Goal: Task Accomplishment & Management: Complete application form

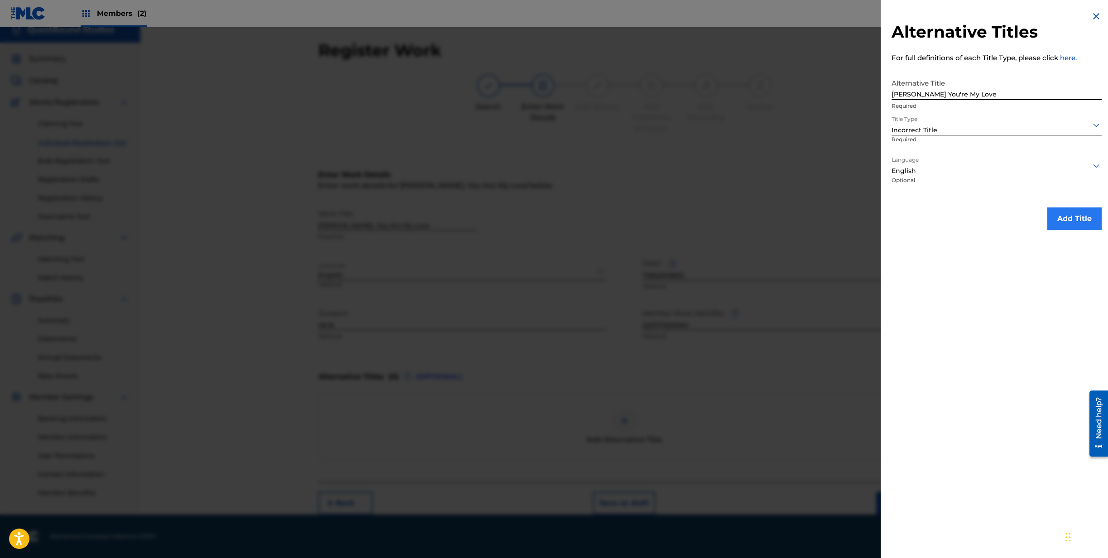
type input "Mary You're My Love"
click at [1056, 220] on button "Add Title" at bounding box center [1074, 218] width 54 height 23
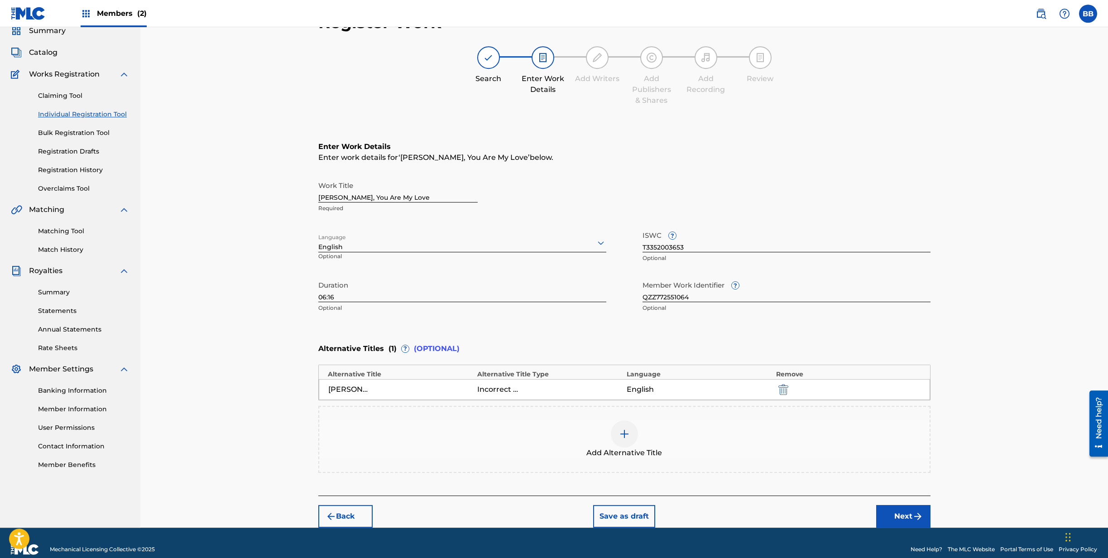
scroll to position [51, 0]
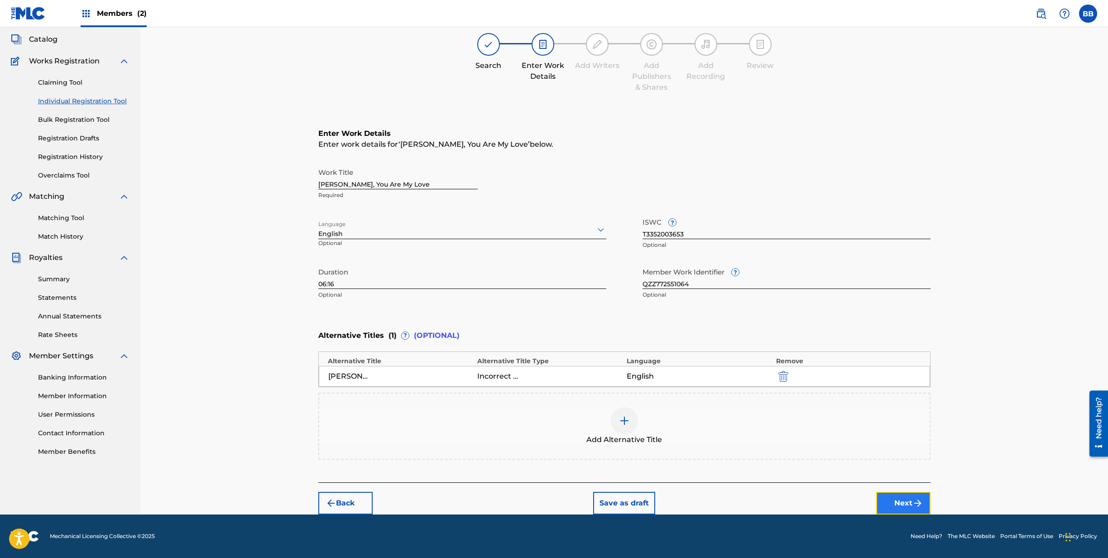
click at [898, 500] on button "Next" at bounding box center [903, 503] width 54 height 23
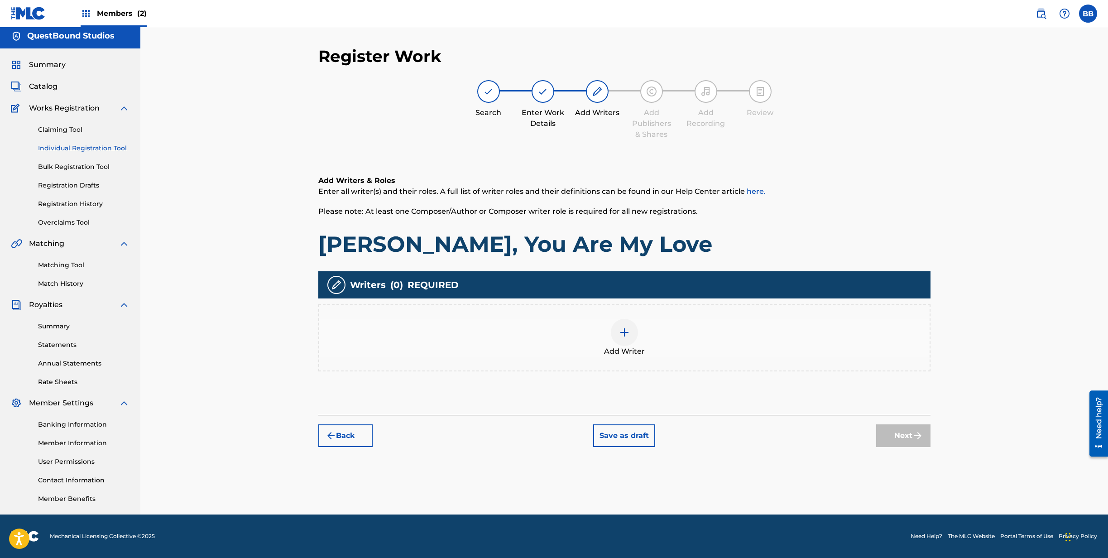
click at [628, 333] on img at bounding box center [624, 332] width 11 height 11
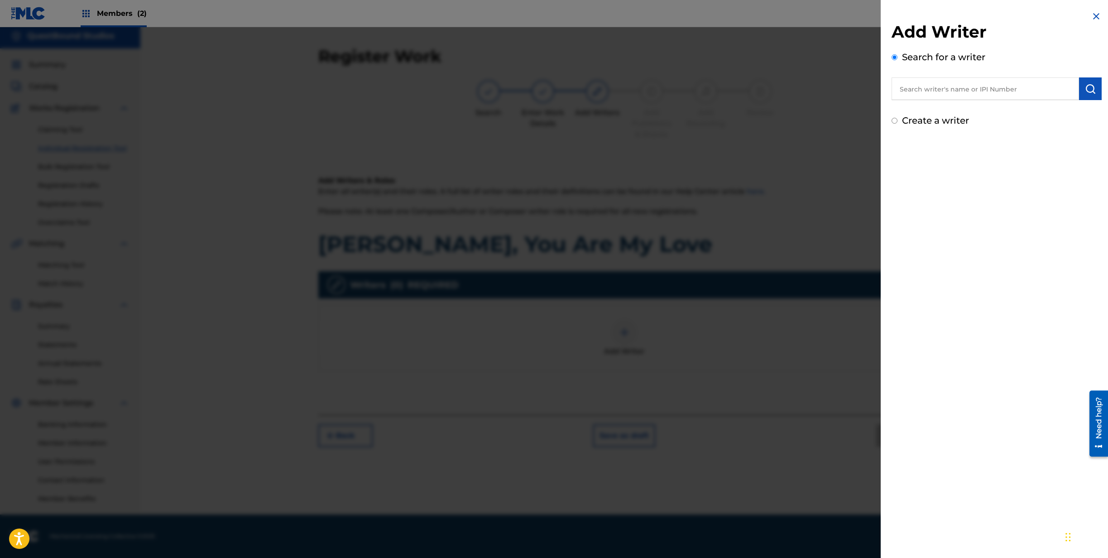
click at [955, 80] on input "text" at bounding box center [984, 88] width 187 height 23
click at [1091, 92] on img "submit" at bounding box center [1090, 88] width 11 height 11
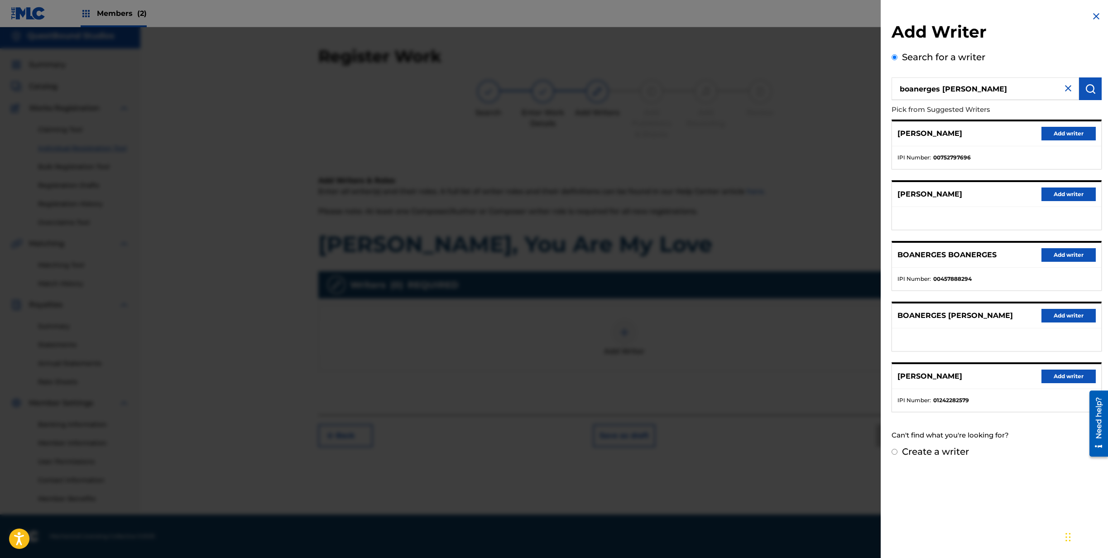
drag, startPoint x: 993, startPoint y: 88, endPoint x: 894, endPoint y: 86, distance: 99.2
click at [894, 86] on input "boanerges daniel bruno" at bounding box center [984, 88] width 187 height 23
type input "boni bruno"
click at [1085, 88] on button "submit" at bounding box center [1090, 88] width 23 height 23
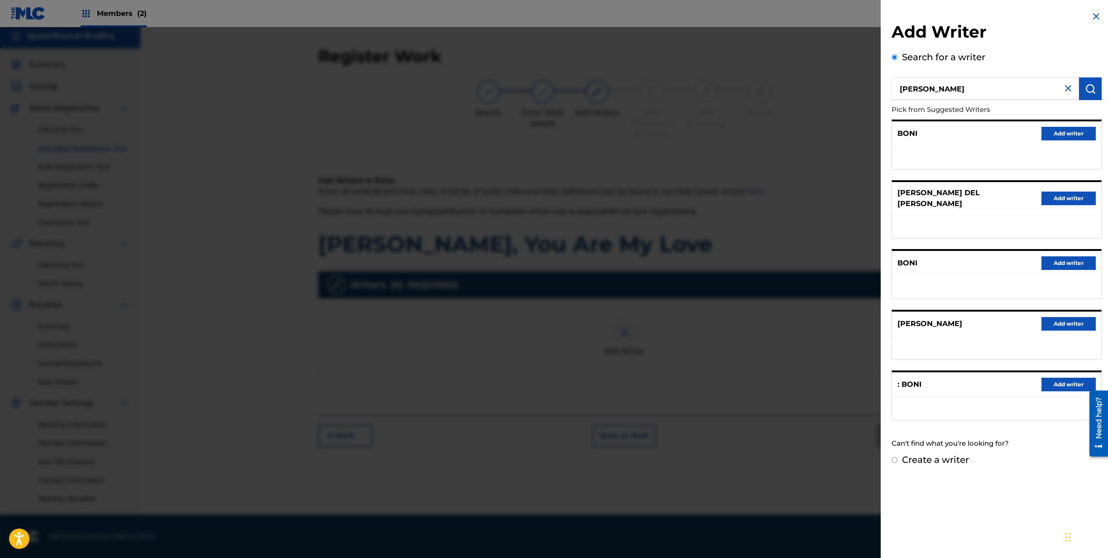
click at [893, 457] on input "Create a writer" at bounding box center [894, 460] width 6 height 6
radio input "false"
radio input "true"
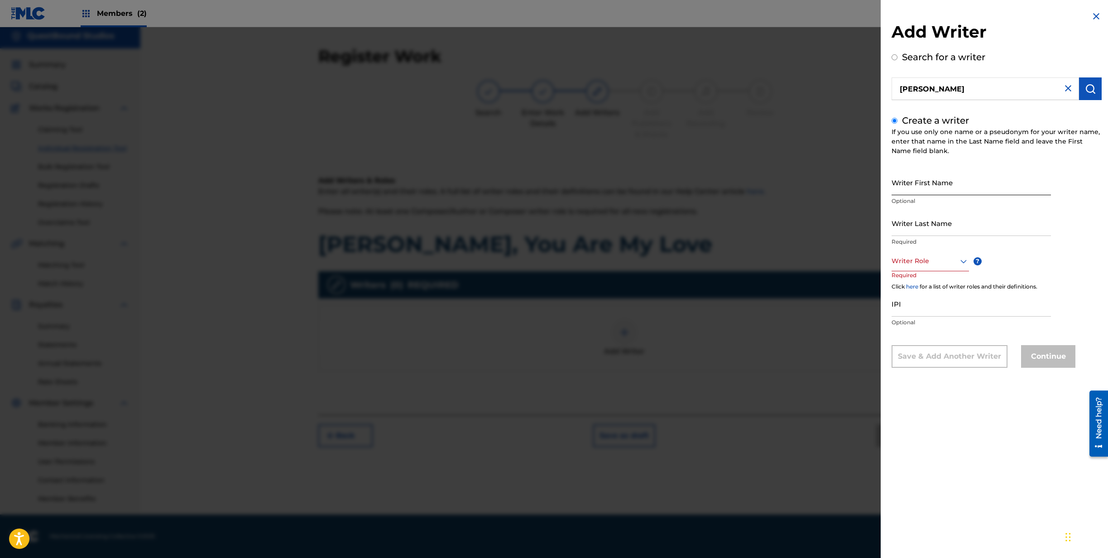
click at [962, 187] on input "Writer First Name" at bounding box center [970, 182] width 159 height 26
type input "Boni"
type input "[PERSON_NAME]"
click at [959, 263] on icon at bounding box center [963, 261] width 11 height 11
click at [940, 277] on div "Composer/Author" at bounding box center [930, 281] width 77 height 20
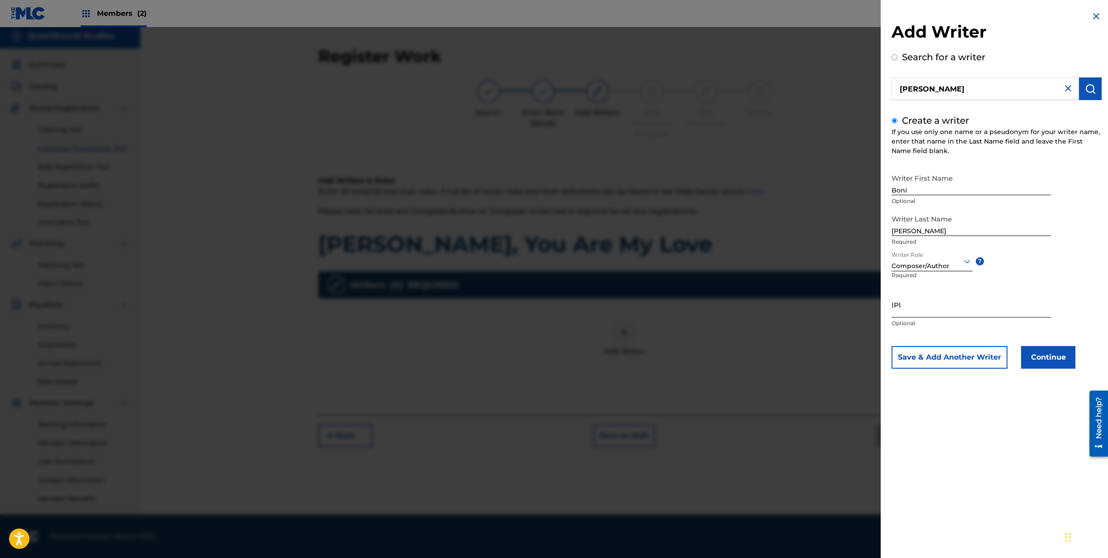
click at [966, 313] on input "IPI" at bounding box center [970, 305] width 159 height 26
click at [922, 306] on input "IPI" at bounding box center [970, 305] width 159 height 26
paste input "1308759039"
type input "1308759039"
click at [1052, 359] on button "Continue" at bounding box center [1048, 357] width 54 height 23
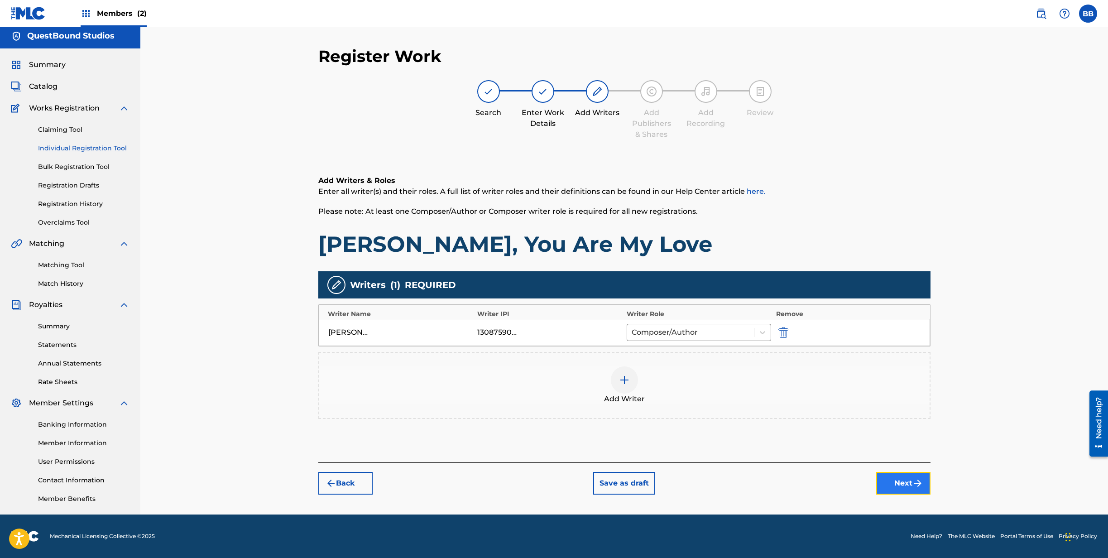
click at [897, 487] on button "Next" at bounding box center [903, 483] width 54 height 23
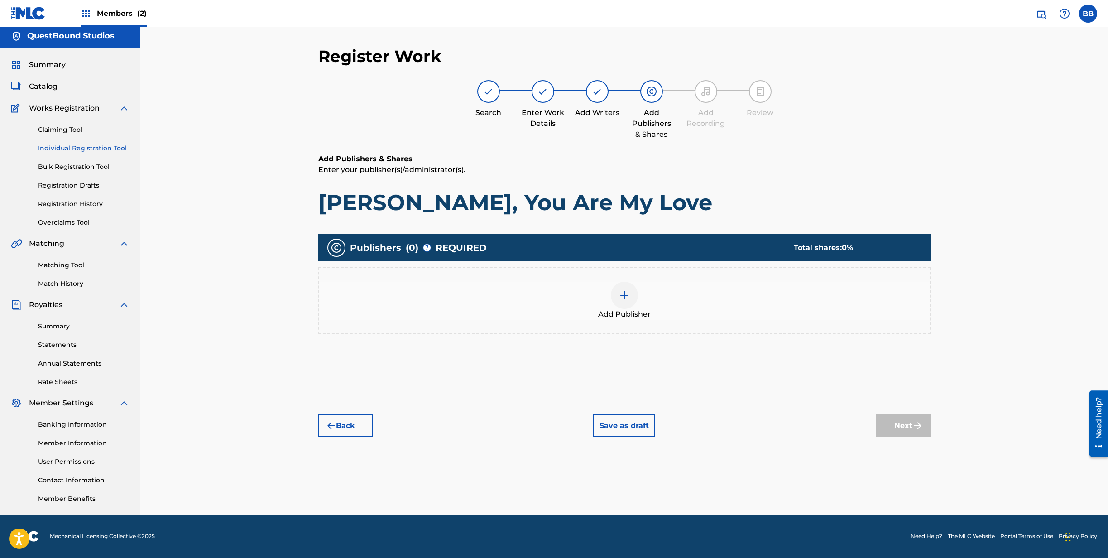
click at [627, 294] on img at bounding box center [624, 295] width 11 height 11
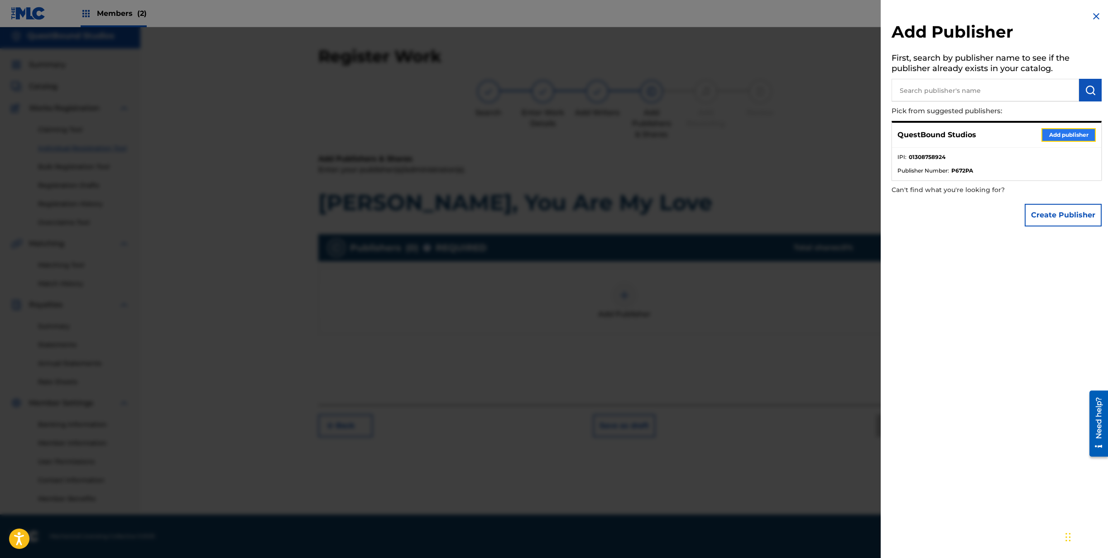
click at [1064, 137] on button "Add publisher" at bounding box center [1068, 135] width 54 height 14
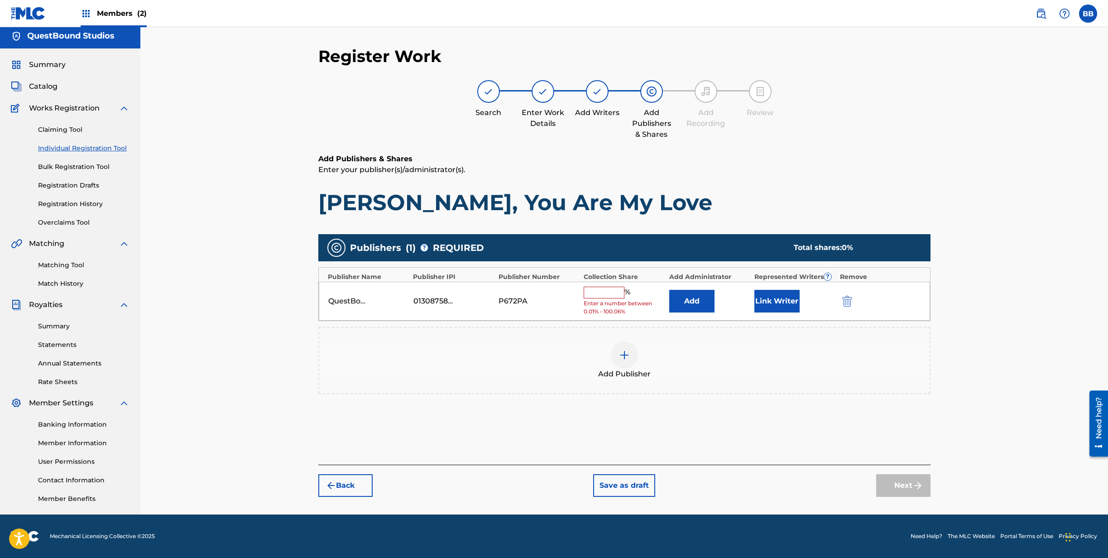
click at [607, 290] on input "text" at bounding box center [604, 293] width 41 height 12
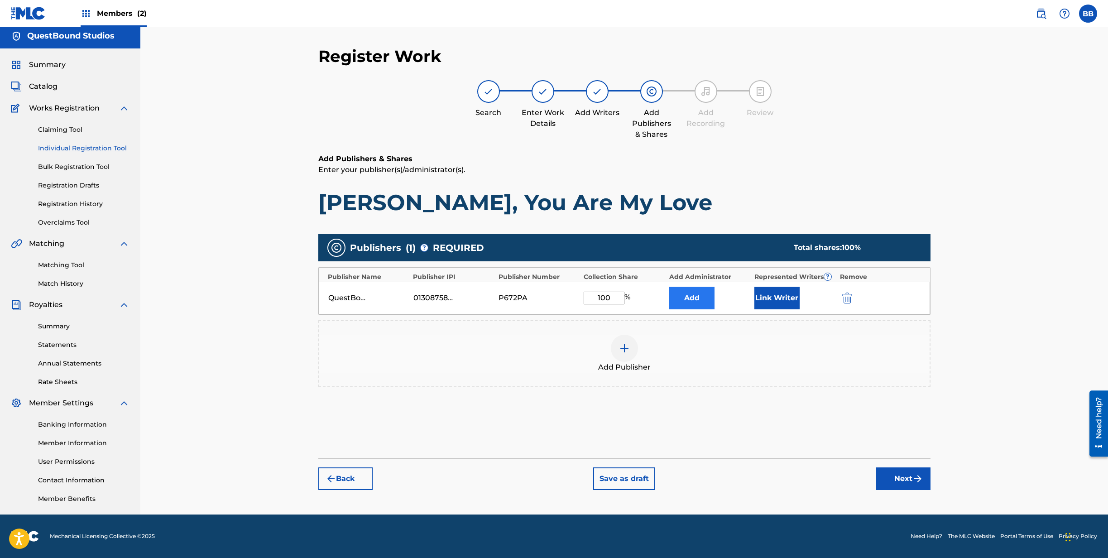
type input "100"
click at [684, 292] on button "Add" at bounding box center [691, 298] width 45 height 23
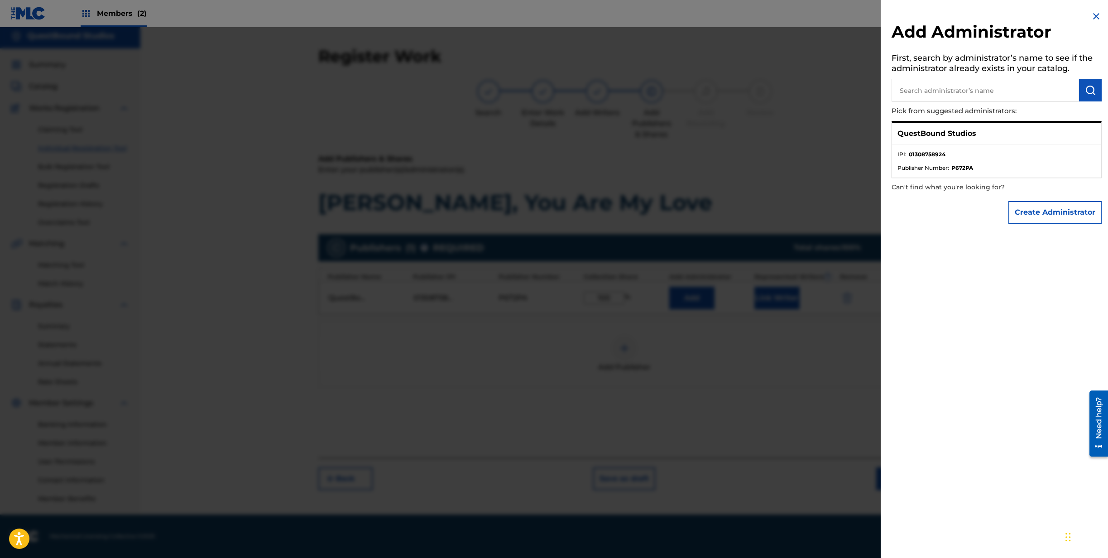
click at [962, 95] on input "text" at bounding box center [984, 90] width 187 height 23
type input "boanerges daniel bruno"
click at [1092, 86] on img "submit" at bounding box center [1090, 90] width 11 height 11
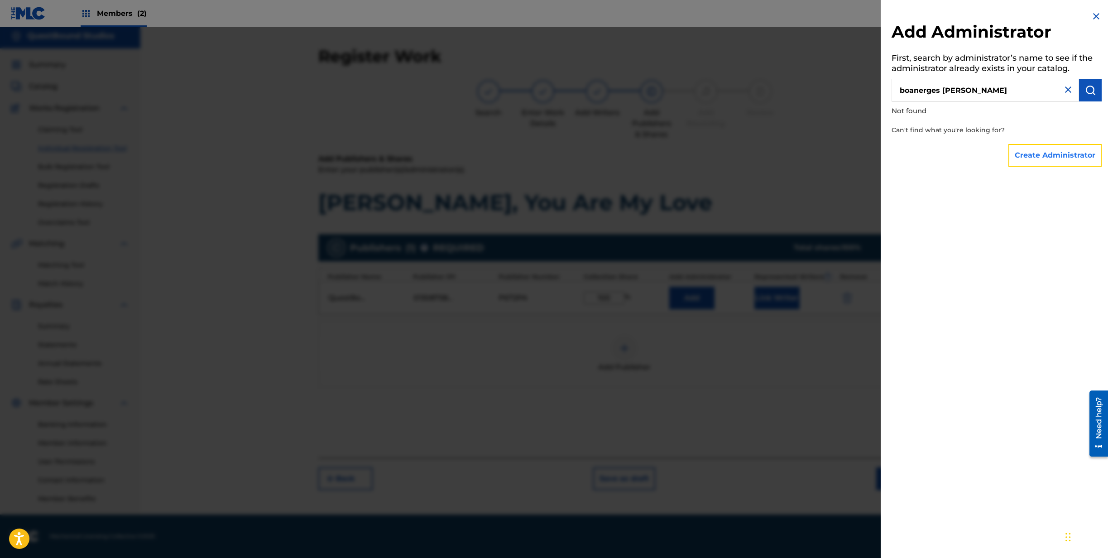
click at [1055, 154] on button "Create Administrator" at bounding box center [1054, 155] width 93 height 23
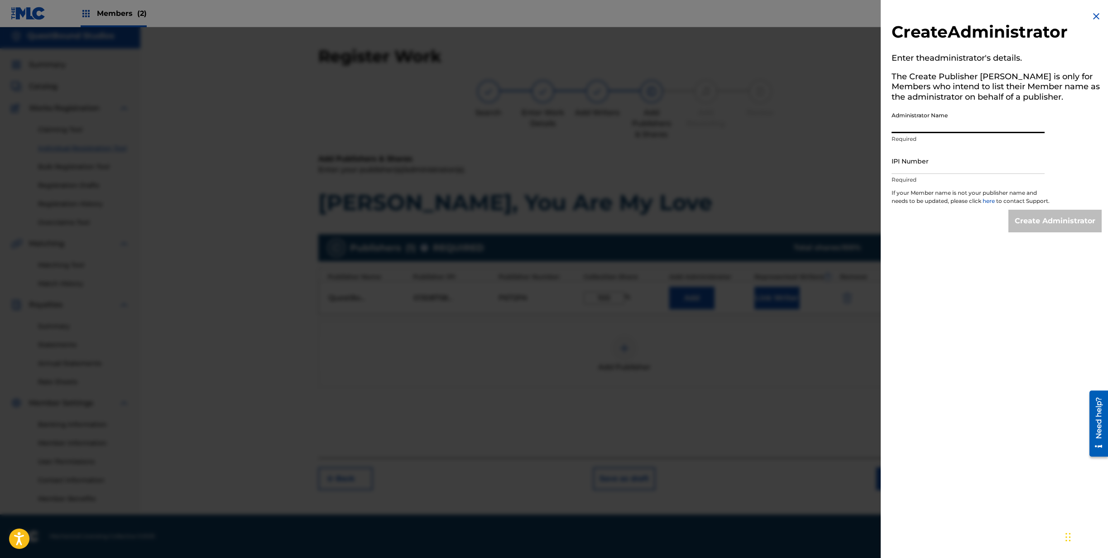
click at [970, 122] on input "Administrator Name" at bounding box center [967, 120] width 153 height 26
type input "Boanerges Daniel Bruno"
click at [942, 169] on input "IPI Number" at bounding box center [967, 161] width 153 height 26
paste input "1308759039"
type input "1308759039"
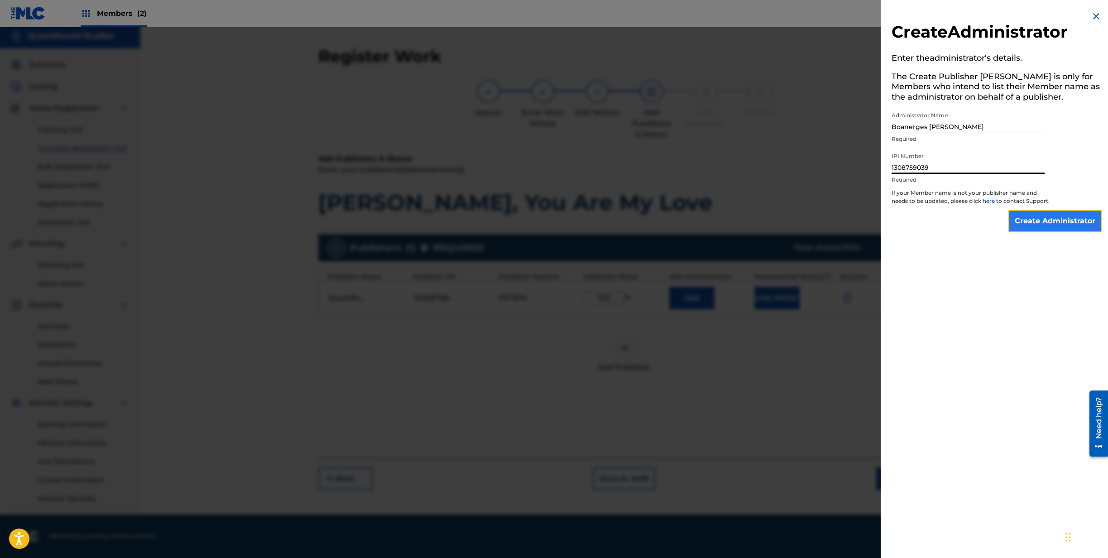
click at [1032, 224] on input "Create Administrator" at bounding box center [1054, 221] width 93 height 23
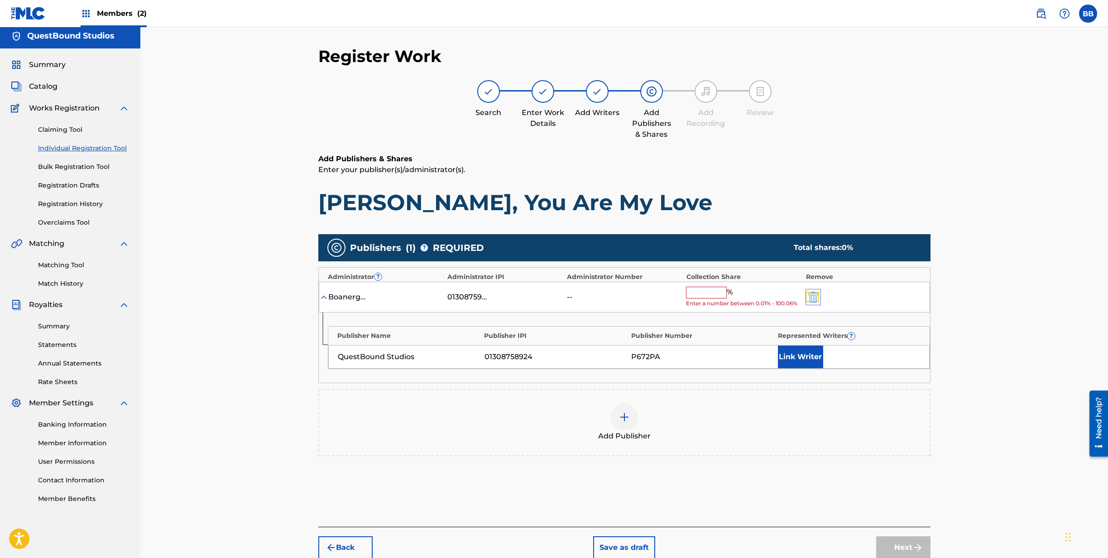
click at [815, 297] on img "submit" at bounding box center [813, 297] width 10 height 11
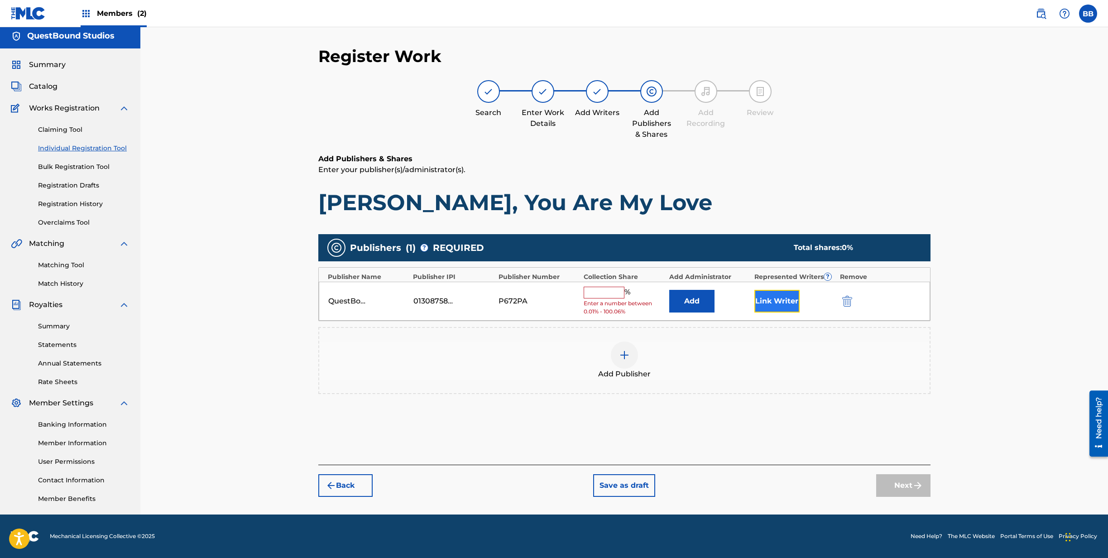
click at [771, 300] on button "Link Writer" at bounding box center [776, 301] width 45 height 23
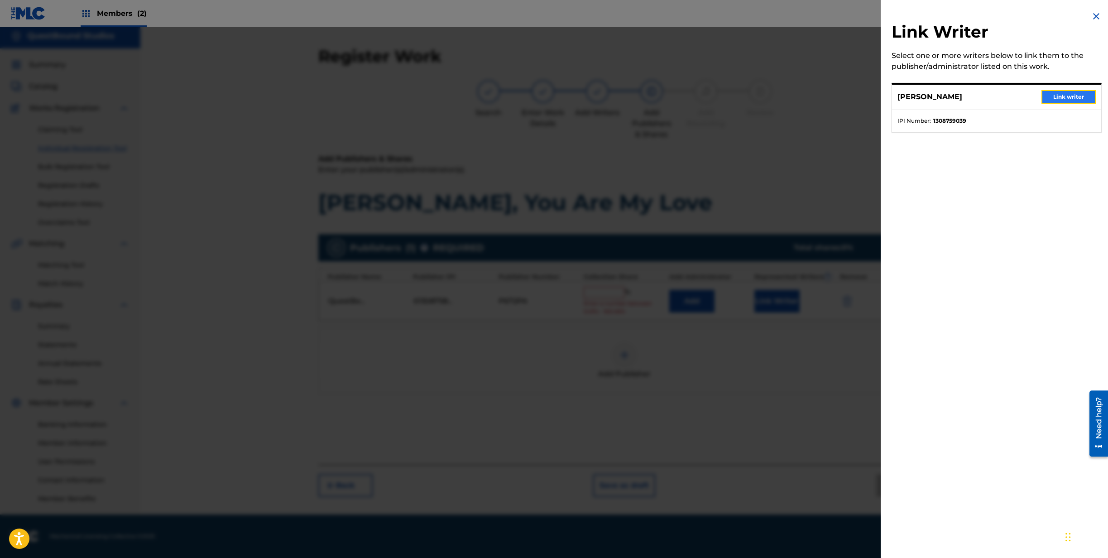
click at [1063, 98] on button "Link writer" at bounding box center [1068, 97] width 54 height 14
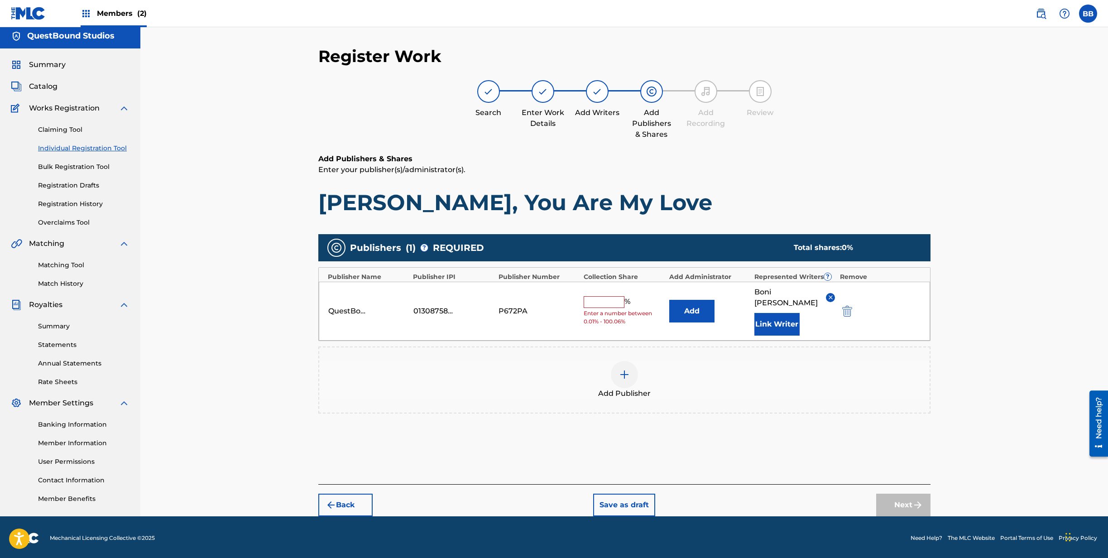
click at [608, 296] on input "text" at bounding box center [604, 302] width 41 height 12
type input "100"
click at [670, 346] on div "Add Publisher" at bounding box center [624, 379] width 612 height 67
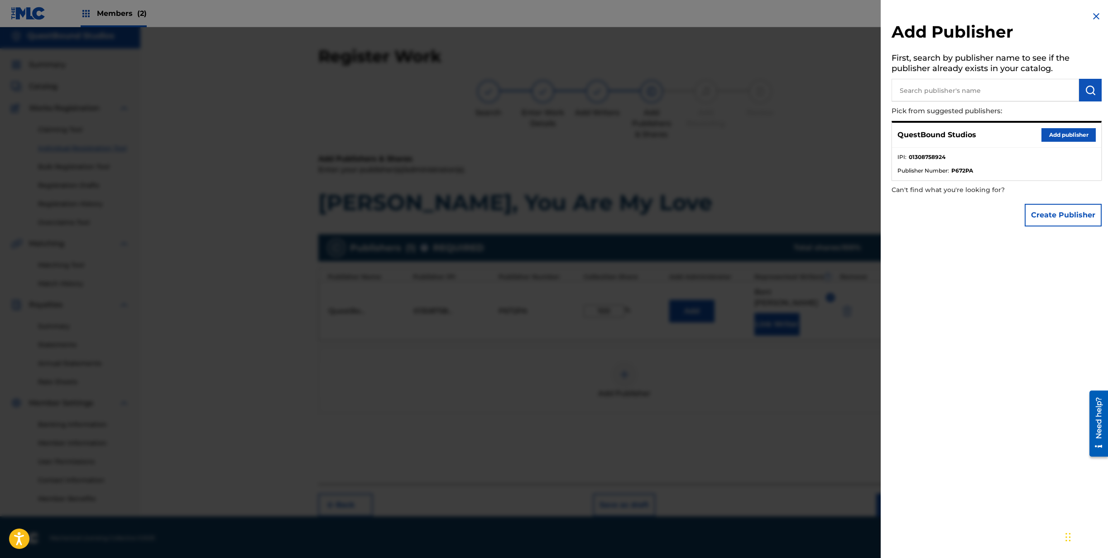
click at [1096, 16] on img at bounding box center [1096, 16] width 11 height 11
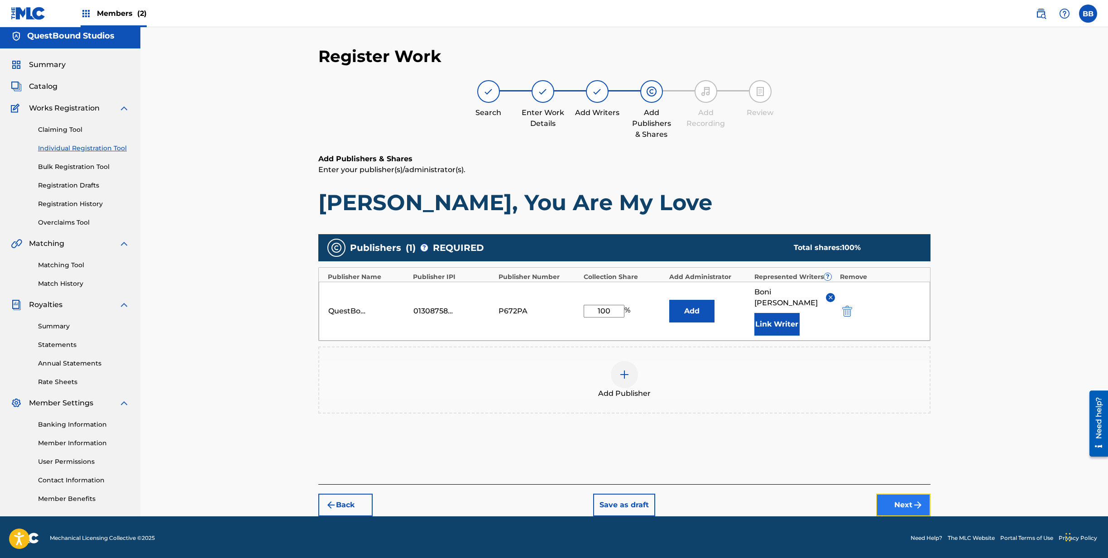
click at [899, 493] on button "Next" at bounding box center [903, 504] width 54 height 23
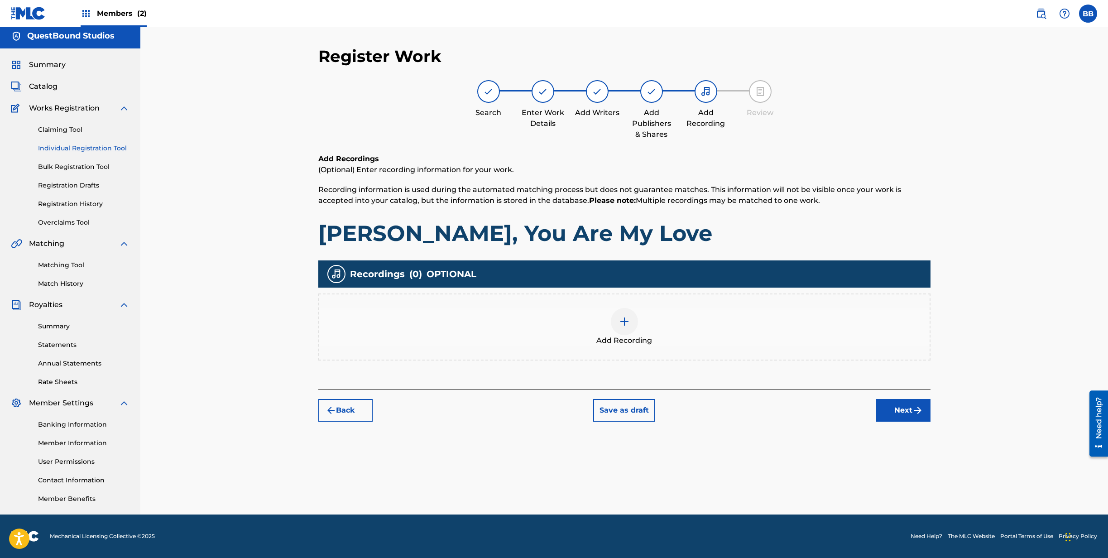
click at [622, 325] on img at bounding box center [624, 321] width 11 height 11
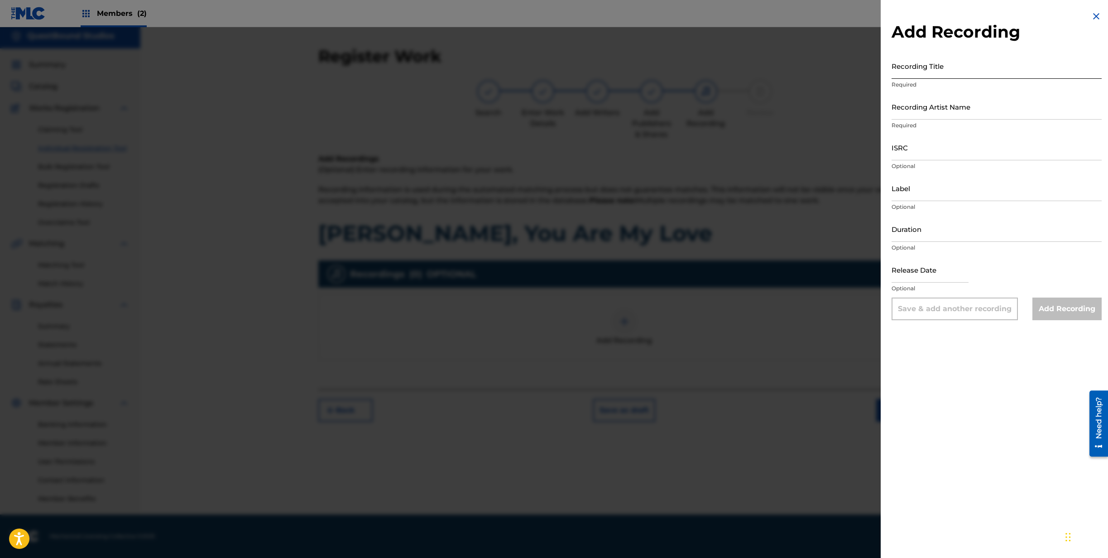
click at [997, 71] on input "Recording Title" at bounding box center [996, 66] width 210 height 26
click at [966, 72] on input "Recording Title" at bounding box center [996, 66] width 210 height 26
type input "MARY, YOU ARE MY LOVE"
click at [976, 112] on input "Recording Artist Name" at bounding box center [996, 107] width 210 height 26
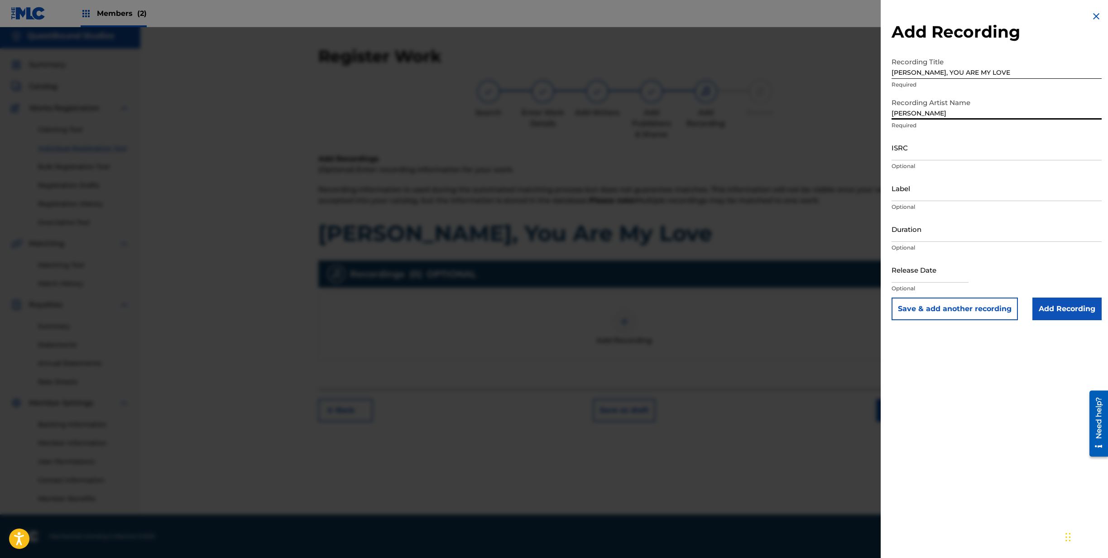
type input "[PERSON_NAME]"
click at [934, 147] on input "ISRC" at bounding box center [996, 147] width 210 height 26
paste input "QZZ772551064"
type input "QZZ772551064"
click at [971, 191] on input "Label" at bounding box center [996, 188] width 210 height 26
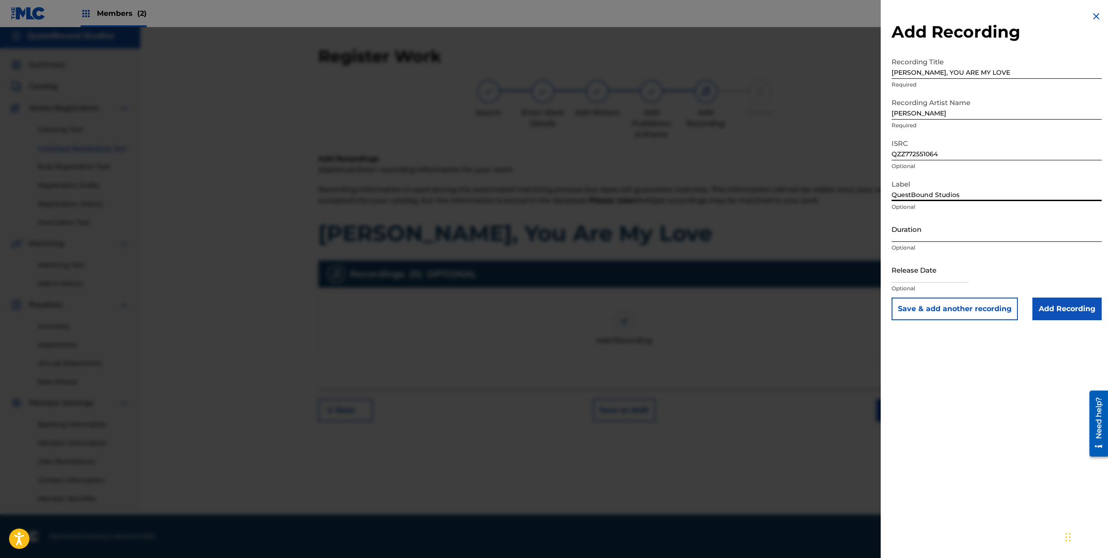
type input "QuestBound Studios"
click at [971, 237] on input "Duration" at bounding box center [996, 229] width 210 height 26
click at [966, 228] on input "Duration" at bounding box center [996, 229] width 210 height 26
type input "06:16"
select select "8"
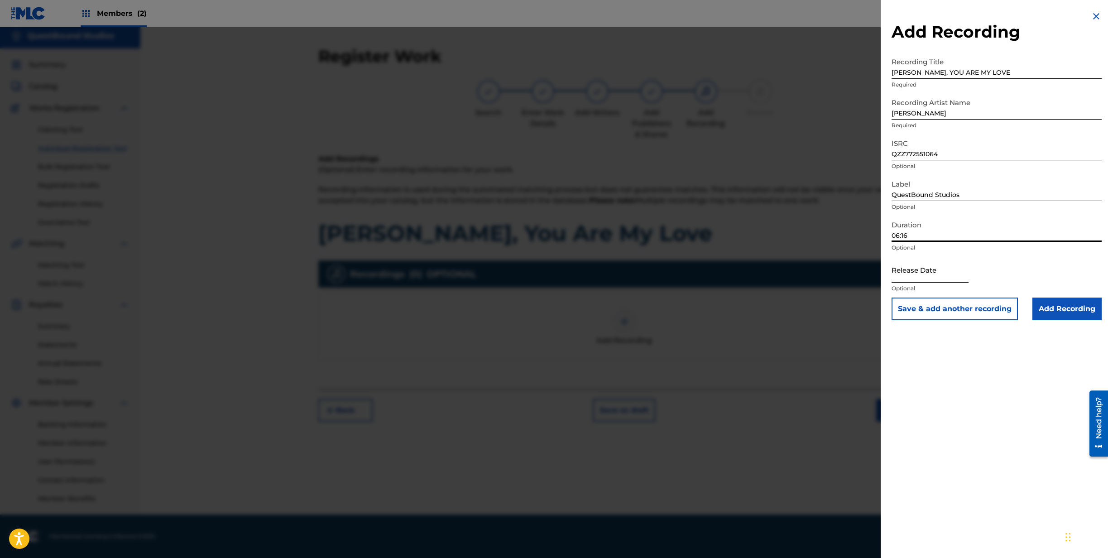
select select "2025"
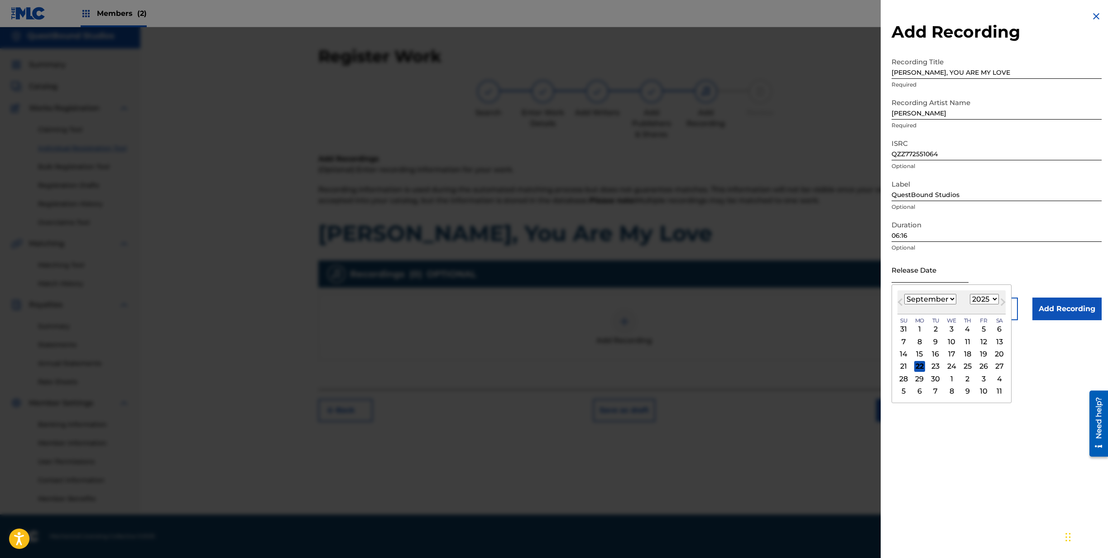
click at [968, 274] on input "text" at bounding box center [929, 270] width 77 height 26
click at [904, 294] on select "January February March April May June July August September October November De…" at bounding box center [930, 299] width 52 height 10
select select "7"
click option "August" at bounding box center [0, 0] width 0 height 0
click at [954, 365] on div "20" at bounding box center [951, 366] width 11 height 11
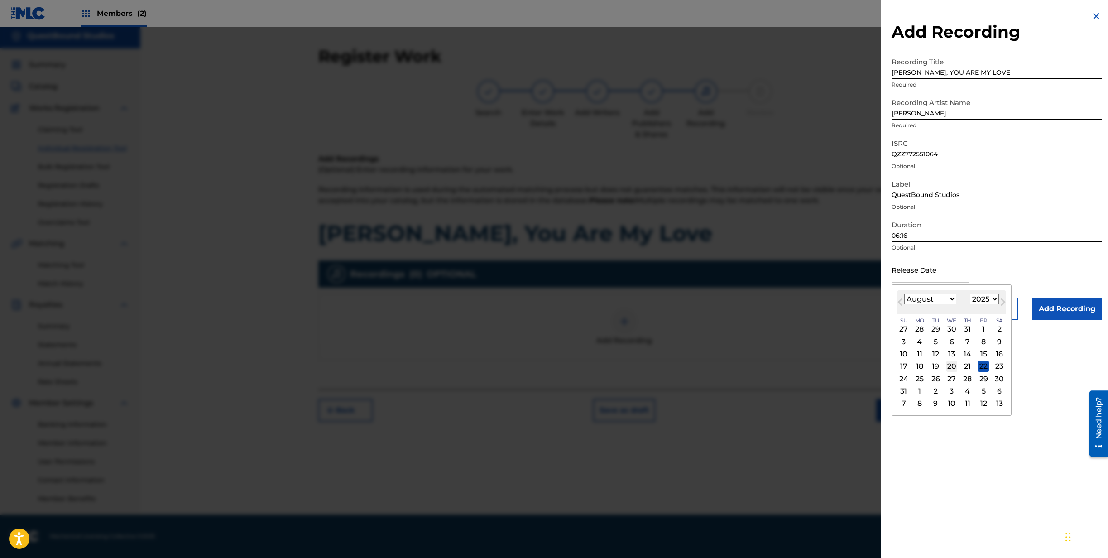
type input "August 20 2025"
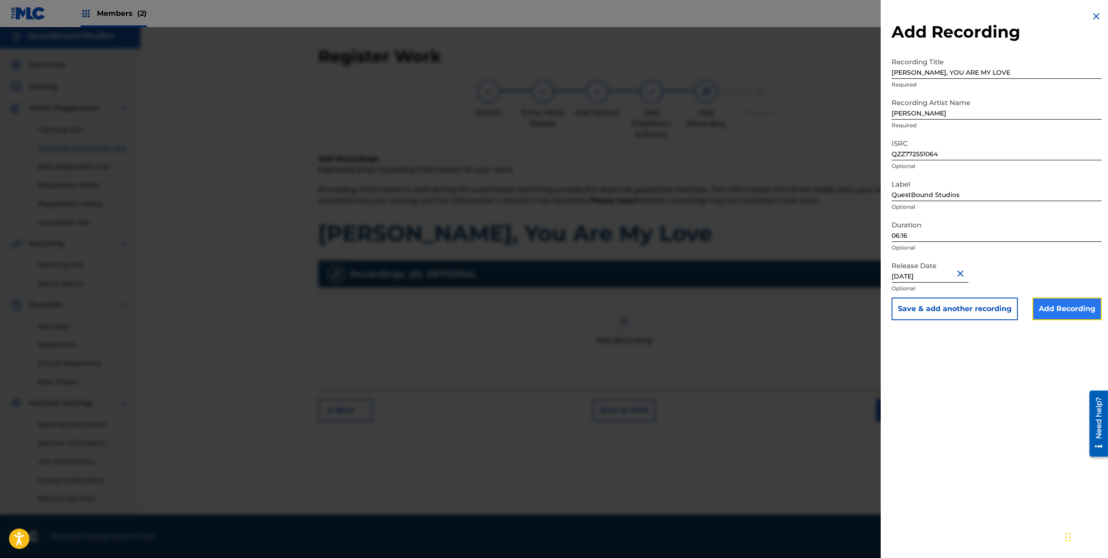
click at [1052, 310] on input "Add Recording" at bounding box center [1066, 308] width 69 height 23
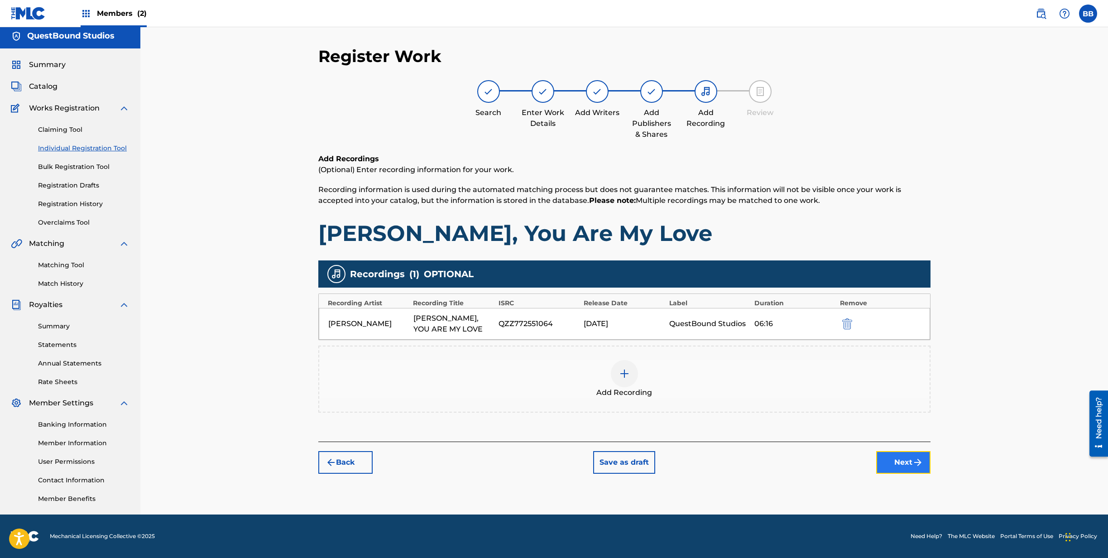
click at [912, 455] on button "Next" at bounding box center [903, 462] width 54 height 23
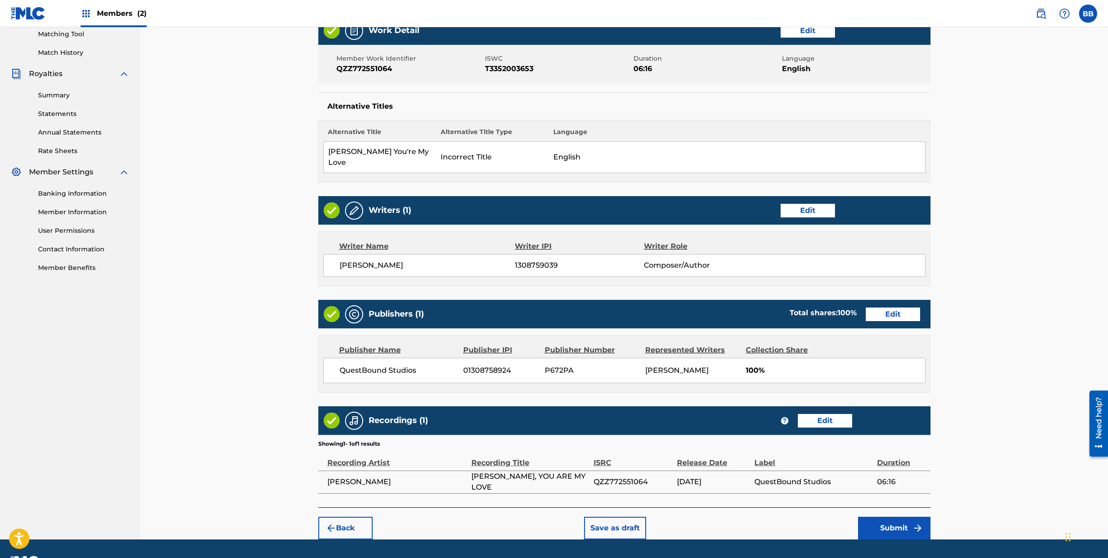
scroll to position [249, 0]
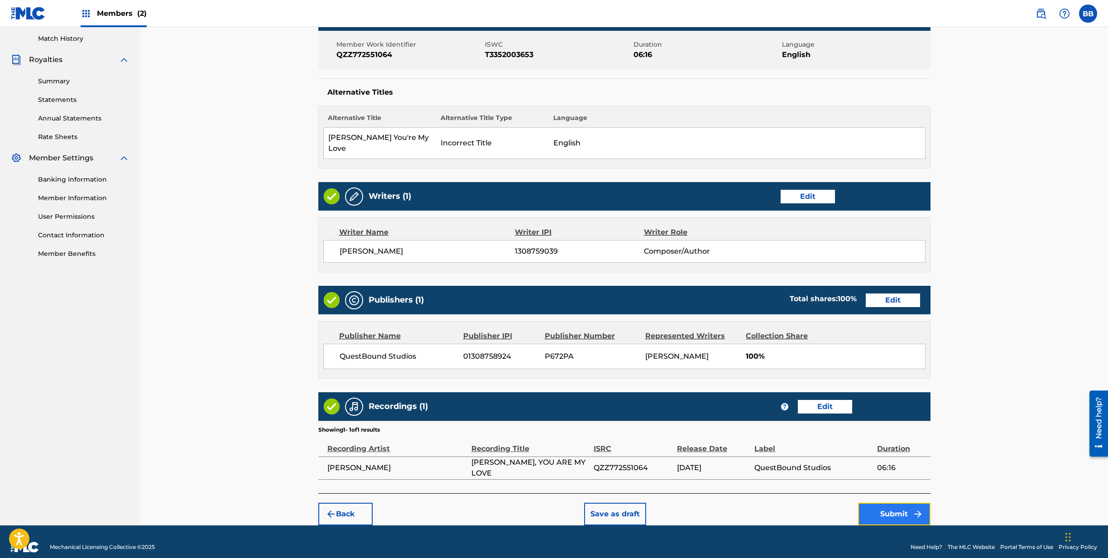
click at [887, 502] on button "Submit" at bounding box center [894, 513] width 72 height 23
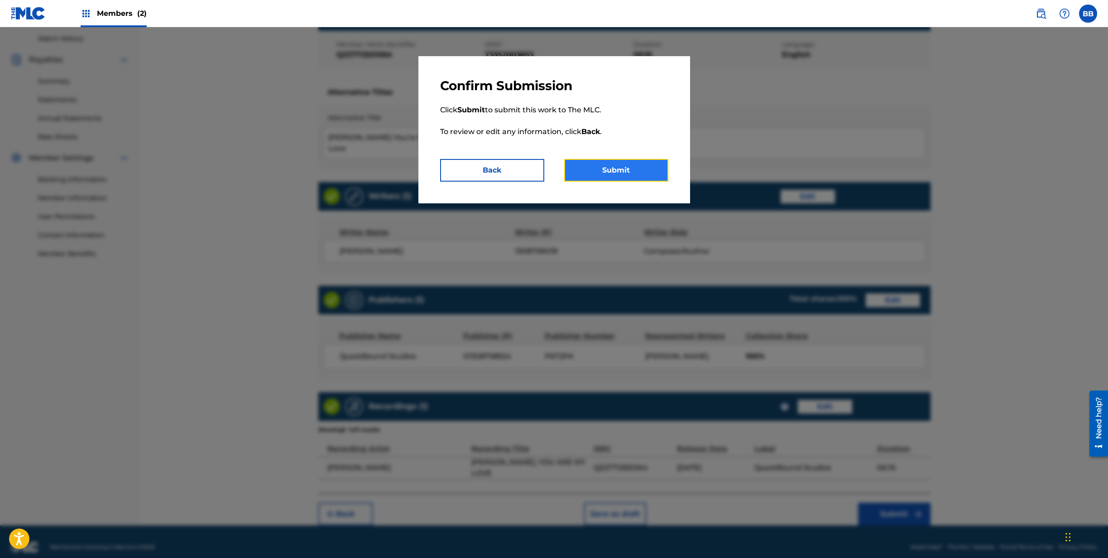
click at [609, 173] on button "Submit" at bounding box center [616, 170] width 104 height 23
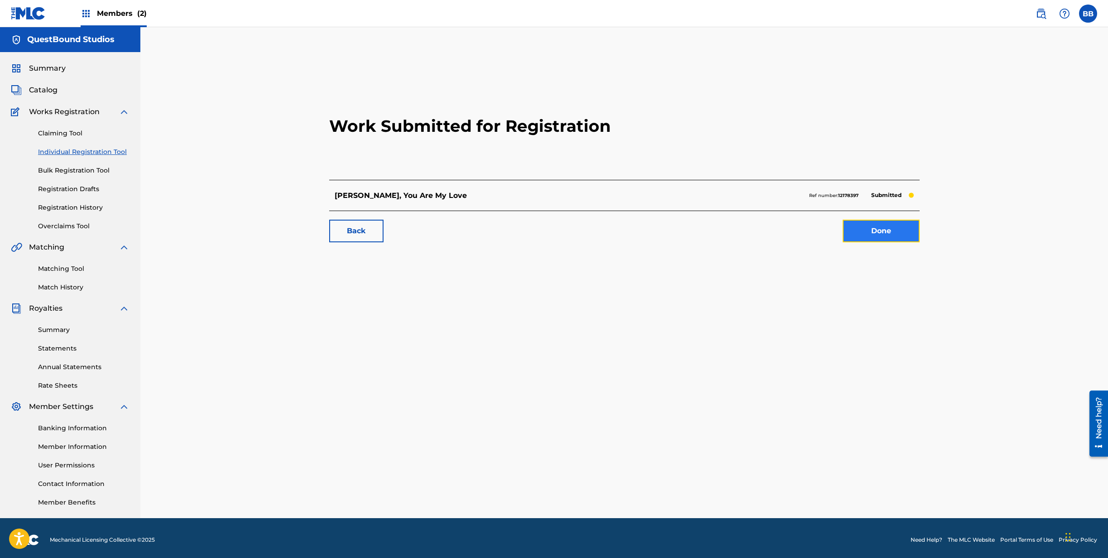
click at [881, 234] on link "Done" at bounding box center [880, 231] width 77 height 23
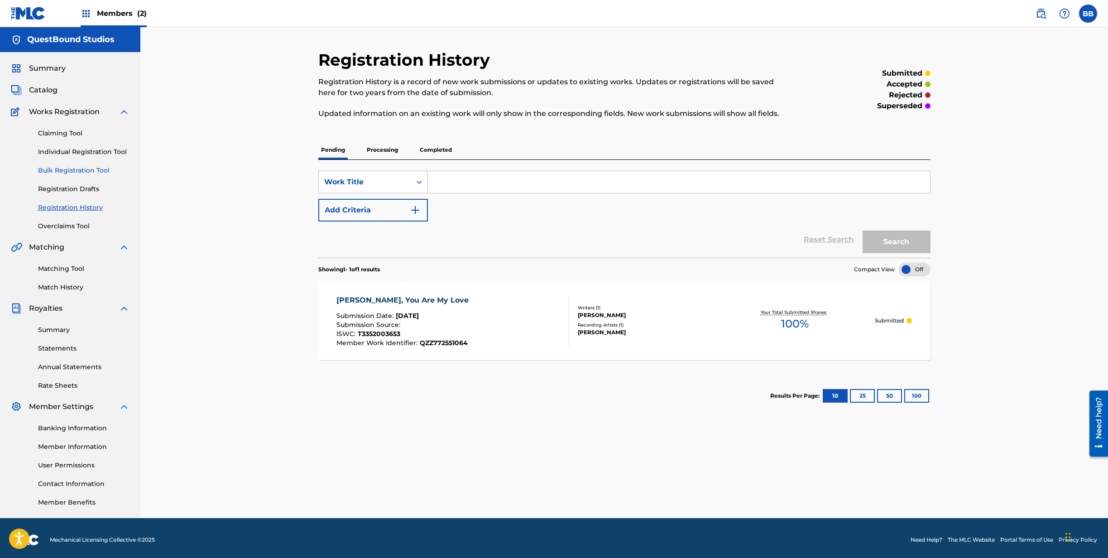
click at [83, 169] on link "Bulk Registration Tool" at bounding box center [83, 171] width 91 height 10
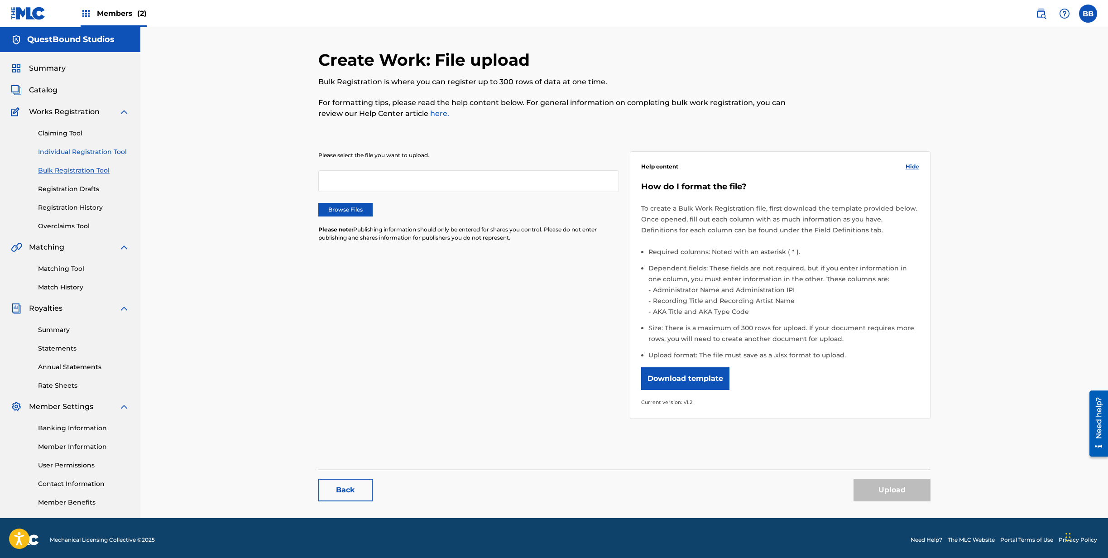
click at [91, 153] on link "Individual Registration Tool" at bounding box center [83, 152] width 91 height 10
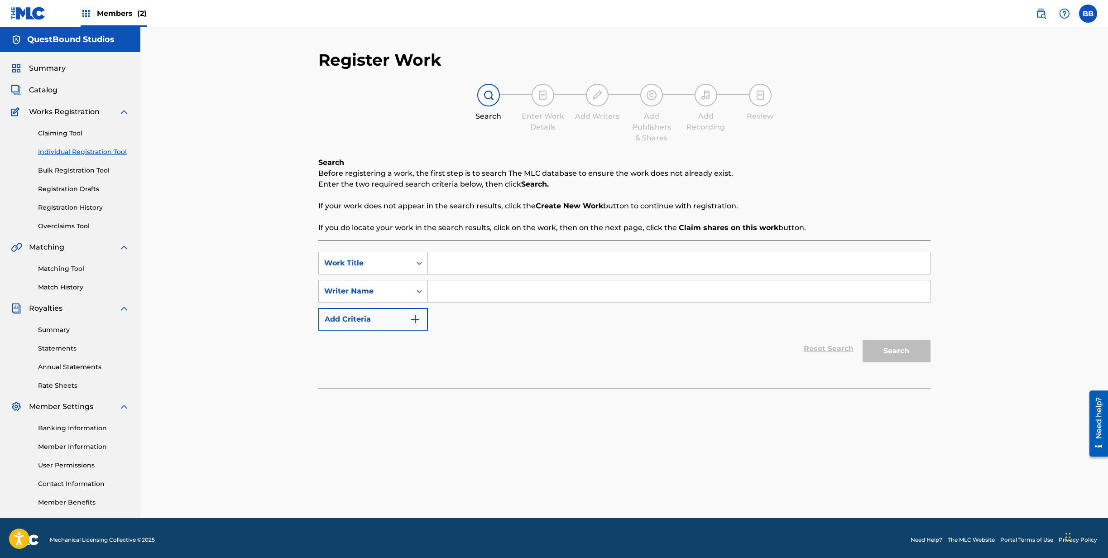
click at [512, 259] on input "Search Form" at bounding box center [679, 263] width 502 height 22
click at [443, 272] on input "Search Form" at bounding box center [679, 263] width 502 height 22
type input "Jump for the Sky"
click at [456, 298] on input "Search Form" at bounding box center [679, 291] width 502 height 22
type input "[PERSON_NAME]"
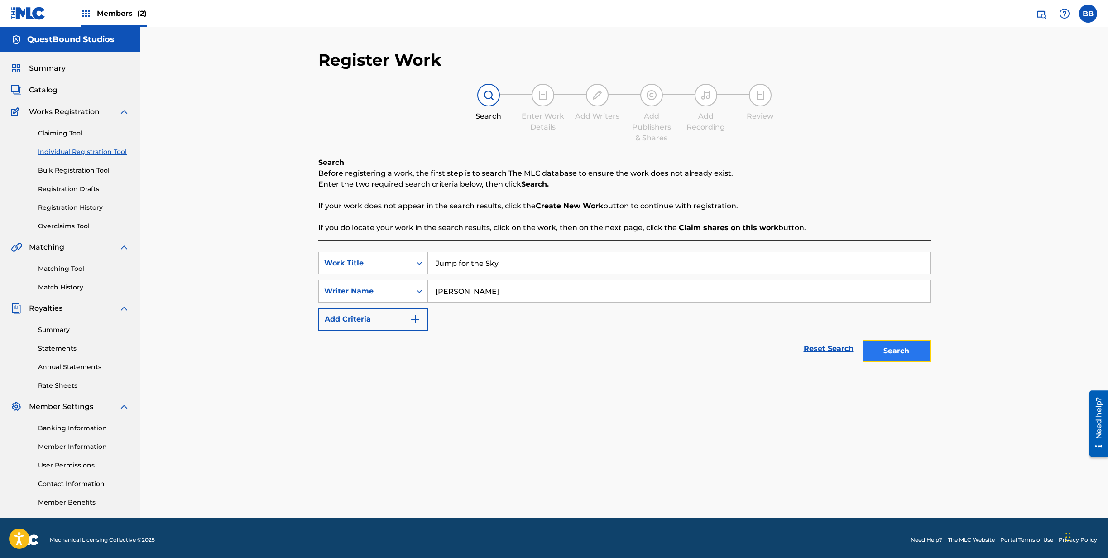
click at [892, 354] on button "Search" at bounding box center [896, 351] width 68 height 23
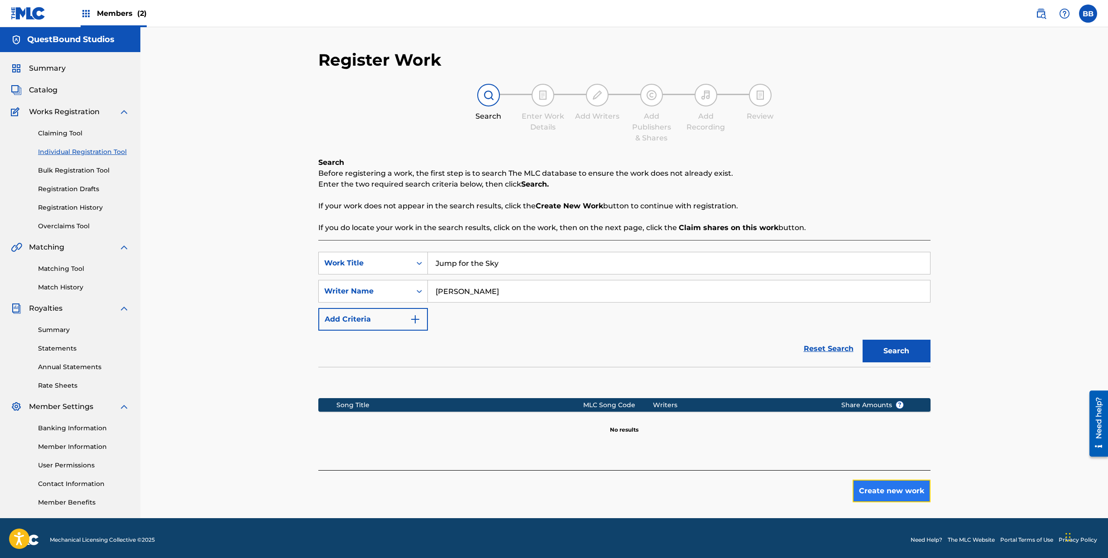
click at [883, 491] on button "Create new work" at bounding box center [891, 490] width 78 height 23
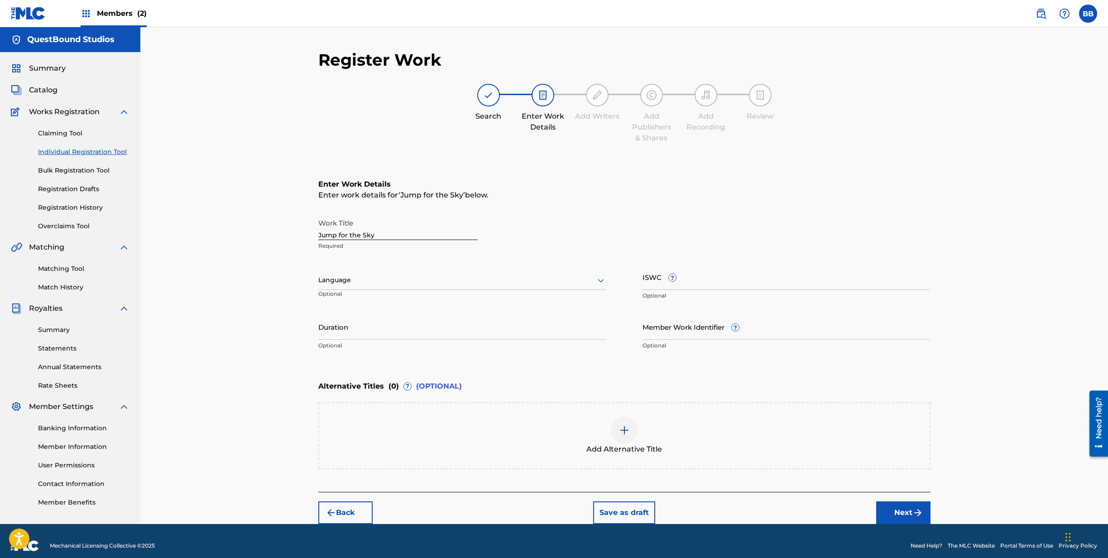
click at [399, 286] on div "Language" at bounding box center [462, 280] width 288 height 19
click at [396, 298] on div "English" at bounding box center [462, 300] width 287 height 20
click at [693, 285] on input "ISWC ?" at bounding box center [786, 277] width 288 height 26
paste input "T3352003391"
type input "T3352003391"
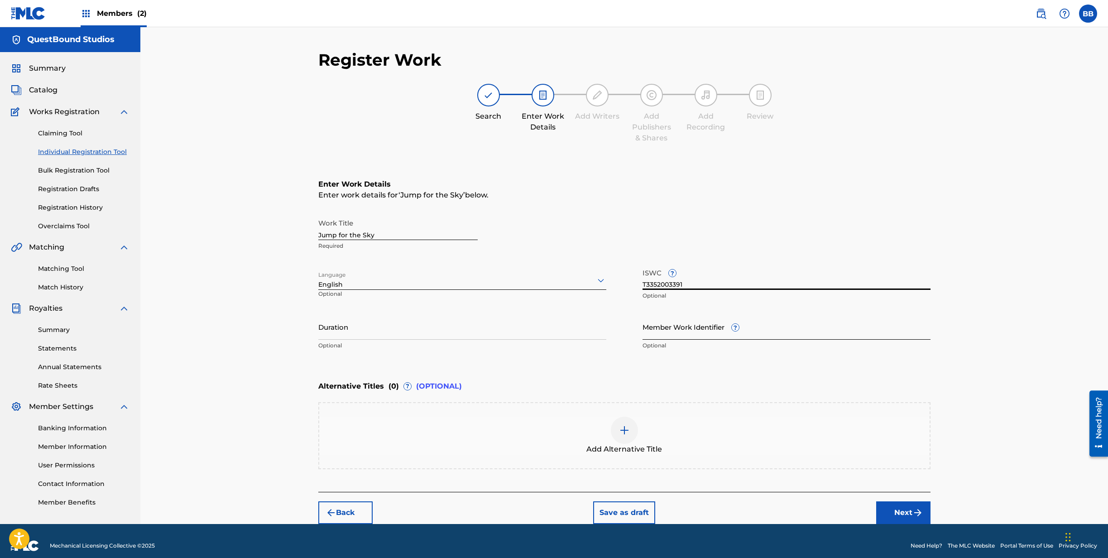
click at [694, 331] on input "Member Work Identifier ?" at bounding box center [786, 327] width 288 height 26
click at [709, 329] on input "Member Work Identifier ?" at bounding box center [786, 327] width 288 height 26
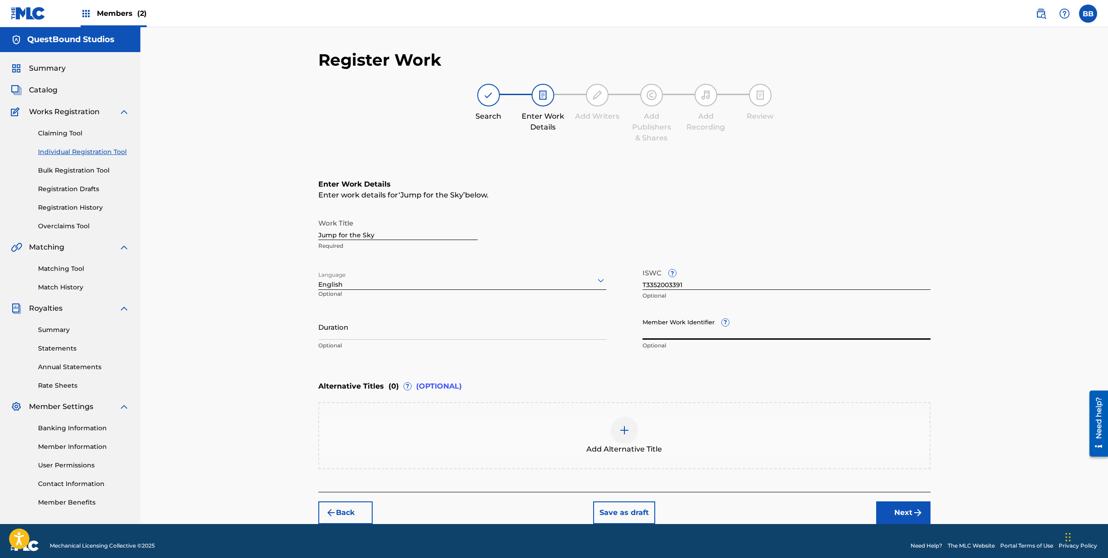
paste input "QZZ772551068"
type input "QZZ772551068"
click at [373, 326] on input "Duration" at bounding box center [462, 327] width 288 height 26
click at [359, 235] on input "Jump for the Sky" at bounding box center [397, 227] width 159 height 26
type input "Jump For The Sky"
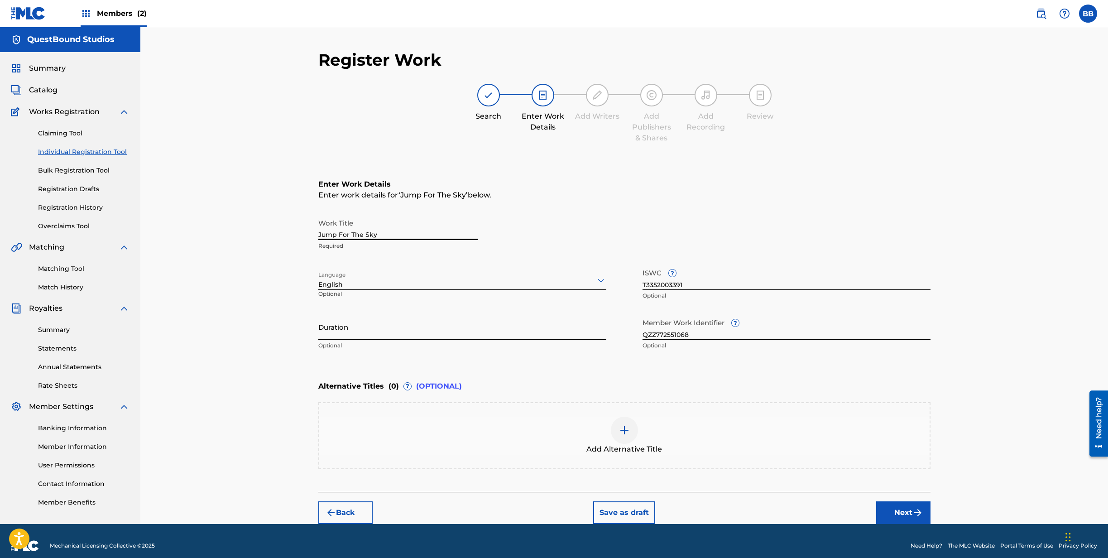
click at [435, 336] on input "Duration" at bounding box center [462, 327] width 288 height 26
click at [359, 332] on input "Duration" at bounding box center [462, 327] width 288 height 26
type input "03:50"
click at [895, 515] on button "Next" at bounding box center [903, 512] width 54 height 23
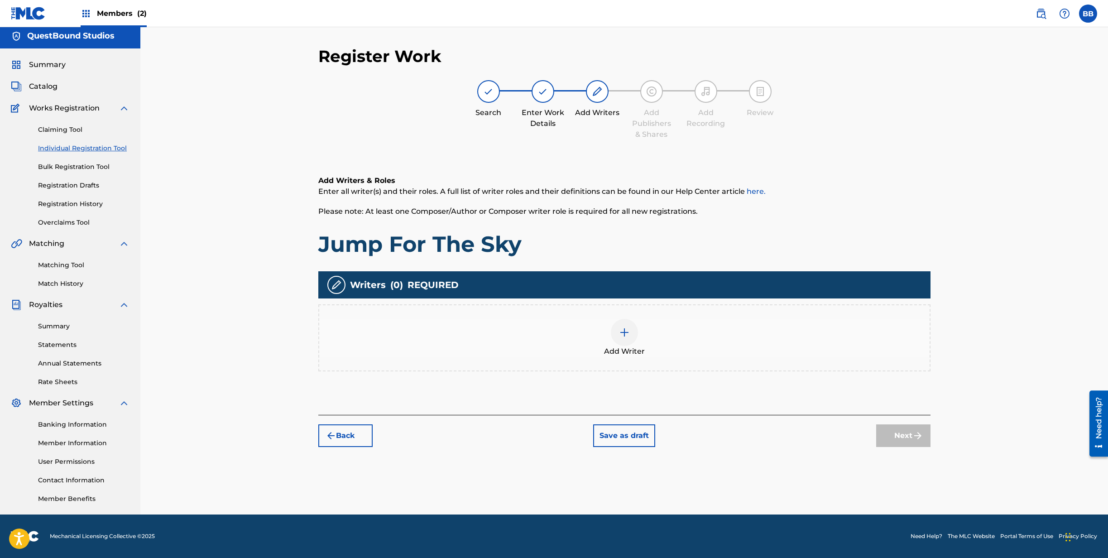
click at [628, 335] on img at bounding box center [624, 332] width 11 height 11
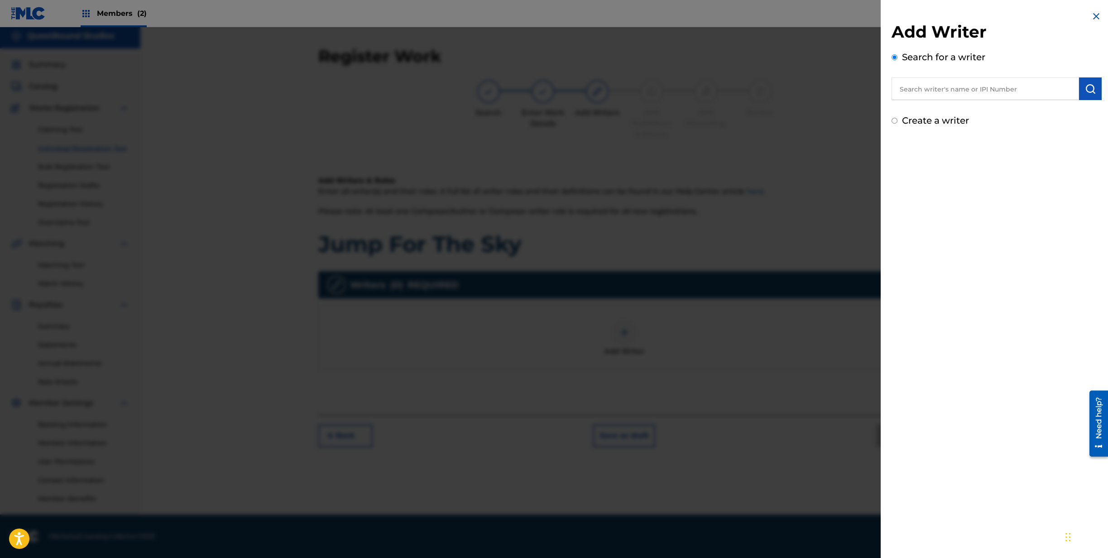
click at [957, 95] on input "text" at bounding box center [984, 88] width 187 height 23
click at [1088, 86] on img "submit" at bounding box center [1090, 88] width 11 height 11
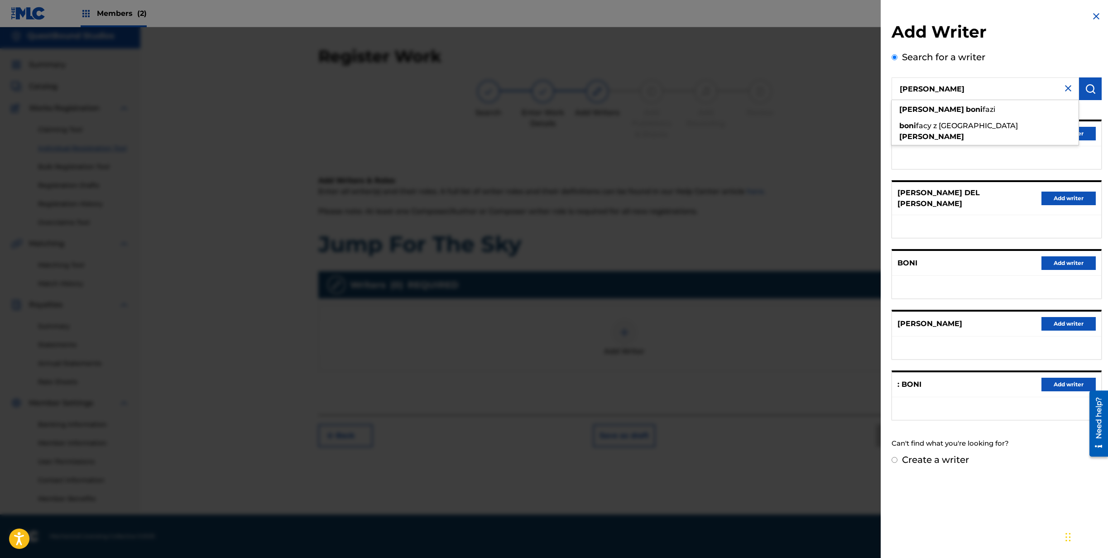
drag, startPoint x: 949, startPoint y: 90, endPoint x: 839, endPoint y: 90, distance: 109.5
click at [891, 90] on input "boni bruno" at bounding box center [984, 88] width 187 height 23
type input "boanerges daniel bruno"
click at [1083, 91] on button "submit" at bounding box center [1090, 88] width 23 height 23
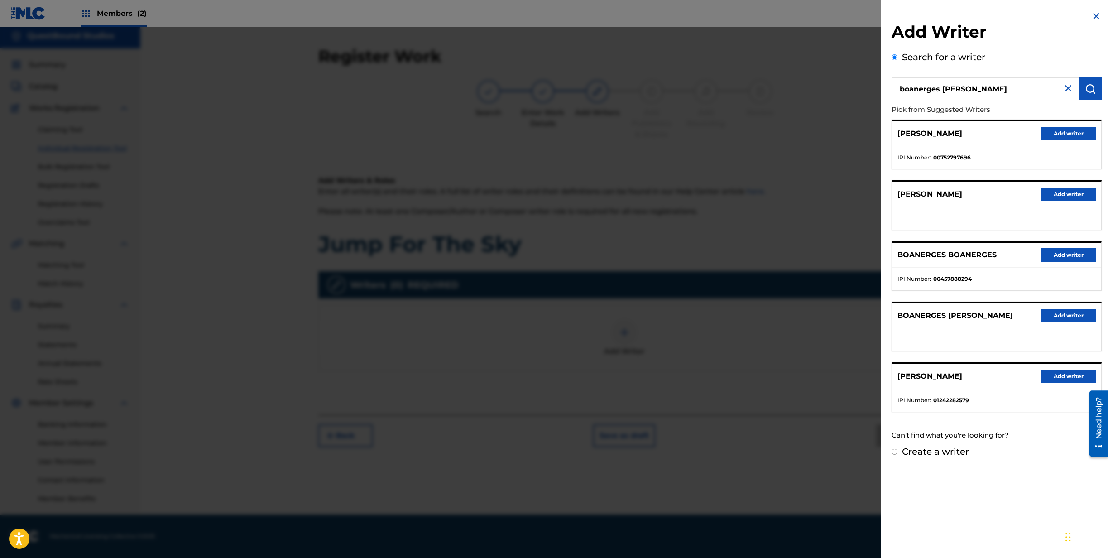
click at [894, 454] on input "Create a writer" at bounding box center [894, 452] width 6 height 6
radio input "false"
radio input "true"
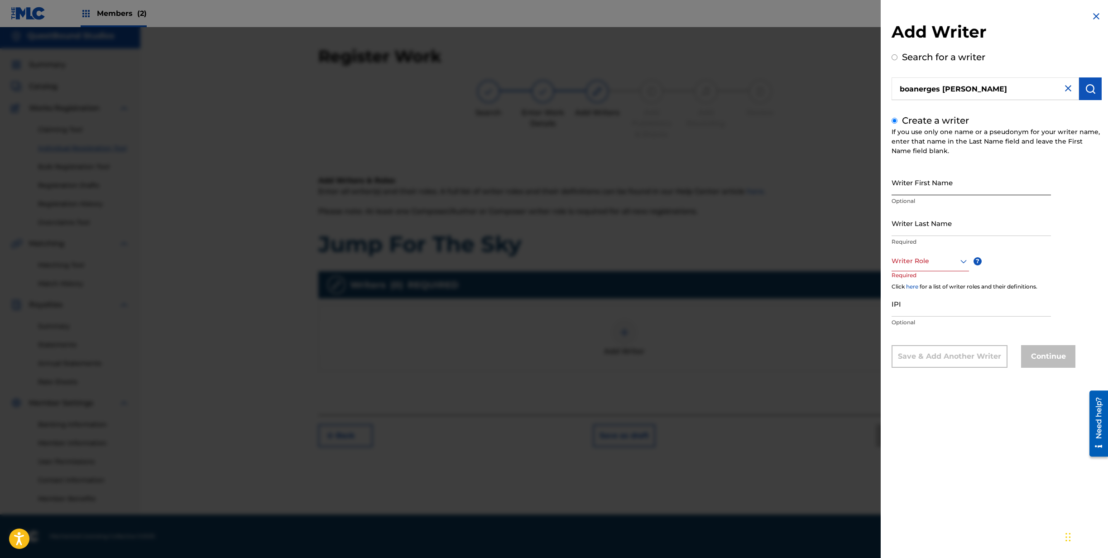
click at [998, 187] on input "Writer First Name" at bounding box center [970, 182] width 159 height 26
type input "Boni"
type input "[PERSON_NAME]"
click at [963, 264] on icon at bounding box center [963, 261] width 11 height 11
click at [950, 282] on div "Composer/Author" at bounding box center [930, 281] width 77 height 20
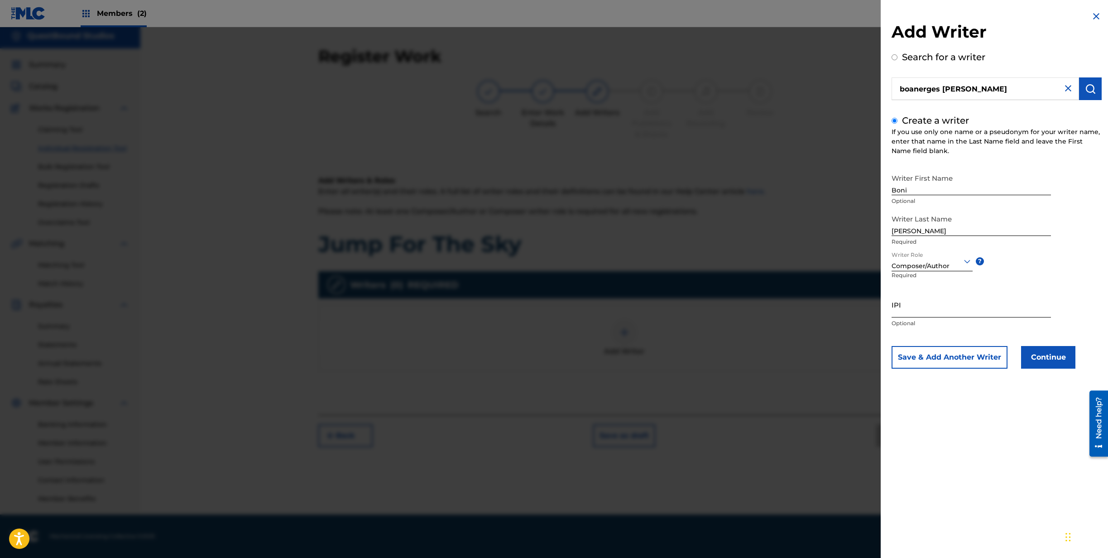
click at [924, 306] on input "IPI" at bounding box center [970, 305] width 159 height 26
click at [929, 309] on input "IPI" at bounding box center [970, 305] width 159 height 26
paste input "1308759039"
type input "1308759039"
click at [1038, 354] on button "Continue" at bounding box center [1048, 357] width 54 height 23
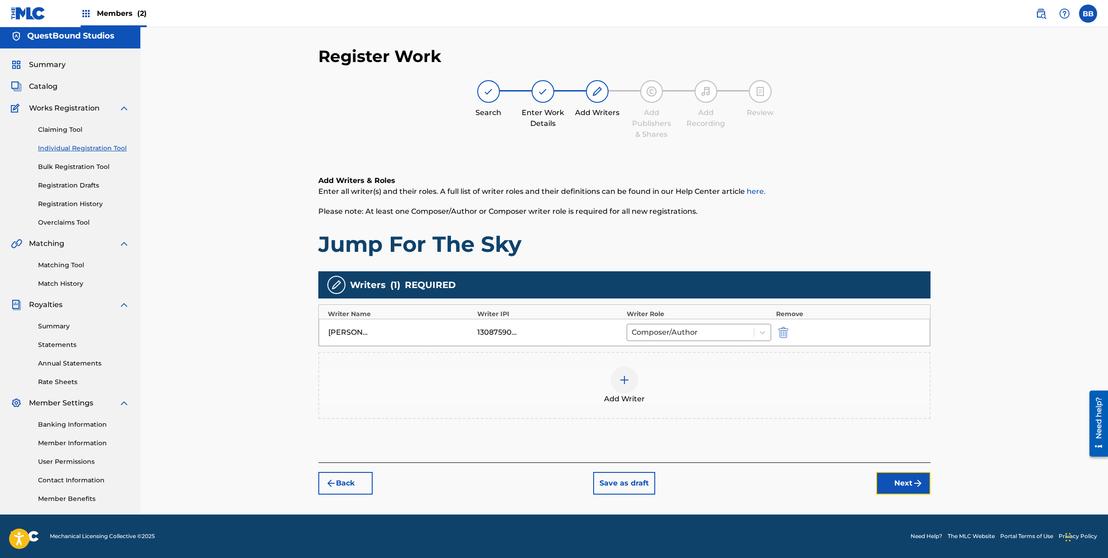
click at [909, 481] on button "Next" at bounding box center [903, 483] width 54 height 23
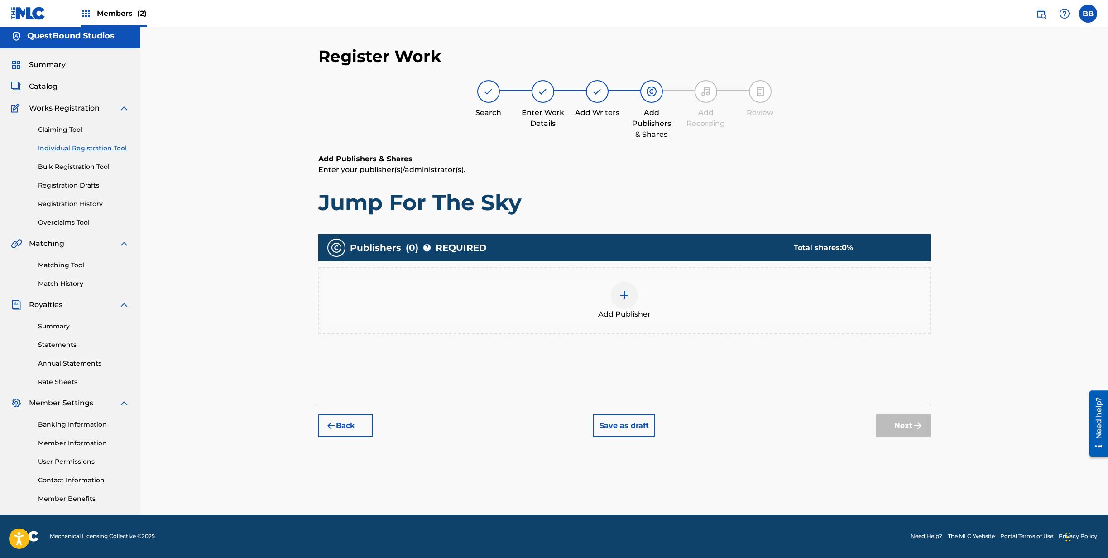
click at [624, 296] on img at bounding box center [624, 295] width 11 height 11
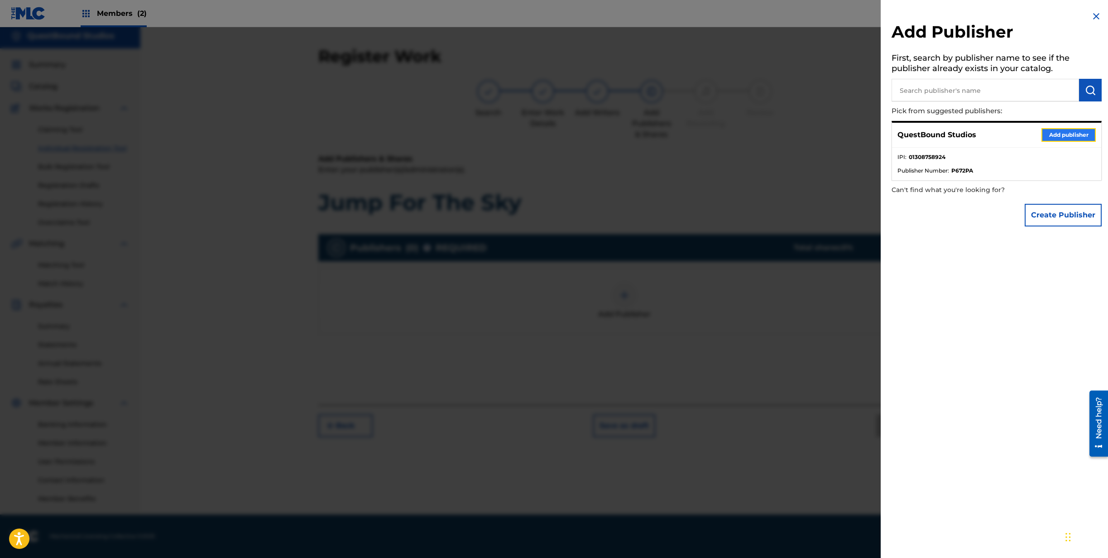
click at [1061, 137] on button "Add publisher" at bounding box center [1068, 135] width 54 height 14
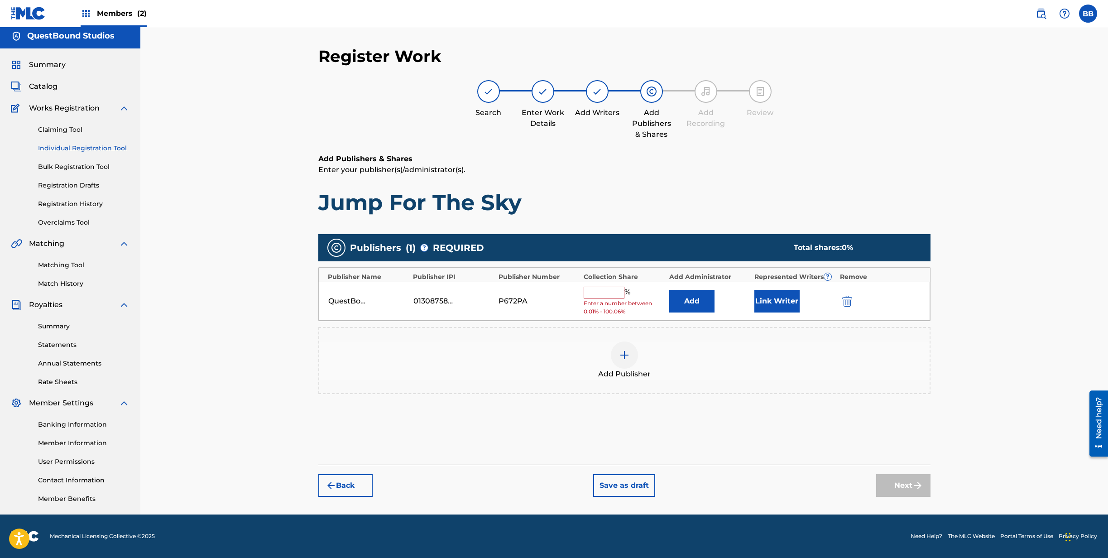
click at [604, 295] on input "text" at bounding box center [604, 293] width 41 height 12
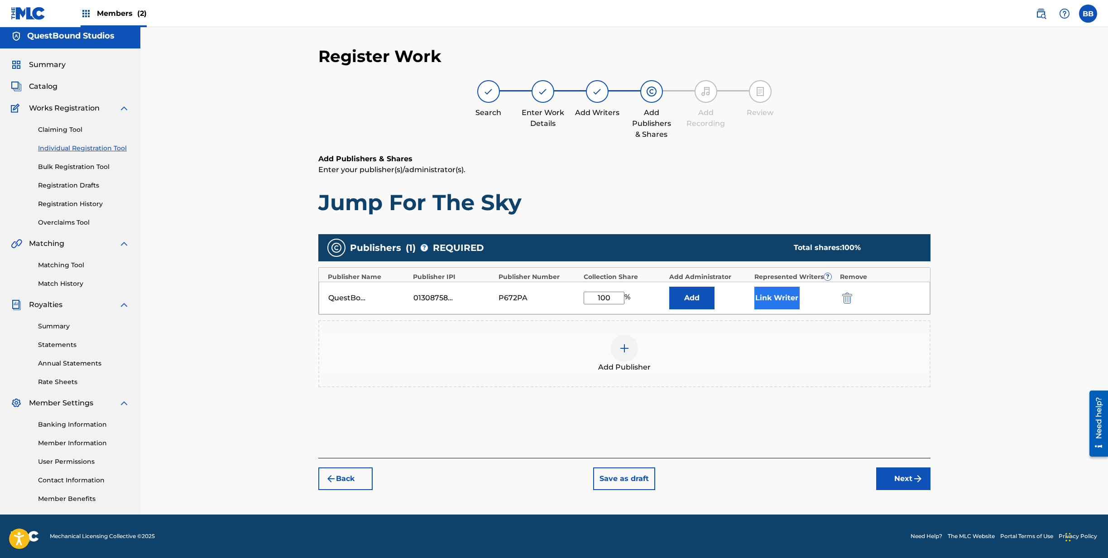
type input "100"
click at [764, 293] on button "Link Writer" at bounding box center [776, 298] width 45 height 23
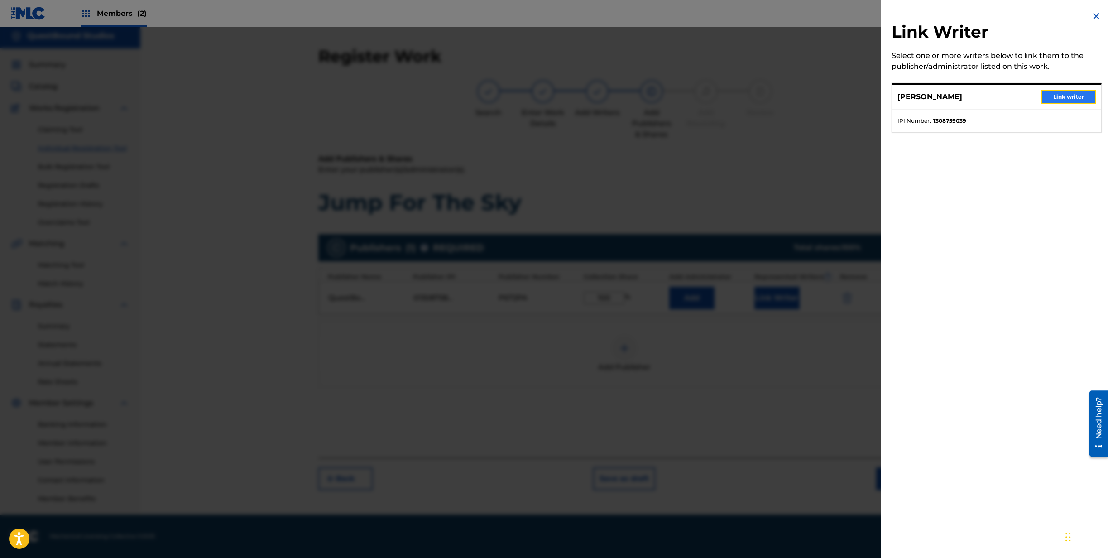
click at [1067, 96] on button "Link writer" at bounding box center [1068, 97] width 54 height 14
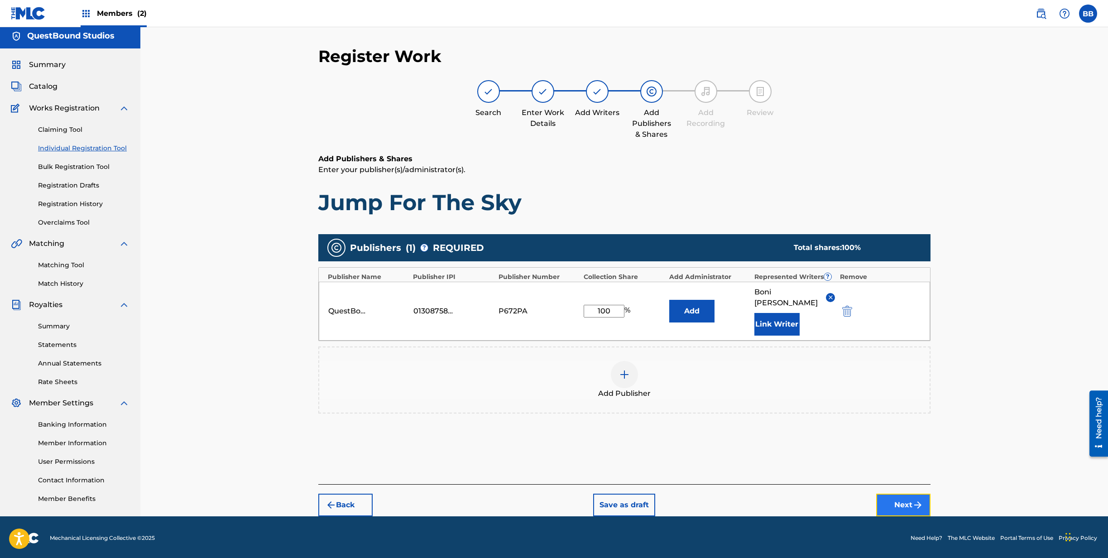
click at [898, 496] on button "Next" at bounding box center [903, 504] width 54 height 23
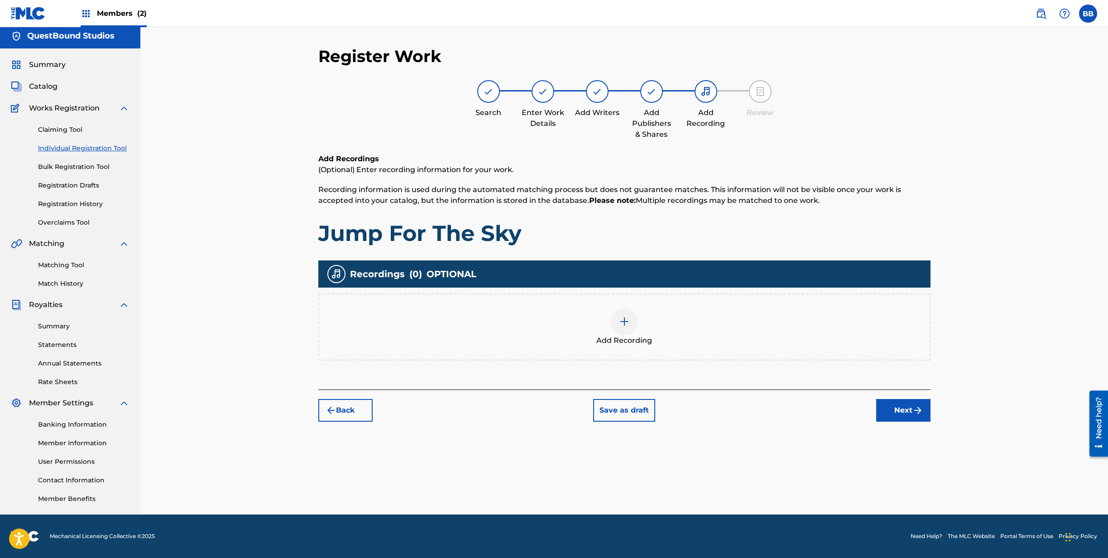
click at [619, 320] on img at bounding box center [624, 321] width 11 height 11
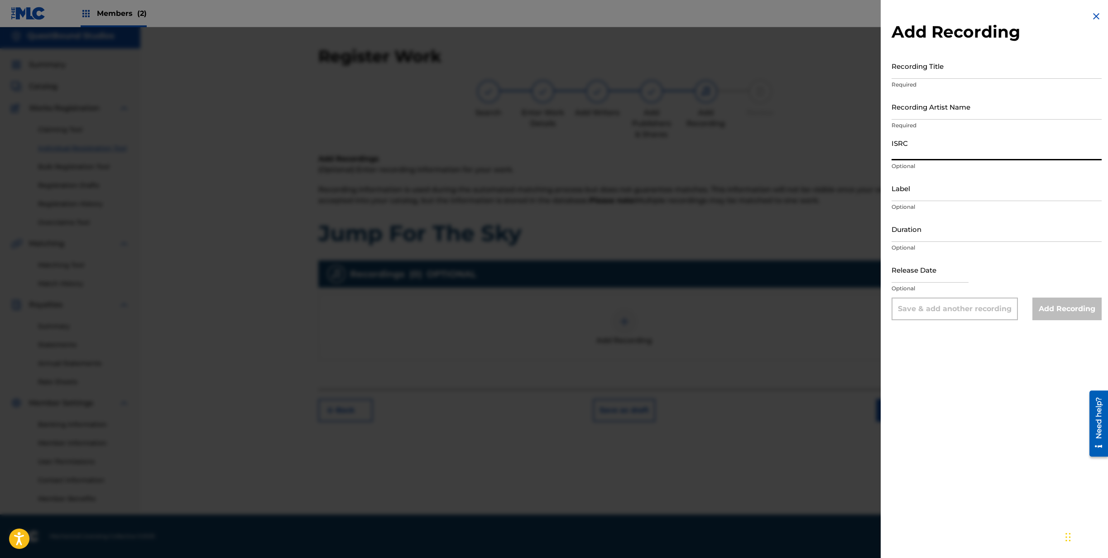
click at [961, 154] on input "ISRC" at bounding box center [996, 147] width 210 height 26
paste input "QZZ772551068"
type input "QZZ772551068"
click at [944, 113] on input "Recording Artist Name" at bounding box center [996, 107] width 210 height 26
type input "[PERSON_NAME]"
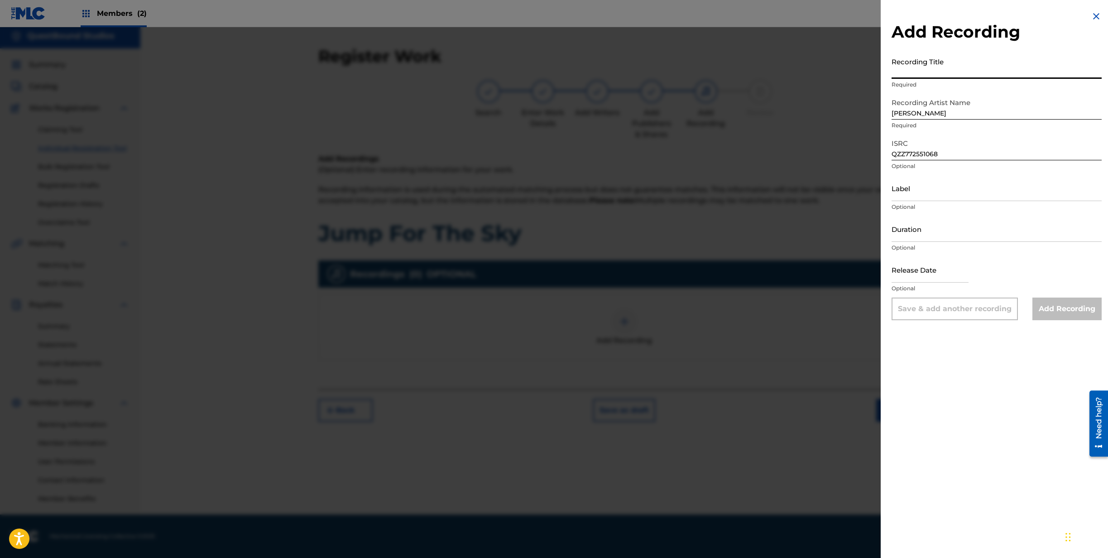
click at [945, 72] on input "Recording Title" at bounding box center [996, 66] width 210 height 26
type input "Jump For The Sky"
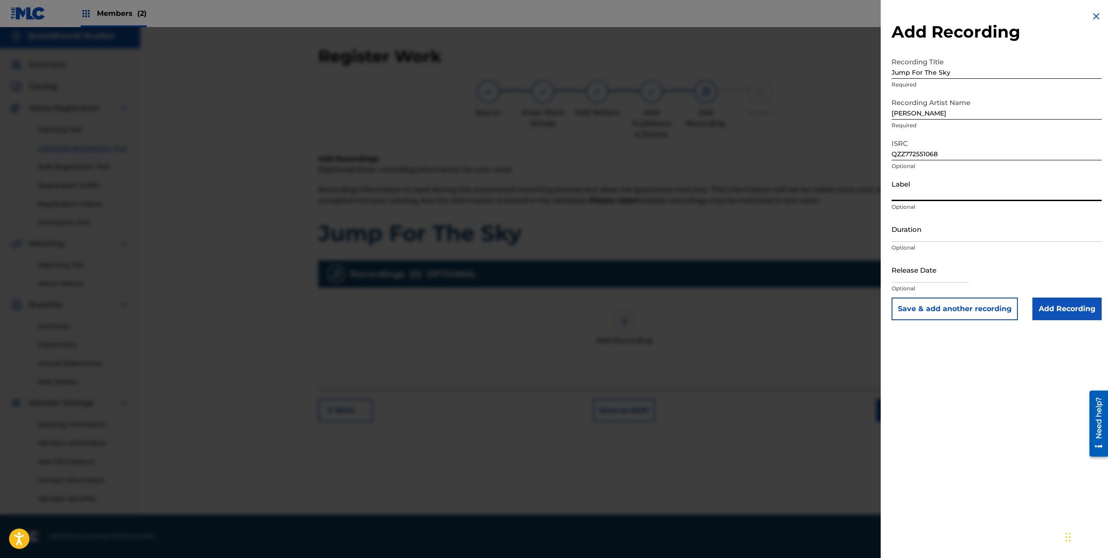
click at [940, 196] on input "Label" at bounding box center [996, 188] width 210 height 26
type input "QuestBound Studios"
click at [935, 234] on input "Duration" at bounding box center [996, 229] width 210 height 26
type input "03:50"
click at [942, 271] on input "text" at bounding box center [929, 270] width 77 height 26
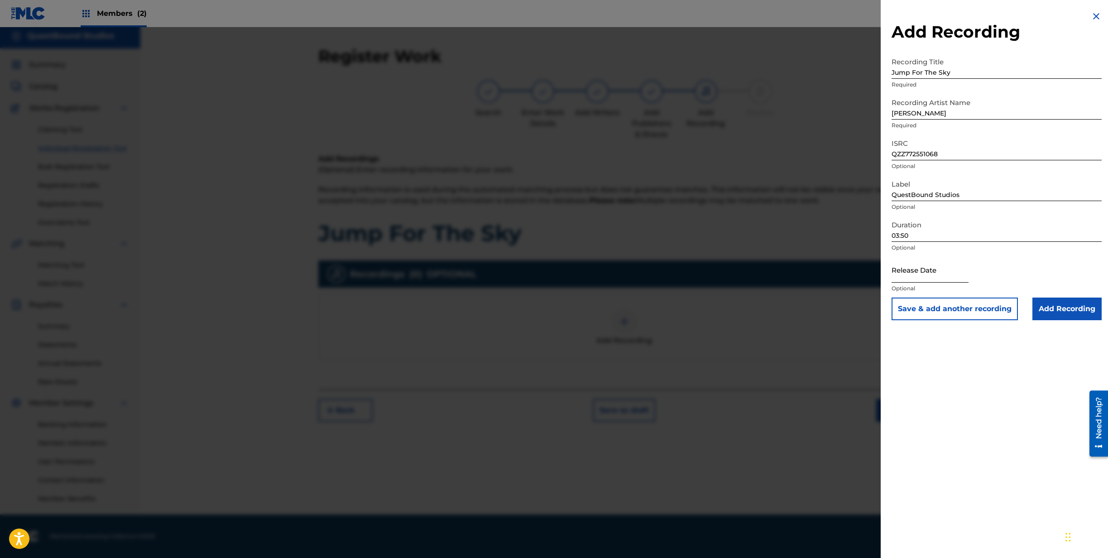
select select "8"
select select "2025"
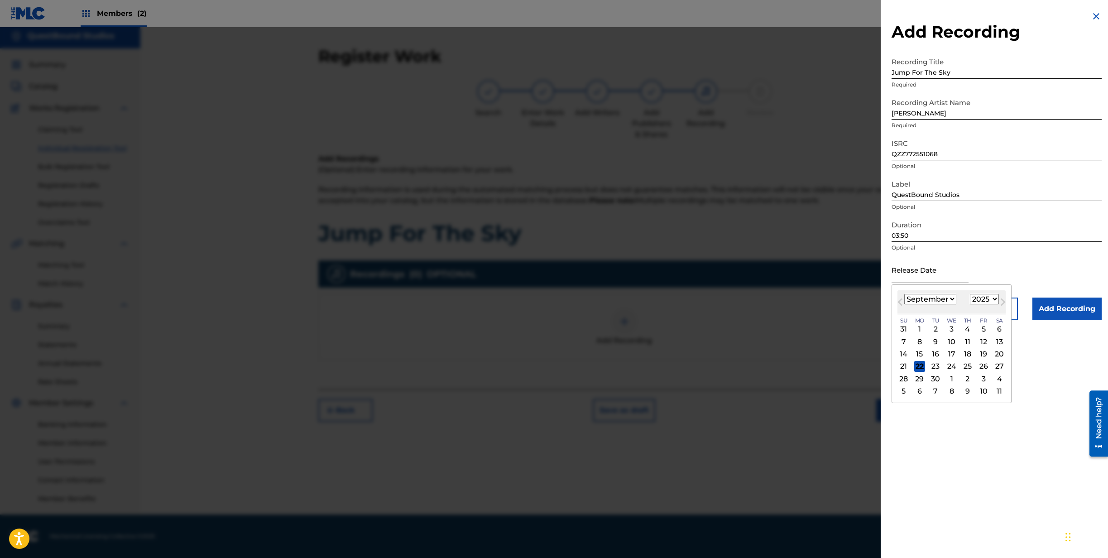
click at [904, 294] on select "January February March April May June July August September October November De…" at bounding box center [930, 299] width 52 height 10
select select "7"
click option "August" at bounding box center [0, 0] width 0 height 0
click at [948, 364] on div "20" at bounding box center [951, 366] width 11 height 11
type input "August 20 2025"
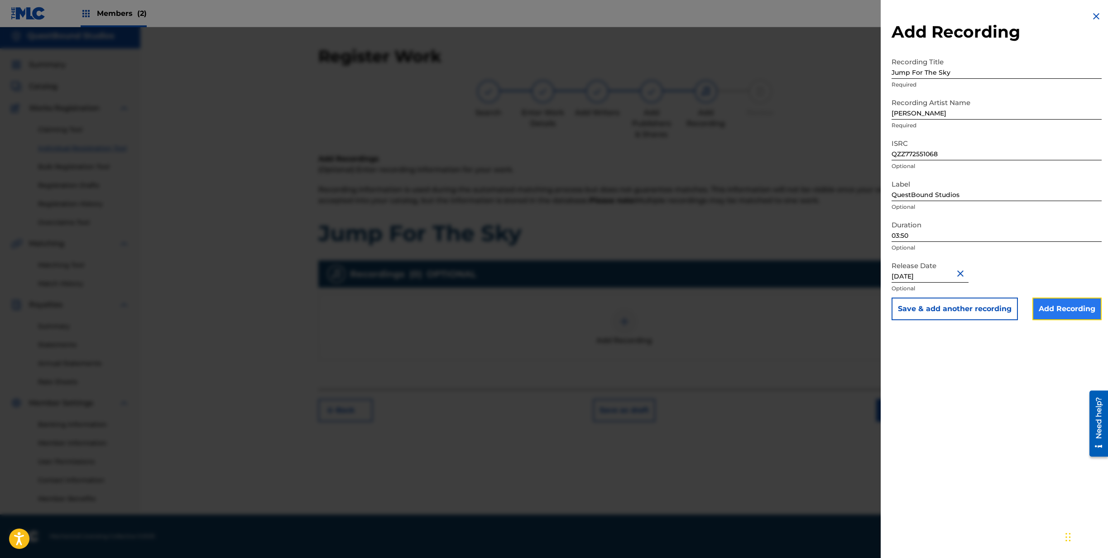
click at [1054, 308] on input "Add Recording" at bounding box center [1066, 308] width 69 height 23
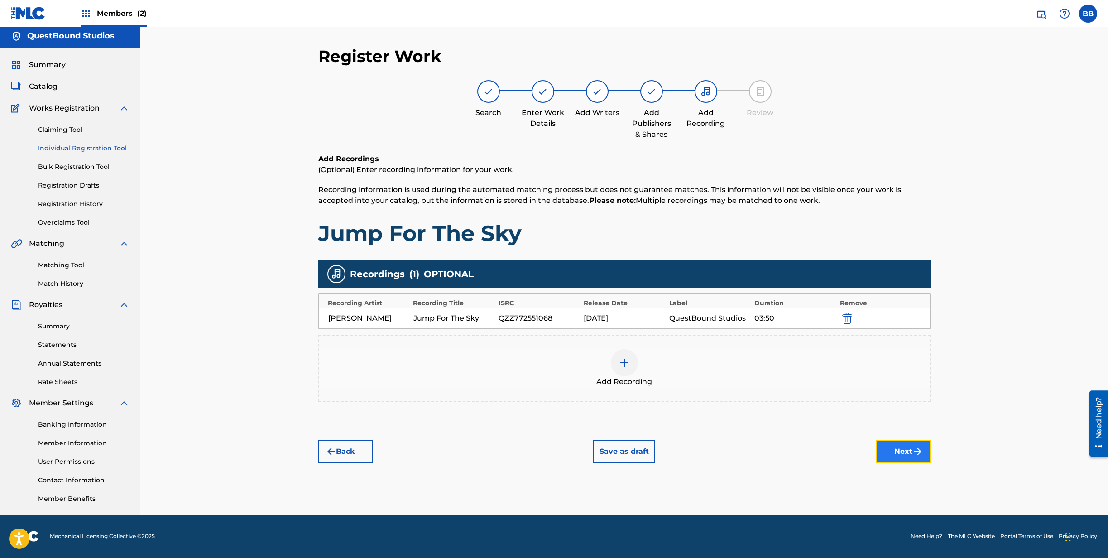
click at [899, 452] on button "Next" at bounding box center [903, 451] width 54 height 23
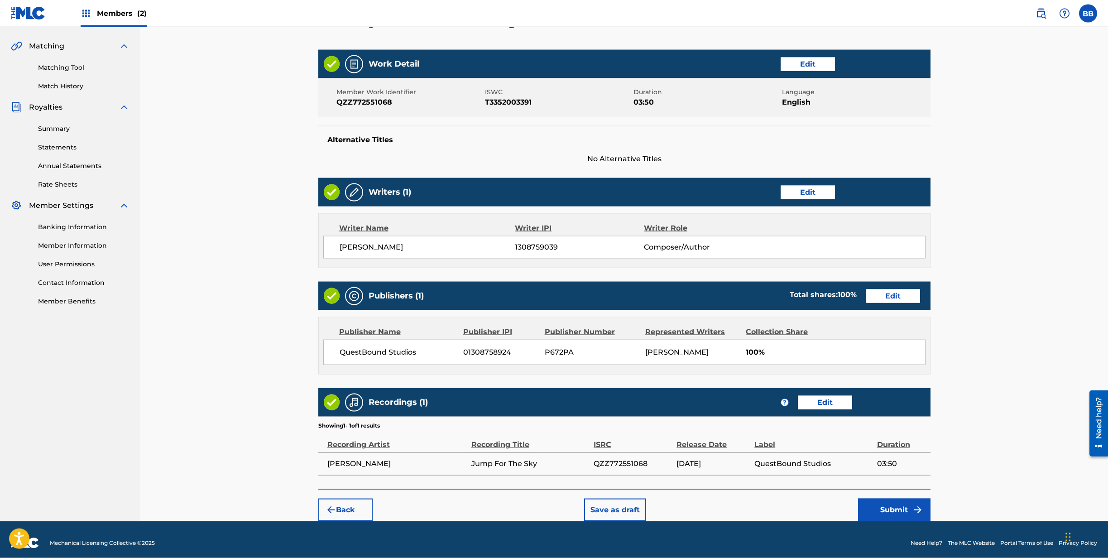
scroll to position [208, 0]
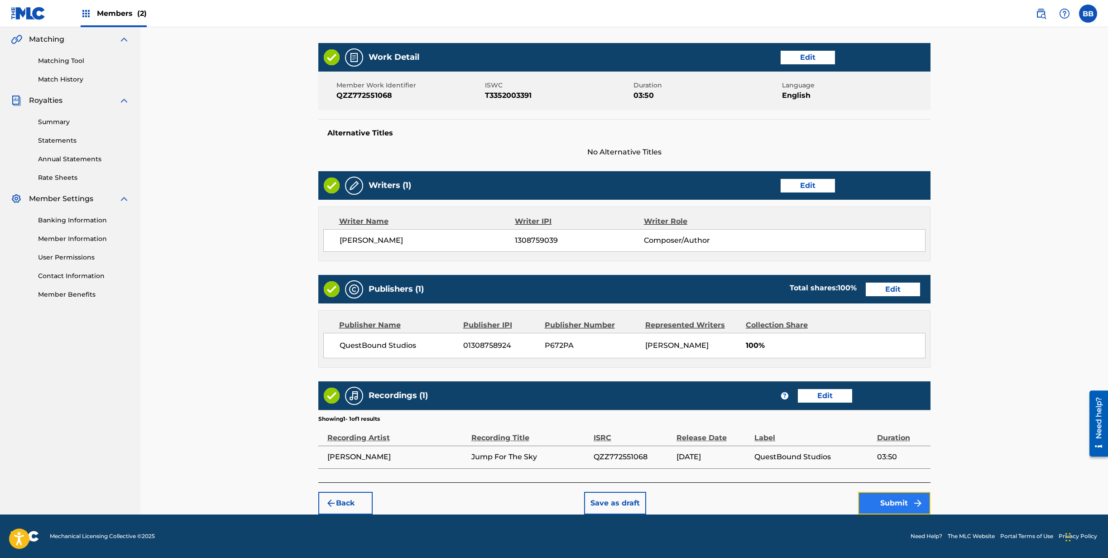
click at [890, 505] on button "Submit" at bounding box center [894, 503] width 72 height 23
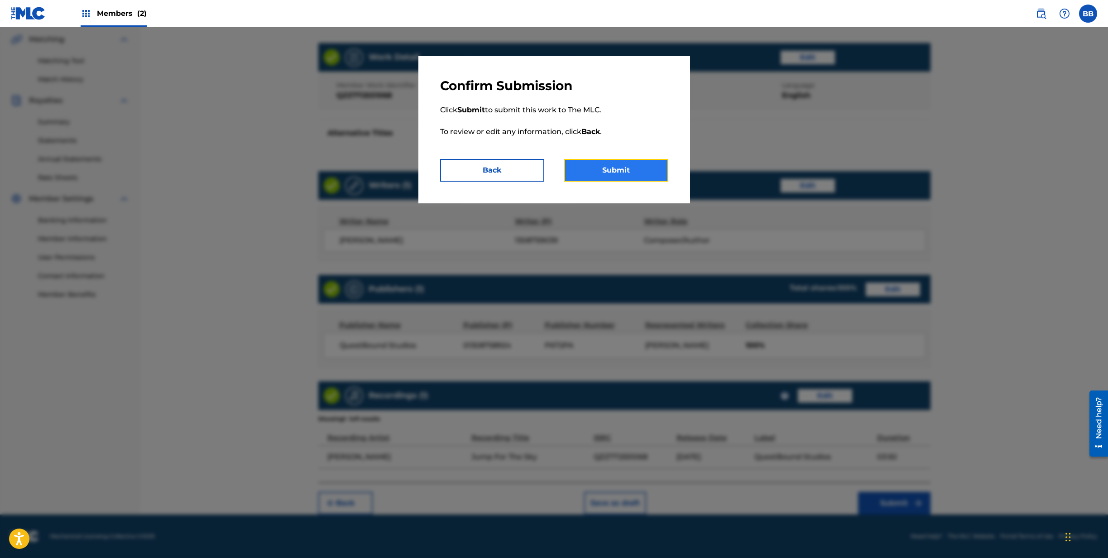
click at [616, 170] on button "Submit" at bounding box center [616, 170] width 104 height 23
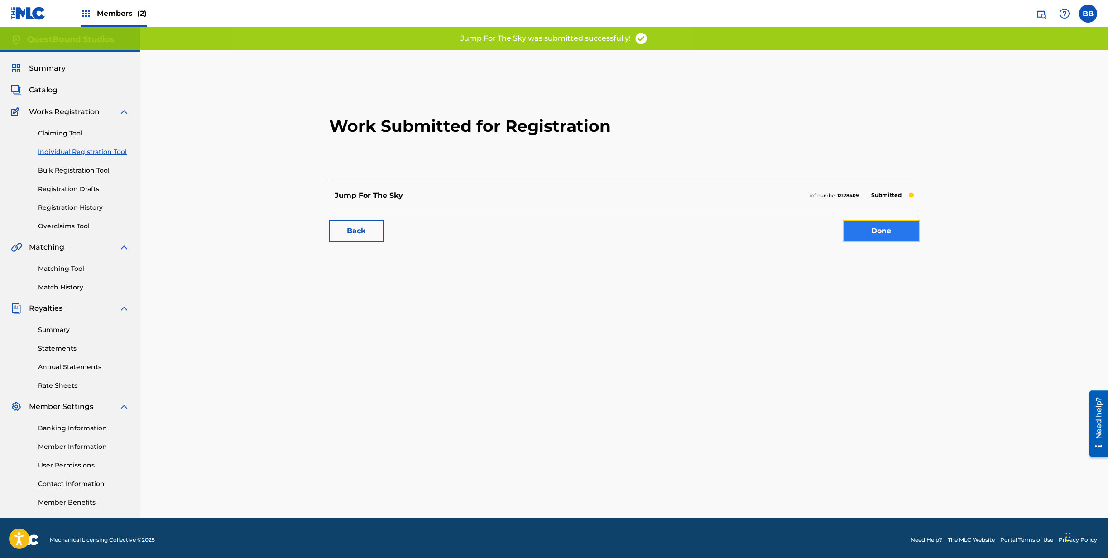
click at [871, 231] on link "Done" at bounding box center [880, 231] width 77 height 23
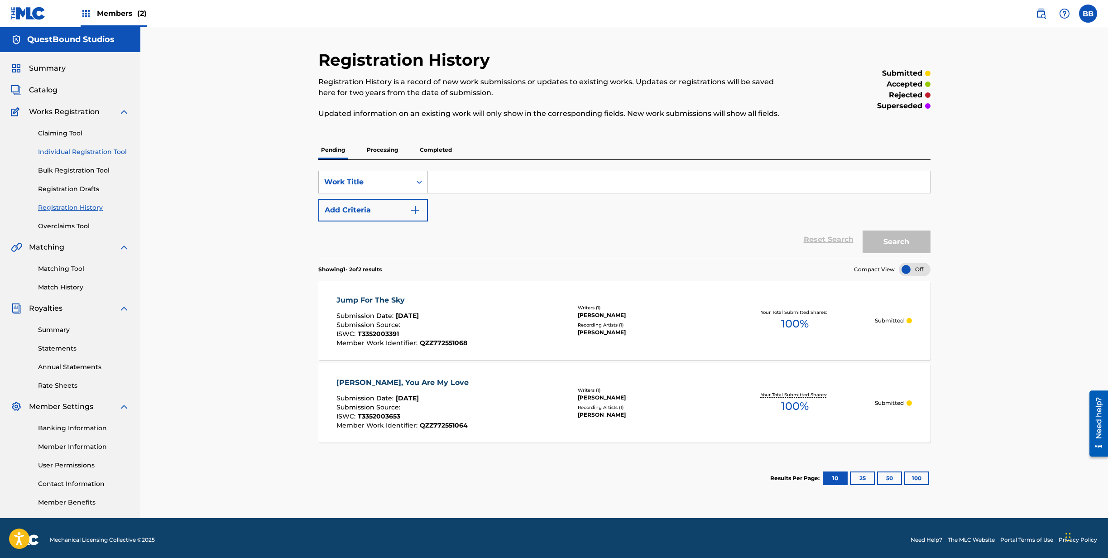
click at [83, 152] on link "Individual Registration Tool" at bounding box center [83, 152] width 91 height 10
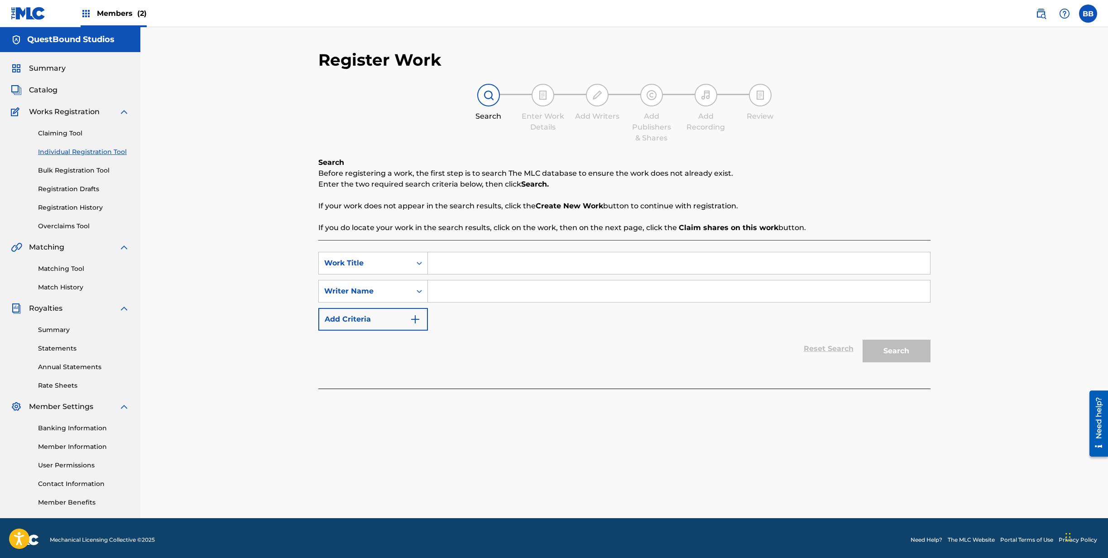
click at [455, 268] on input "Search Form" at bounding box center [679, 263] width 502 height 22
click at [522, 264] on input "Search Form" at bounding box center [679, 263] width 502 height 22
type input "[PERSON_NAME]'s Her Name"
click at [513, 292] on input "Search Form" at bounding box center [679, 291] width 502 height 22
type input "[PERSON_NAME]"
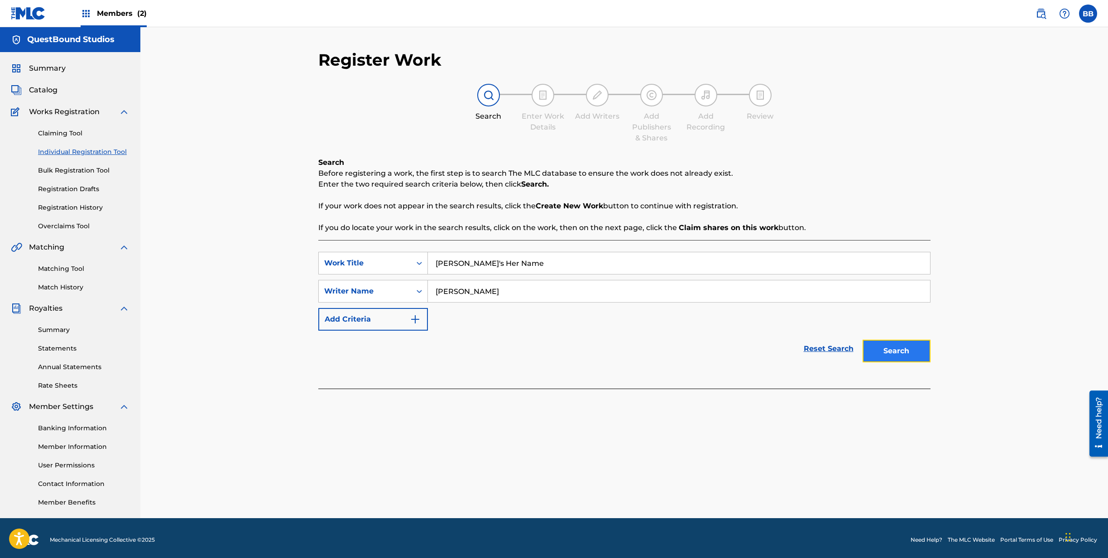
click at [885, 352] on button "Search" at bounding box center [896, 351] width 68 height 23
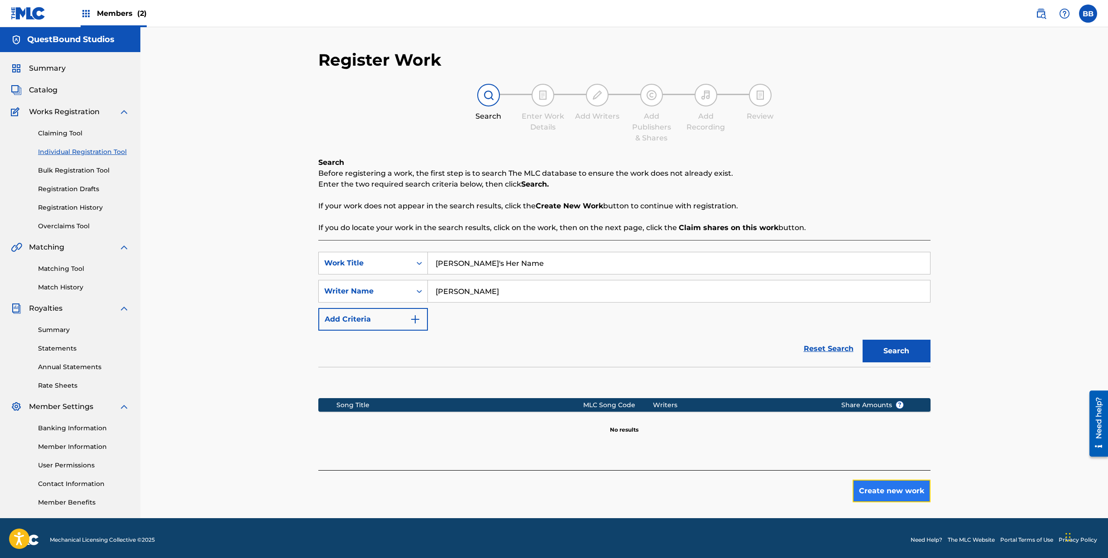
click at [875, 489] on button "Create new work" at bounding box center [891, 490] width 78 height 23
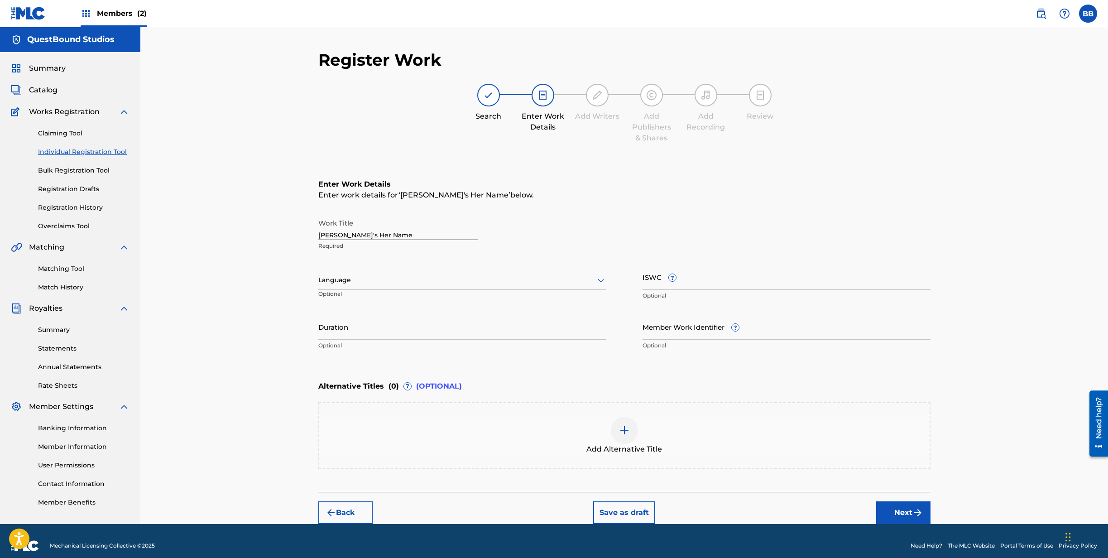
click at [463, 285] on div at bounding box center [462, 279] width 288 height 11
click at [463, 301] on div "English" at bounding box center [462, 300] width 287 height 20
click at [385, 330] on input "Duration" at bounding box center [462, 327] width 288 height 26
type input "04:33"
click at [670, 285] on input "ISWC ?" at bounding box center [786, 277] width 288 height 26
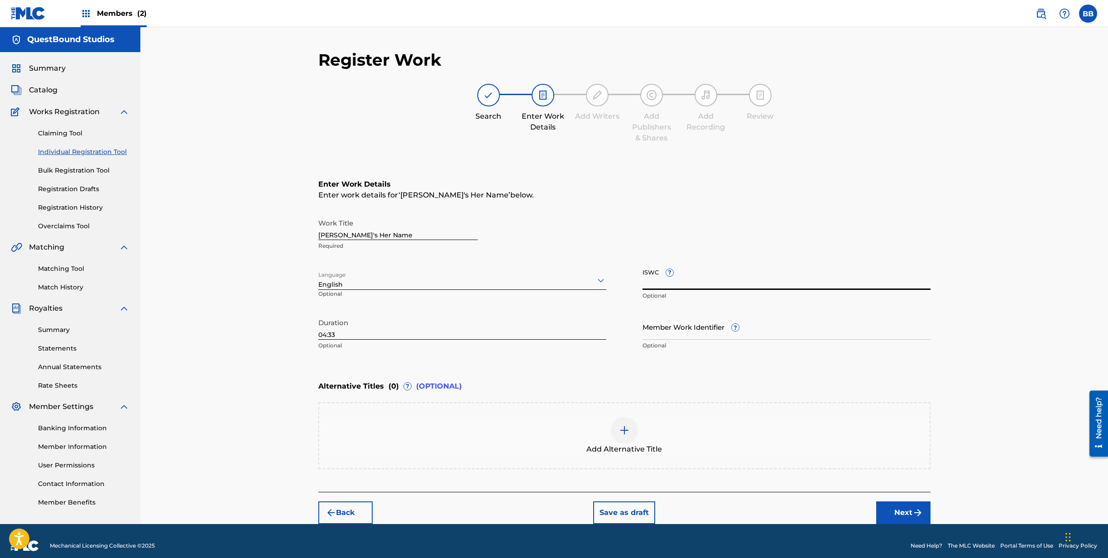
paste input "T3352003391"
type input "T3352003391"
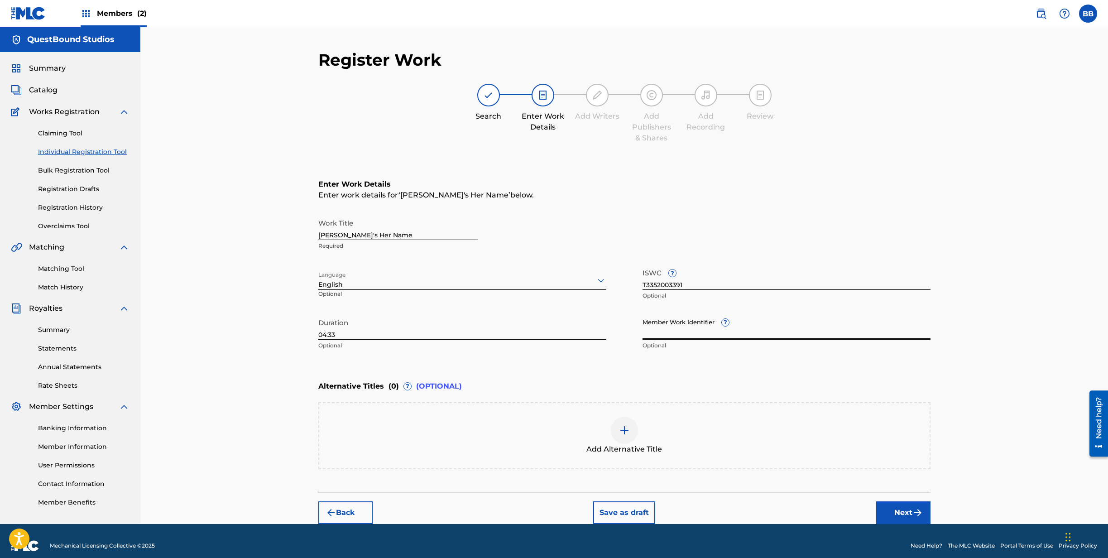
click at [684, 335] on input "Member Work Identifier ?" at bounding box center [786, 327] width 288 height 26
click at [770, 329] on input "Member Work Identifier ?" at bounding box center [786, 327] width 288 height 26
paste input "QZZ772551070"
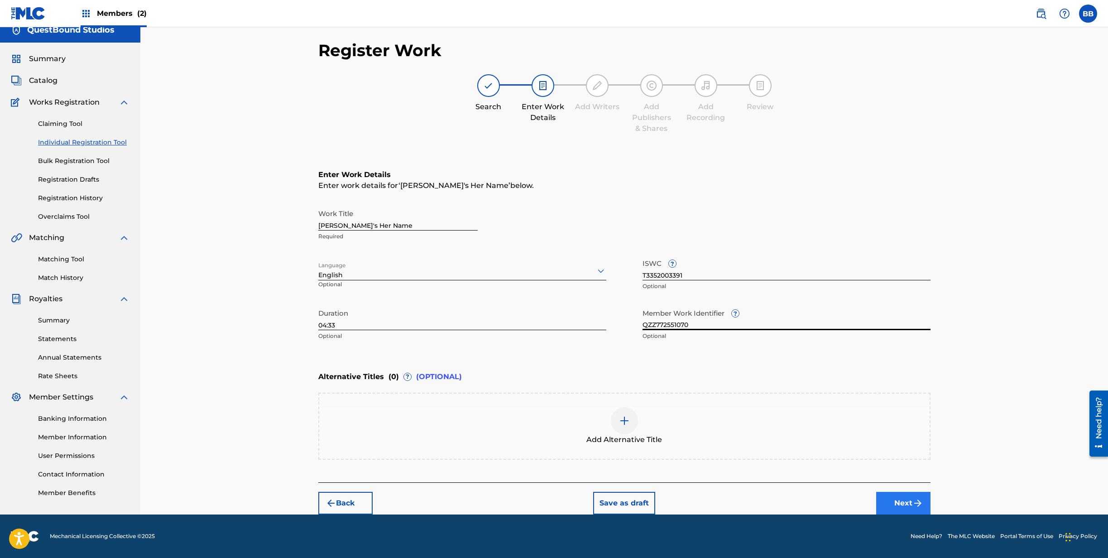
type input "QZZ772551070"
click at [905, 503] on button "Next" at bounding box center [903, 503] width 54 height 23
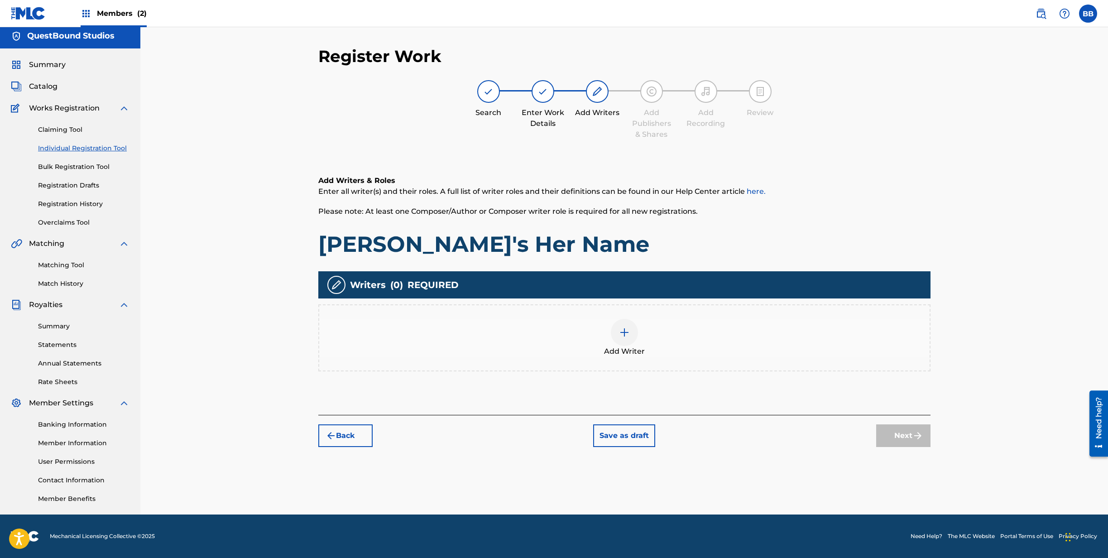
scroll to position [4, 0]
click at [621, 330] on img at bounding box center [624, 332] width 11 height 11
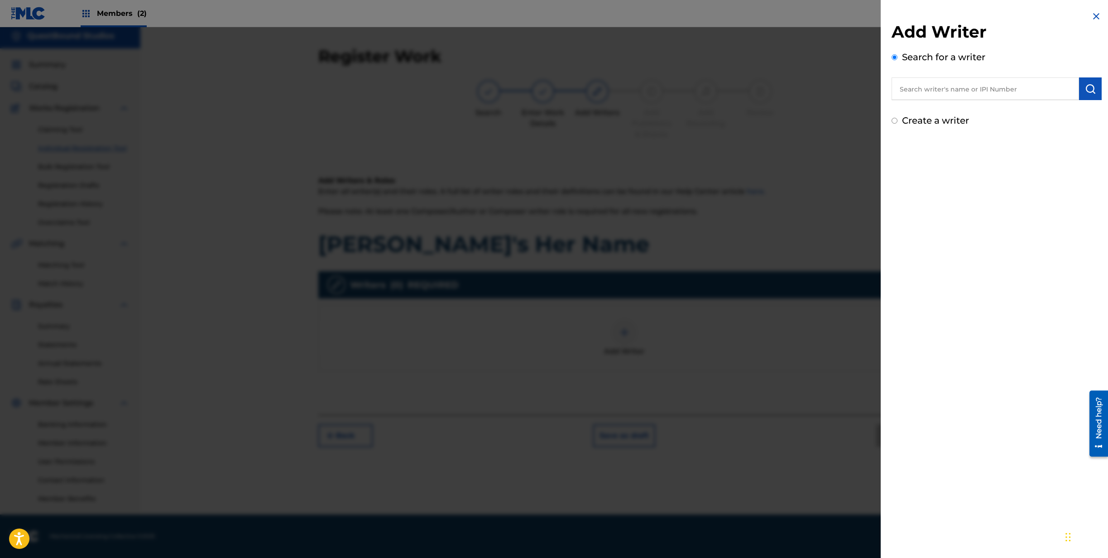
click at [927, 93] on input "text" at bounding box center [984, 88] width 187 height 23
type input "[PERSON_NAME]"
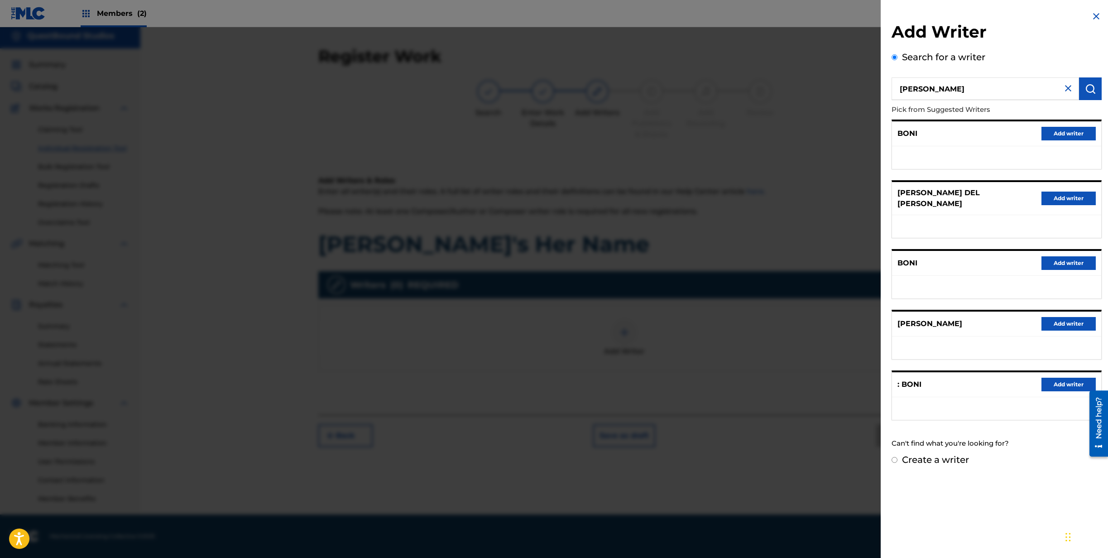
click at [891, 457] on input "Create a writer" at bounding box center [894, 460] width 6 height 6
radio input "false"
radio input "true"
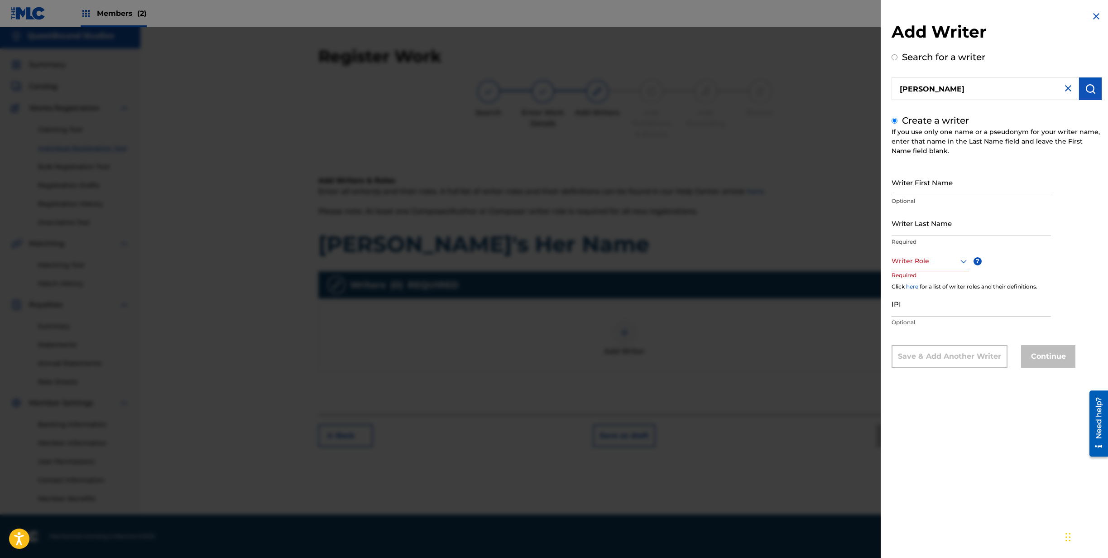
click at [980, 192] on input "Writer First Name" at bounding box center [970, 182] width 159 height 26
type input "Boni"
type input "[PERSON_NAME]"
click at [961, 260] on icon at bounding box center [963, 261] width 11 height 11
click at [939, 280] on div "Composer/Author" at bounding box center [930, 281] width 77 height 20
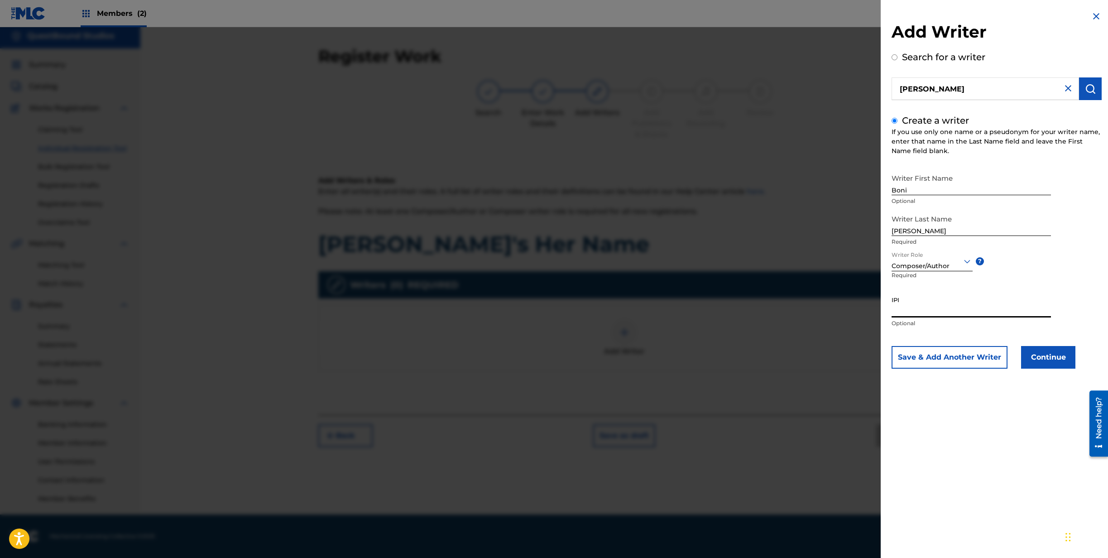
click at [933, 310] on input "IPI" at bounding box center [970, 305] width 159 height 26
click at [928, 313] on input "IPI" at bounding box center [970, 305] width 159 height 26
paste input "1308759039"
type input "1308759039"
click at [1051, 360] on button "Continue" at bounding box center [1048, 357] width 54 height 23
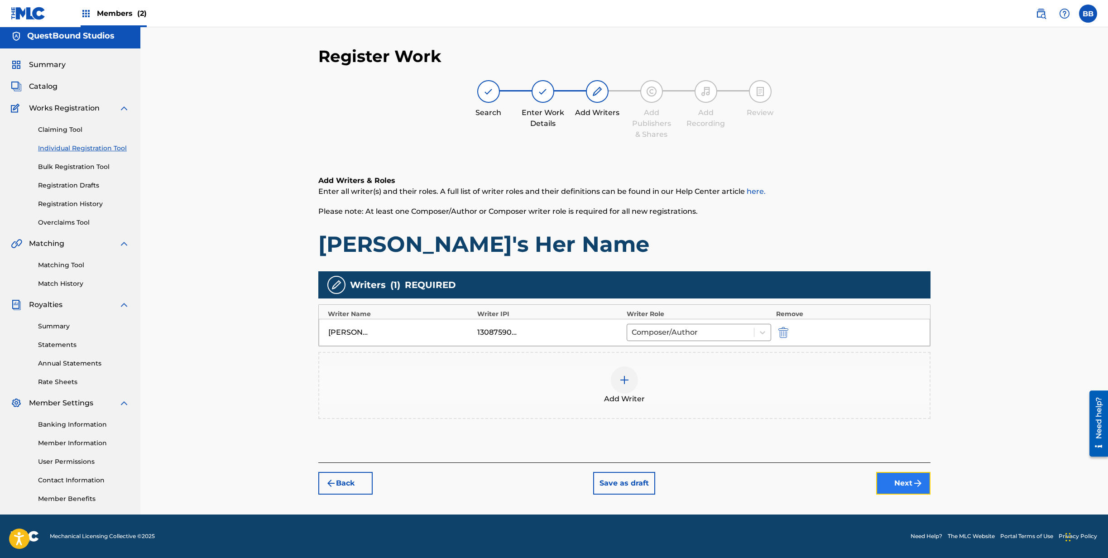
click at [901, 482] on button "Next" at bounding box center [903, 483] width 54 height 23
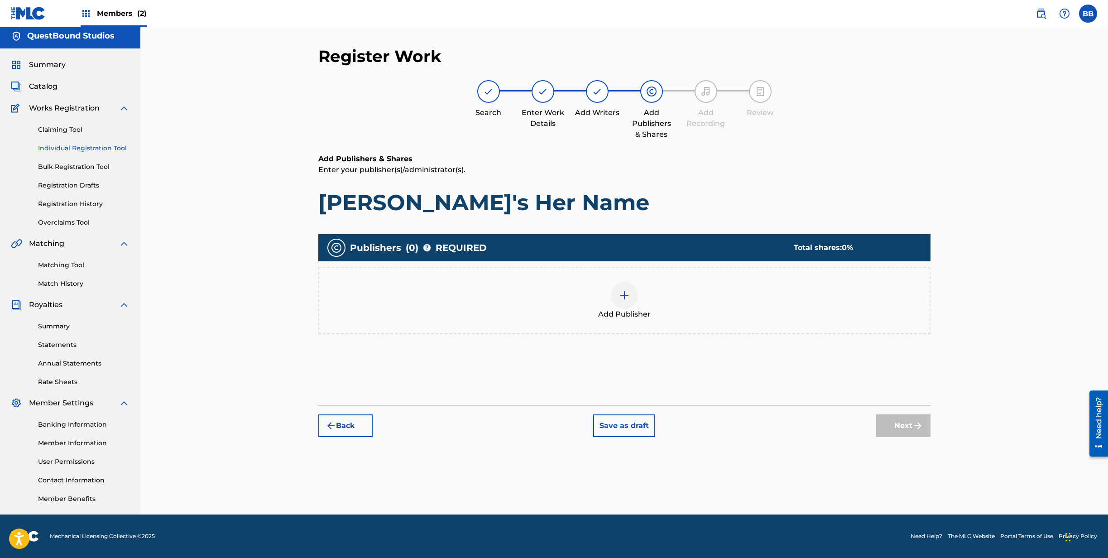
click at [623, 289] on div at bounding box center [624, 295] width 27 height 27
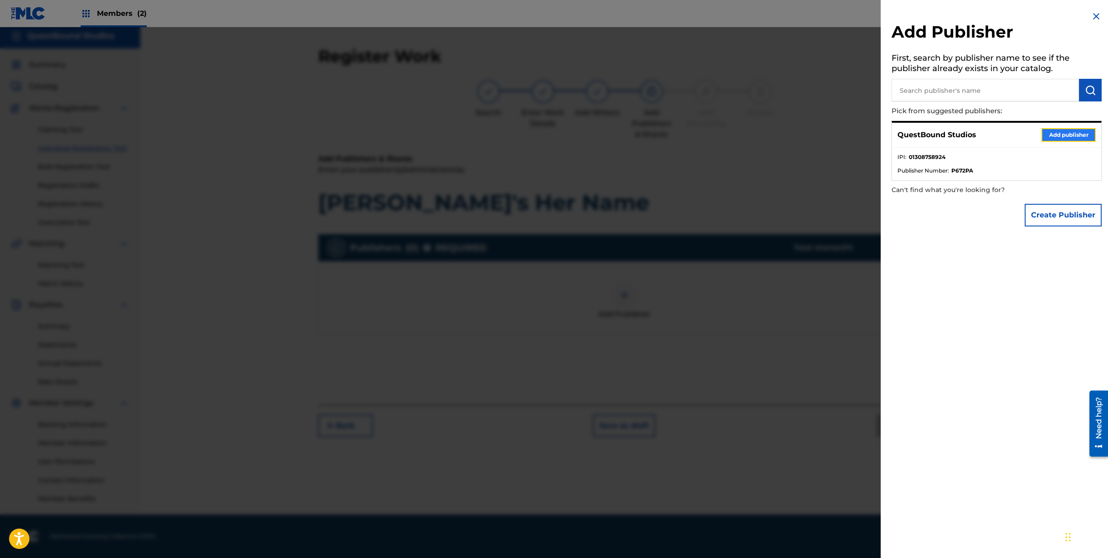
click at [1058, 134] on button "Add publisher" at bounding box center [1068, 135] width 54 height 14
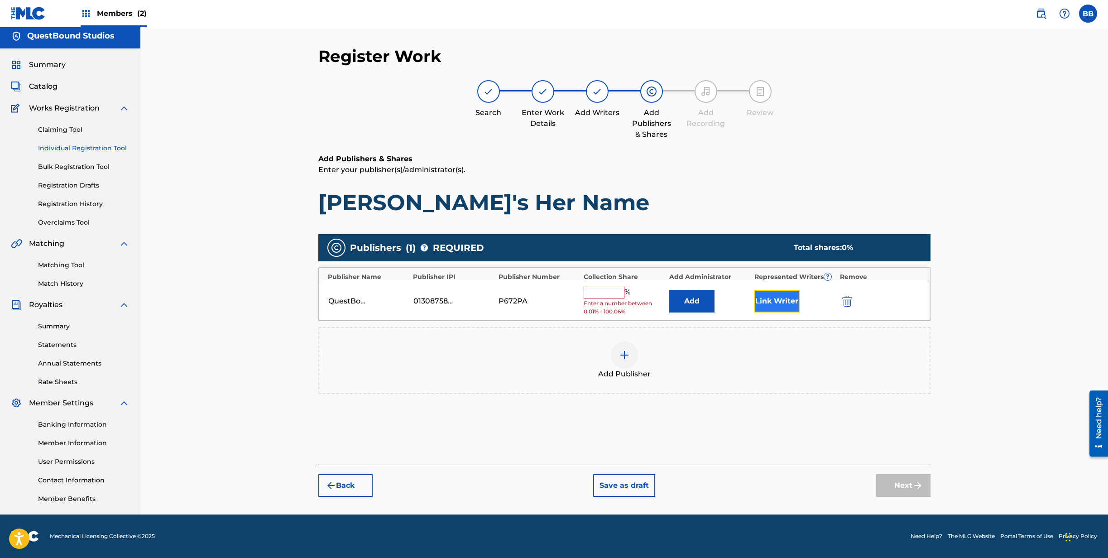
click at [770, 297] on button "Link Writer" at bounding box center [776, 301] width 45 height 23
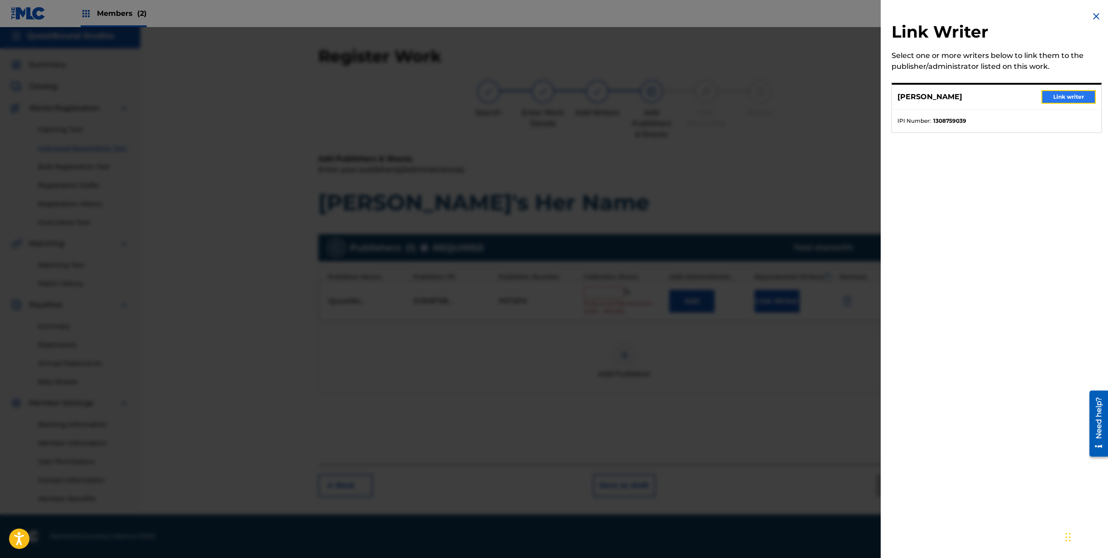
click at [1056, 98] on button "Link writer" at bounding box center [1068, 97] width 54 height 14
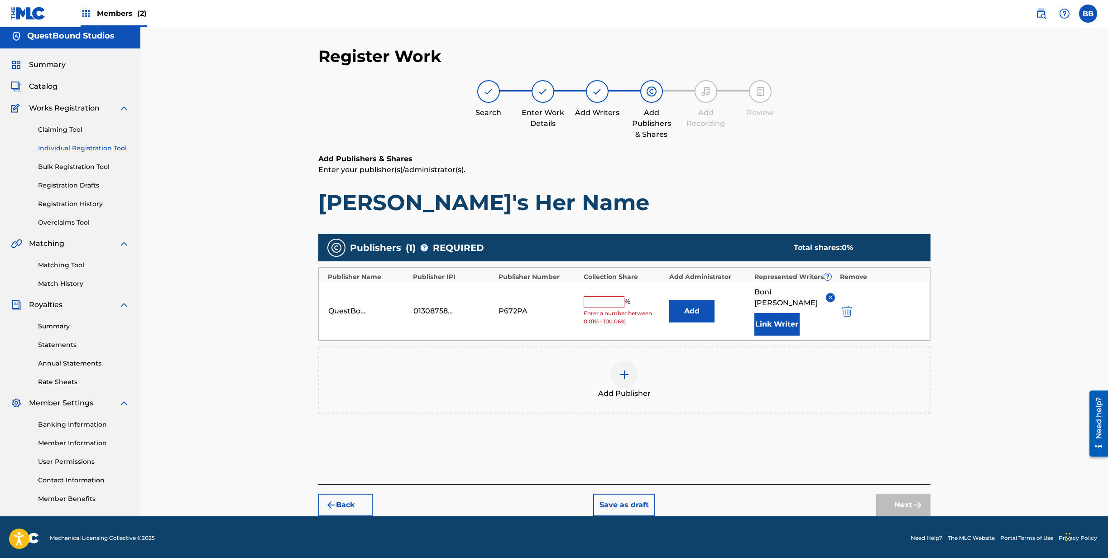
click at [615, 296] on input "text" at bounding box center [604, 302] width 41 height 12
type input "100"
click at [901, 493] on button "Next" at bounding box center [903, 504] width 54 height 23
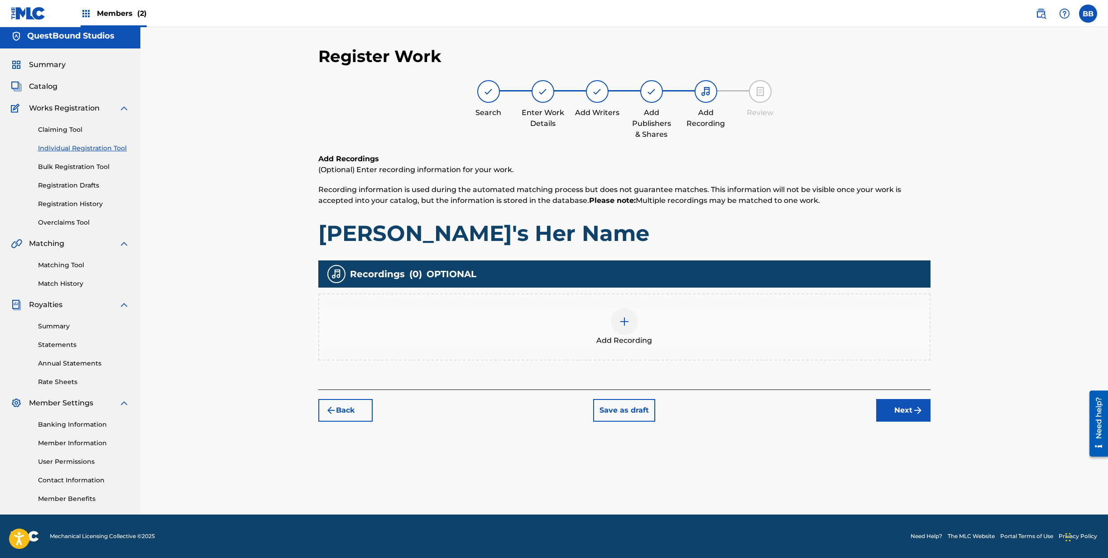
click at [627, 323] on img at bounding box center [624, 321] width 11 height 11
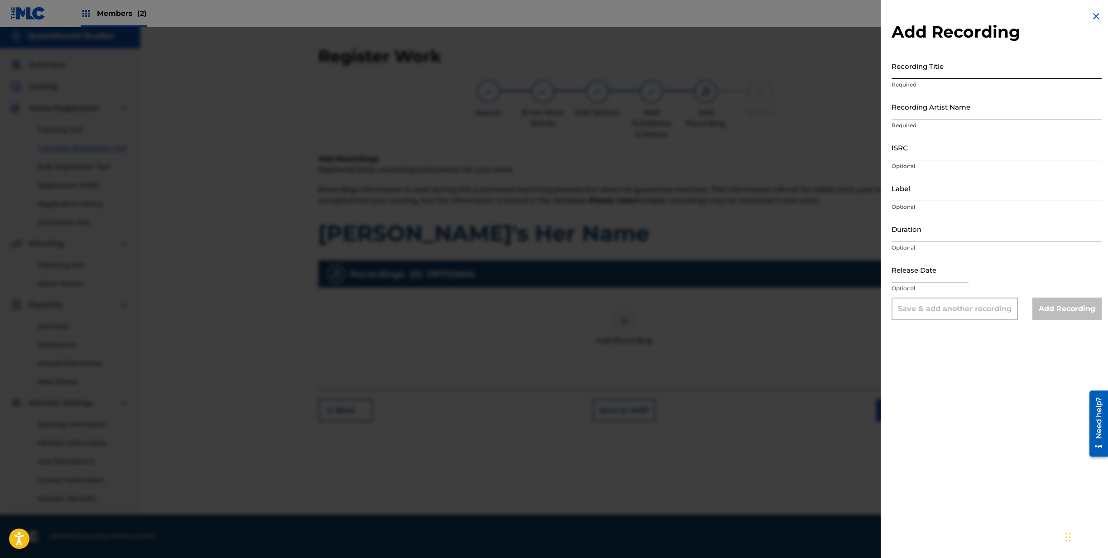
click at [951, 73] on input "Recording Title" at bounding box center [996, 66] width 210 height 26
click at [957, 72] on input "Kendra's Her" at bounding box center [996, 66] width 210 height 26
type input "[PERSON_NAME]'s Her Name"
click at [966, 116] on input "Recording Artist Name" at bounding box center [996, 107] width 210 height 26
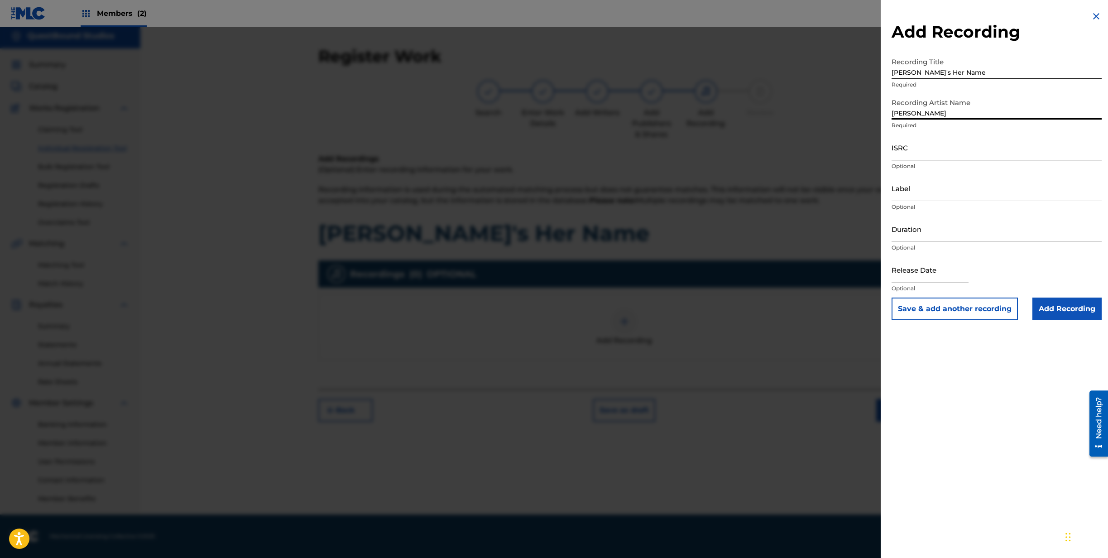
type input "[PERSON_NAME]"
click at [961, 155] on input "ISRC" at bounding box center [996, 147] width 210 height 26
click at [923, 155] on input "ISRC" at bounding box center [996, 147] width 210 height 26
paste input "QZZ782535032"
click at [967, 153] on input "QZZ782535032" at bounding box center [996, 147] width 210 height 26
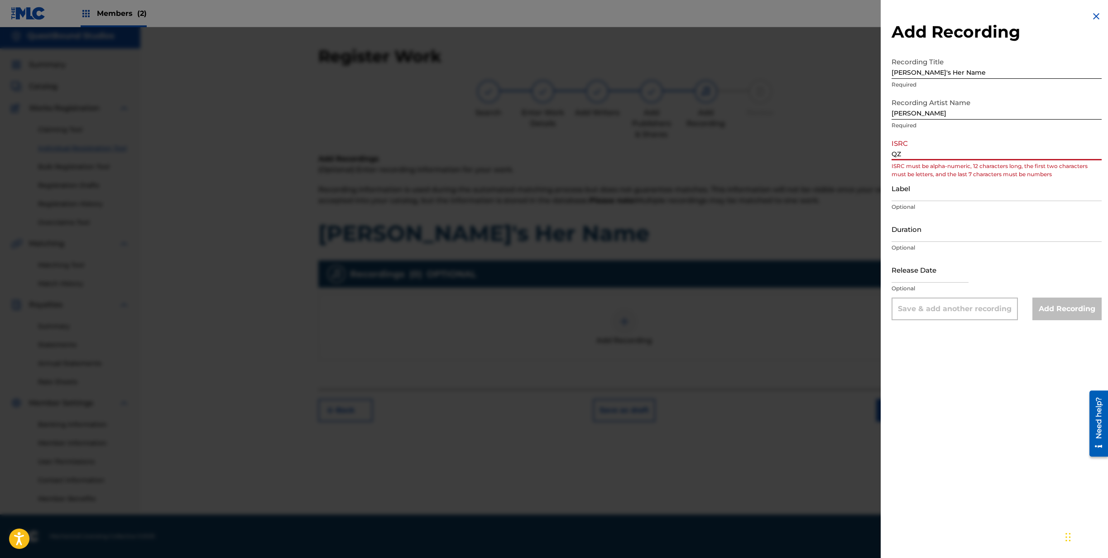
type input "Q"
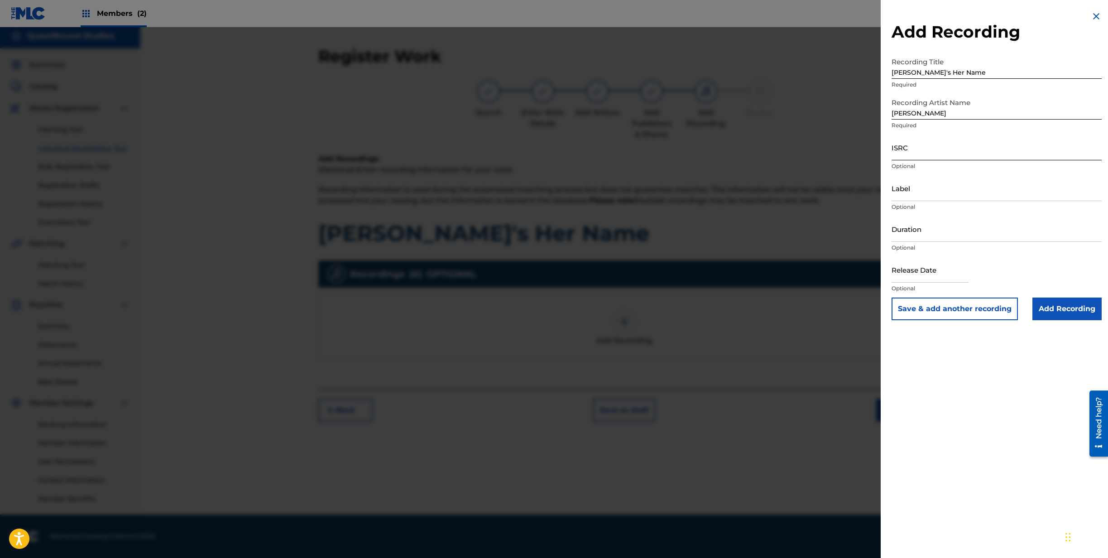
click at [951, 153] on input "ISRC" at bounding box center [996, 147] width 210 height 26
paste input "QZZ772551070"
type input "QZZ772551070"
click at [945, 191] on input "Label" at bounding box center [996, 188] width 210 height 26
type input "QuestBound Studios"
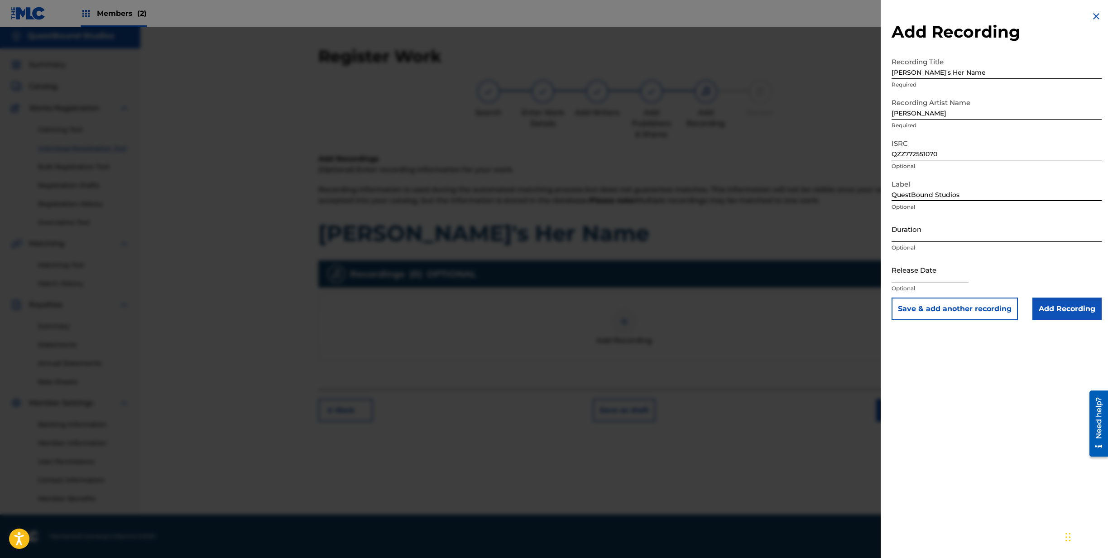
click at [934, 233] on input "Duration" at bounding box center [996, 229] width 210 height 26
type input "04:33"
click at [937, 274] on input "text" at bounding box center [929, 270] width 77 height 26
select select "8"
select select "2025"
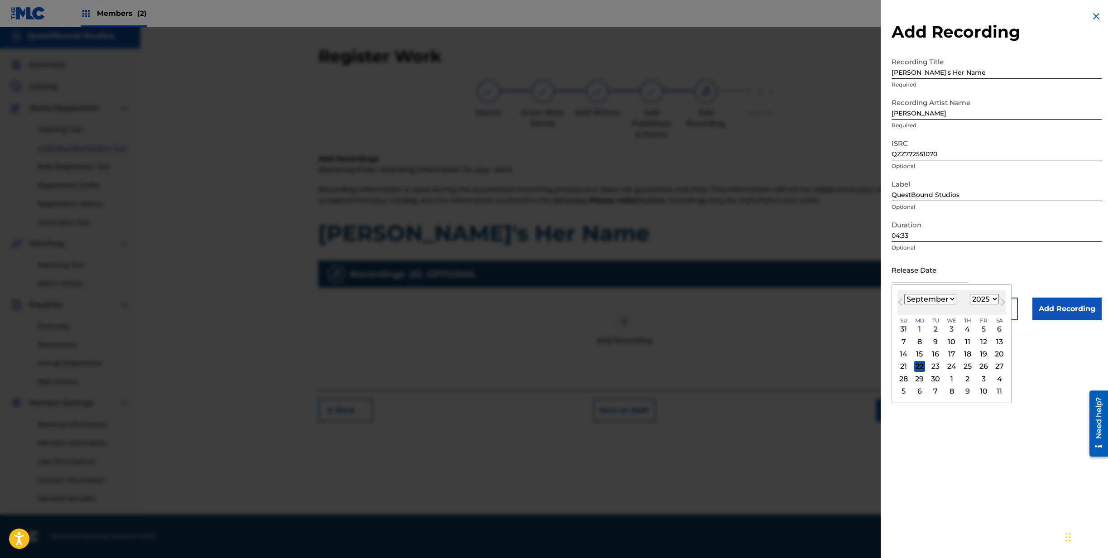
click at [904, 294] on select "January February March April May June July August September October November De…" at bounding box center [930, 299] width 52 height 10
select select "7"
click option "August" at bounding box center [0, 0] width 0 height 0
click at [983, 366] on div "22" at bounding box center [983, 366] width 11 height 11
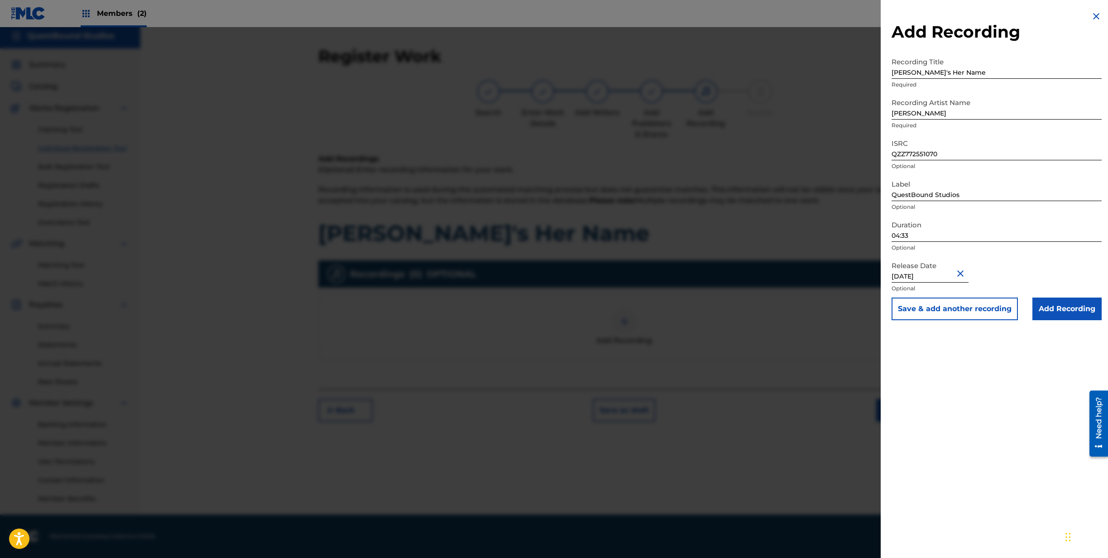
type input "August 23 2025"
click at [1044, 312] on input "Add Recording" at bounding box center [1066, 308] width 69 height 23
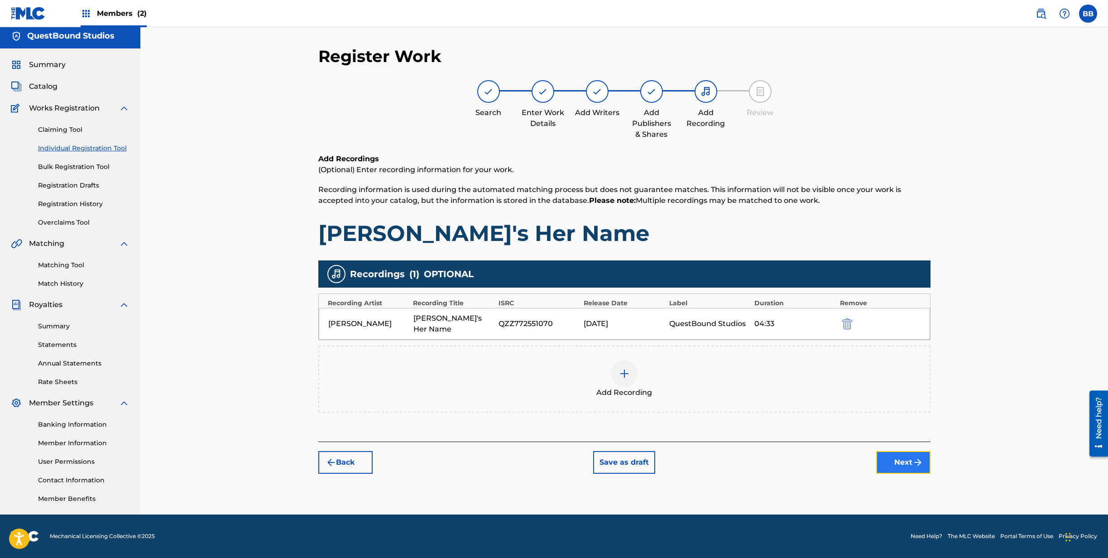
click at [903, 451] on button "Next" at bounding box center [903, 462] width 54 height 23
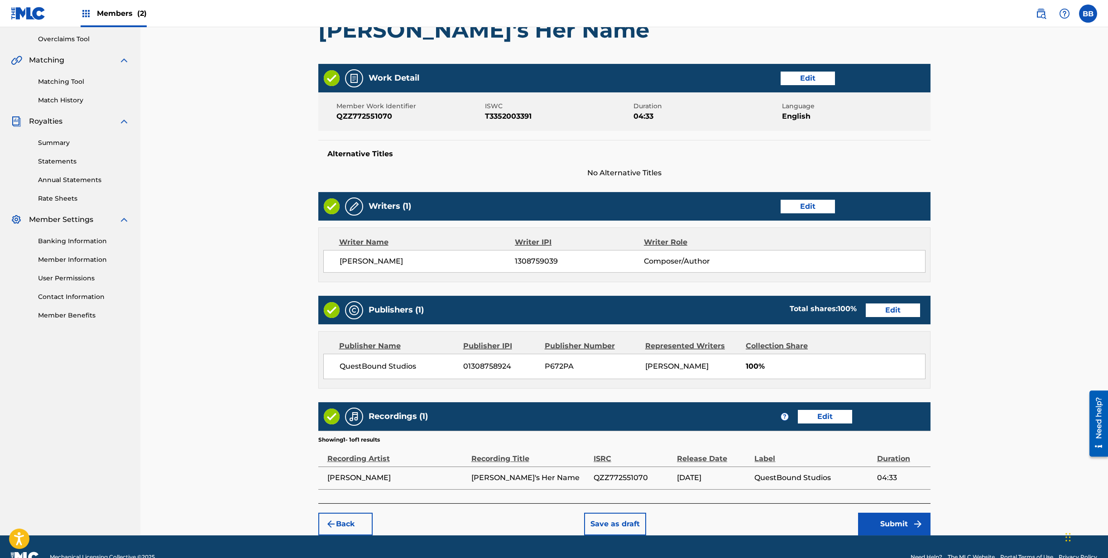
scroll to position [208, 0]
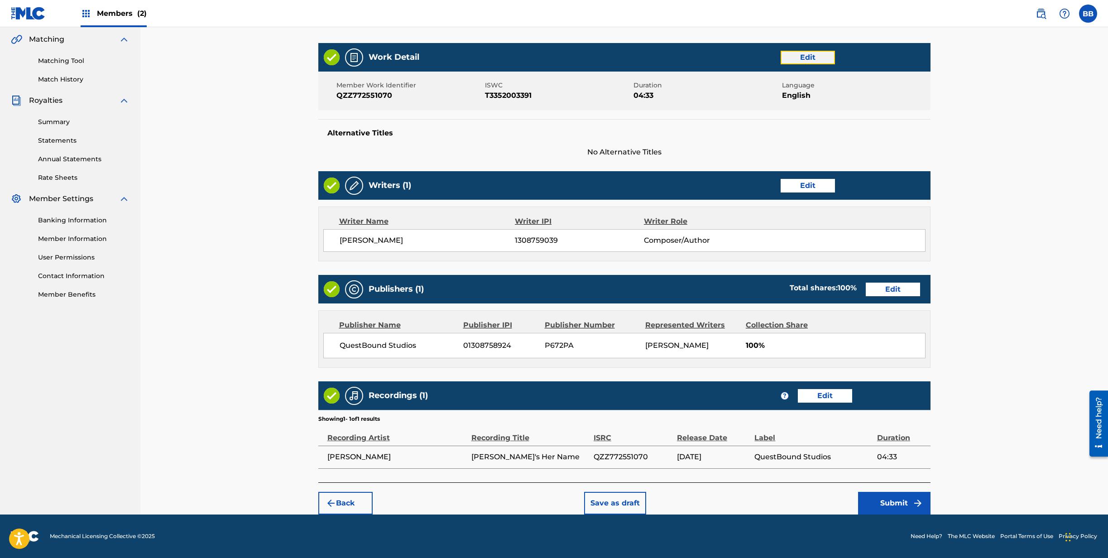
click at [808, 59] on button "Edit" at bounding box center [807, 58] width 54 height 14
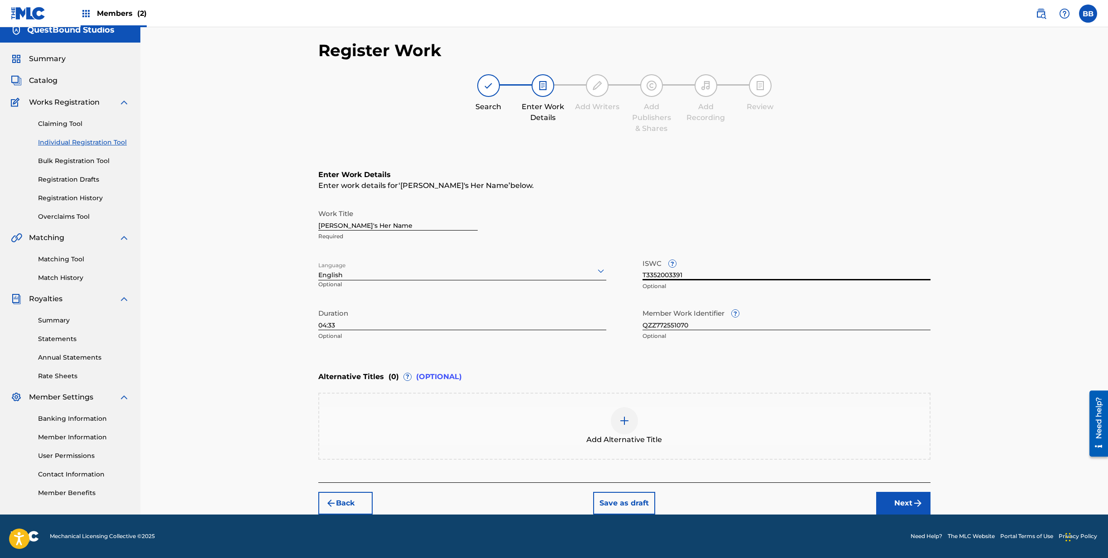
drag, startPoint x: 687, startPoint y: 274, endPoint x: 609, endPoint y: 259, distance: 79.6
click at [642, 259] on input "T3352003391" at bounding box center [786, 267] width 288 height 26
paste input "47489703"
type input "T3347489703"
click at [895, 504] on button "Next" at bounding box center [903, 503] width 54 height 23
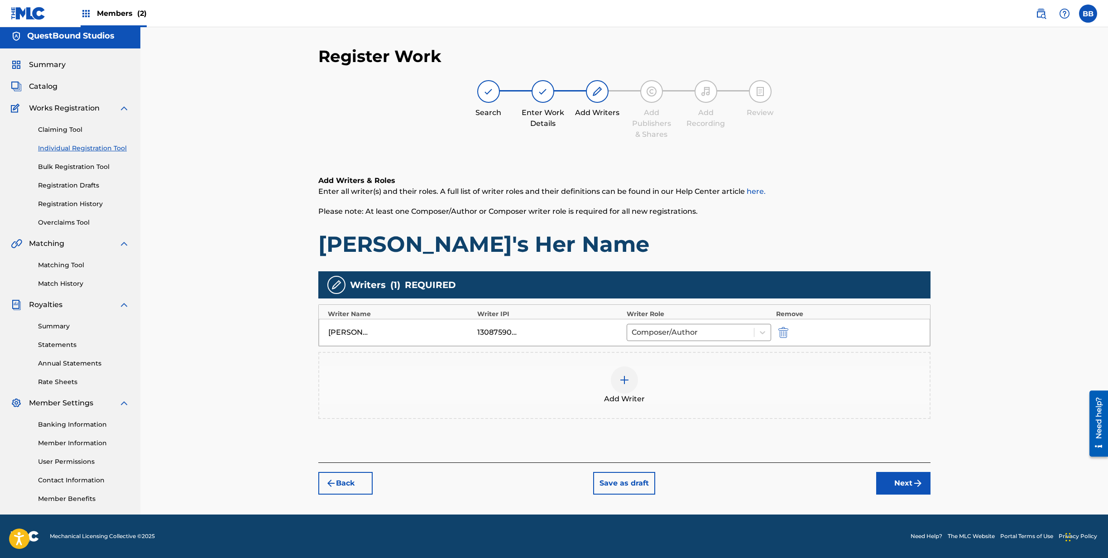
scroll to position [4, 0]
click at [891, 485] on button "Next" at bounding box center [903, 483] width 54 height 23
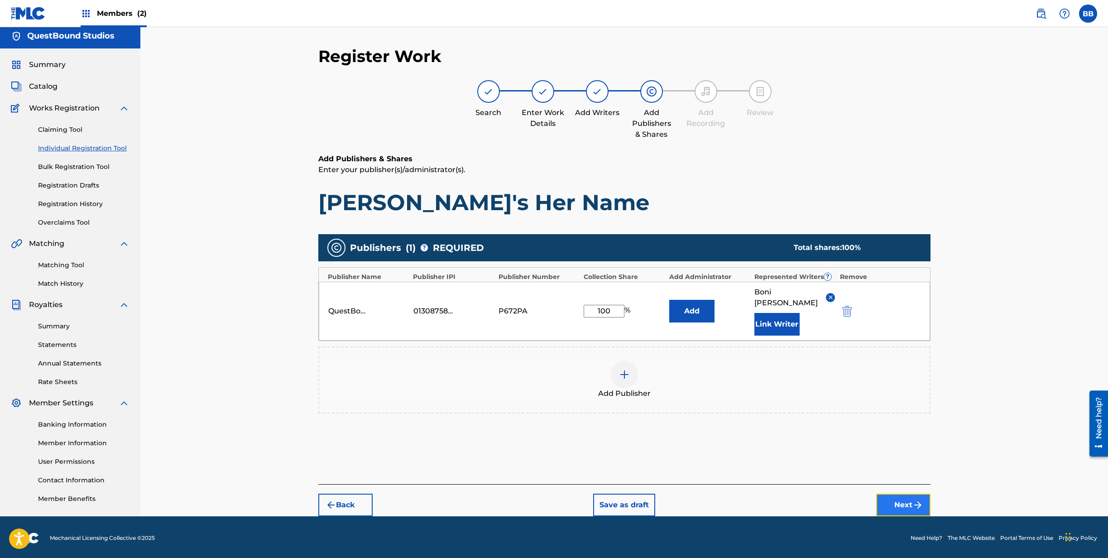
click at [894, 493] on button "Next" at bounding box center [903, 504] width 54 height 23
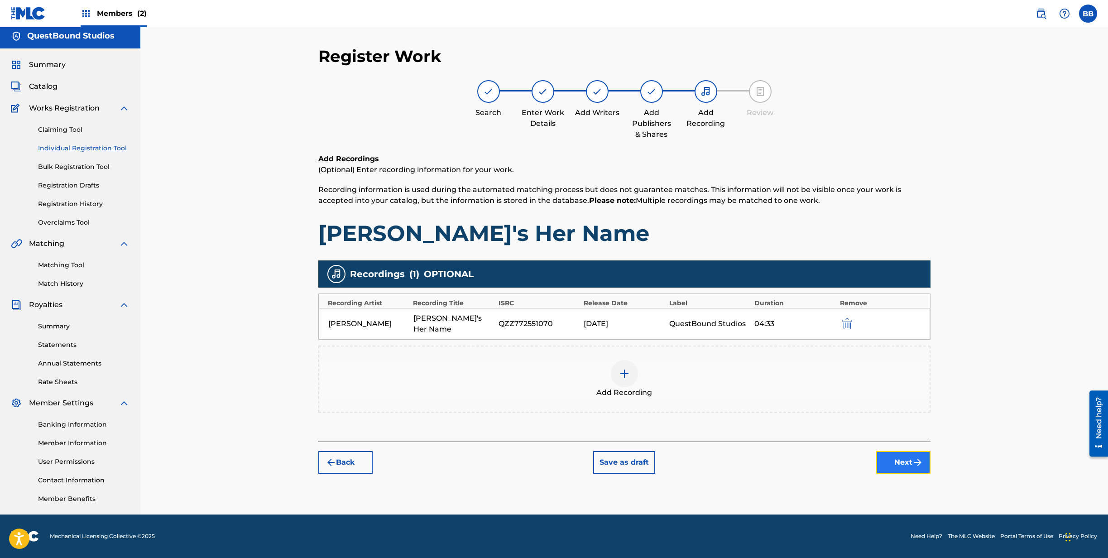
click at [904, 451] on button "Next" at bounding box center [903, 462] width 54 height 23
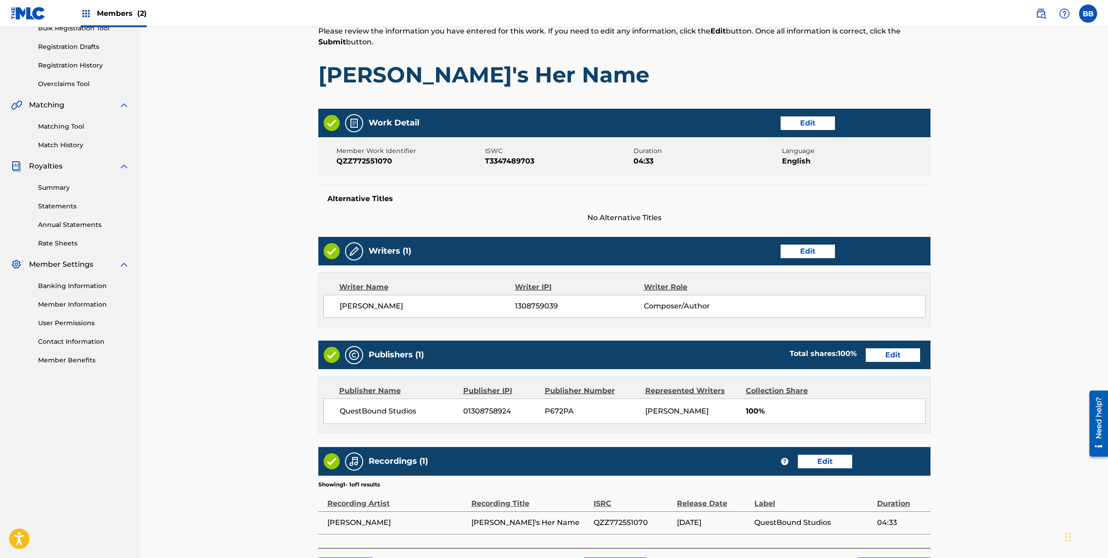
scroll to position [208, 0]
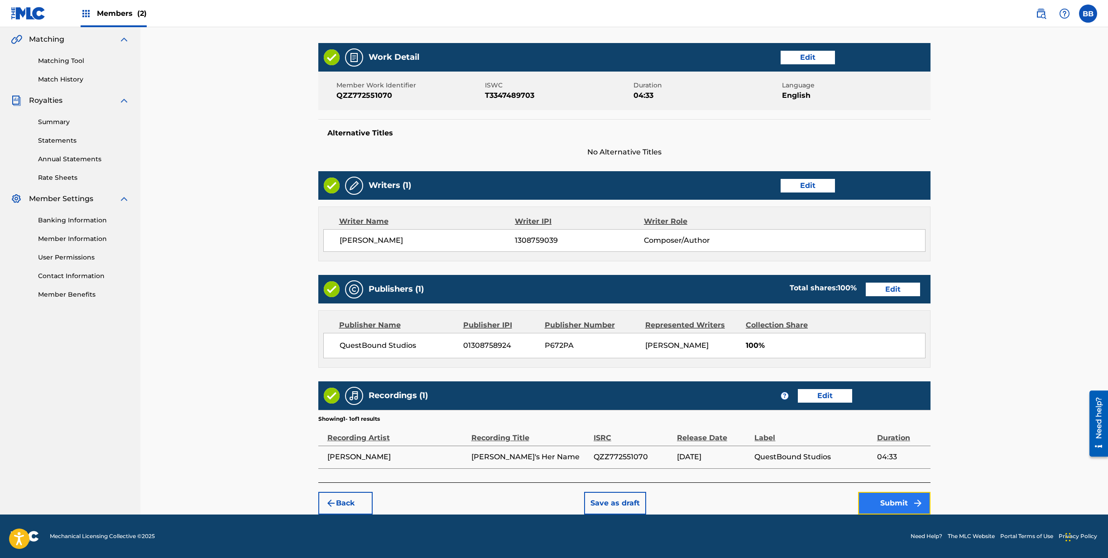
click at [897, 499] on button "Submit" at bounding box center [894, 503] width 72 height 23
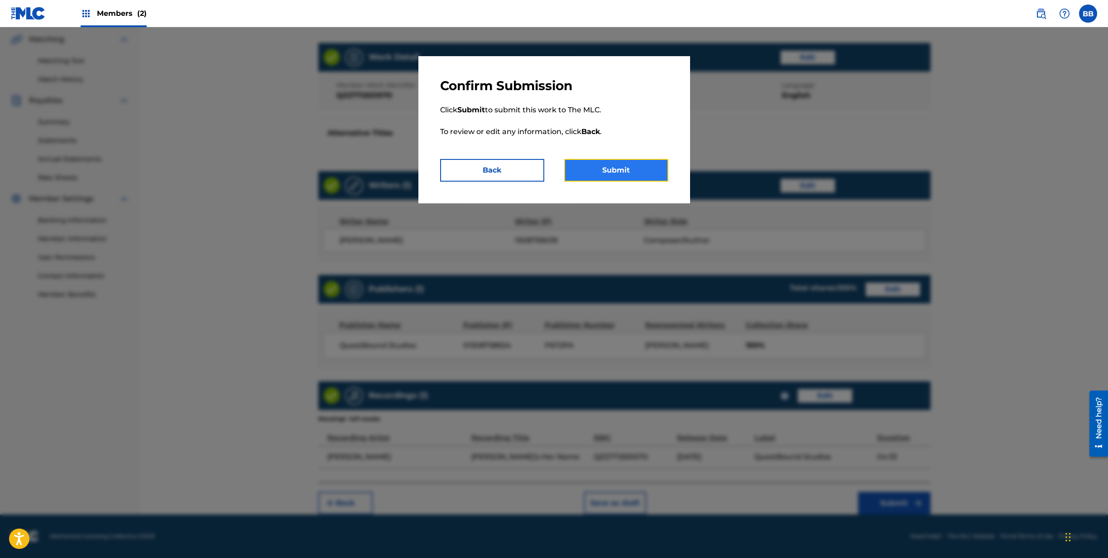
click at [613, 170] on button "Submit" at bounding box center [616, 170] width 104 height 23
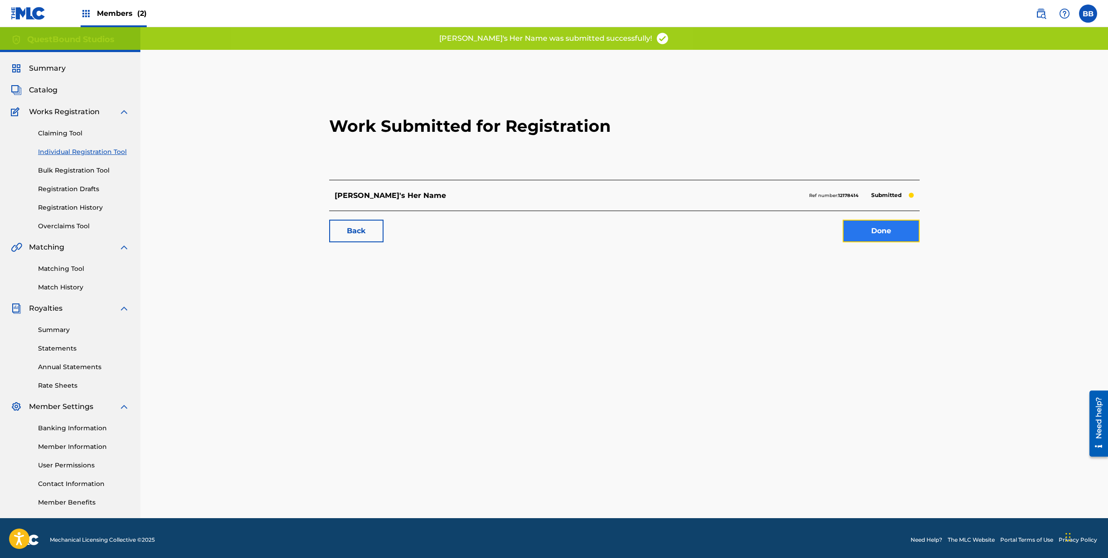
click at [871, 232] on link "Done" at bounding box center [880, 231] width 77 height 23
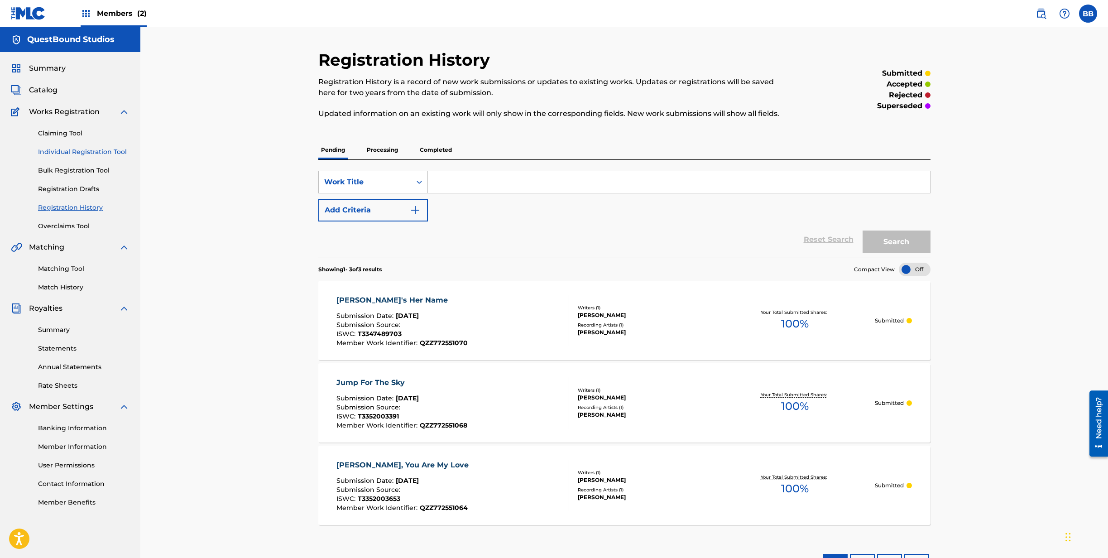
click at [56, 150] on link "Individual Registration Tool" at bounding box center [83, 152] width 91 height 10
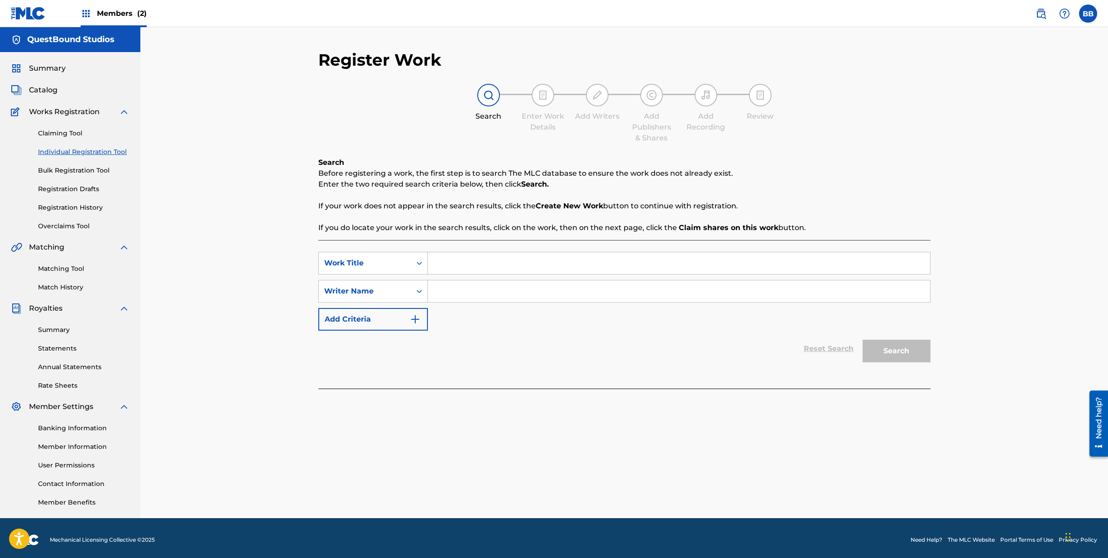
click at [455, 260] on input "Search Form" at bounding box center [679, 263] width 502 height 22
click at [619, 264] on input "Search Form" at bounding box center [679, 263] width 502 height 22
type input "Waiting At The Gate"
click at [636, 296] on input "Search Form" at bounding box center [679, 291] width 502 height 22
type input "[PERSON_NAME]"
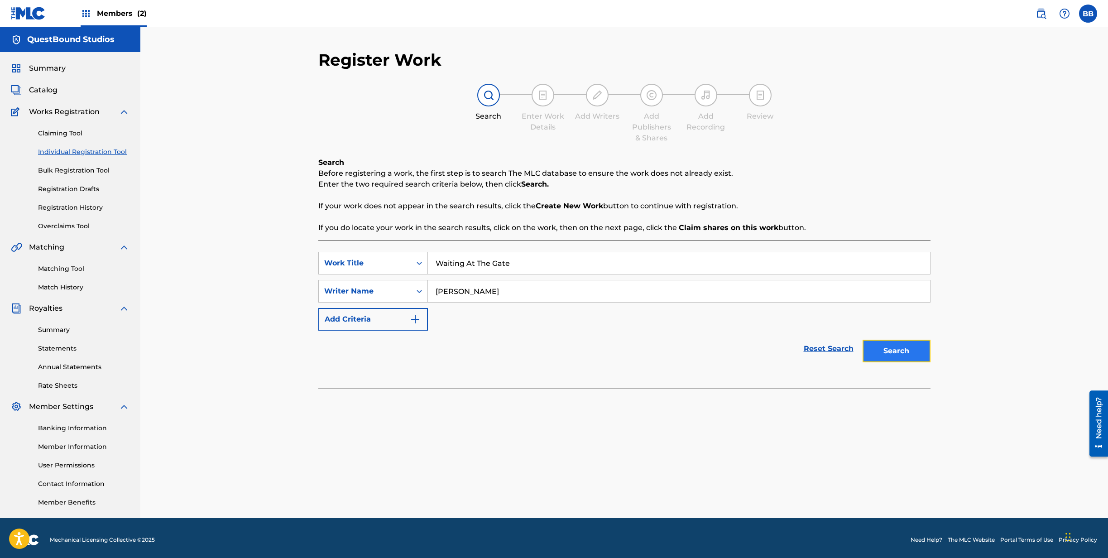
click at [901, 350] on button "Search" at bounding box center [896, 351] width 68 height 23
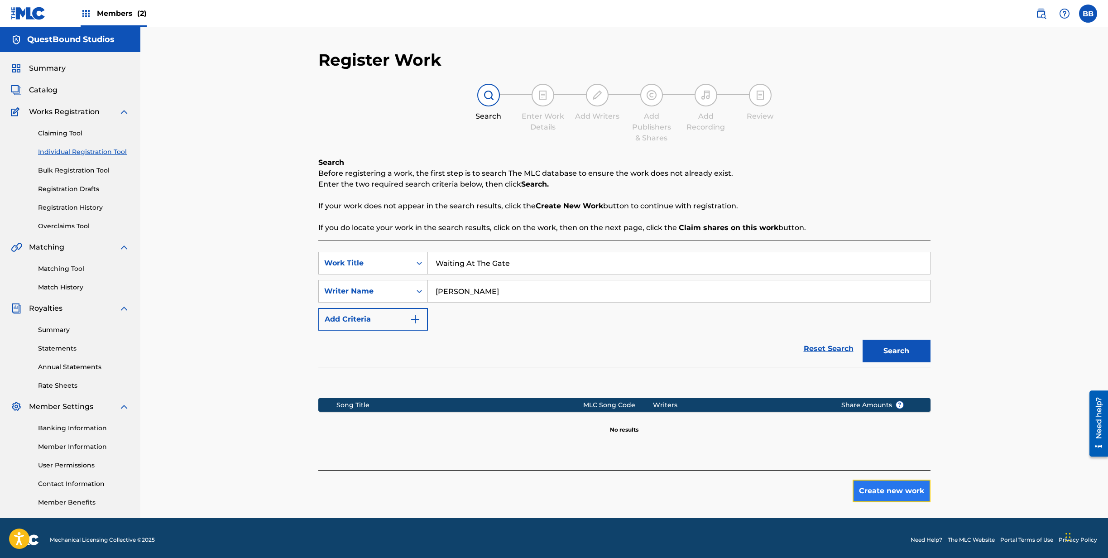
click at [890, 493] on button "Create new work" at bounding box center [891, 490] width 78 height 23
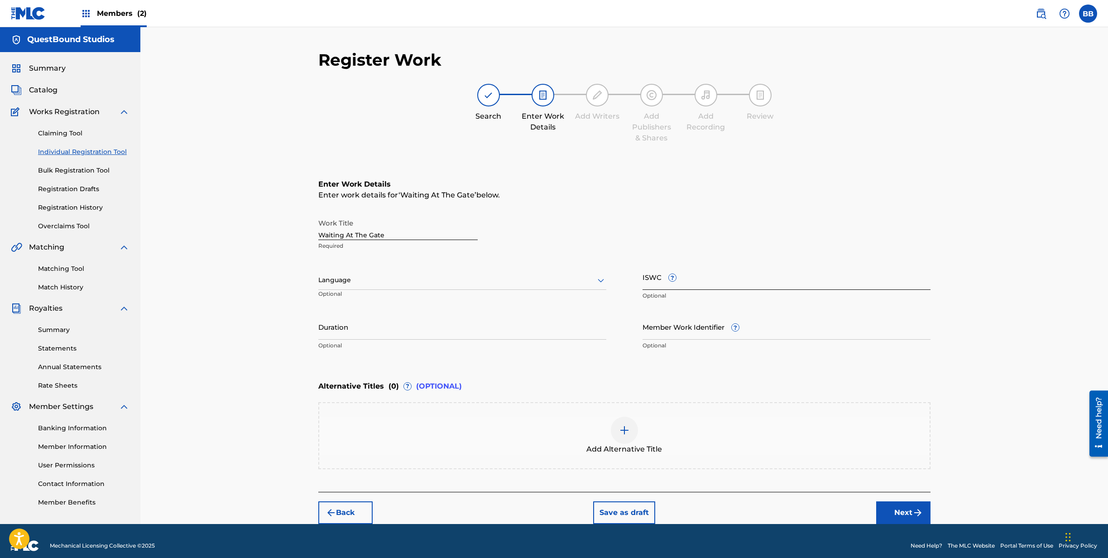
click at [734, 282] on input "ISWC ?" at bounding box center [786, 277] width 288 height 26
paste input "T3352003368"
type input "T3352003368"
click at [464, 282] on div at bounding box center [462, 279] width 288 height 11
click at [464, 299] on div "English" at bounding box center [462, 300] width 287 height 20
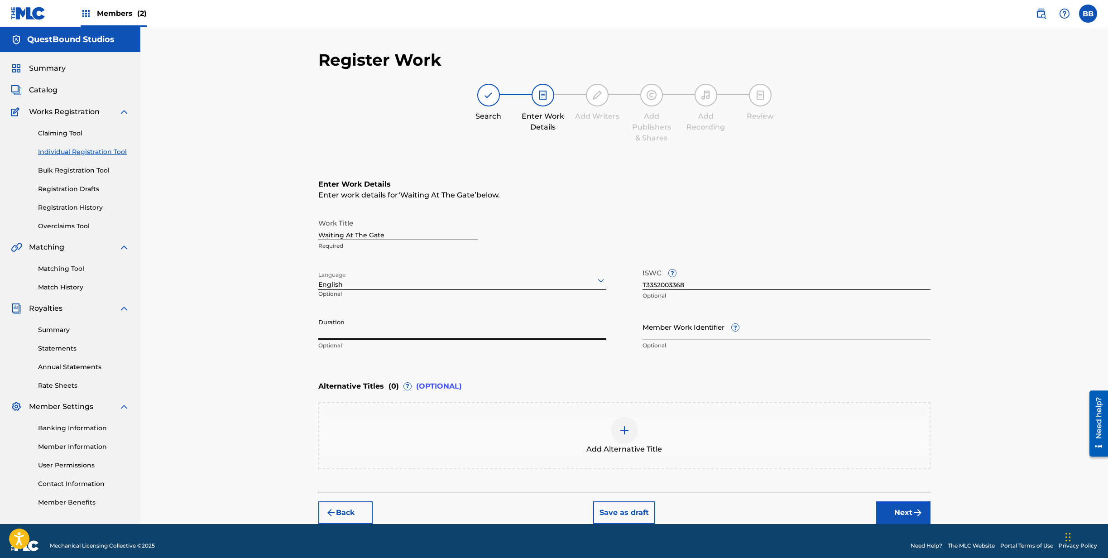
click at [469, 329] on input "Duration" at bounding box center [462, 327] width 288 height 26
click at [396, 331] on input "Duration" at bounding box center [462, 327] width 288 height 26
type input "04:56"
click at [678, 334] on input "Member Work Identifier ?" at bounding box center [786, 327] width 288 height 26
click at [816, 332] on input "Member Work Identifier ?" at bounding box center [786, 327] width 288 height 26
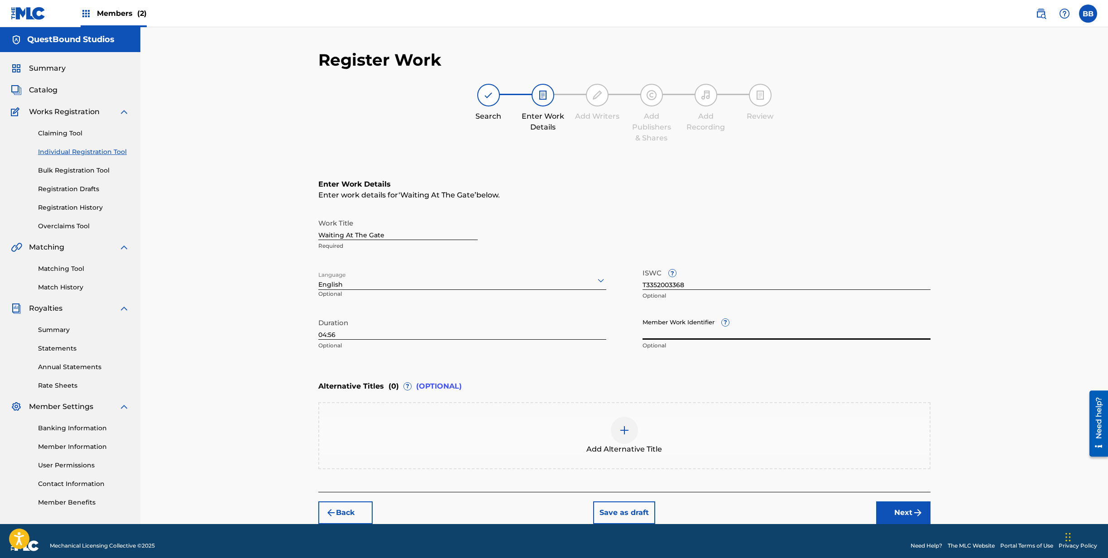
paste input "QZZ772551069"
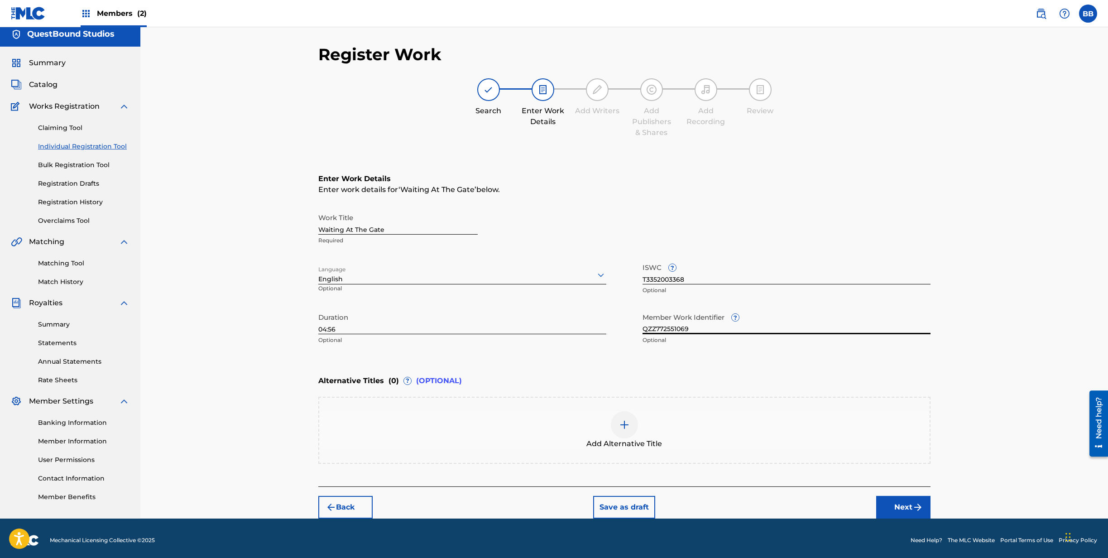
scroll to position [10, 0]
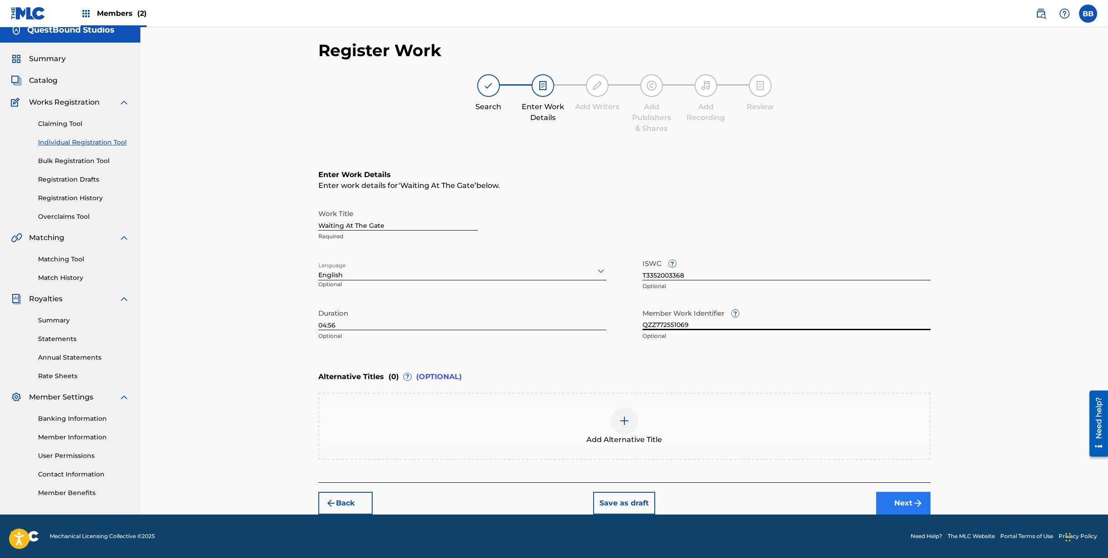
type input "QZZ772551069"
click at [903, 499] on button "Next" at bounding box center [903, 503] width 54 height 23
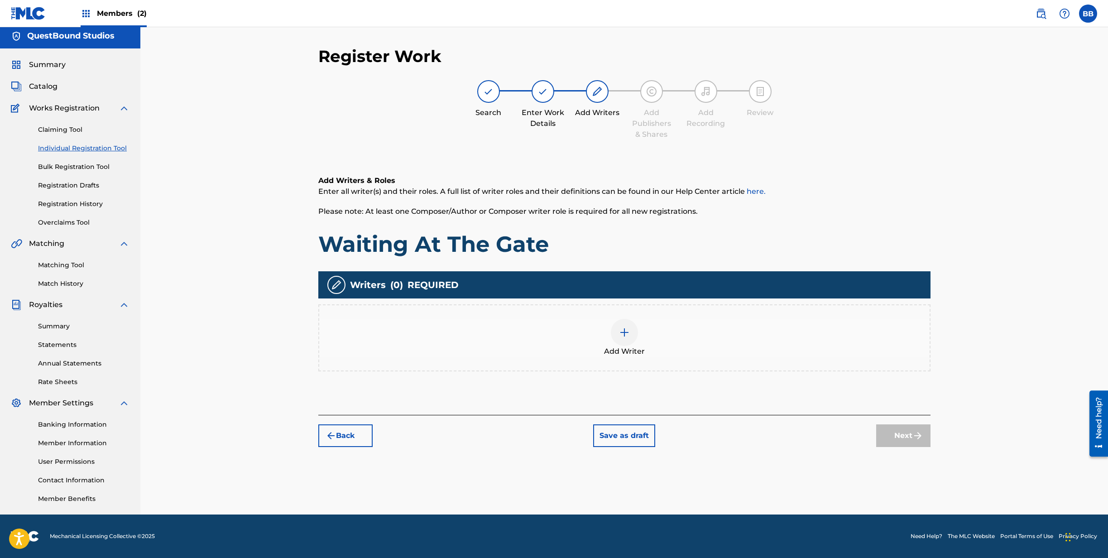
scroll to position [4, 0]
click at [618, 335] on div at bounding box center [624, 332] width 27 height 27
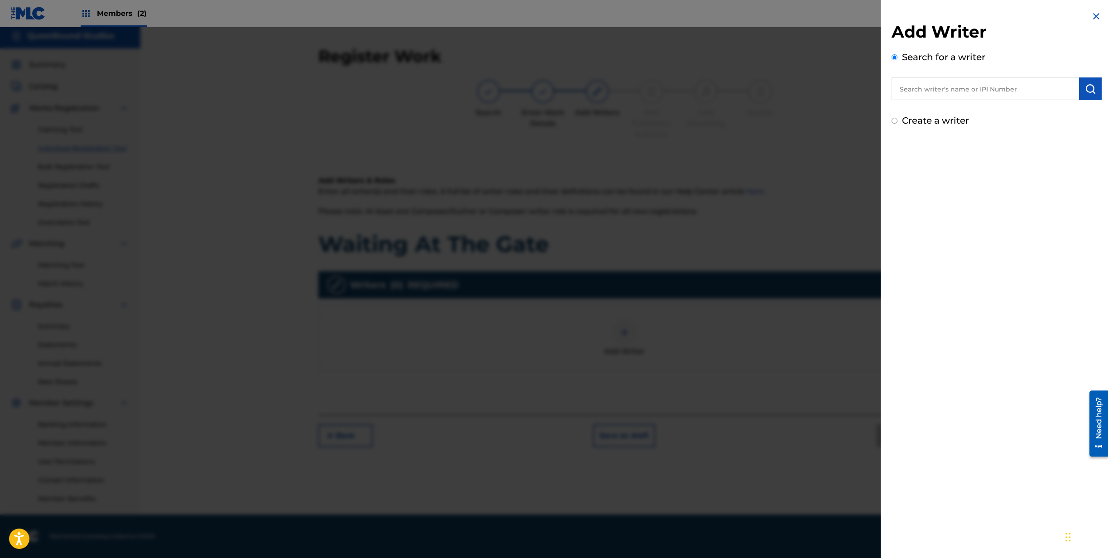
click at [956, 87] on input "text" at bounding box center [984, 88] width 187 height 23
click at [940, 93] on input "text" at bounding box center [984, 88] width 187 height 23
paste input "1308759039"
type input "1308759039"
click at [1086, 89] on img "submit" at bounding box center [1090, 88] width 11 height 11
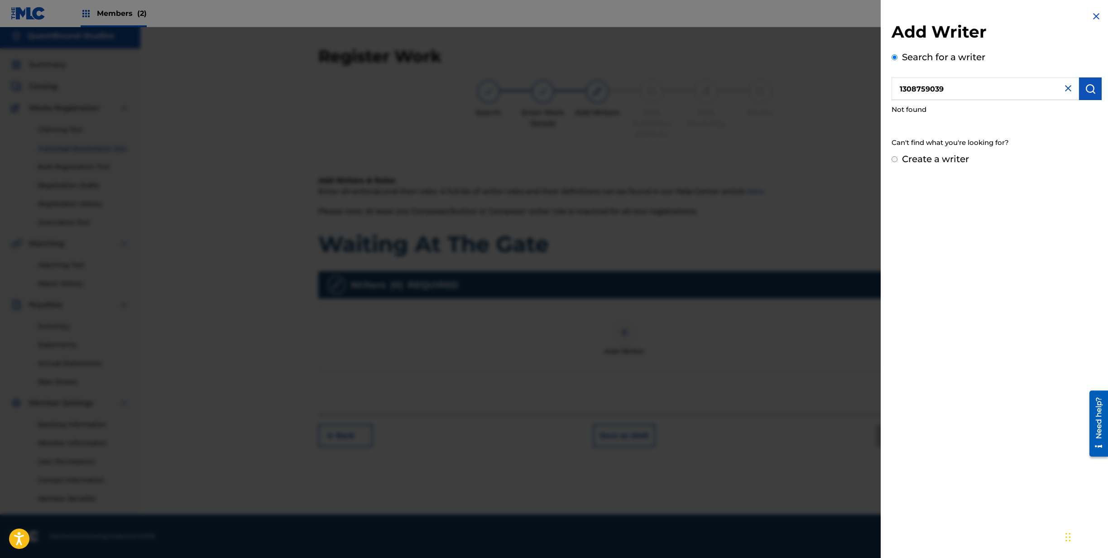
click at [895, 160] on input "Create a writer" at bounding box center [894, 159] width 6 height 6
radio input "false"
radio input "true"
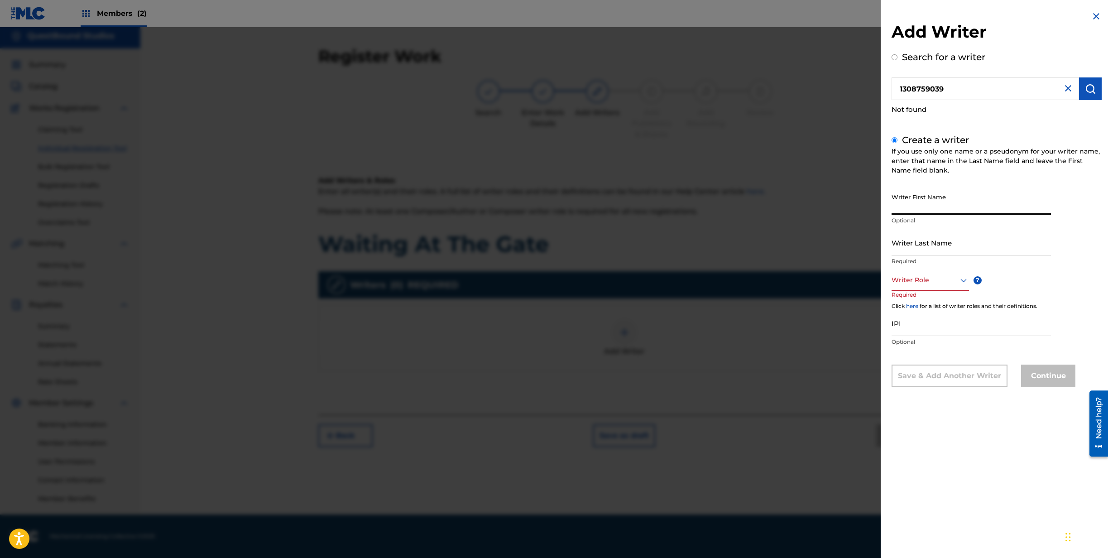
click at [954, 208] on input "Writer First Name" at bounding box center [970, 202] width 159 height 26
type input "Boni"
type input "[PERSON_NAME]"
click at [946, 325] on input "IPI" at bounding box center [970, 323] width 159 height 26
paste input "1308759039"
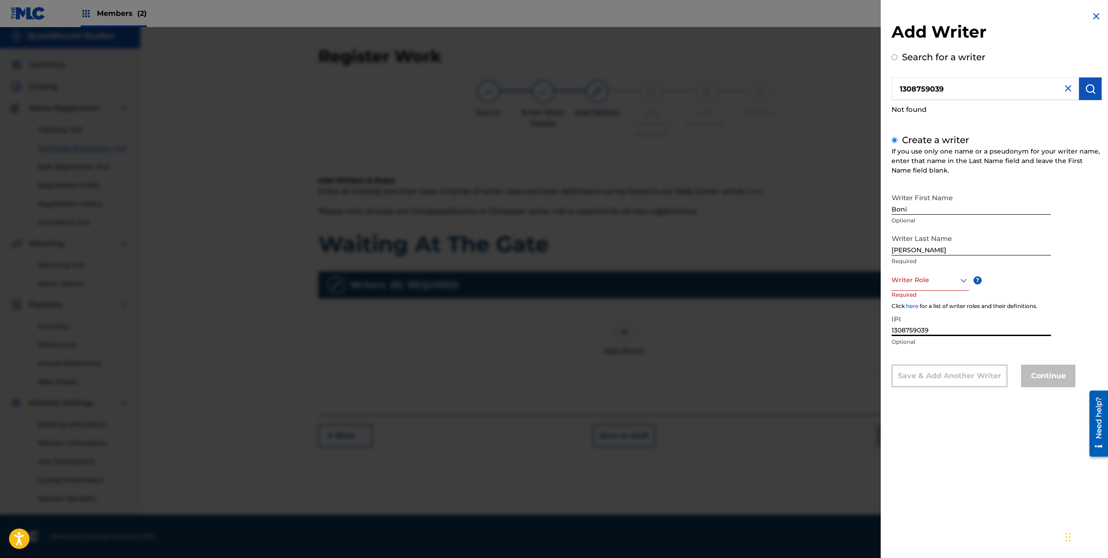
type input "1308759039"
click at [961, 285] on icon at bounding box center [963, 280] width 11 height 11
click at [934, 299] on div "Composer/Author" at bounding box center [930, 301] width 77 height 20
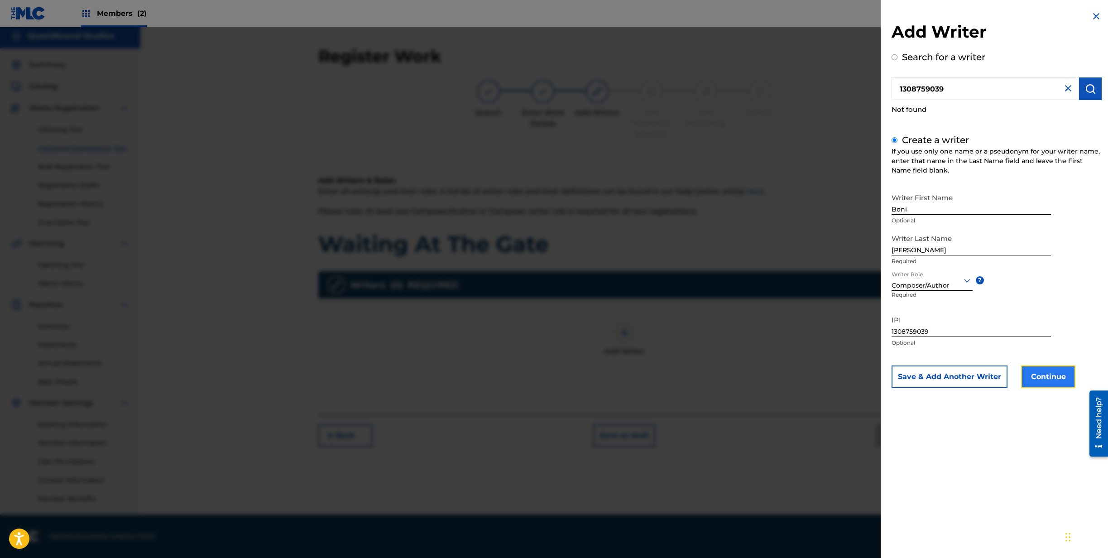
click at [1040, 376] on button "Continue" at bounding box center [1048, 376] width 54 height 23
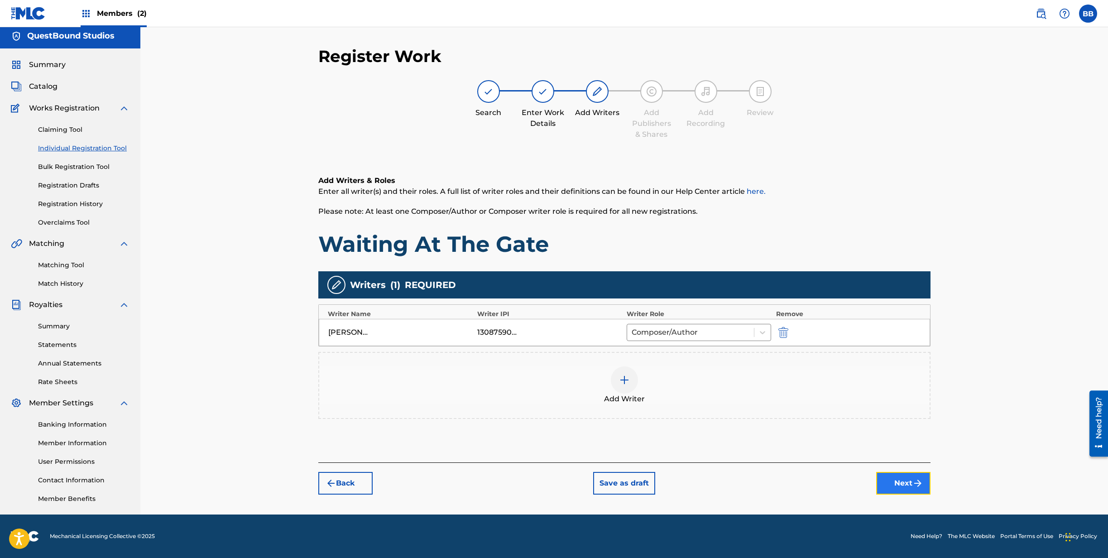
click at [912, 484] on button "Next" at bounding box center [903, 483] width 54 height 23
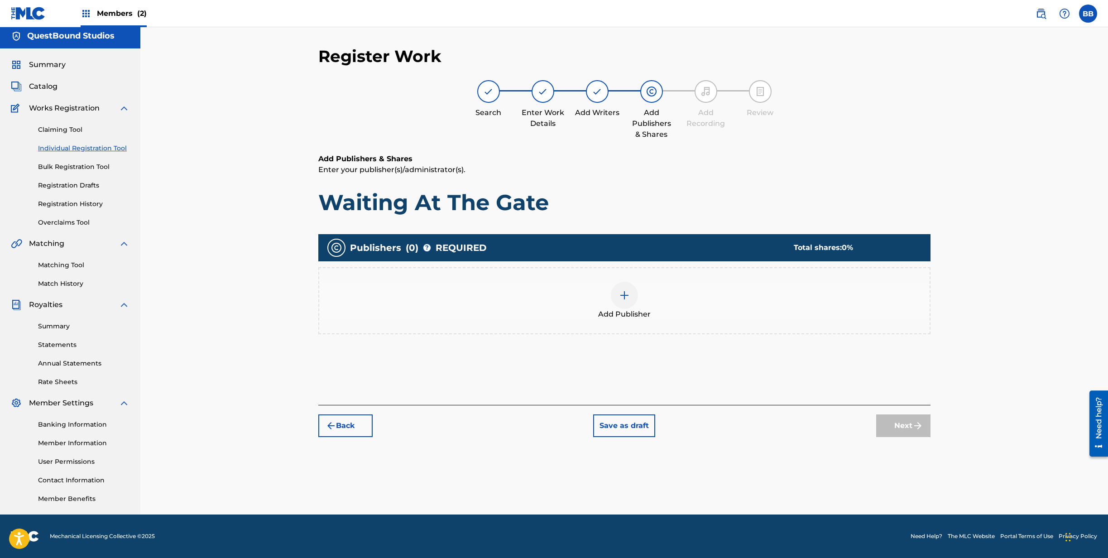
click at [624, 301] on div at bounding box center [624, 295] width 27 height 27
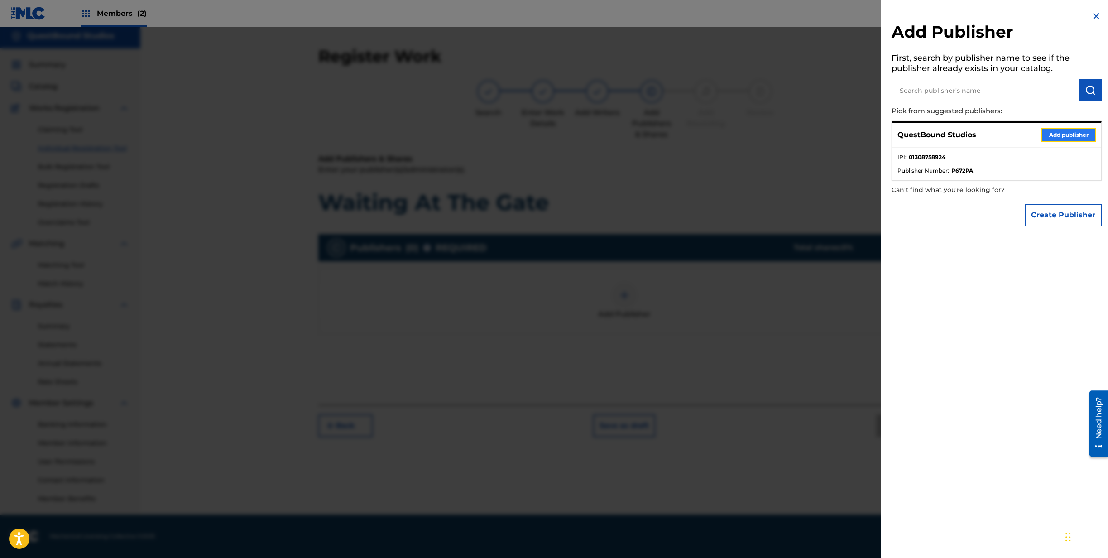
click at [1061, 137] on button "Add publisher" at bounding box center [1068, 135] width 54 height 14
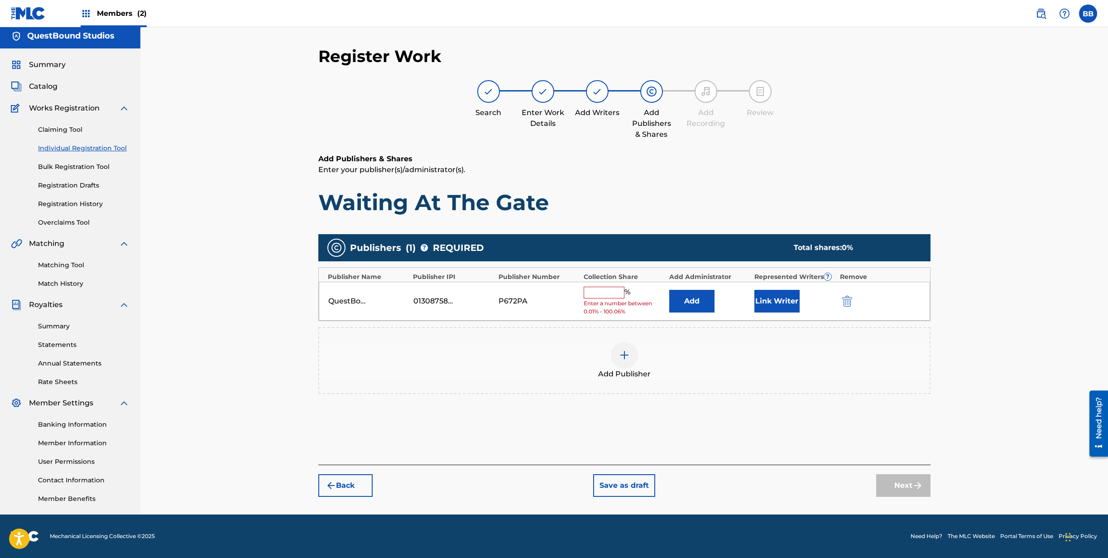
click at [599, 293] on input "text" at bounding box center [604, 293] width 41 height 12
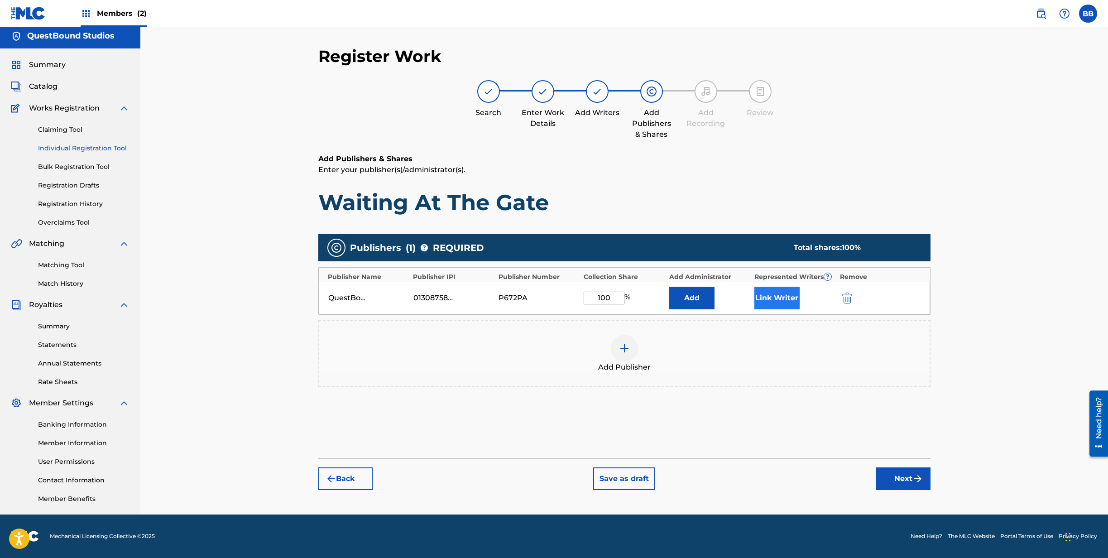
type input "100"
click at [770, 297] on button "Link Writer" at bounding box center [776, 298] width 45 height 23
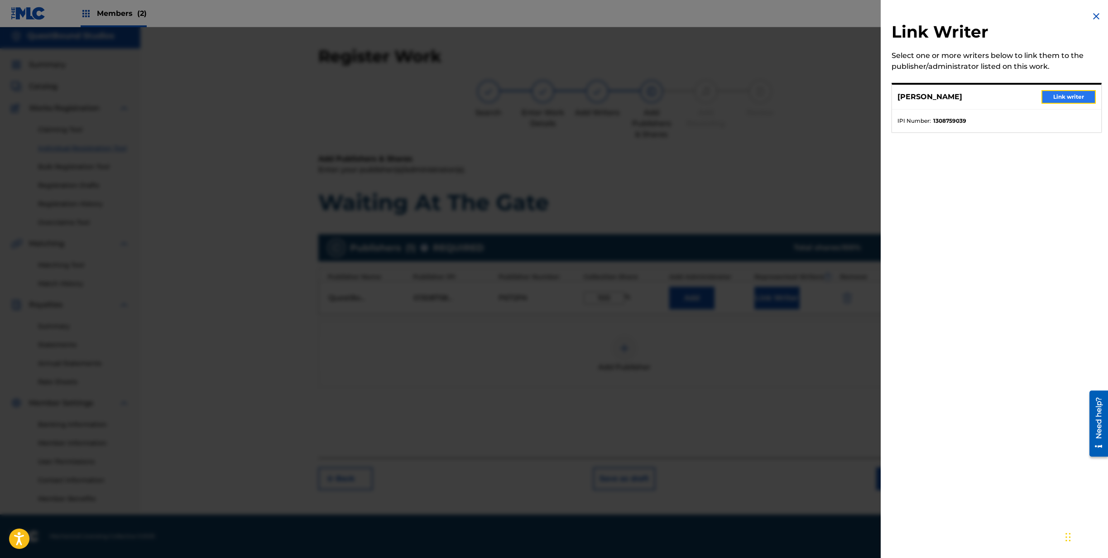
click at [1052, 94] on button "Link writer" at bounding box center [1068, 97] width 54 height 14
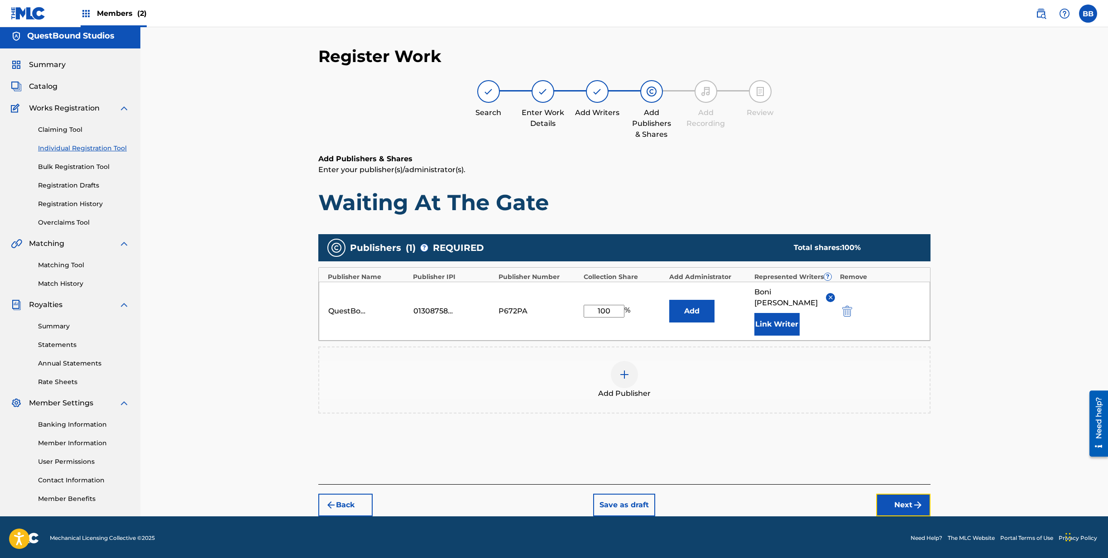
click at [898, 493] on button "Next" at bounding box center [903, 504] width 54 height 23
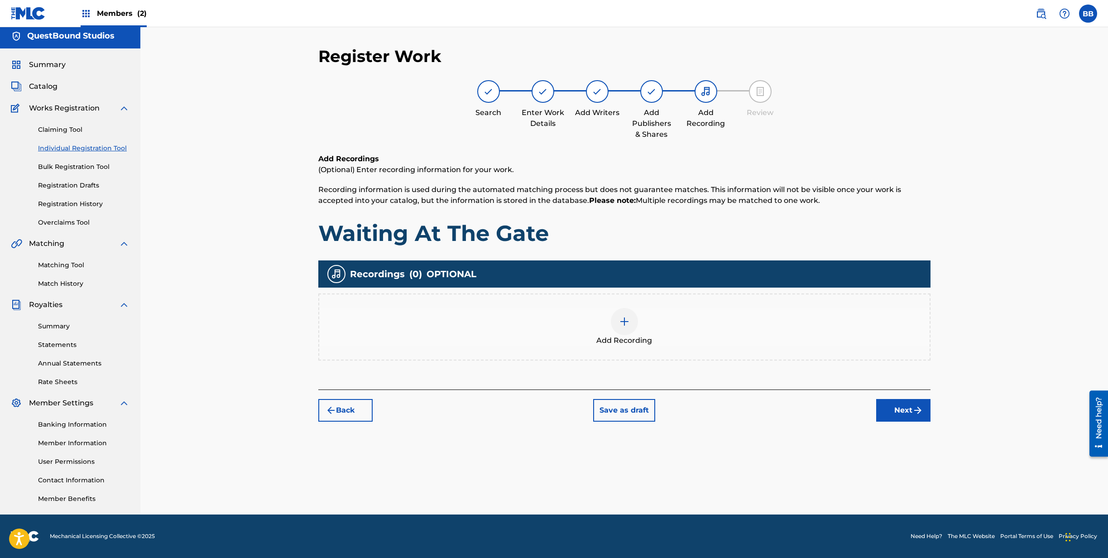
click at [627, 321] on img at bounding box center [624, 321] width 11 height 11
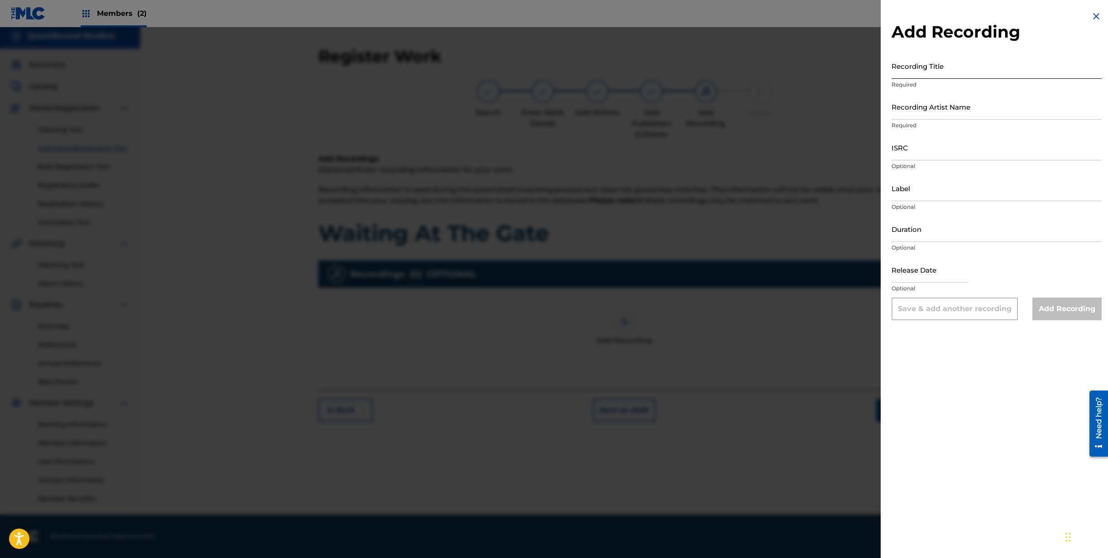
click at [946, 76] on input "Recording Title" at bounding box center [996, 66] width 210 height 26
type input "Waiting At The Gate"
click at [942, 110] on input "Recording Artist Name" at bounding box center [996, 107] width 210 height 26
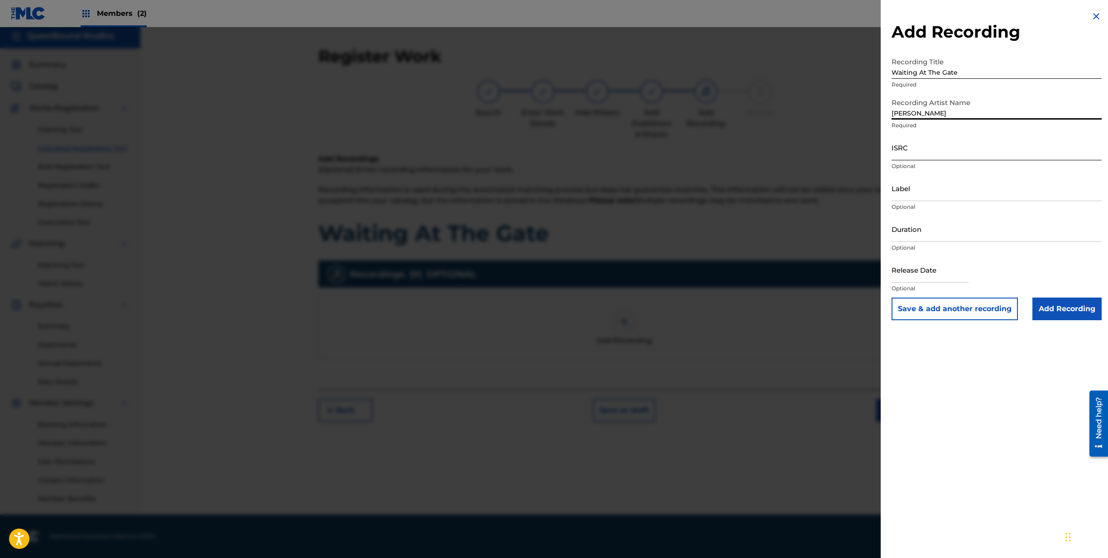
type input "[PERSON_NAME]"
click at [935, 148] on input "ISRC" at bounding box center [996, 147] width 210 height 26
click at [943, 151] on input "ISRC" at bounding box center [996, 147] width 210 height 26
paste input "QZZ772551069"
type input "QZZ772551069"
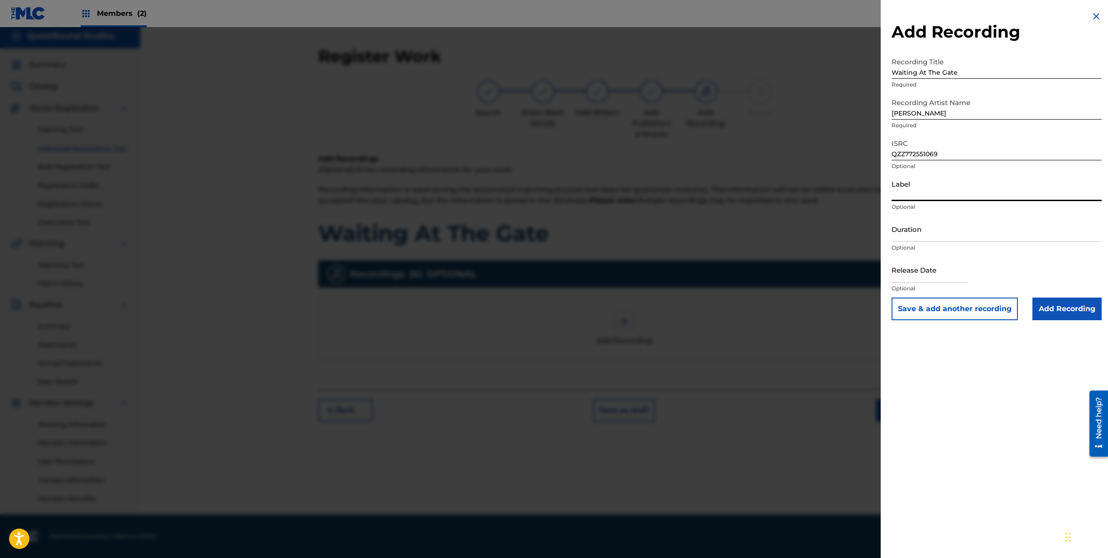
click at [939, 189] on input "Label" at bounding box center [996, 188] width 210 height 26
type input "QuestBound Studios"
click at [936, 234] on input "Duration" at bounding box center [996, 229] width 210 height 26
click at [914, 237] on input "04:33" at bounding box center [996, 229] width 210 height 26
type input "04:56"
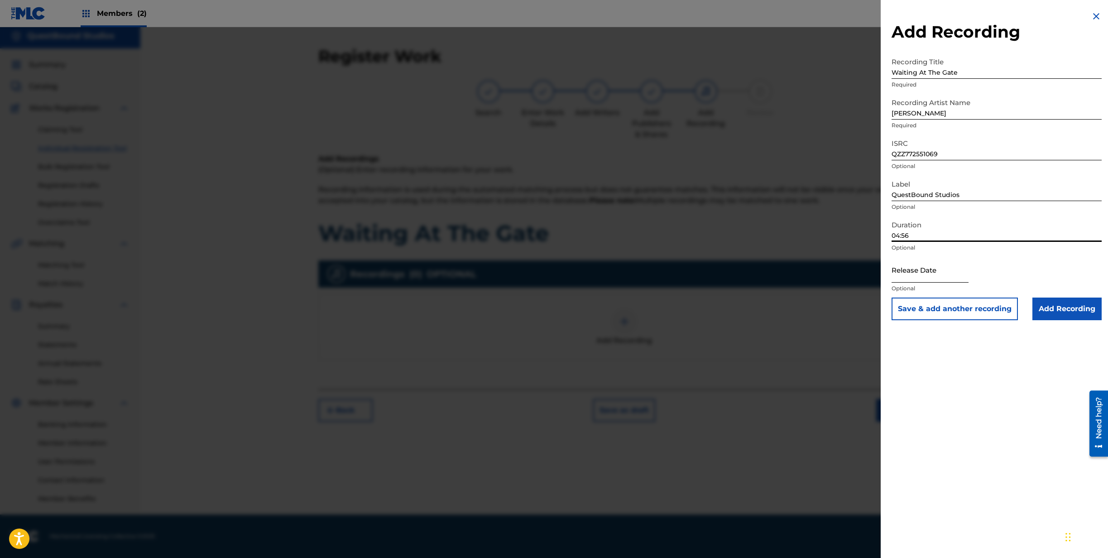
click at [922, 279] on input "text" at bounding box center [929, 270] width 77 height 26
select select "8"
select select "2025"
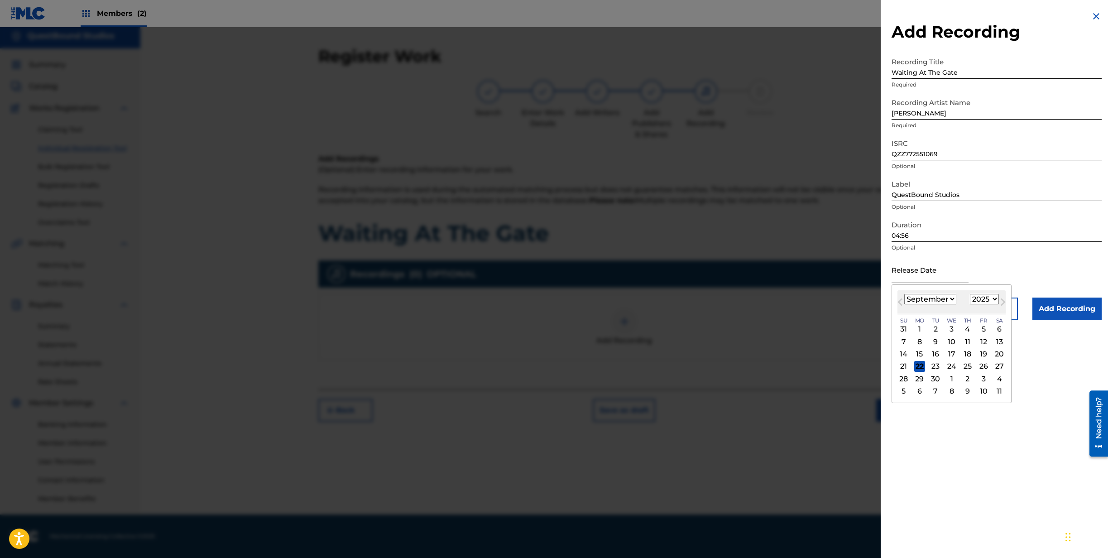
click at [904, 294] on select "January February March April May June July August September October November De…" at bounding box center [930, 299] width 52 height 10
select select "7"
click option "August" at bounding box center [0, 0] width 0 height 0
click at [985, 364] on div "22" at bounding box center [983, 366] width 11 height 11
type input "August 22 2025"
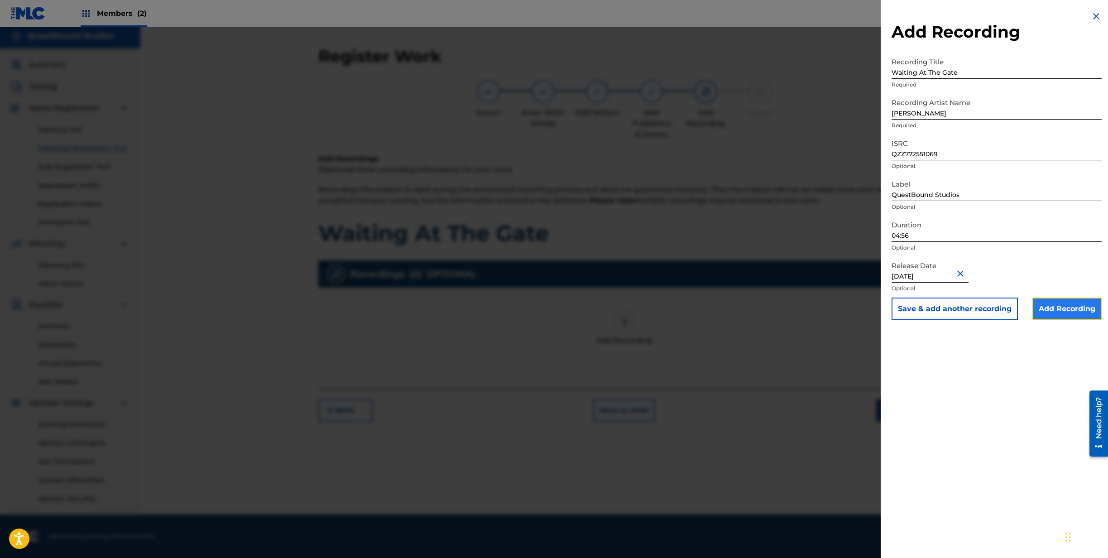
click at [1066, 306] on input "Add Recording" at bounding box center [1066, 308] width 69 height 23
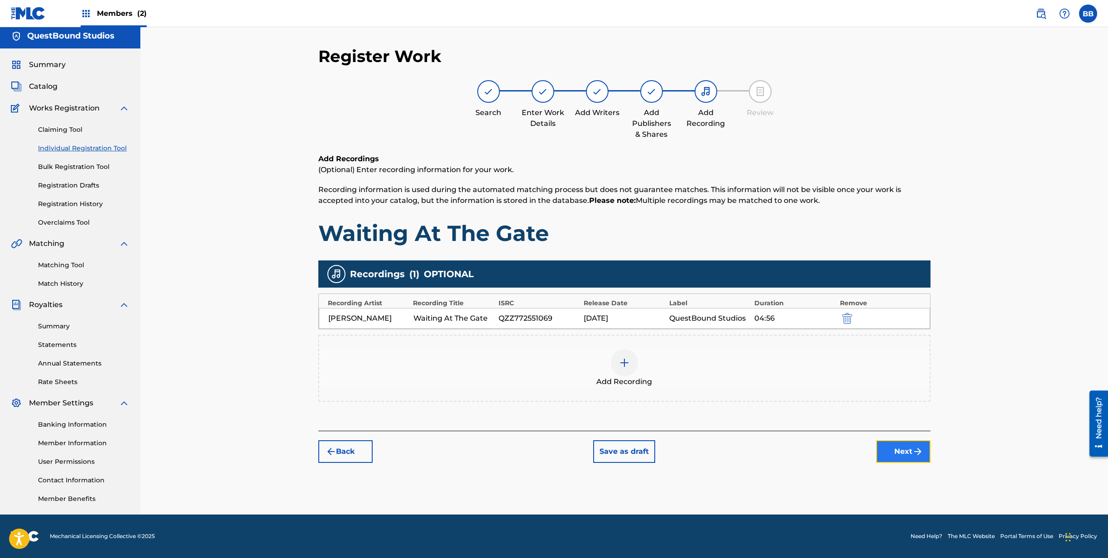
click at [913, 448] on img "submit" at bounding box center [917, 451] width 11 height 11
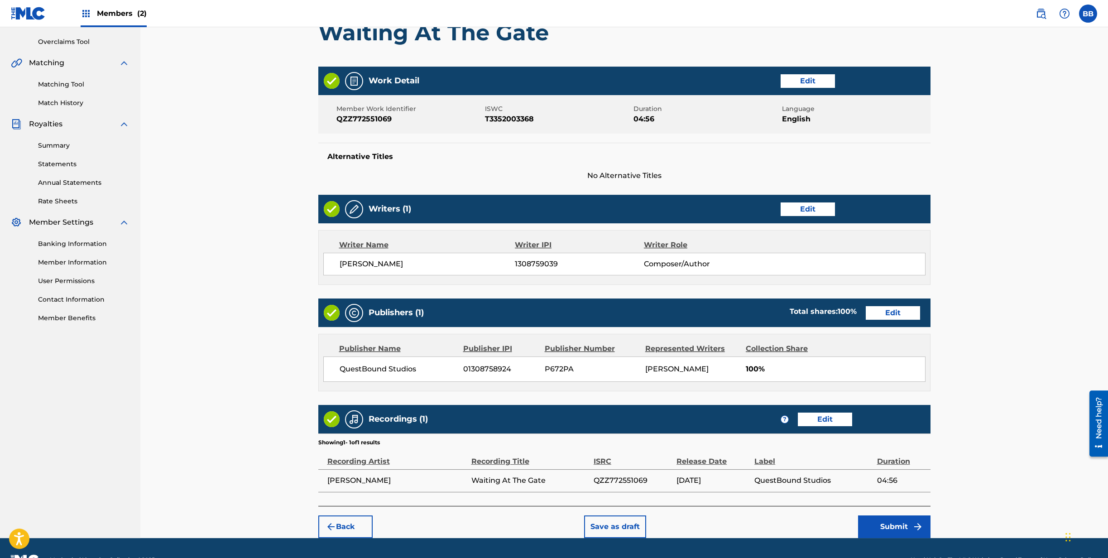
scroll to position [208, 0]
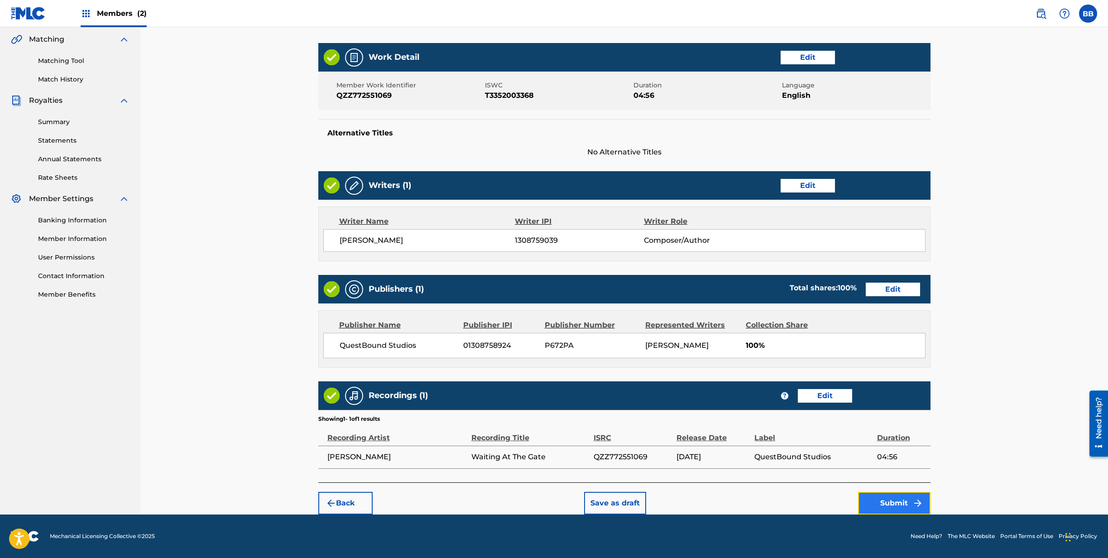
click at [881, 499] on button "Submit" at bounding box center [894, 503] width 72 height 23
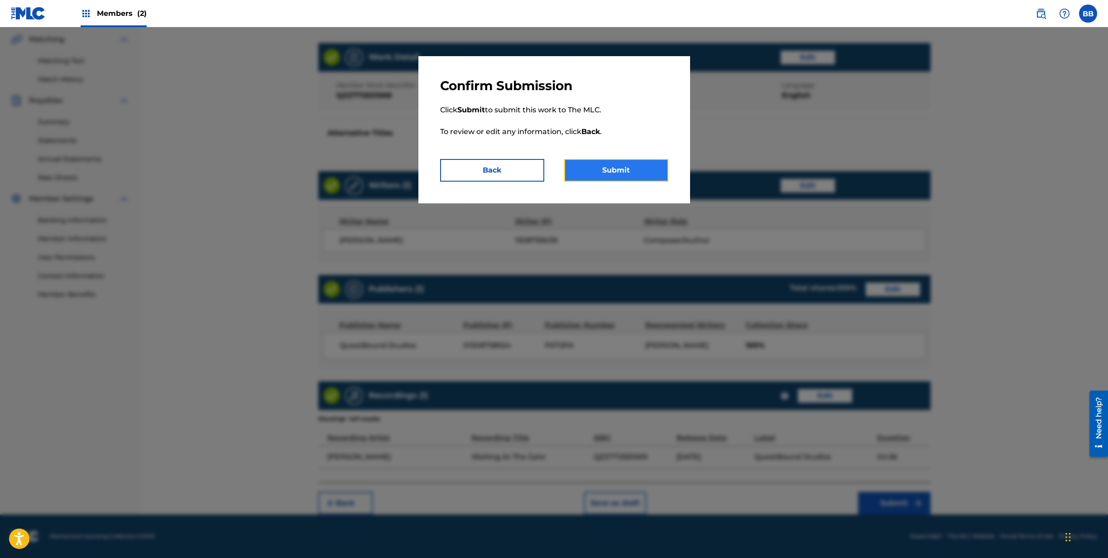
click at [604, 172] on button "Submit" at bounding box center [616, 170] width 104 height 23
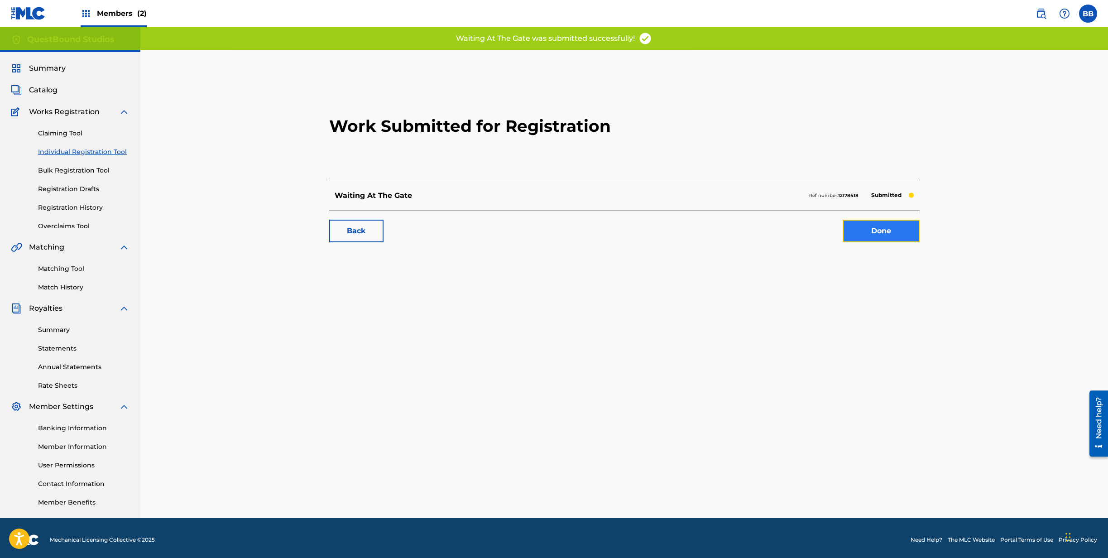
click at [870, 232] on link "Done" at bounding box center [880, 231] width 77 height 23
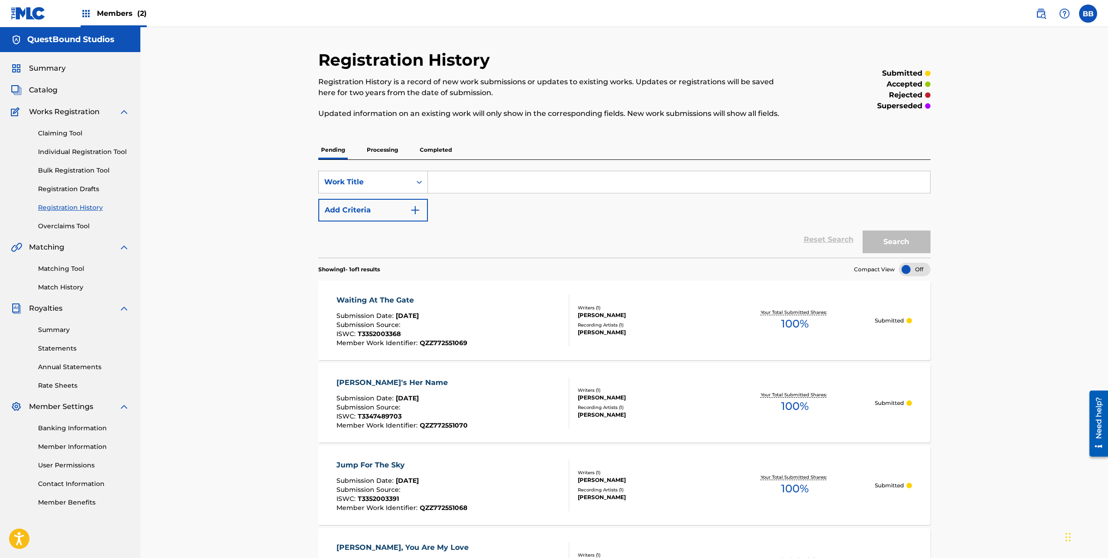
click at [439, 182] on input "Search Form" at bounding box center [679, 182] width 502 height 22
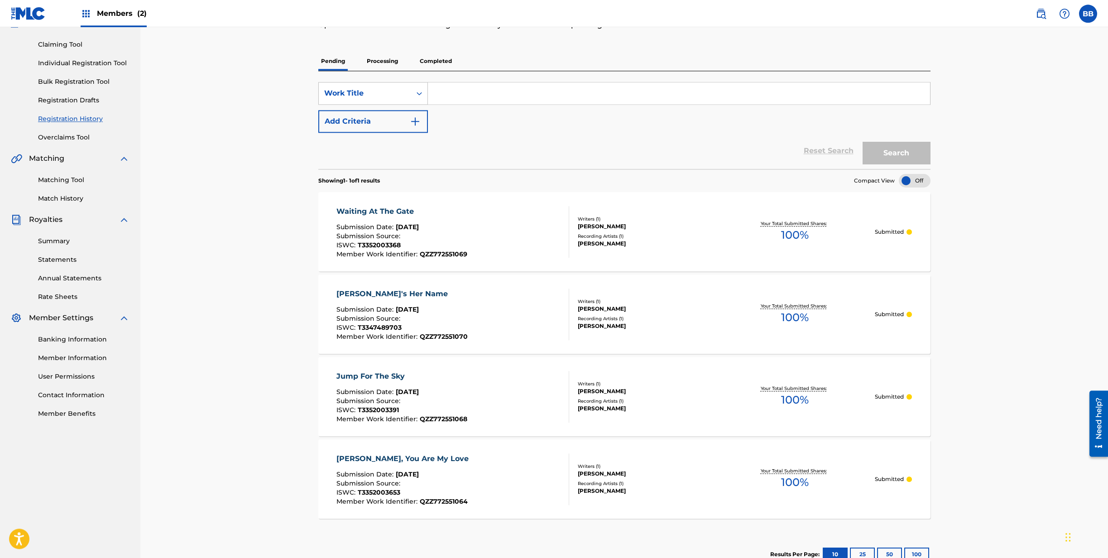
scroll to position [46, 0]
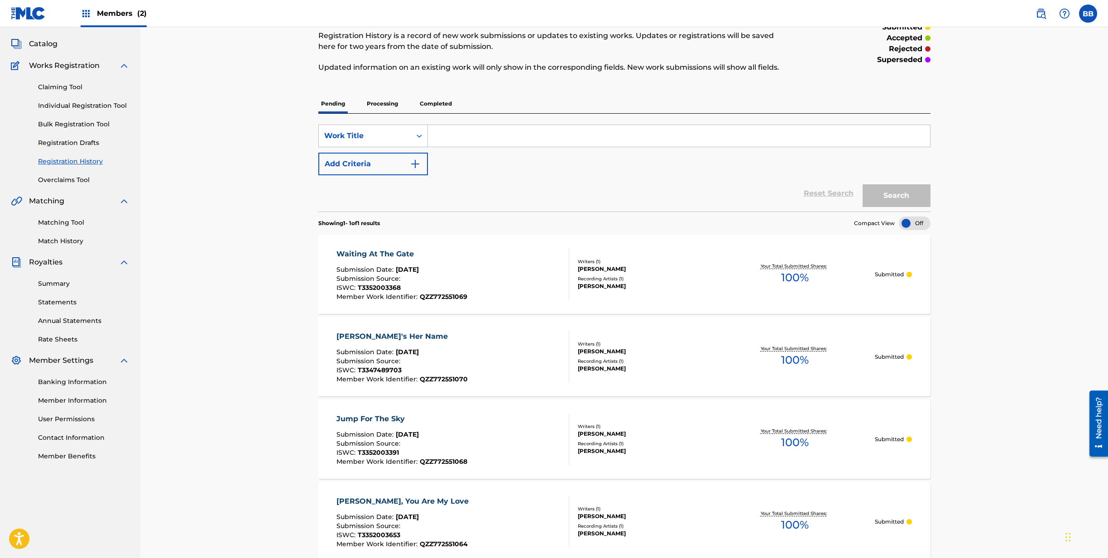
click at [532, 139] on input "Search Form" at bounding box center [679, 136] width 502 height 22
type input "Freedom Ride"
click at [879, 195] on button "Search" at bounding box center [896, 195] width 68 height 23
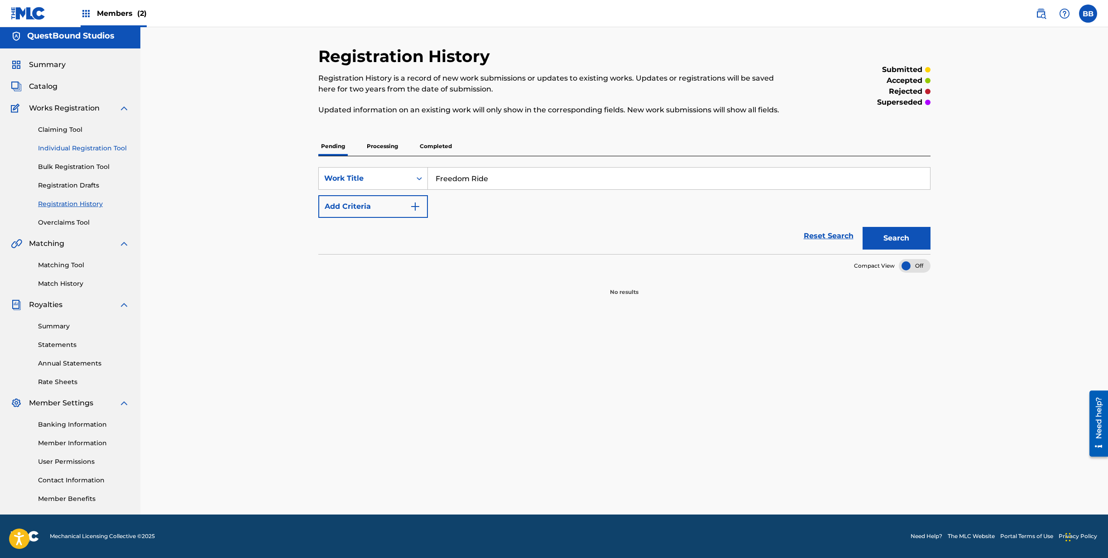
click at [50, 144] on link "Individual Registration Tool" at bounding box center [83, 149] width 91 height 10
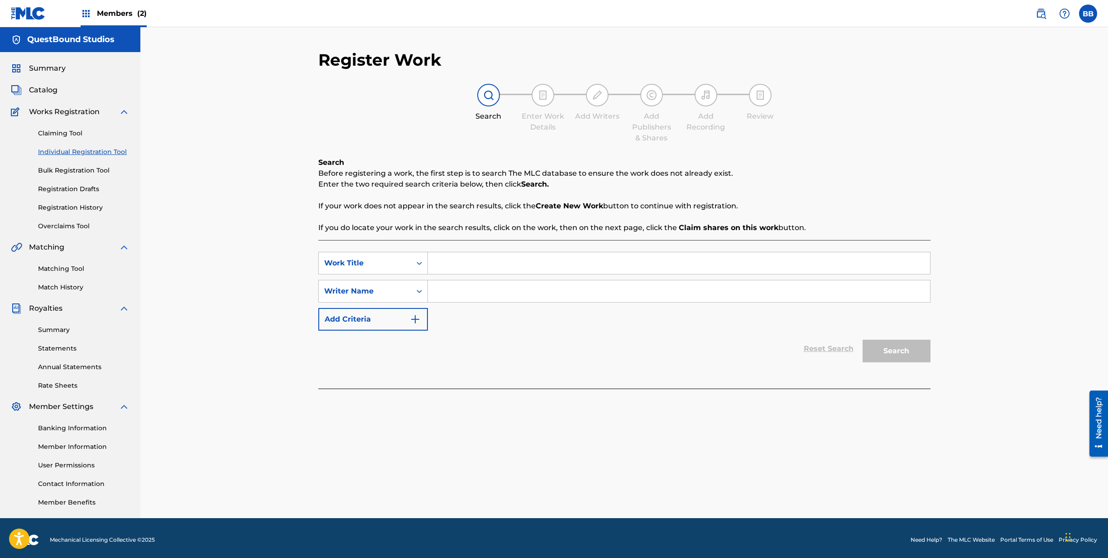
click at [464, 265] on input "Search Form" at bounding box center [679, 263] width 502 height 22
type input "Freedom Ride"
click at [437, 286] on input "Search Form" at bounding box center [679, 291] width 502 height 22
type input "[PERSON_NAME]"
click at [890, 349] on button "Search" at bounding box center [896, 351] width 68 height 23
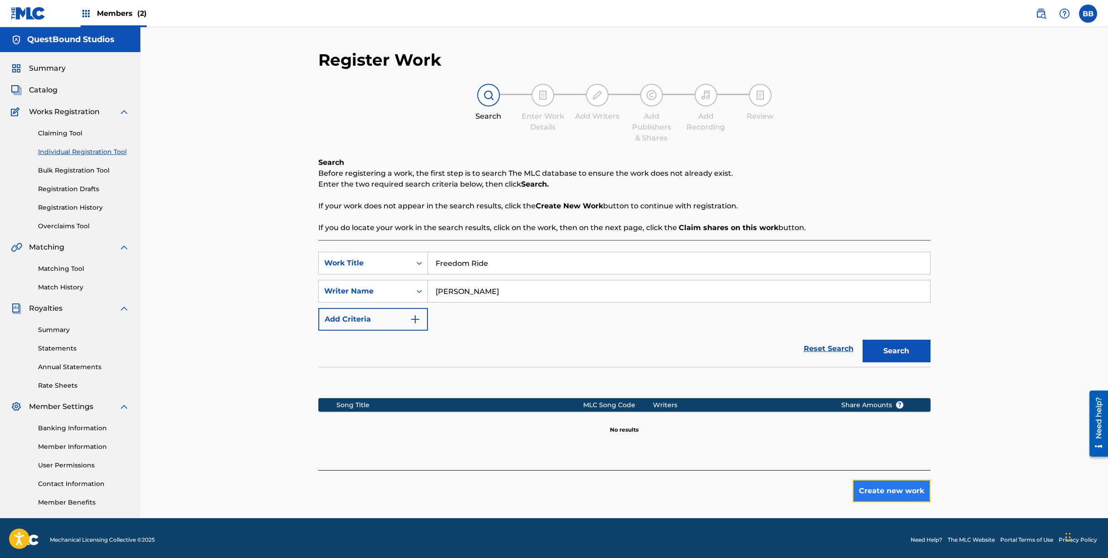
click at [891, 488] on button "Create new work" at bounding box center [891, 490] width 78 height 23
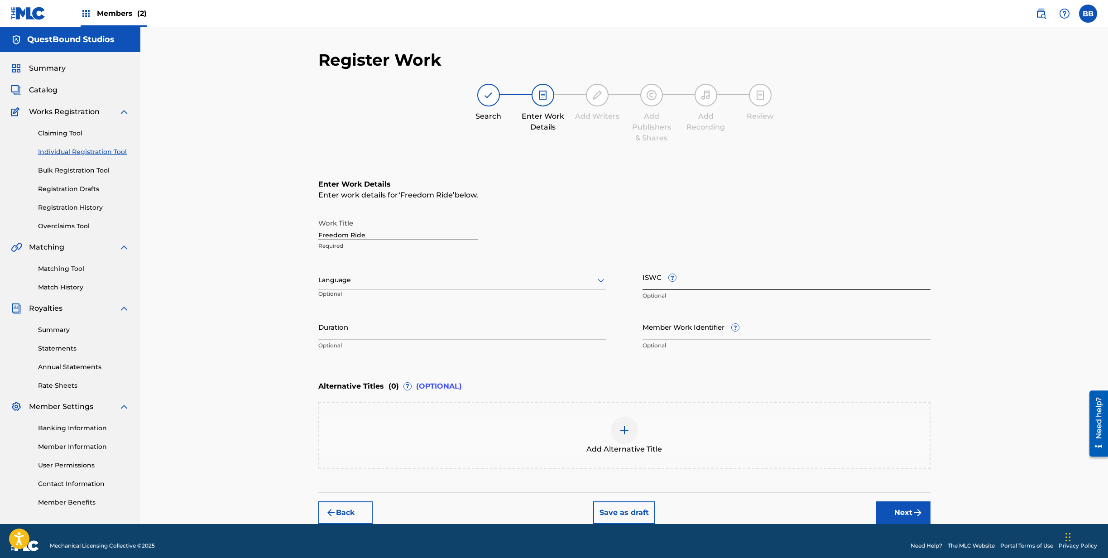
click at [738, 282] on input "ISWC ?" at bounding box center [786, 277] width 288 height 26
paste input "T3352003084"
type input "T3352003084"
click at [486, 283] on div at bounding box center [462, 279] width 288 height 11
click at [478, 300] on div "English" at bounding box center [462, 300] width 287 height 20
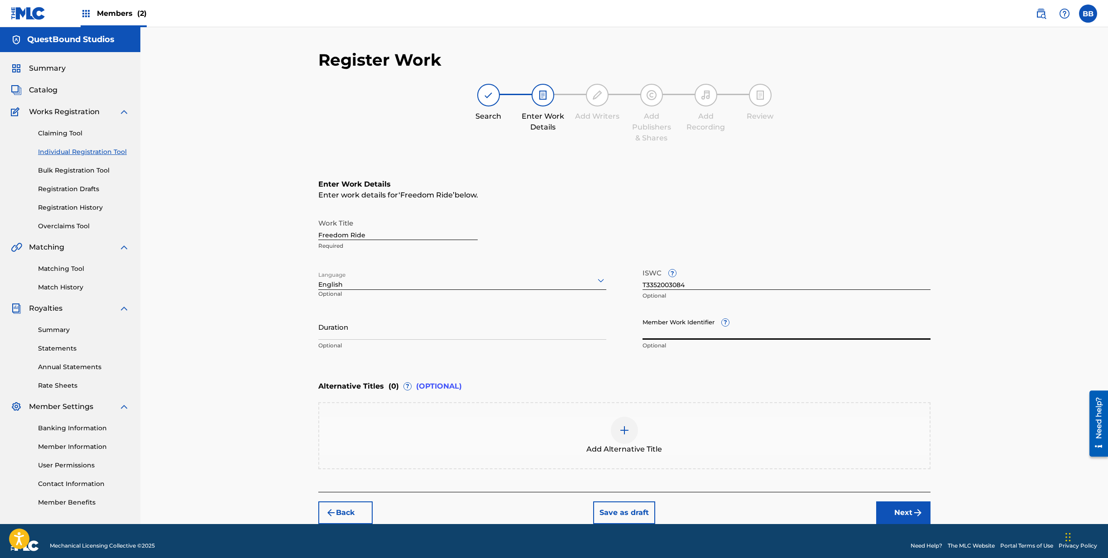
click at [751, 332] on input "Member Work Identifier ?" at bounding box center [786, 327] width 288 height 26
paste input "QZZ772575754"
type input "QZZ772575754"
click at [421, 333] on input "Duration" at bounding box center [462, 327] width 288 height 26
click at [443, 332] on input "Duration" at bounding box center [462, 327] width 288 height 26
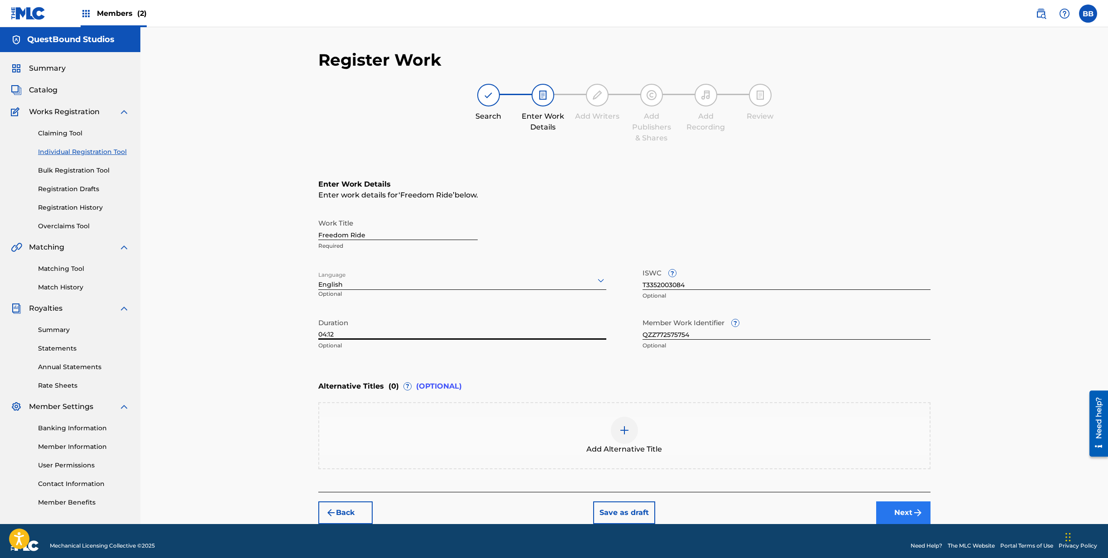
type input "04:12"
click at [902, 511] on button "Next" at bounding box center [903, 512] width 54 height 23
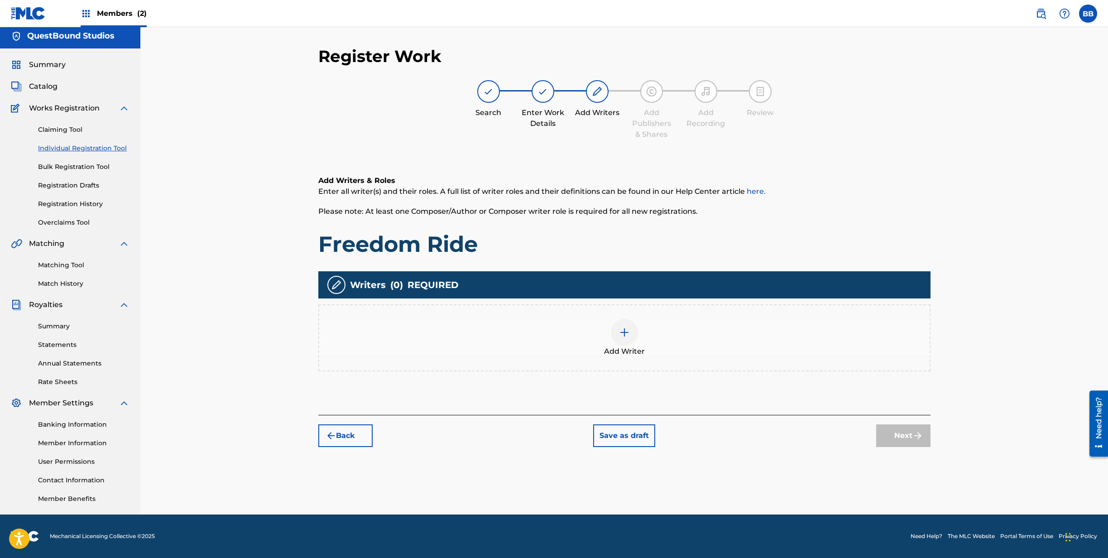
click at [627, 334] on img at bounding box center [624, 332] width 11 height 11
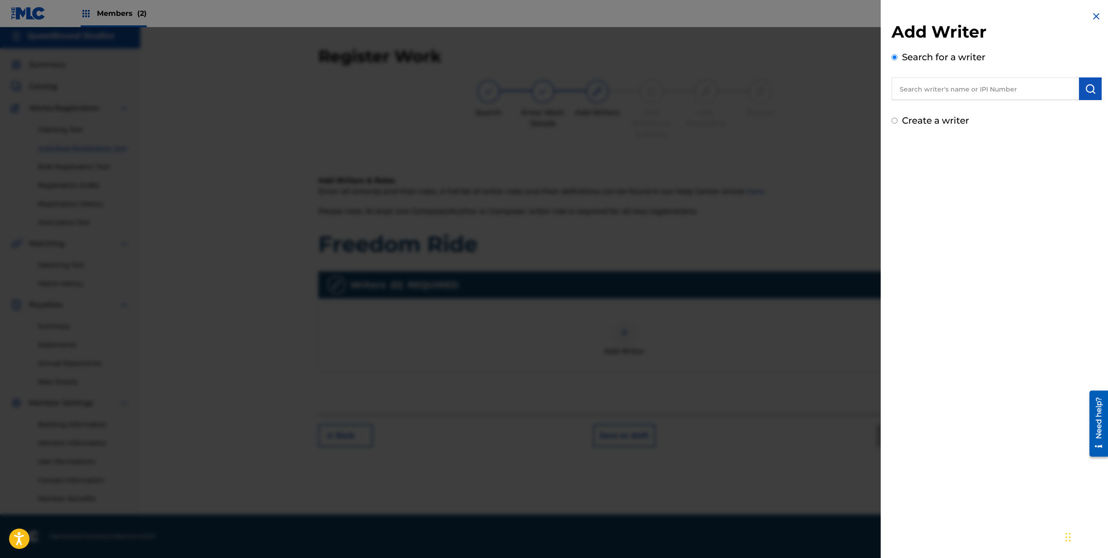
click at [896, 121] on input "Create a writer" at bounding box center [894, 121] width 6 height 6
radio input "false"
radio input "true"
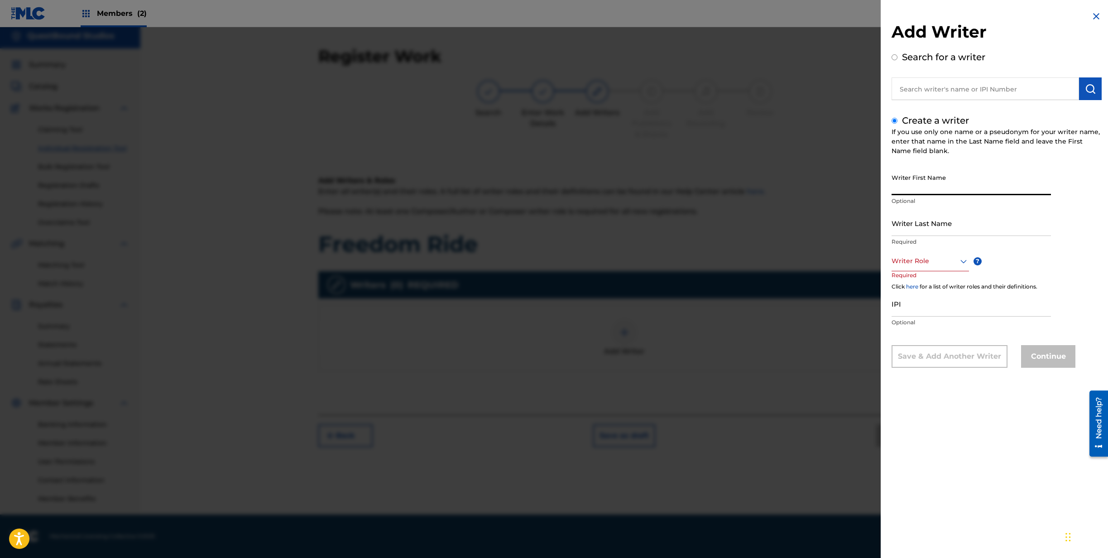
click at [943, 191] on input "Writer First Name" at bounding box center [970, 182] width 159 height 26
type input "Boni"
type input "[PERSON_NAME]"
click at [964, 262] on icon at bounding box center [963, 261] width 6 height 4
click at [923, 284] on div "Composer/Author" at bounding box center [930, 281] width 77 height 20
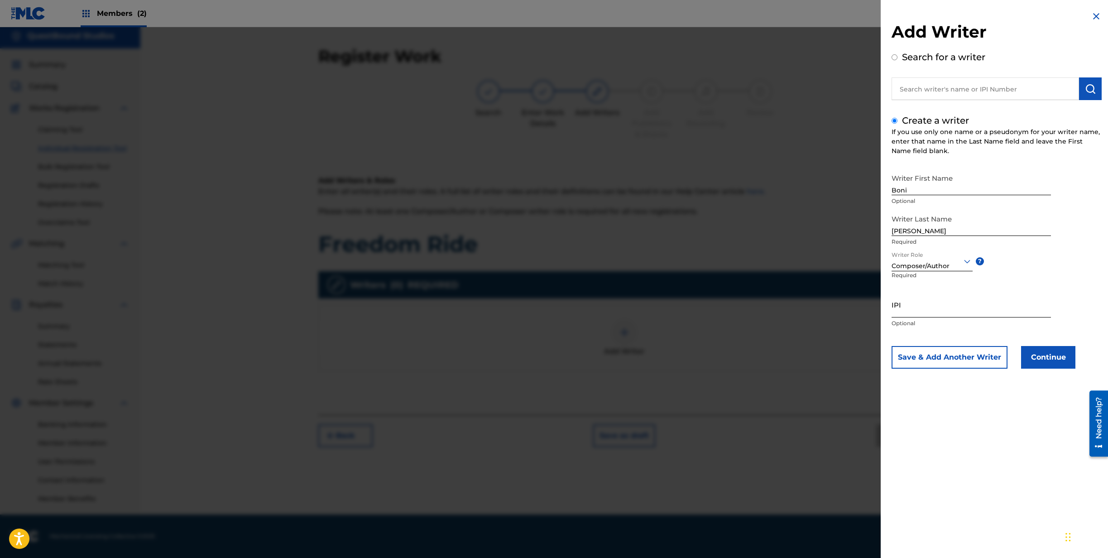
click at [912, 306] on input "IPI" at bounding box center [970, 305] width 159 height 26
click at [920, 307] on input "IPI" at bounding box center [970, 305] width 159 height 26
paste input "1308759039"
type input "1308759039"
click at [1047, 361] on button "Continue" at bounding box center [1048, 357] width 54 height 23
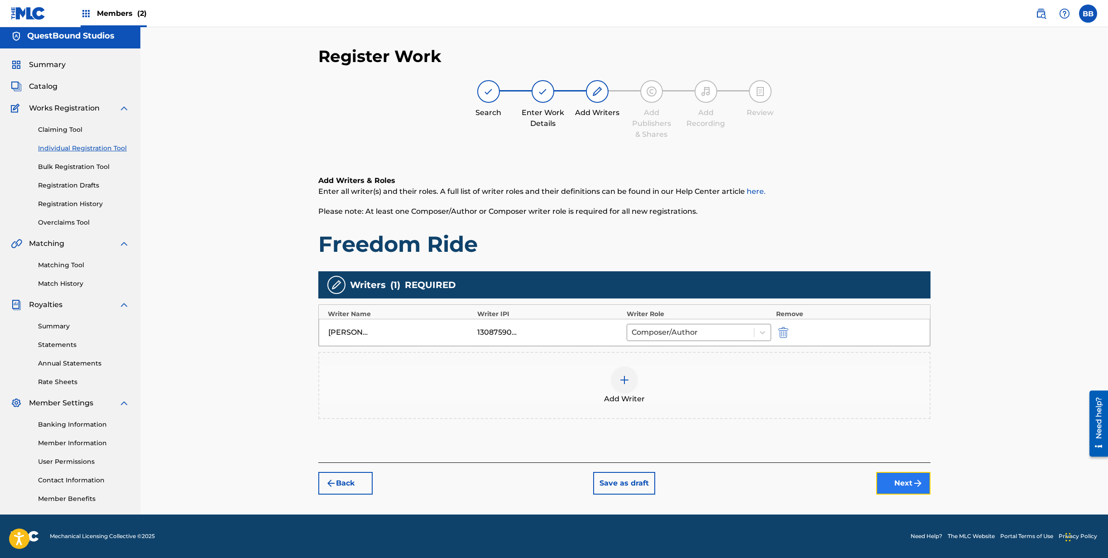
click at [904, 482] on button "Next" at bounding box center [903, 483] width 54 height 23
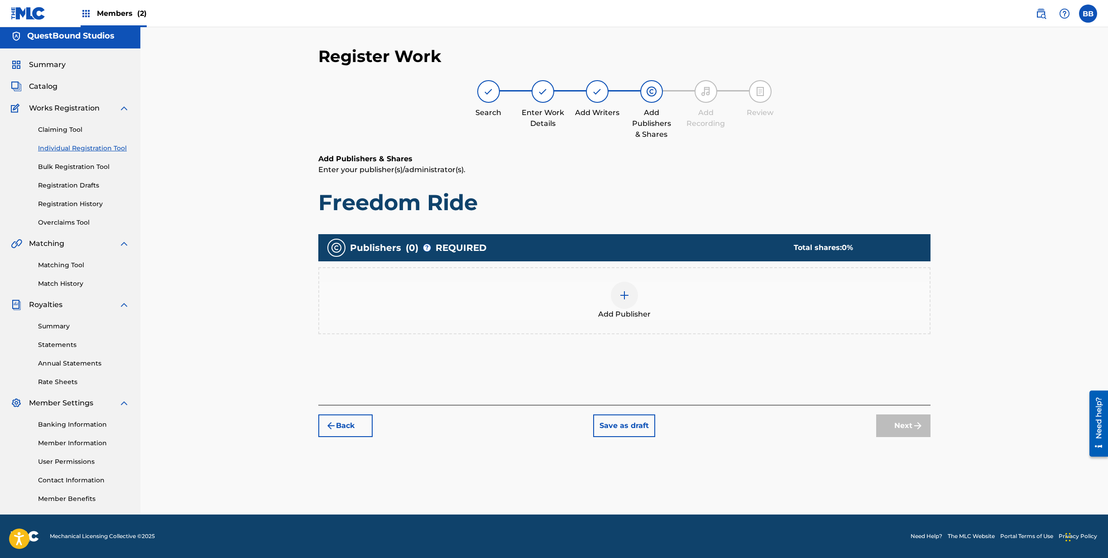
click at [627, 294] on img at bounding box center [624, 295] width 11 height 11
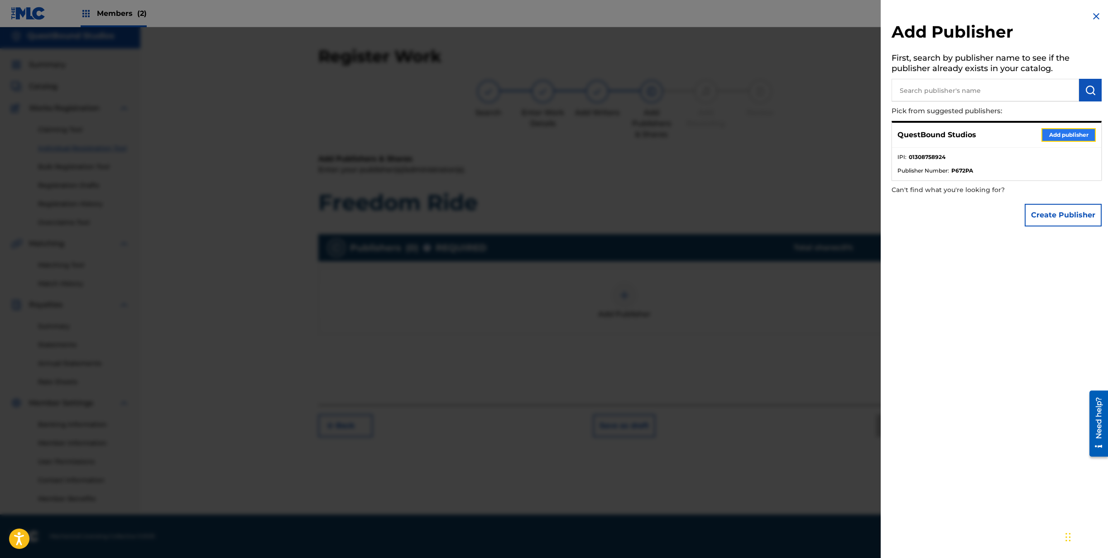
click at [1058, 131] on button "Add publisher" at bounding box center [1068, 135] width 54 height 14
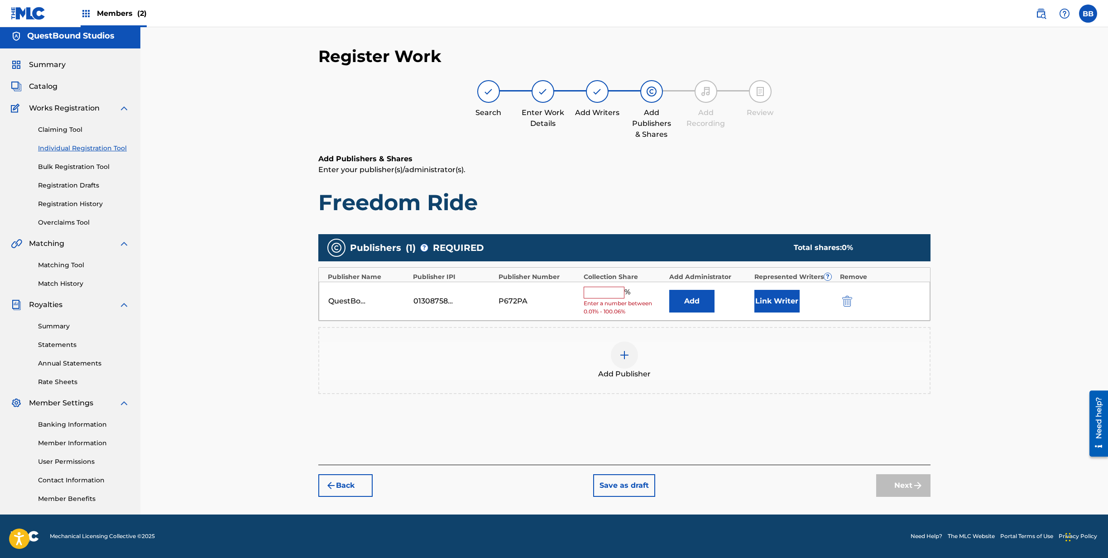
click at [600, 290] on input "text" at bounding box center [604, 293] width 41 height 12
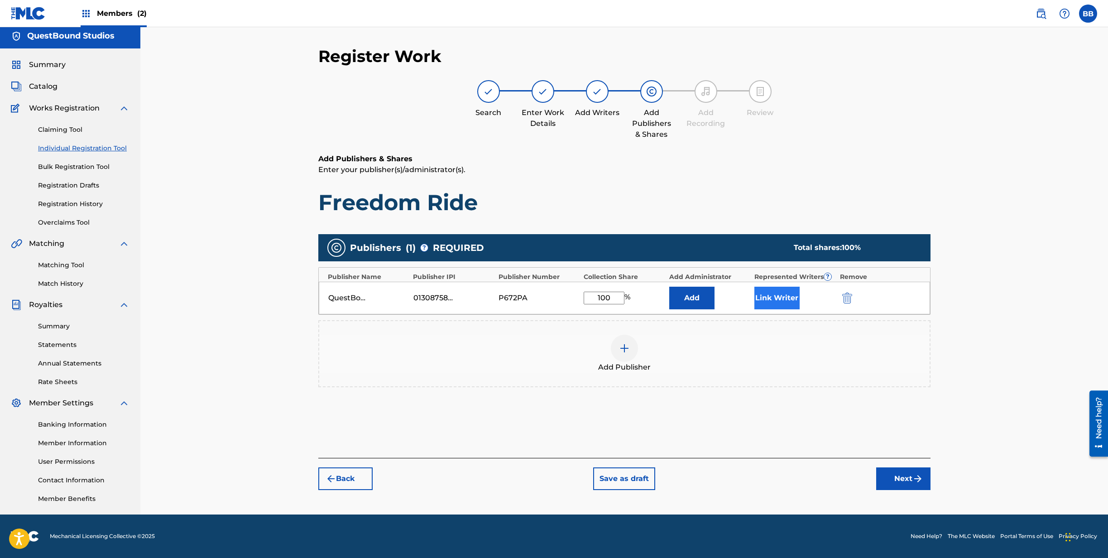
type input "100"
click at [772, 292] on button "Link Writer" at bounding box center [776, 298] width 45 height 23
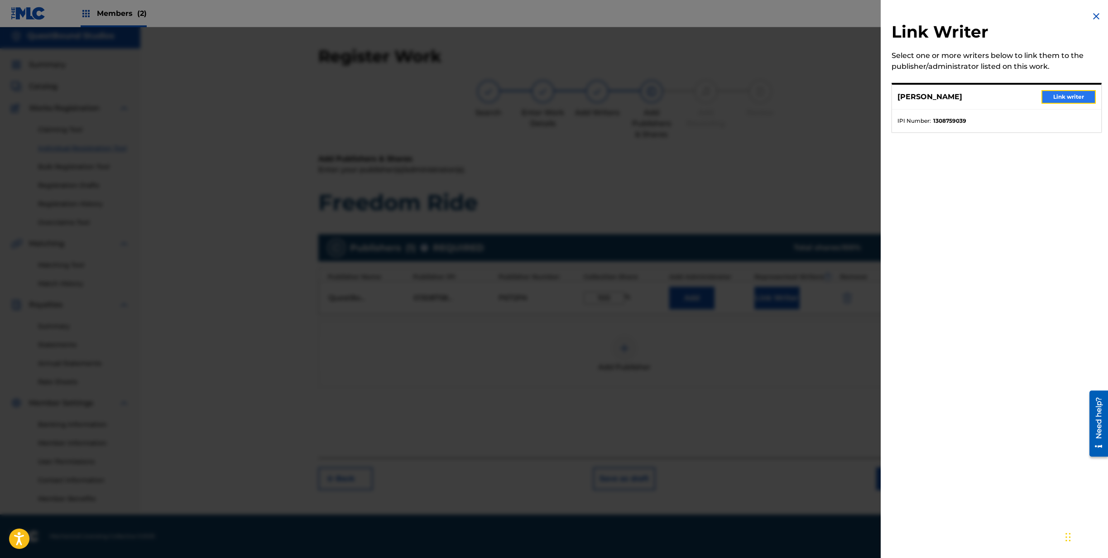
click at [1071, 96] on button "Link writer" at bounding box center [1068, 97] width 54 height 14
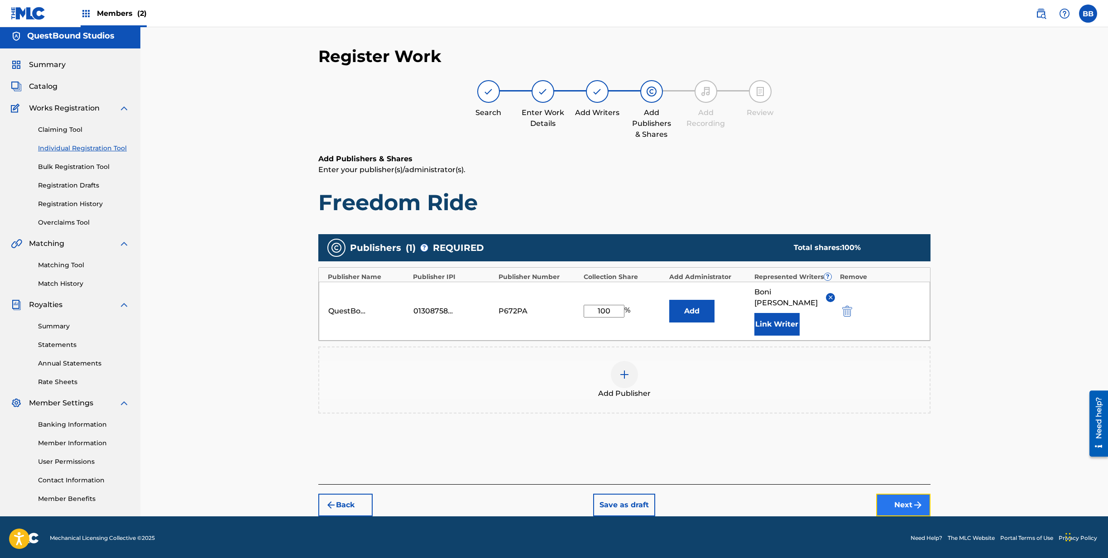
click at [895, 493] on button "Next" at bounding box center [903, 504] width 54 height 23
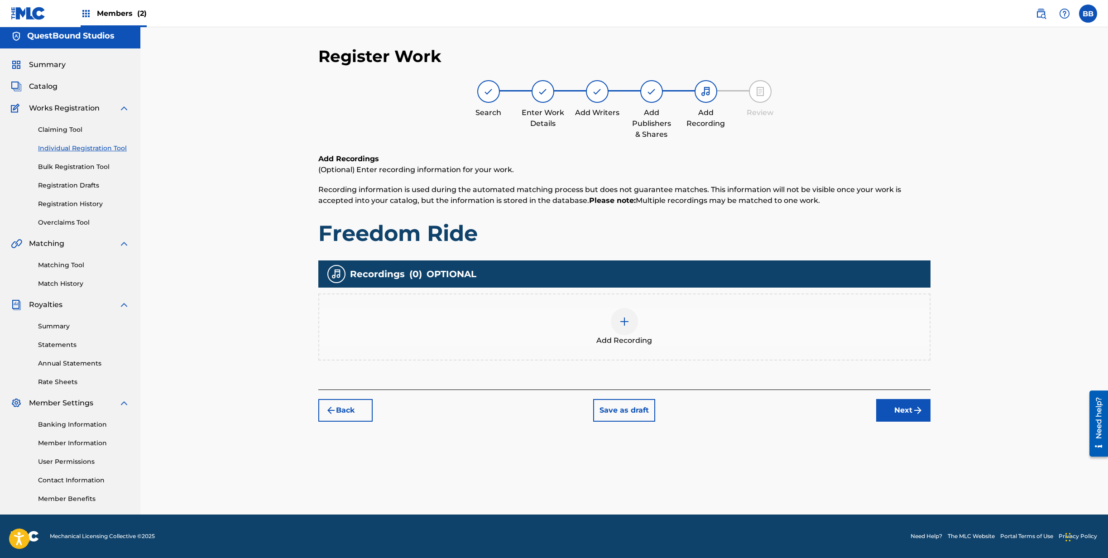
click at [630, 323] on div at bounding box center [624, 321] width 27 height 27
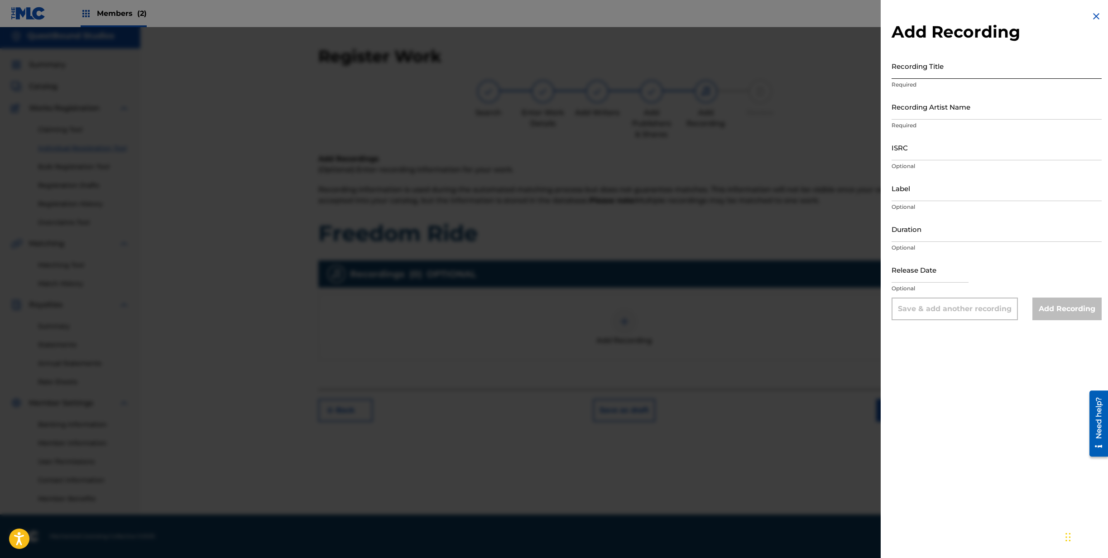
click at [962, 71] on input "Recording Title" at bounding box center [996, 66] width 210 height 26
click at [938, 75] on input "Recording Title" at bounding box center [996, 66] width 210 height 26
type input "Freedom Ride"
click at [962, 119] on input "Recording Artist Name" at bounding box center [996, 107] width 210 height 26
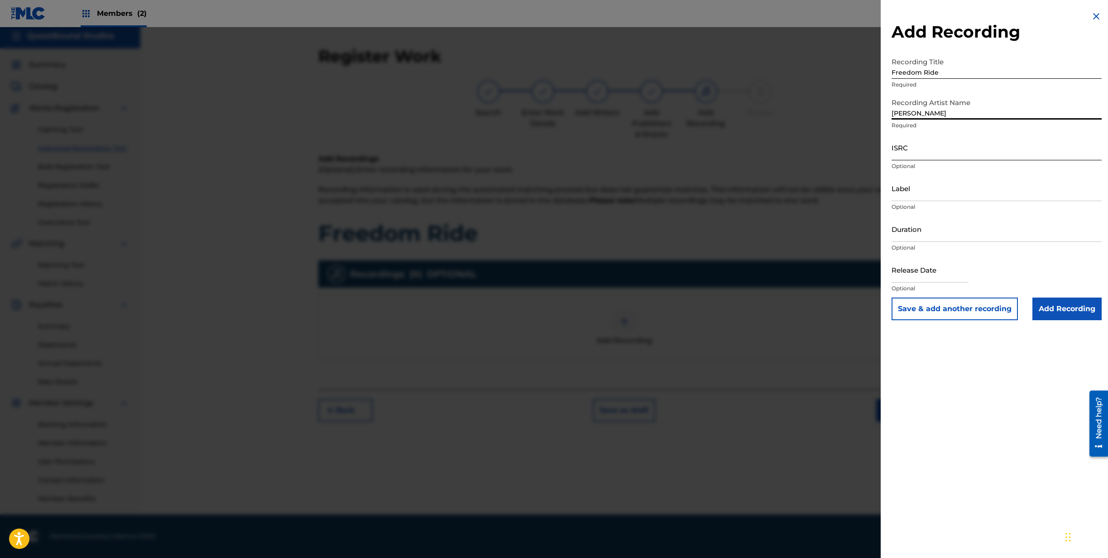
type input "[PERSON_NAME]"
click at [939, 155] on input "ISRC" at bounding box center [996, 147] width 210 height 26
click at [937, 157] on input "ISRC" at bounding box center [996, 147] width 210 height 26
paste input "QZZ772575754"
type input "QZZ772575754"
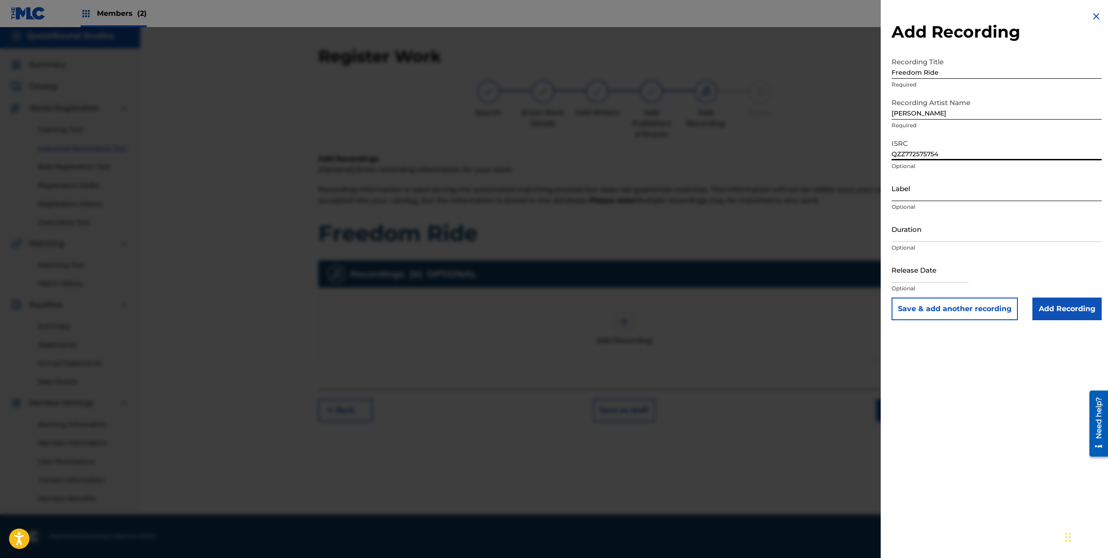
click at [929, 192] on input "Label" at bounding box center [996, 188] width 210 height 26
type input "QuestBound Studios"
click at [936, 235] on input "Duration" at bounding box center [996, 229] width 210 height 26
click at [937, 231] on input "Duration" at bounding box center [996, 229] width 210 height 26
type input "04:12"
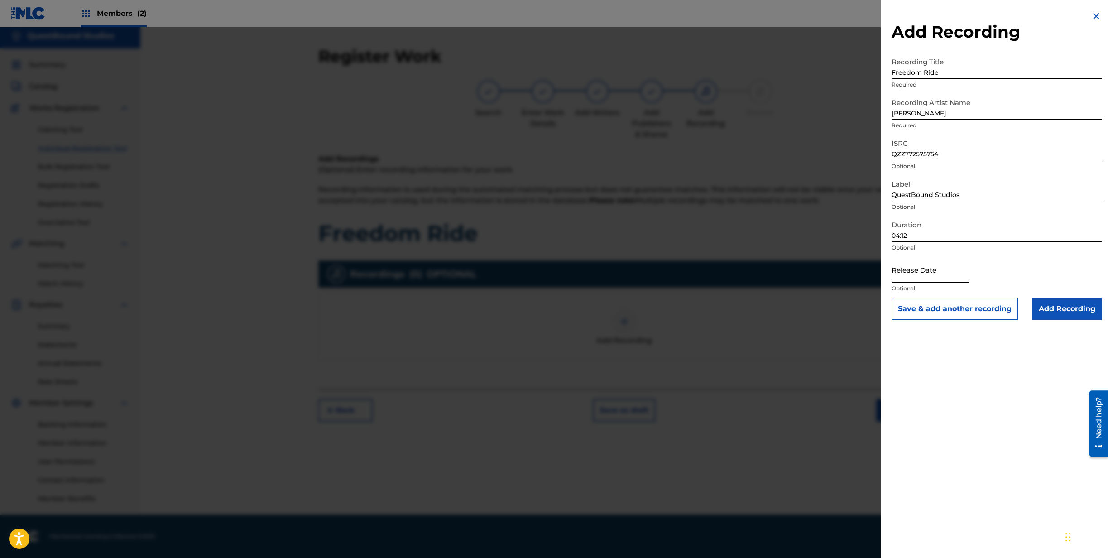
click at [968, 270] on input "text" at bounding box center [929, 270] width 77 height 26
select select "8"
select select "2025"
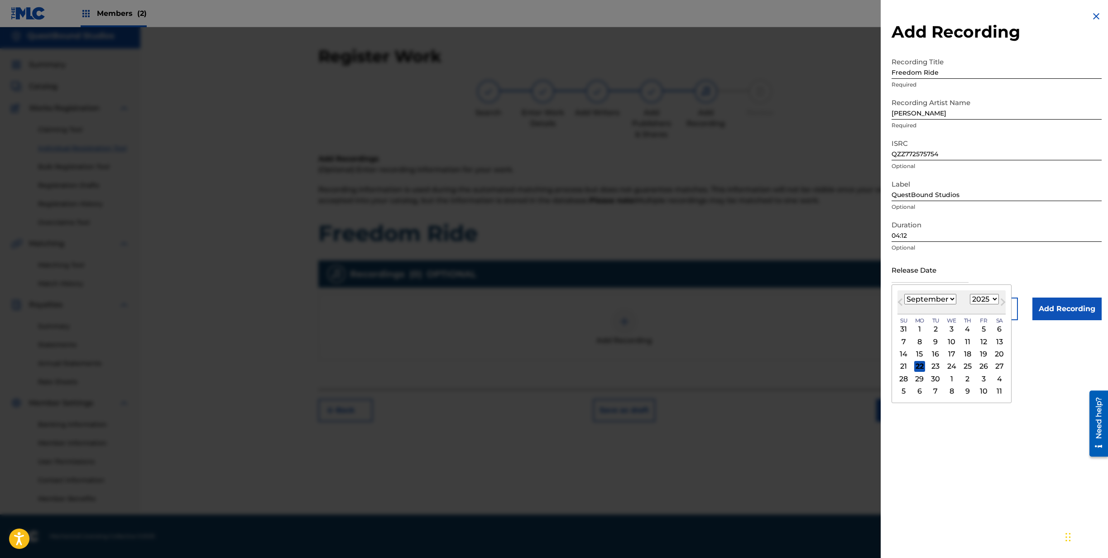
select select "7"
click option "August" at bounding box center [0, 0] width 0 height 0
click at [985, 368] on div "22" at bounding box center [983, 366] width 11 height 11
type input "August 22 2025"
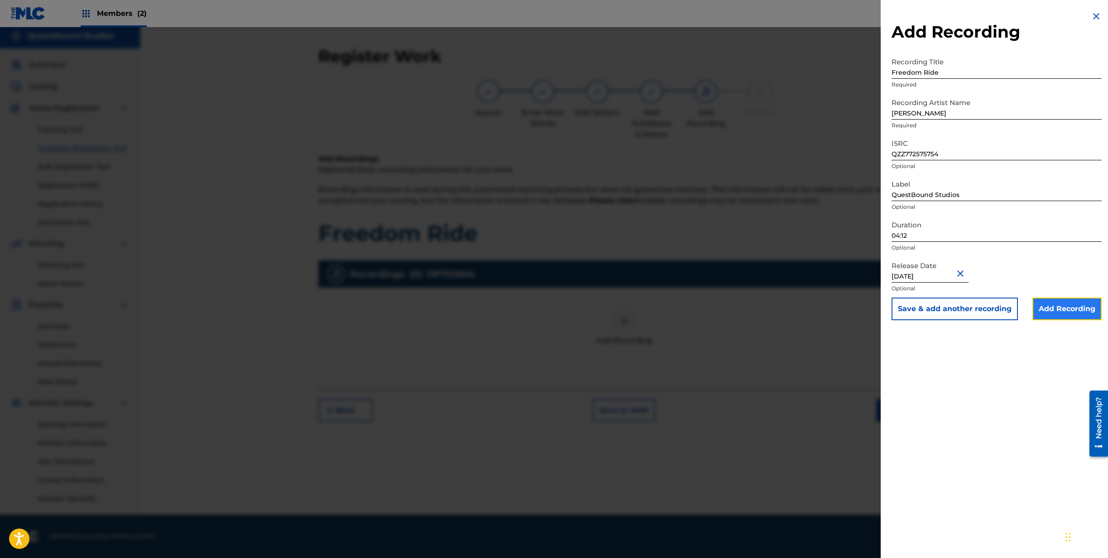
click at [1065, 305] on input "Add Recording" at bounding box center [1066, 308] width 69 height 23
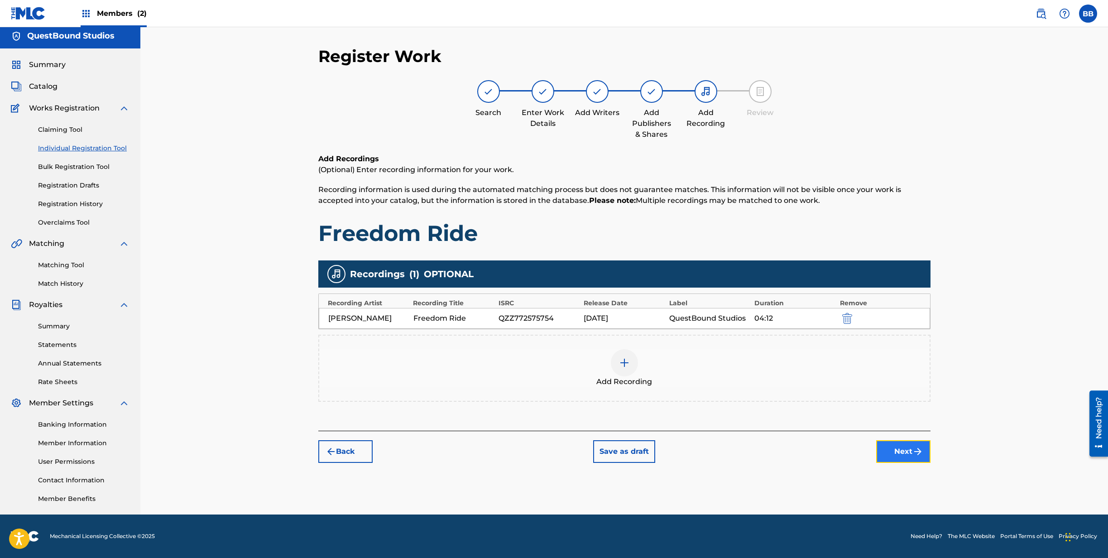
click at [907, 451] on button "Next" at bounding box center [903, 451] width 54 height 23
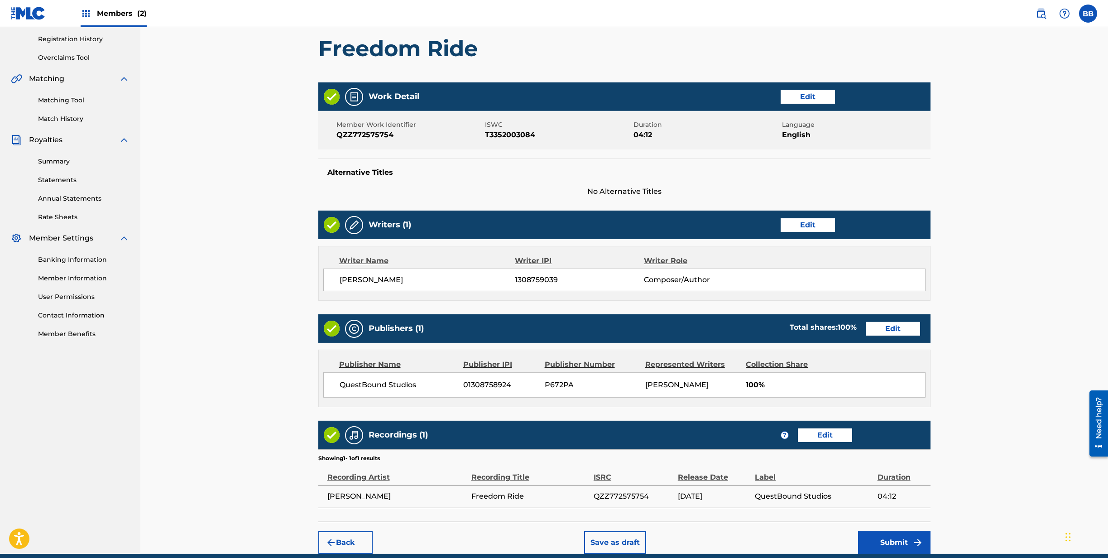
scroll to position [208, 0]
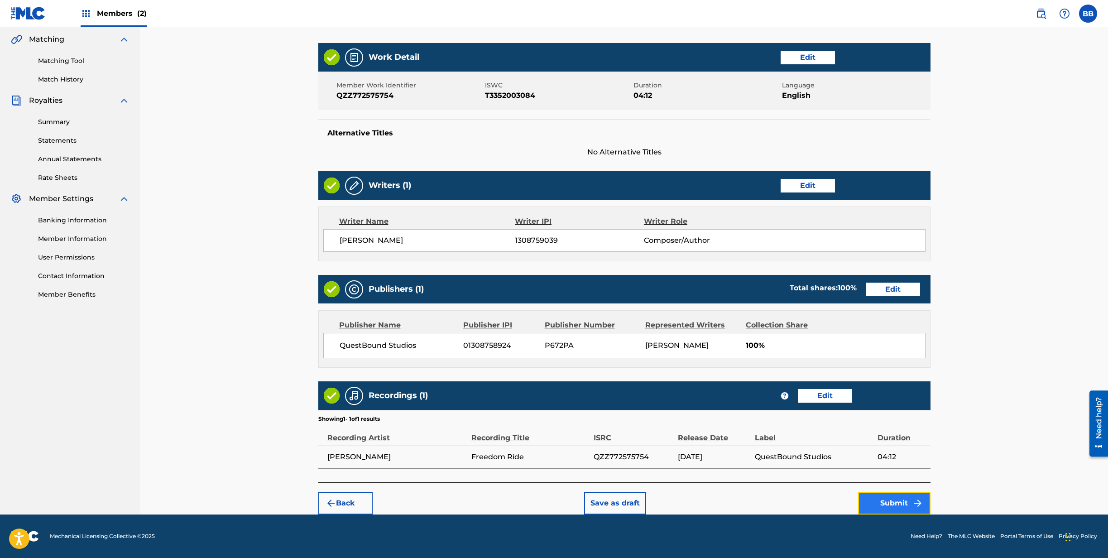
click at [895, 502] on button "Submit" at bounding box center [894, 503] width 72 height 23
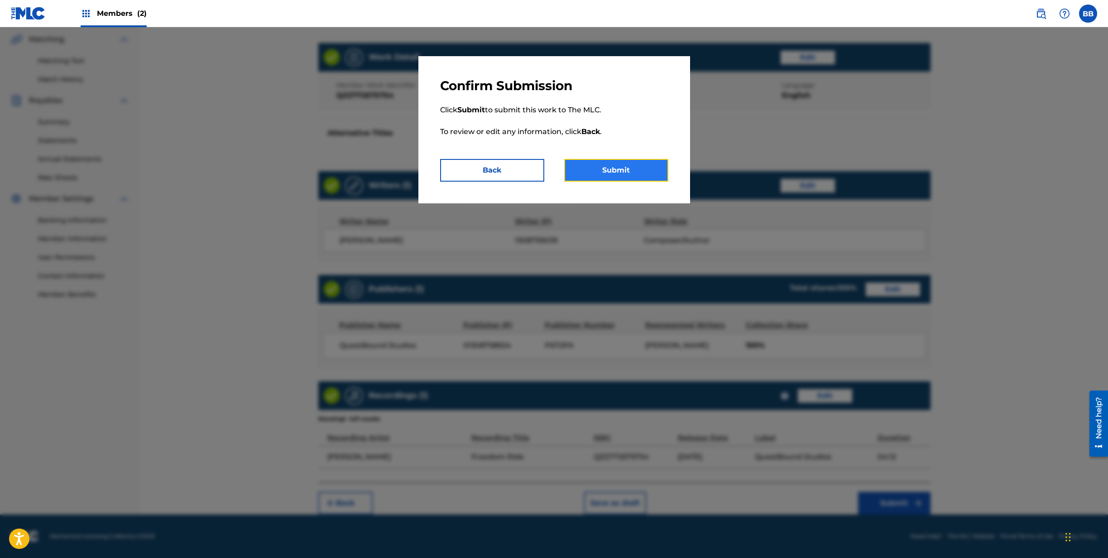
click at [616, 174] on button "Submit" at bounding box center [616, 170] width 104 height 23
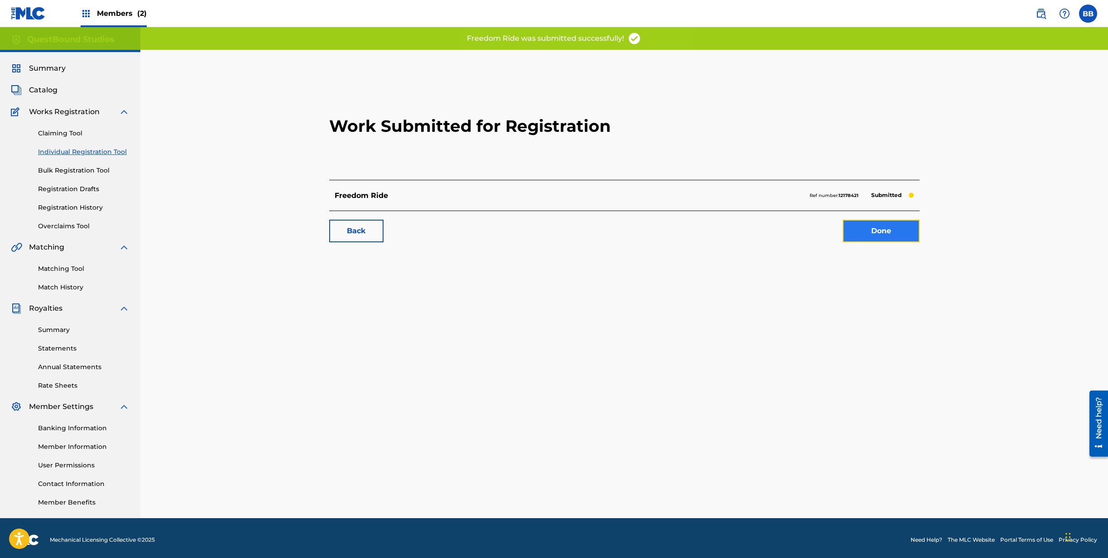
click at [876, 227] on link "Done" at bounding box center [880, 231] width 77 height 23
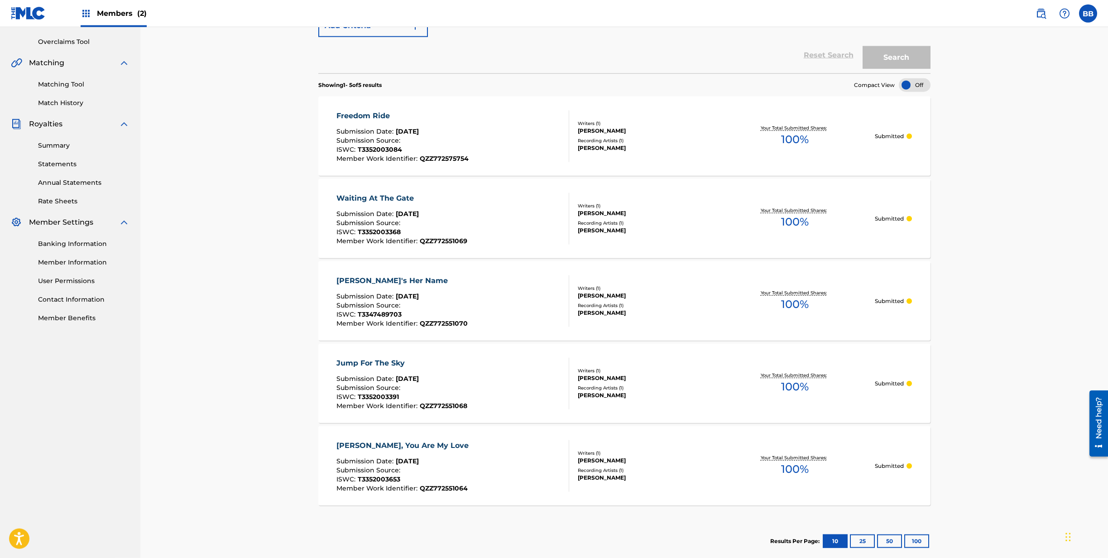
scroll to position [94, 0]
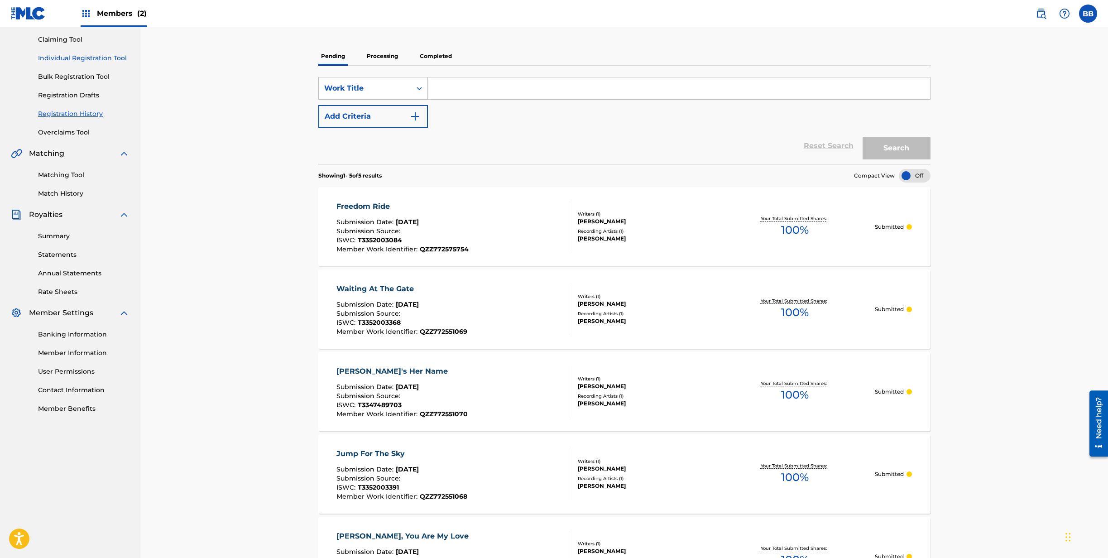
click at [88, 57] on link "Individual Registration Tool" at bounding box center [83, 58] width 91 height 10
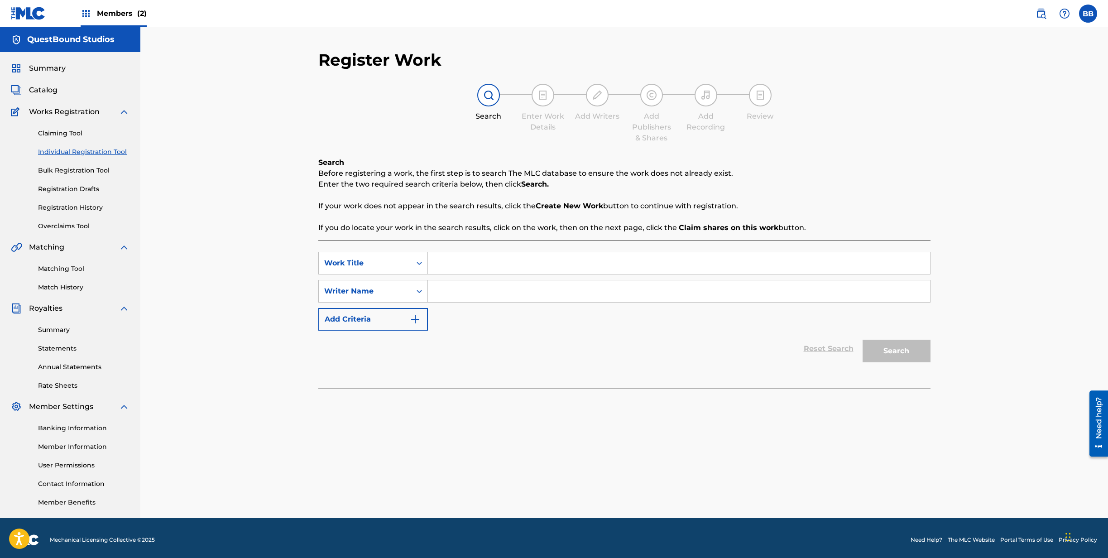
click at [452, 271] on input "Search Form" at bounding box center [679, 263] width 502 height 22
click at [466, 267] on input "Search Form" at bounding box center [679, 263] width 502 height 22
type input "Forget The Past"
click at [461, 288] on input "Search Form" at bounding box center [679, 291] width 502 height 22
type input "[PERSON_NAME]"
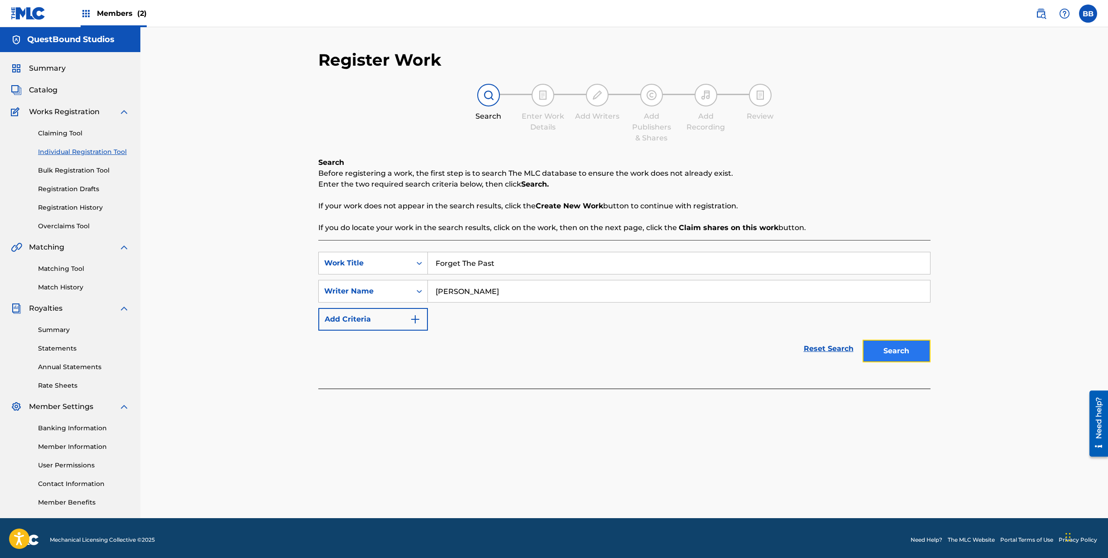
click at [899, 354] on button "Search" at bounding box center [896, 351] width 68 height 23
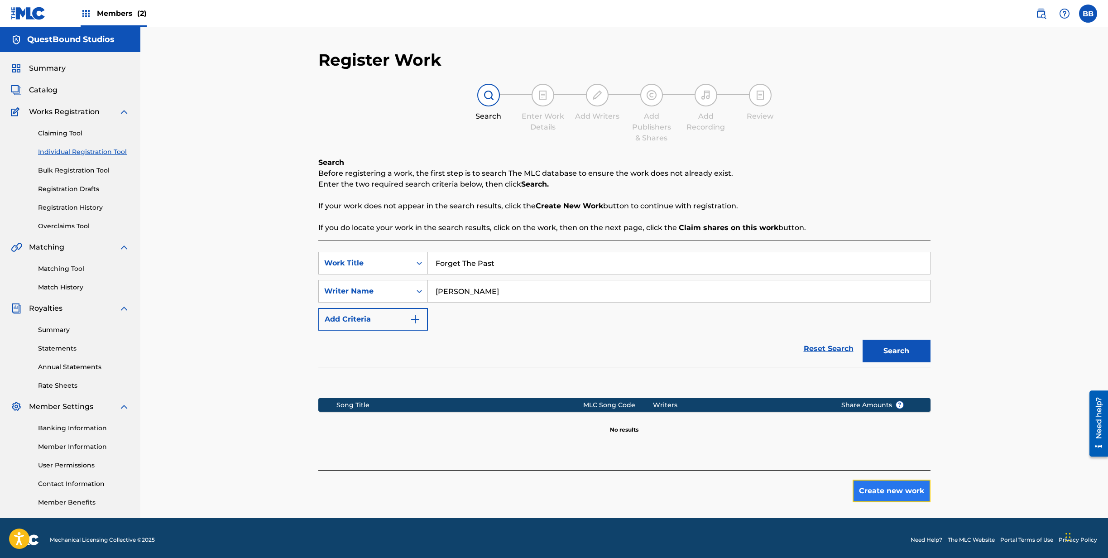
click at [874, 489] on button "Create new work" at bounding box center [891, 490] width 78 height 23
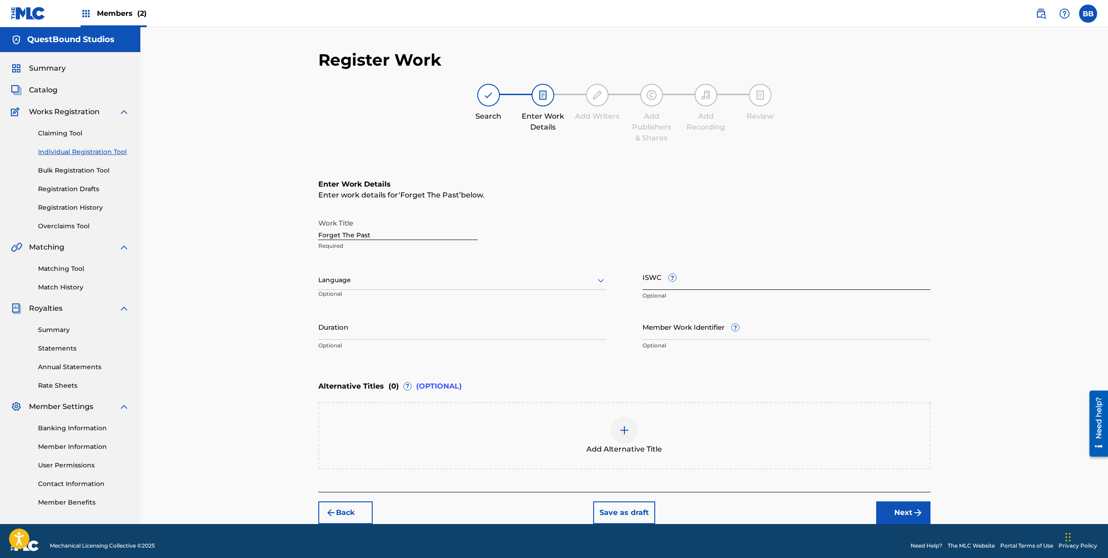
click at [692, 279] on input "ISWC ?" at bounding box center [786, 277] width 288 height 26
paste input "T3352003017"
type input "T3352003017"
click at [477, 285] on div at bounding box center [462, 279] width 288 height 11
click at [461, 301] on div "English" at bounding box center [462, 300] width 287 height 20
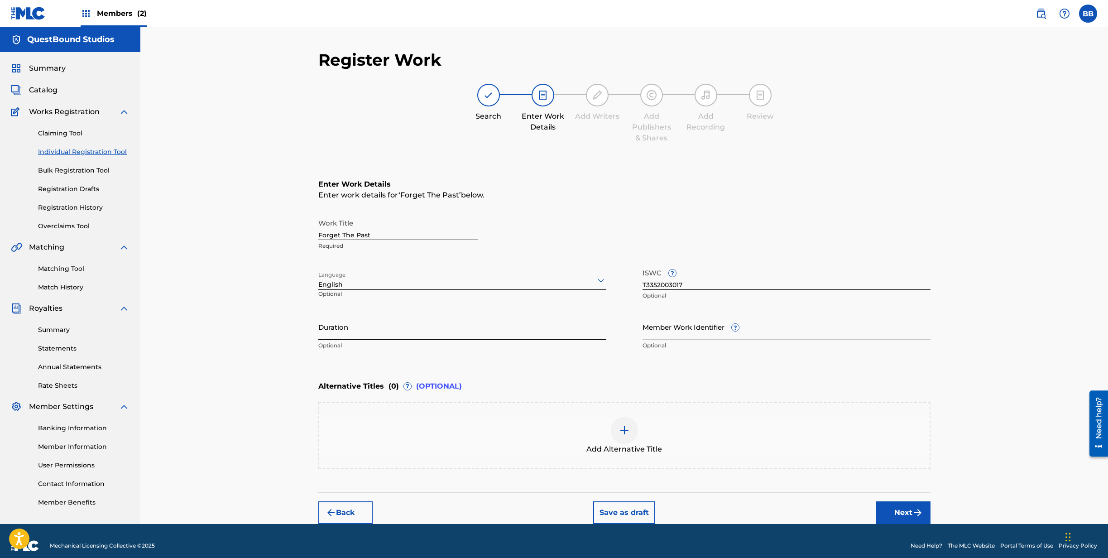
click at [363, 335] on input "Duration" at bounding box center [462, 327] width 288 height 26
type input "04:12"
click at [666, 332] on input "Member Work Identifier ?" at bounding box center [786, 327] width 288 height 26
click at [763, 329] on input "Member Work Identifier ?" at bounding box center [786, 327] width 288 height 26
paste input "QZZ782535032"
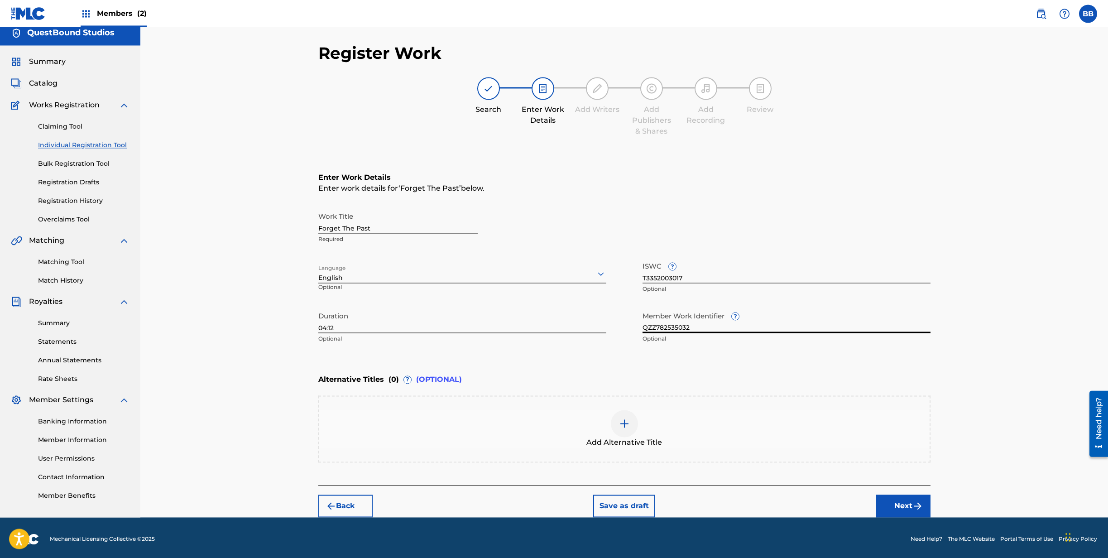
scroll to position [10, 0]
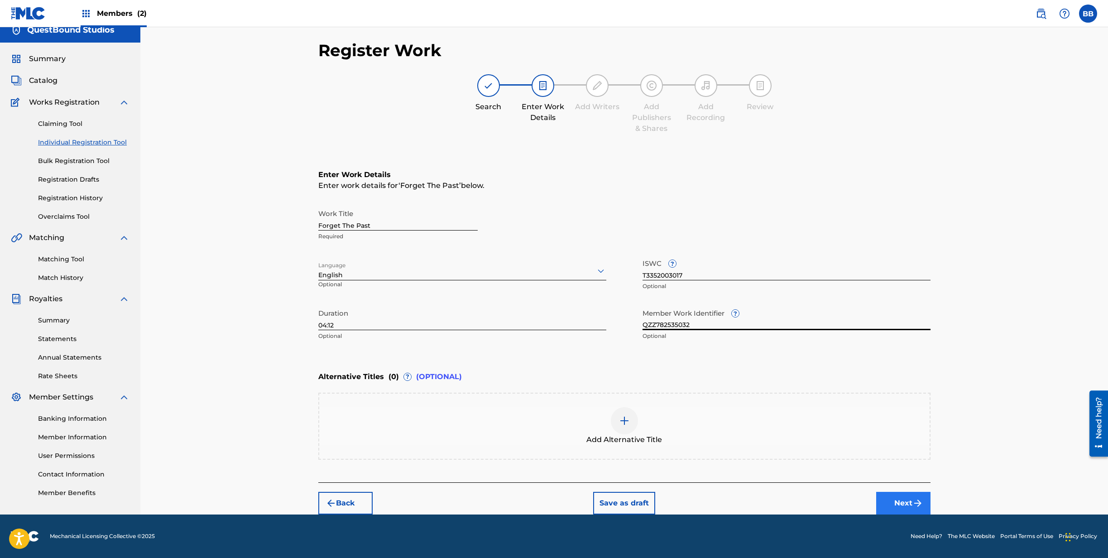
type input "QZZ782535032"
click at [903, 498] on button "Next" at bounding box center [903, 503] width 54 height 23
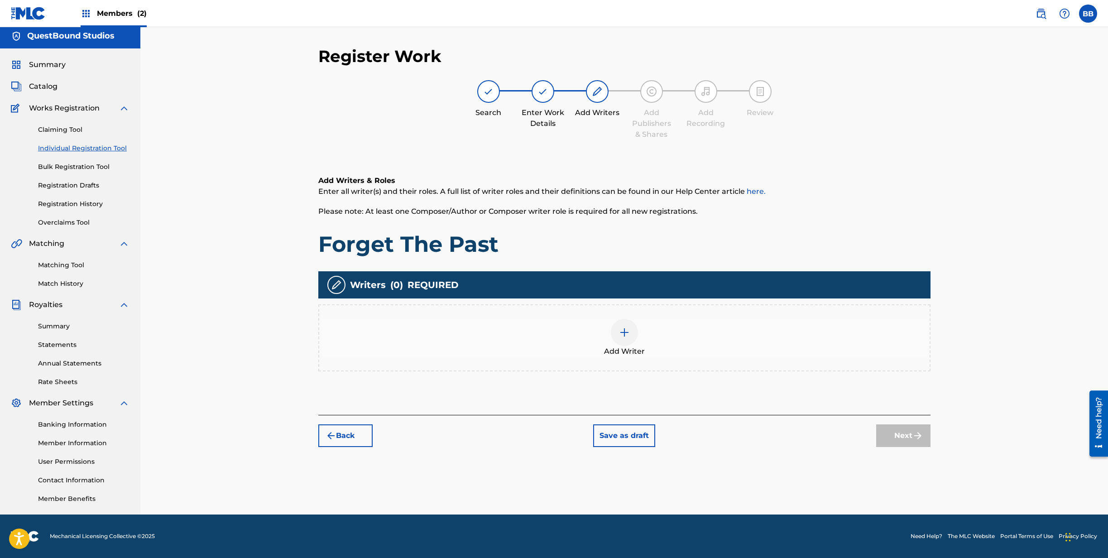
scroll to position [4, 0]
click at [634, 331] on div at bounding box center [624, 332] width 27 height 27
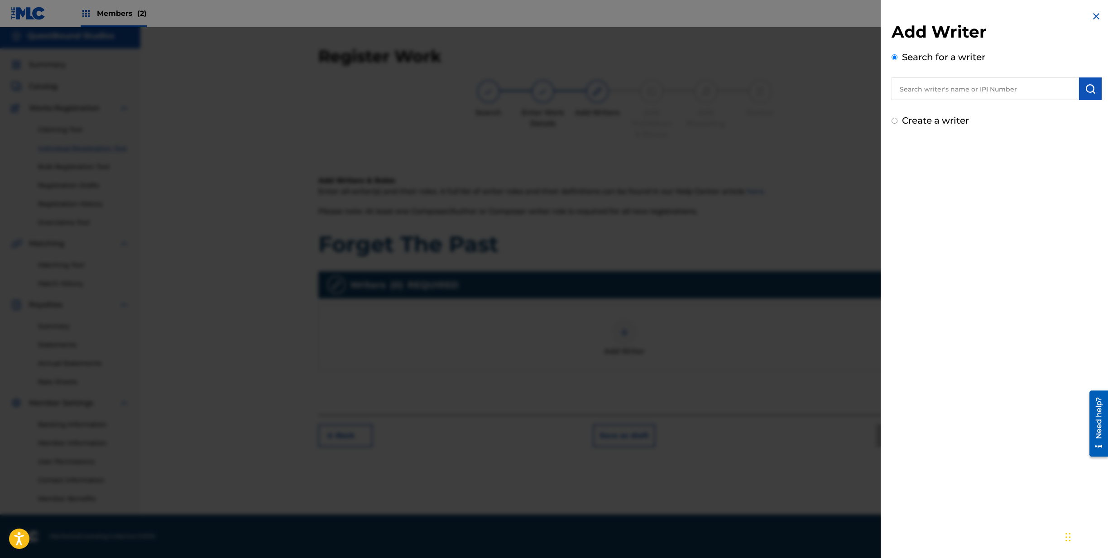
click at [904, 124] on label "Create a writer" at bounding box center [935, 120] width 67 height 11
click at [897, 124] on input "Create a writer" at bounding box center [894, 121] width 6 height 6
radio input "false"
radio input "true"
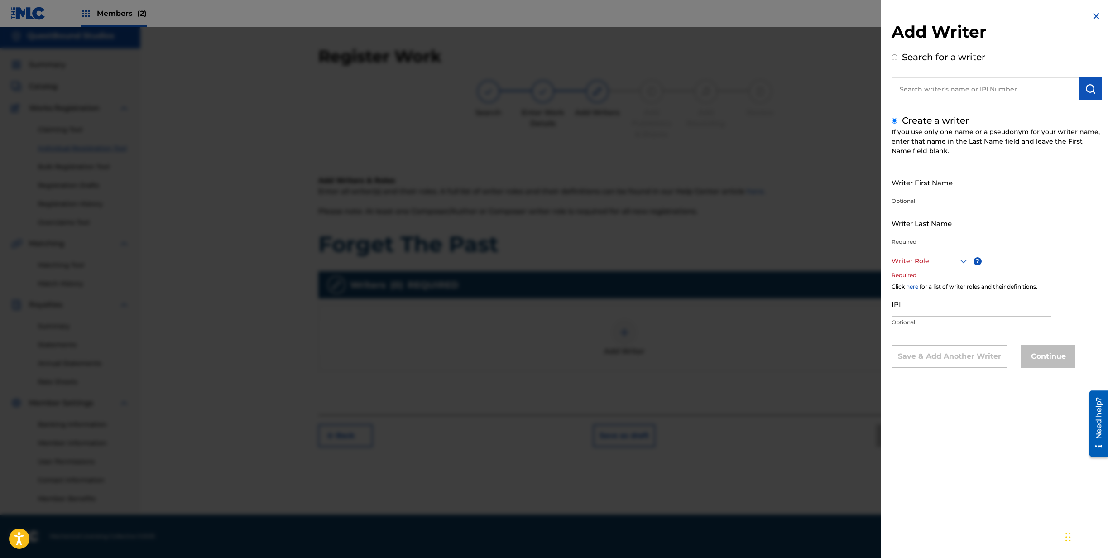
click at [928, 188] on input "Writer First Name" at bounding box center [970, 182] width 159 height 26
type input "[PERSON_NAME]"
click at [938, 188] on input "[PERSON_NAME]" at bounding box center [970, 182] width 159 height 26
type input "Boni"
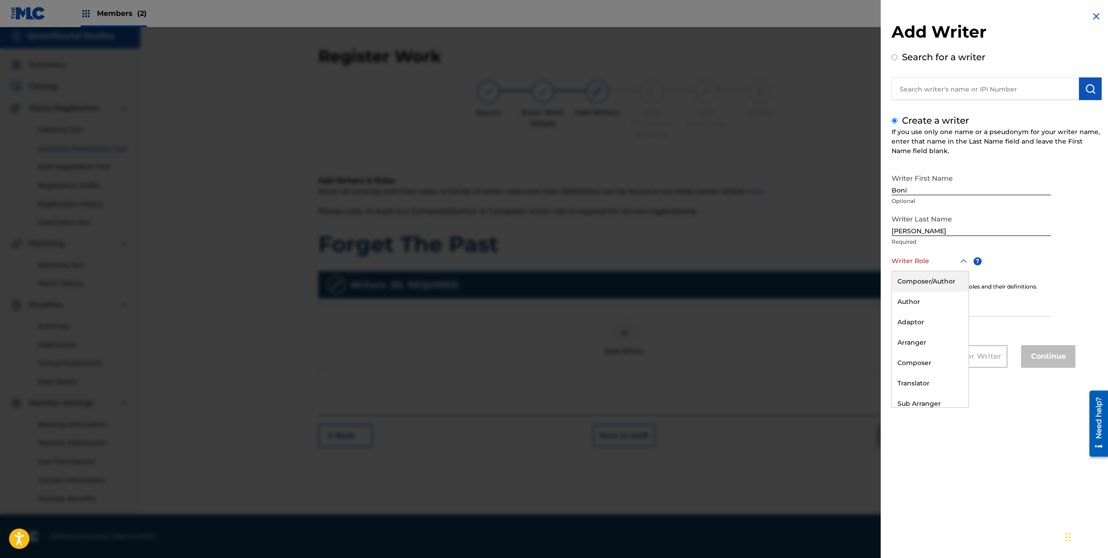
click at [945, 263] on div at bounding box center [929, 260] width 77 height 11
click at [939, 284] on div "Composer/Author" at bounding box center [930, 281] width 77 height 20
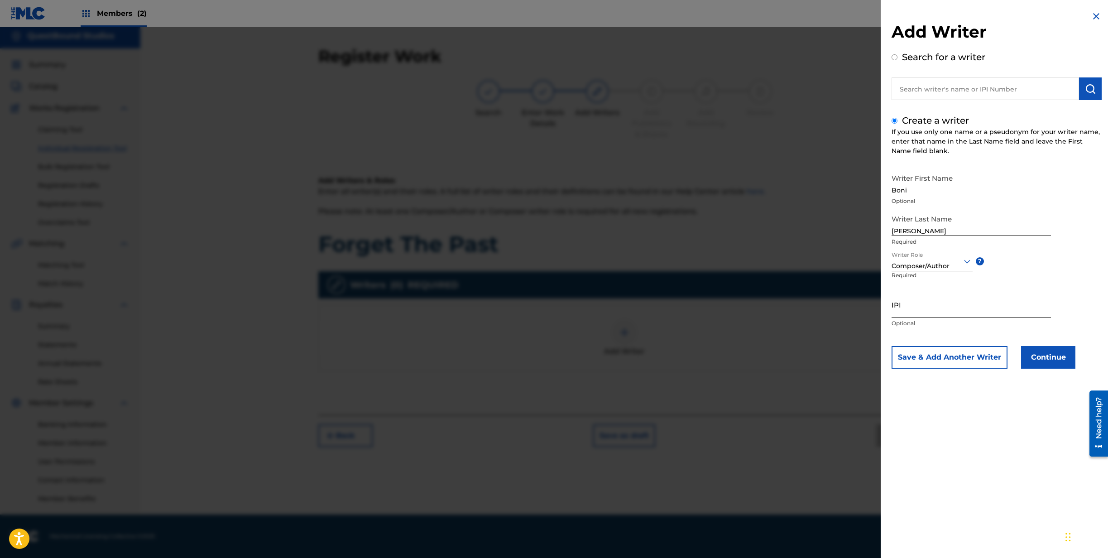
click at [927, 310] on input "IPI" at bounding box center [970, 305] width 159 height 26
click at [925, 306] on input "IPI" at bounding box center [970, 305] width 159 height 26
paste input "1308759039"
type input "1308759039"
click at [1045, 359] on button "Continue" at bounding box center [1048, 357] width 54 height 23
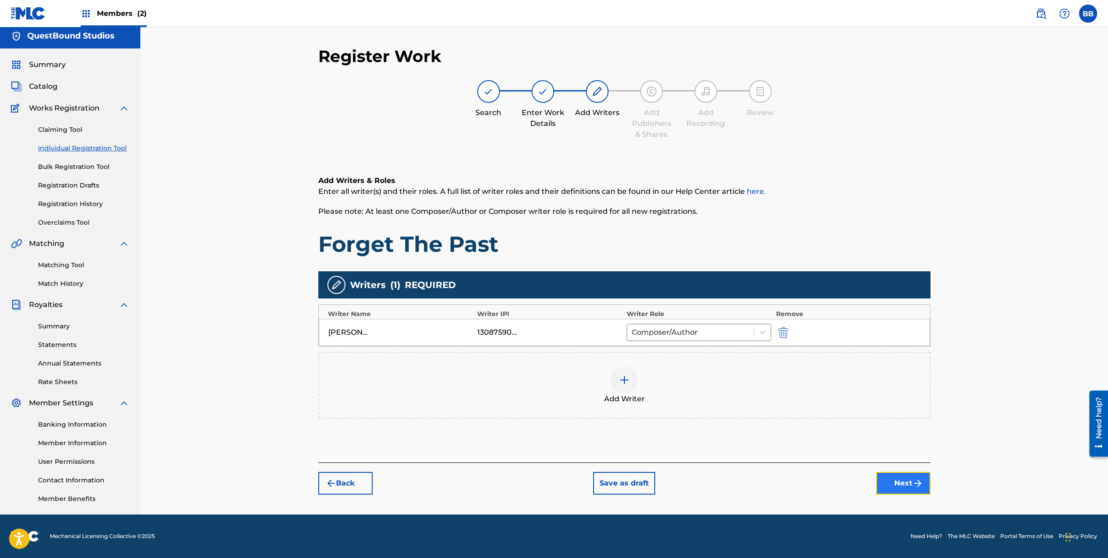
click at [909, 483] on button "Next" at bounding box center [903, 483] width 54 height 23
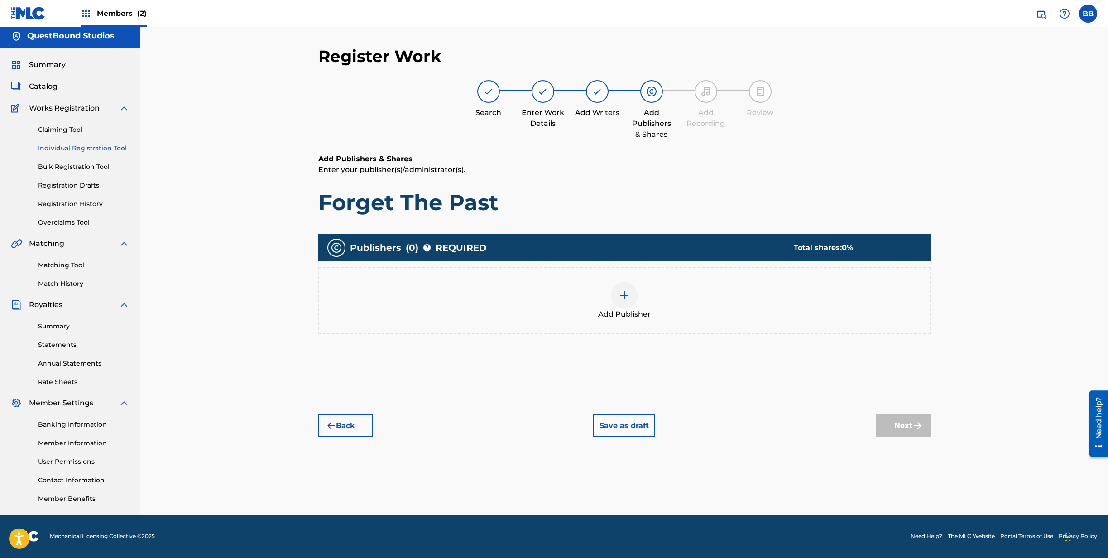
click at [624, 292] on img at bounding box center [624, 295] width 11 height 11
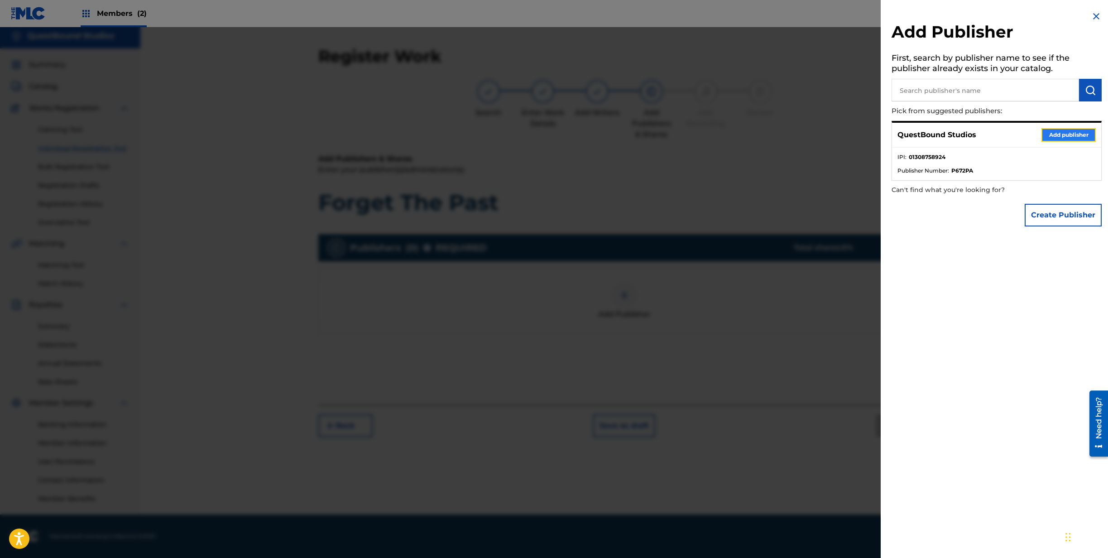
click at [1059, 135] on button "Add publisher" at bounding box center [1068, 135] width 54 height 14
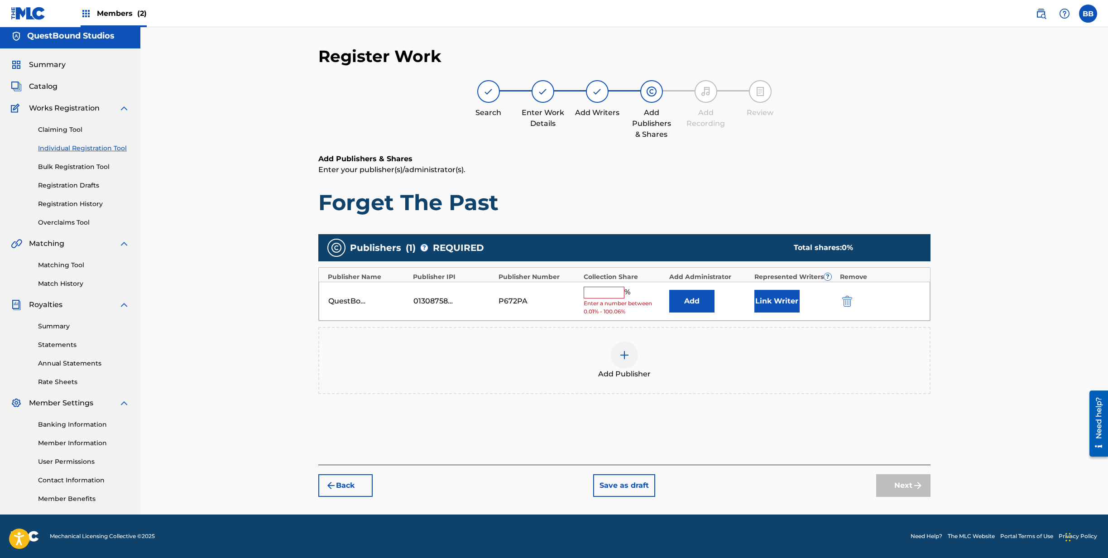
click at [601, 290] on input "text" at bounding box center [604, 293] width 41 height 12
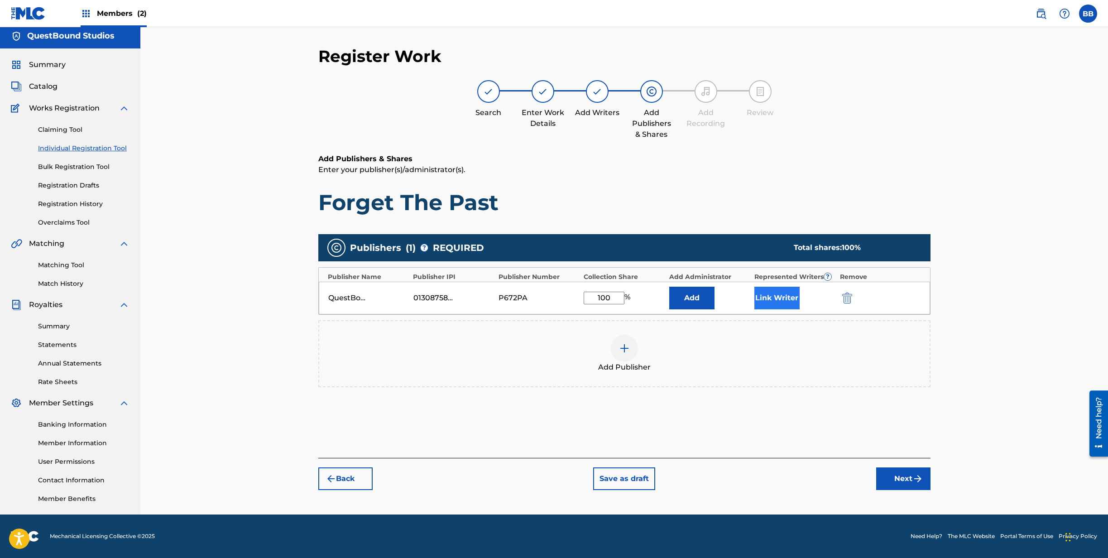
type input "100"
click at [776, 297] on button "Link Writer" at bounding box center [776, 298] width 45 height 23
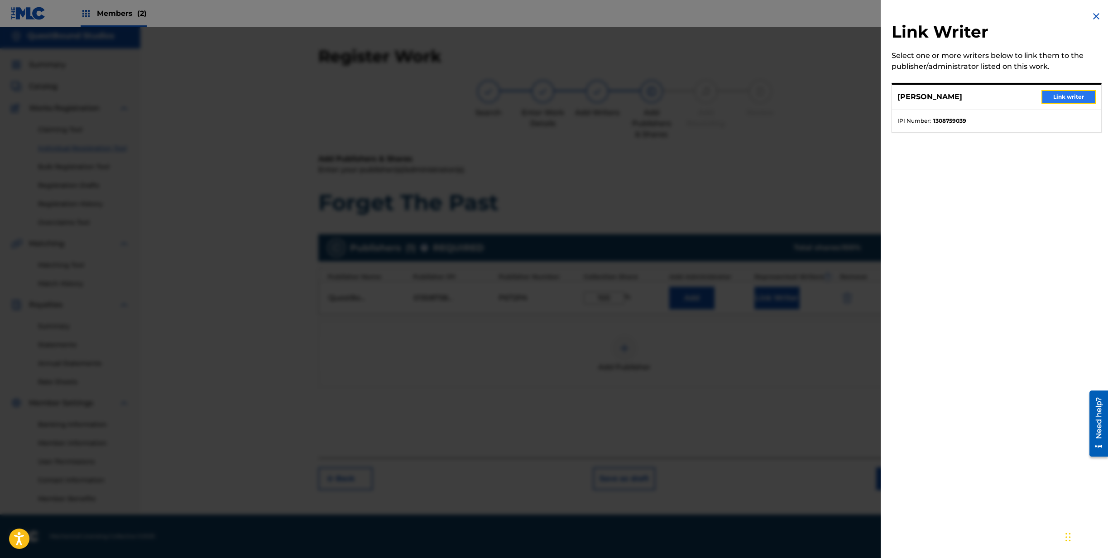
click at [1071, 92] on button "Link writer" at bounding box center [1068, 97] width 54 height 14
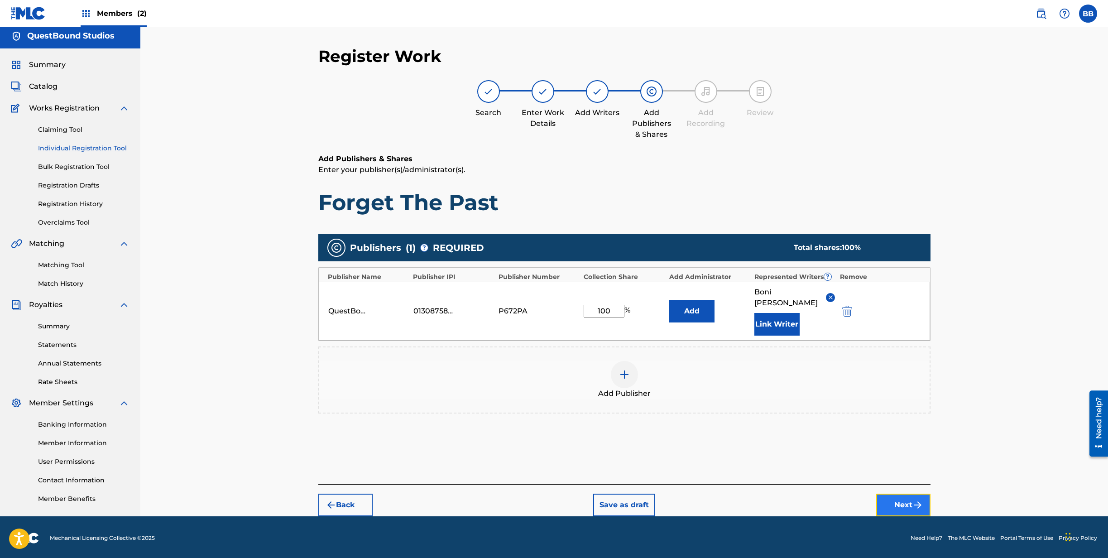
click at [891, 493] on button "Next" at bounding box center [903, 504] width 54 height 23
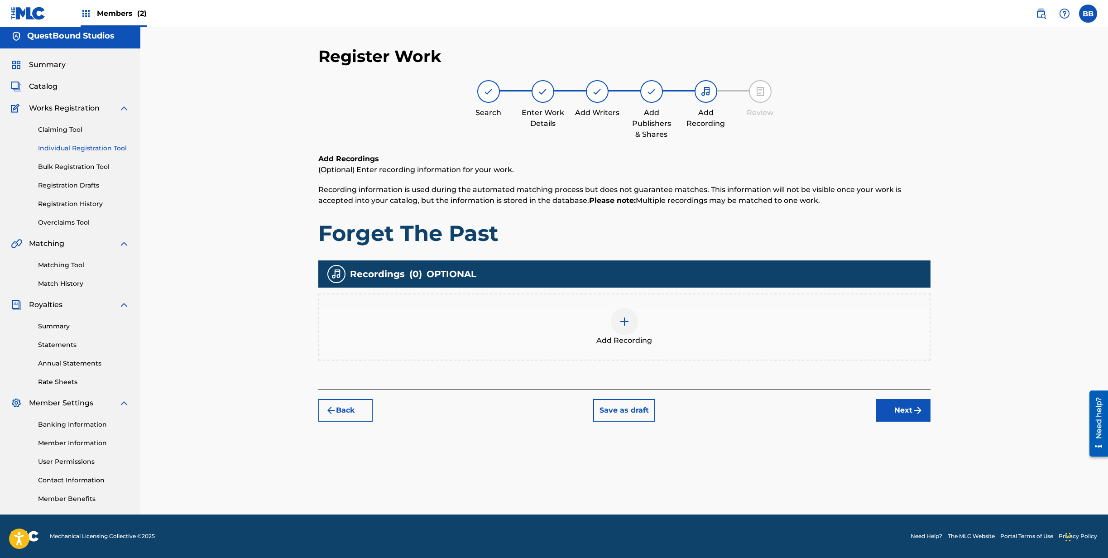
click at [621, 318] on img at bounding box center [624, 321] width 11 height 11
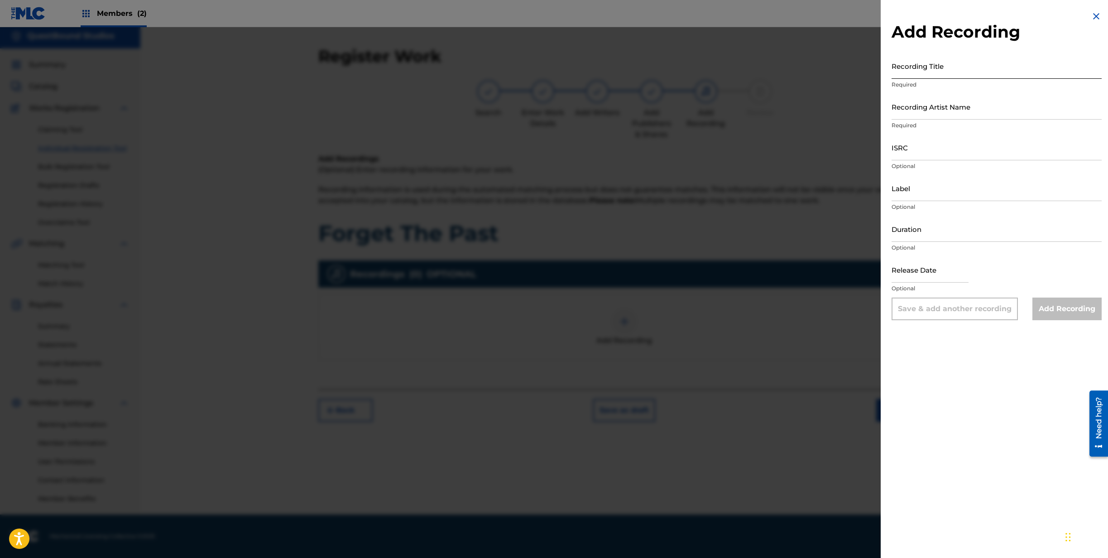
click at [945, 72] on input "Recording Title" at bounding box center [996, 66] width 210 height 26
type input "Forget The Past"
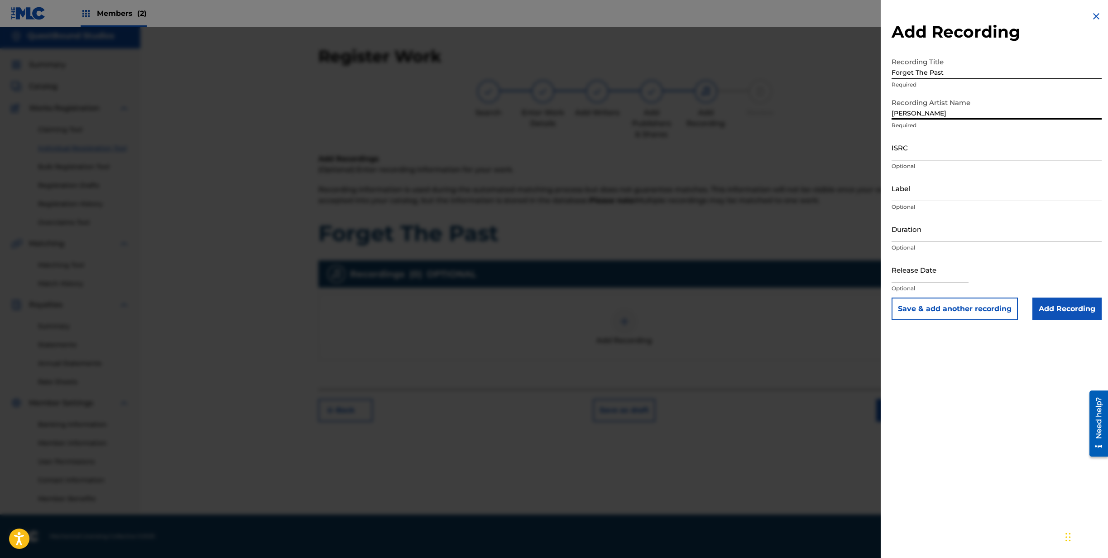
type input "[PERSON_NAME]"
click at [928, 144] on input "ISRC" at bounding box center [996, 147] width 210 height 26
click at [927, 155] on input "ISRC" at bounding box center [996, 147] width 210 height 26
paste input "QZZ782535032"
type input "QZZ782535032"
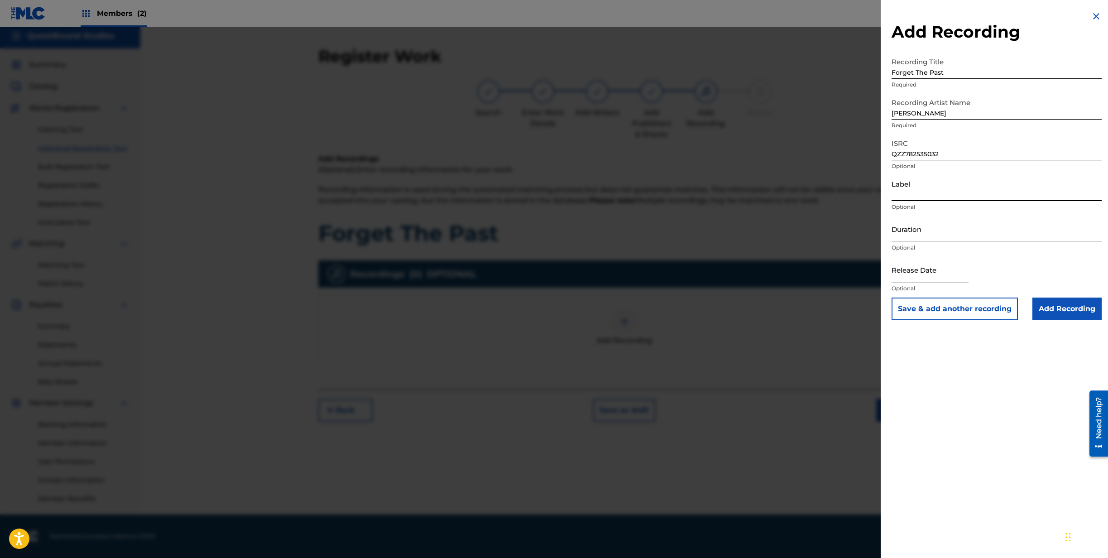
click at [933, 196] on input "Label" at bounding box center [996, 188] width 210 height 26
type input "QuestBound Studios"
click at [936, 234] on input "Duration" at bounding box center [996, 229] width 210 height 26
type input "04:12"
click at [967, 278] on input "text" at bounding box center [929, 270] width 77 height 26
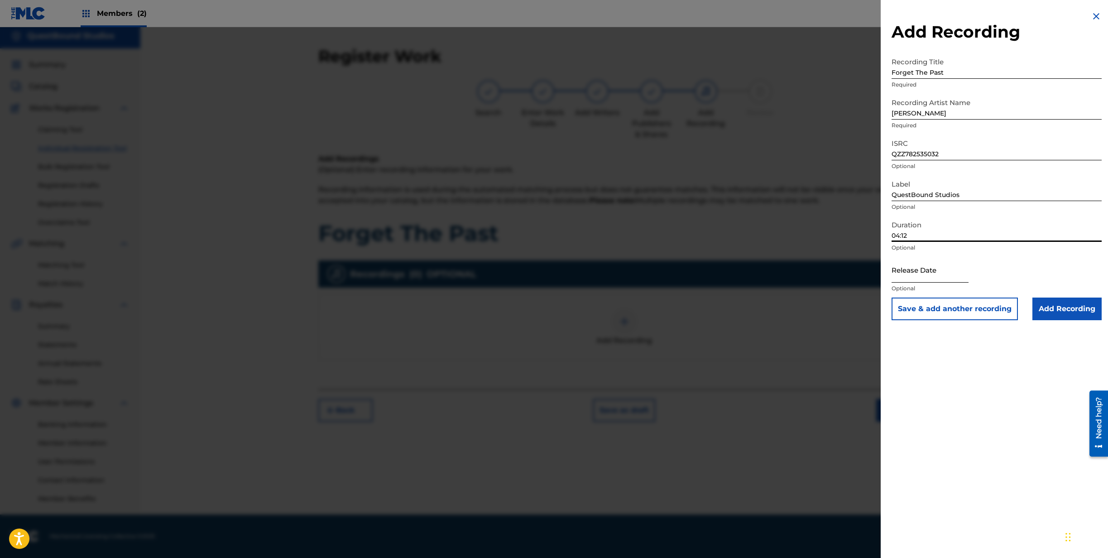
select select "8"
select select "2025"
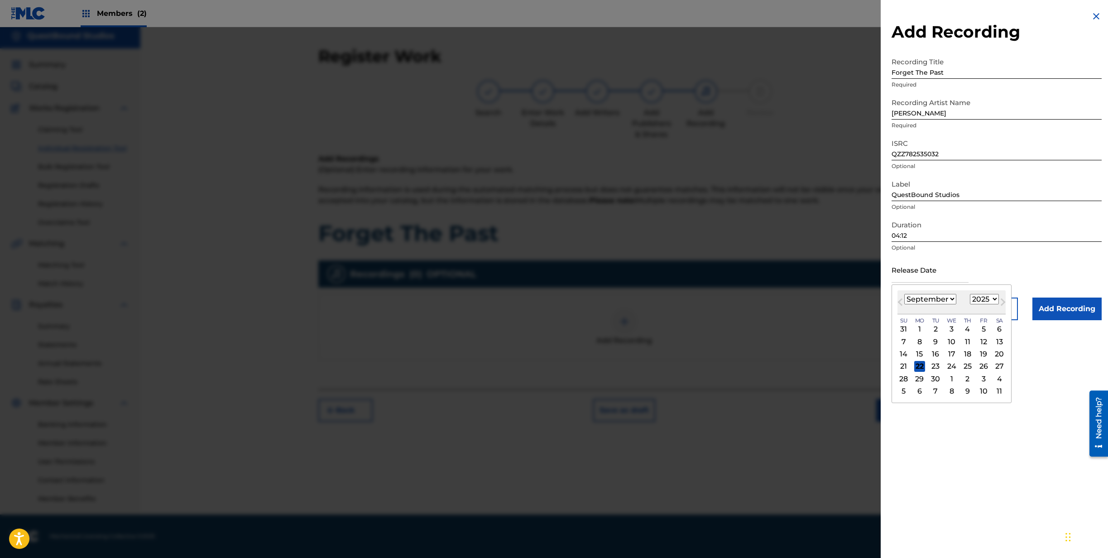
click at [904, 294] on select "January February March April May June July August September October November De…" at bounding box center [930, 299] width 52 height 10
select select "7"
click option "August" at bounding box center [0, 0] width 0 height 0
click at [953, 378] on div "27" at bounding box center [951, 378] width 11 height 11
type input "August 27 2025"
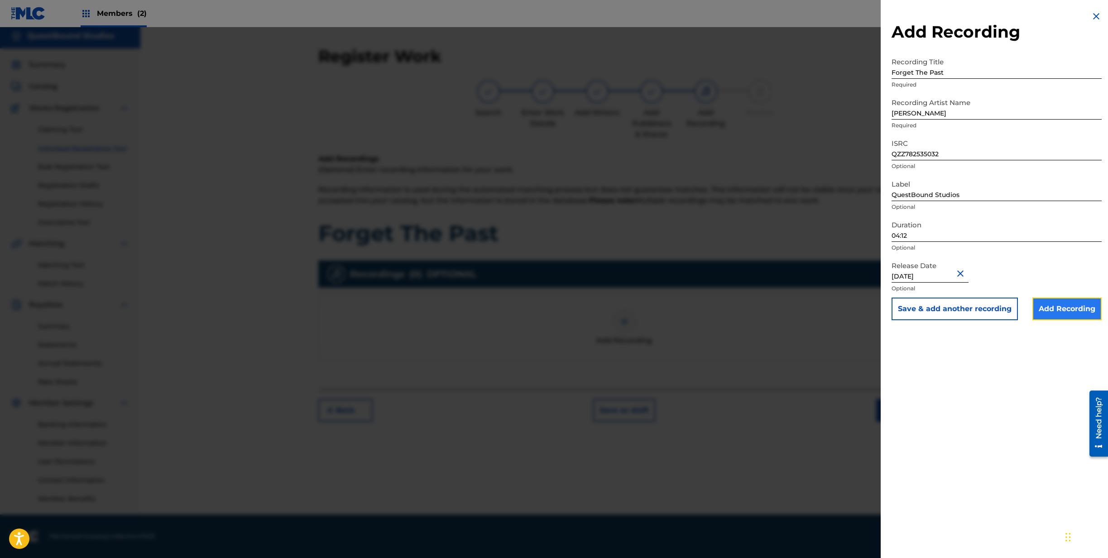
click at [1053, 306] on input "Add Recording" at bounding box center [1066, 308] width 69 height 23
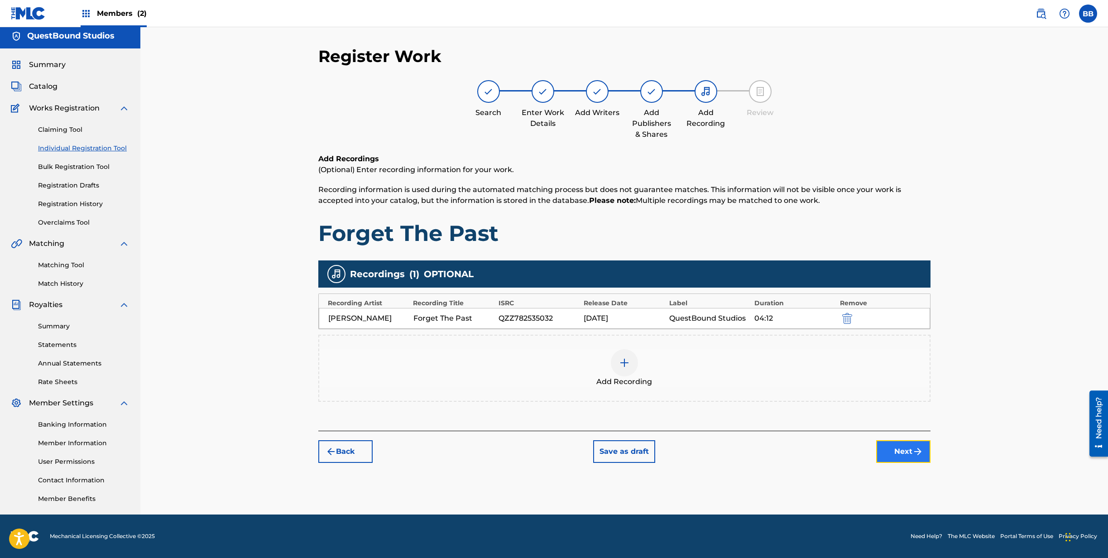
click at [899, 450] on button "Next" at bounding box center [903, 451] width 54 height 23
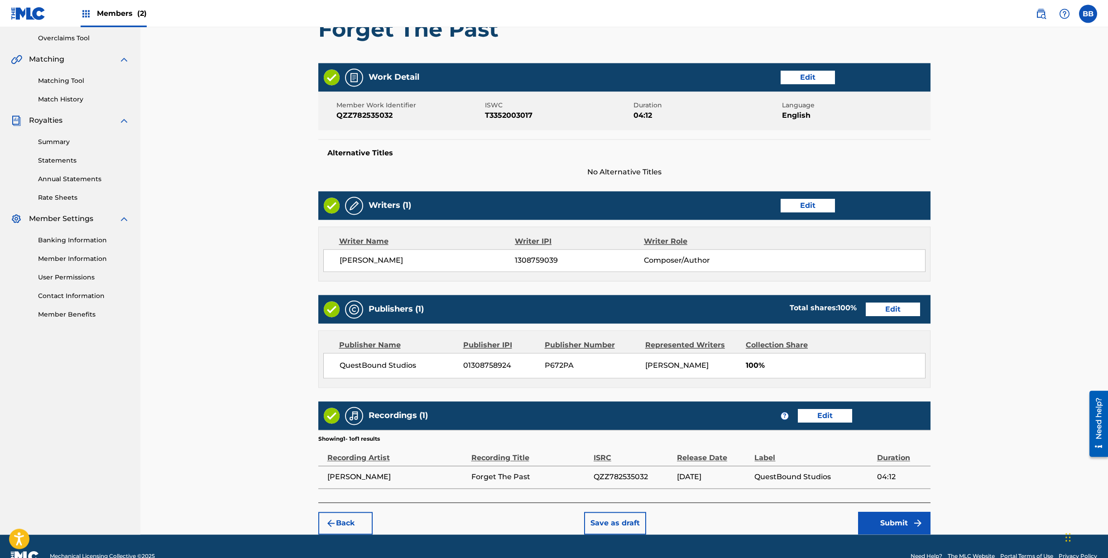
scroll to position [188, 0]
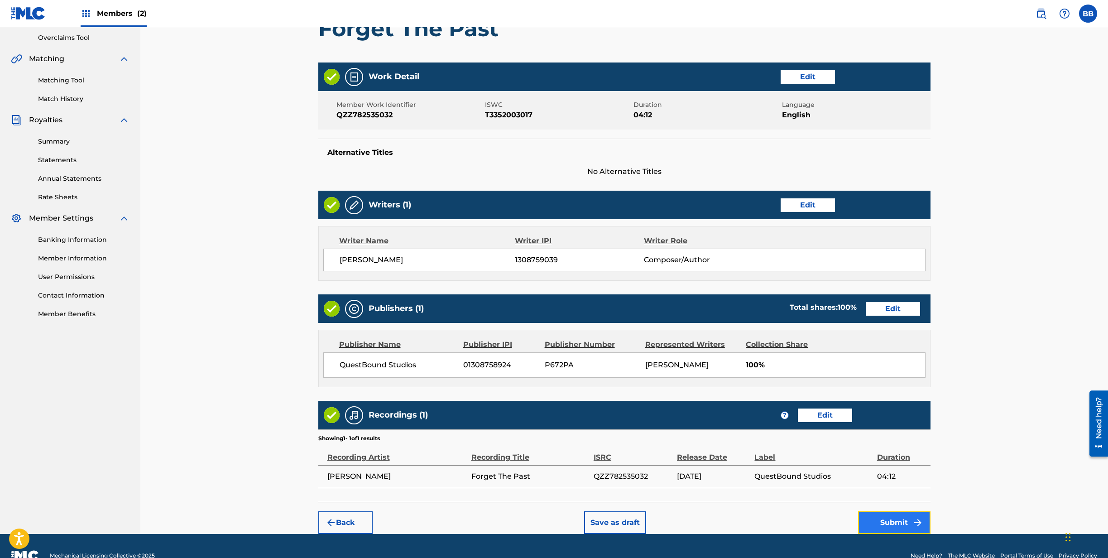
click at [888, 517] on button "Submit" at bounding box center [894, 522] width 72 height 23
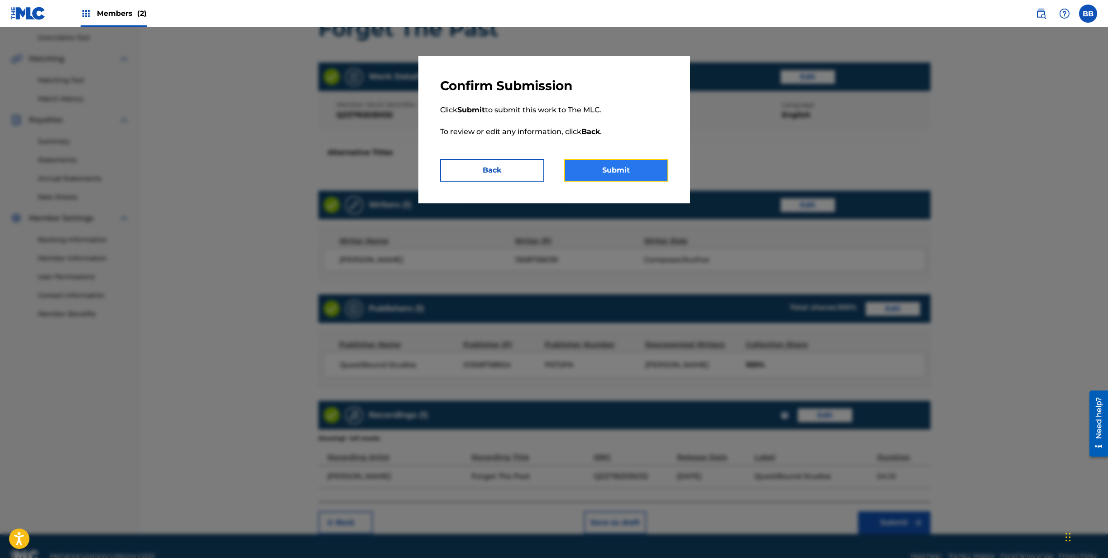
click at [619, 172] on button "Submit" at bounding box center [616, 170] width 104 height 23
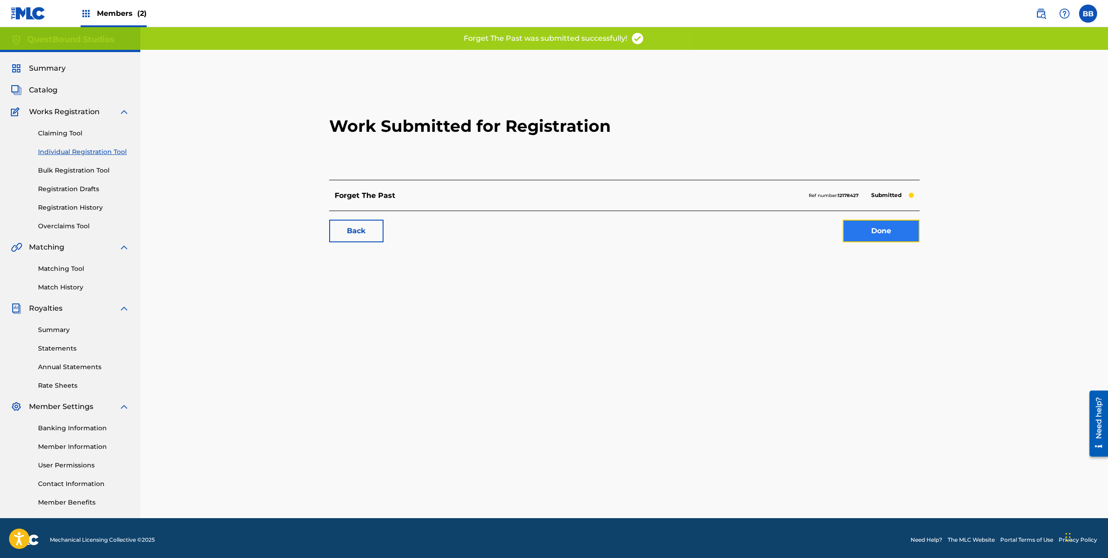
click at [861, 234] on link "Done" at bounding box center [880, 231] width 77 height 23
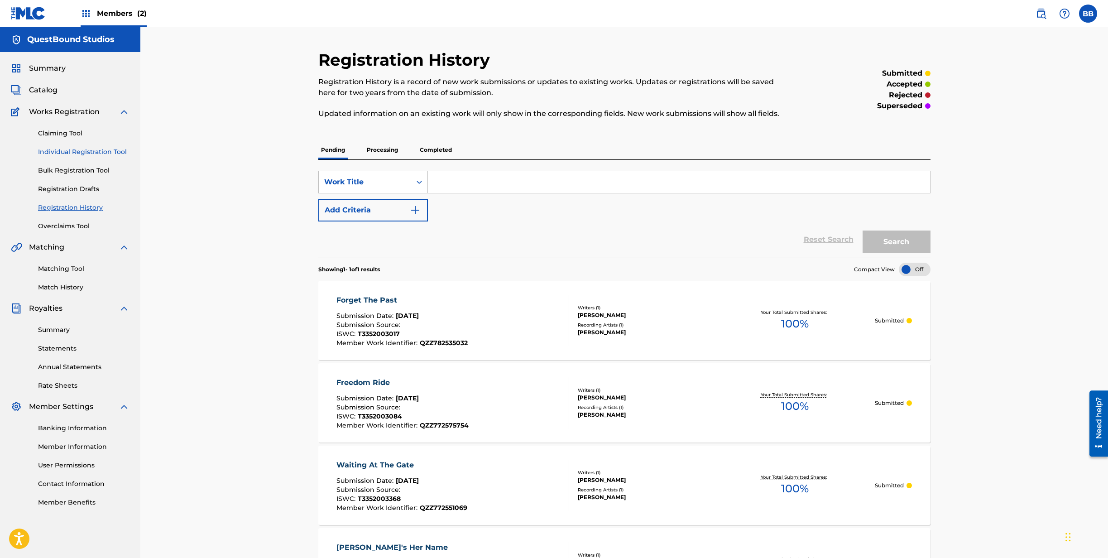
click at [80, 153] on link "Individual Registration Tool" at bounding box center [83, 152] width 91 height 10
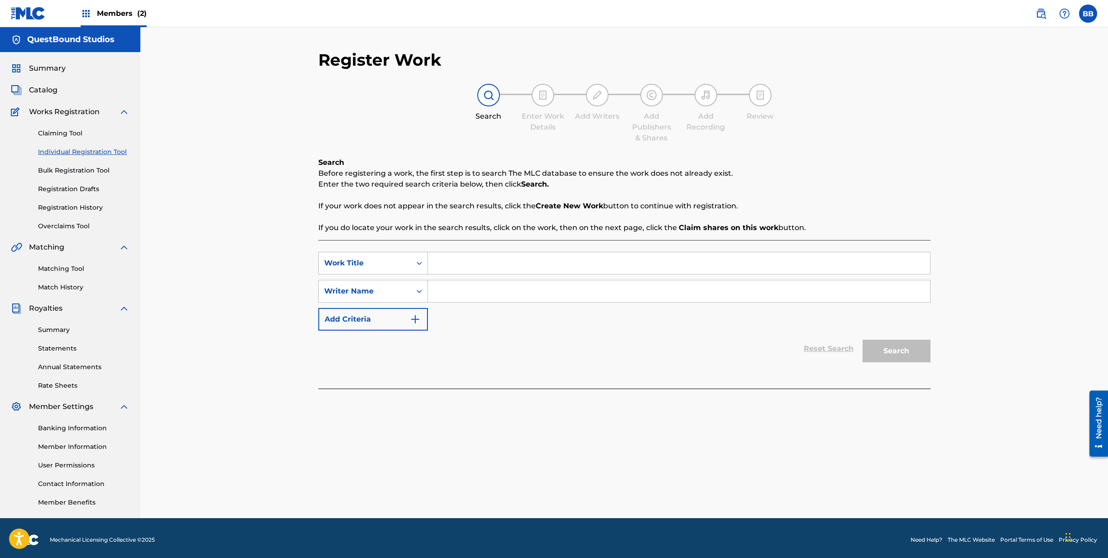
click at [506, 273] on input "Search Form" at bounding box center [679, 263] width 502 height 22
click at [471, 262] on input "Rhythm Of Love" at bounding box center [679, 263] width 502 height 22
type input "Rhythm Of Love"
click at [491, 300] on input "Search Form" at bounding box center [679, 291] width 502 height 22
type input "[PERSON_NAME]"
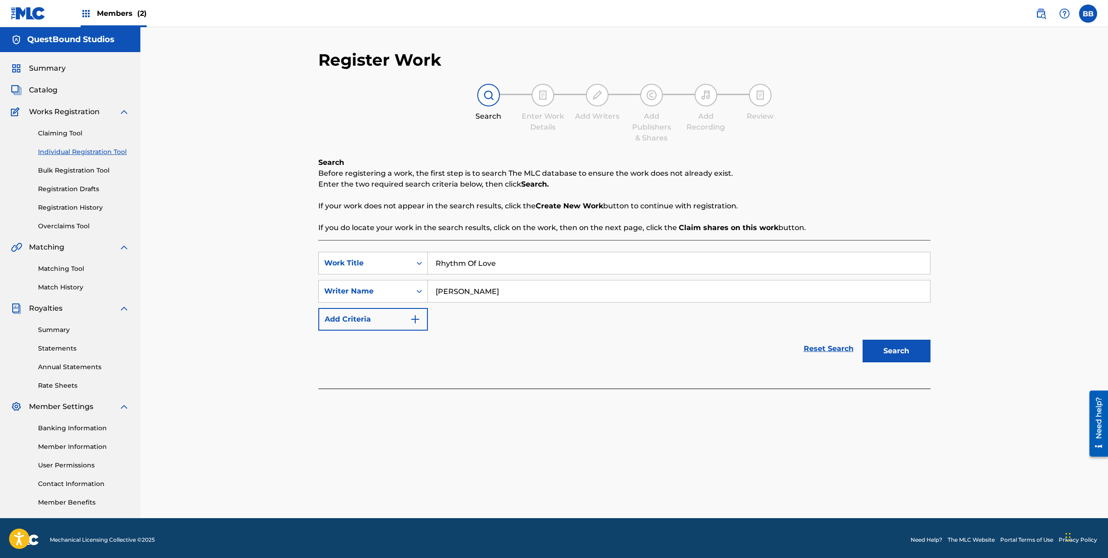
click at [472, 261] on input "Rhythm Of Love" at bounding box center [679, 263] width 502 height 22
type input "Rhythm of Love"
click at [515, 293] on input "[PERSON_NAME]" at bounding box center [679, 291] width 502 height 22
click at [895, 354] on button "Search" at bounding box center [896, 351] width 68 height 23
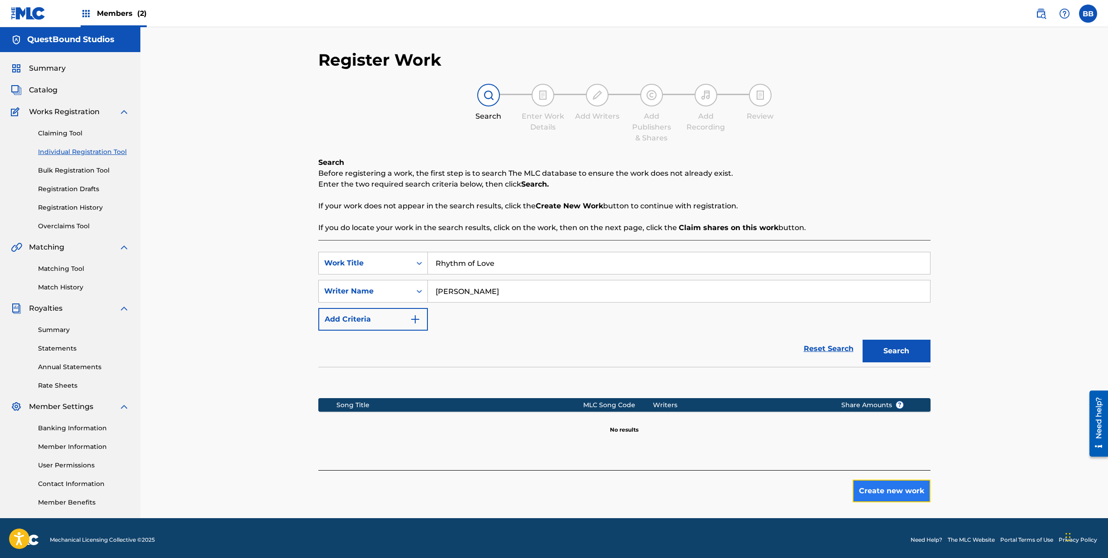
click at [876, 493] on button "Create new work" at bounding box center [891, 490] width 78 height 23
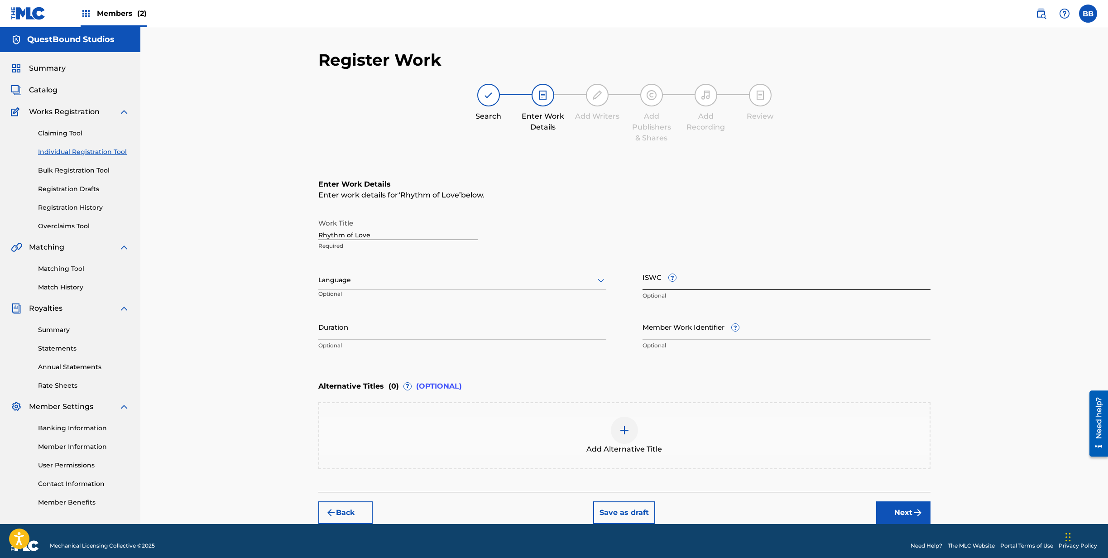
click at [710, 278] on input "ISWC ?" at bounding box center [786, 277] width 288 height 26
paste input "T3352002887"
type input "T3352002887"
click at [697, 333] on input "Member Work Identifier ?" at bounding box center [786, 327] width 288 height 26
click at [661, 335] on input "Member Work Identifier ?" at bounding box center [786, 327] width 288 height 26
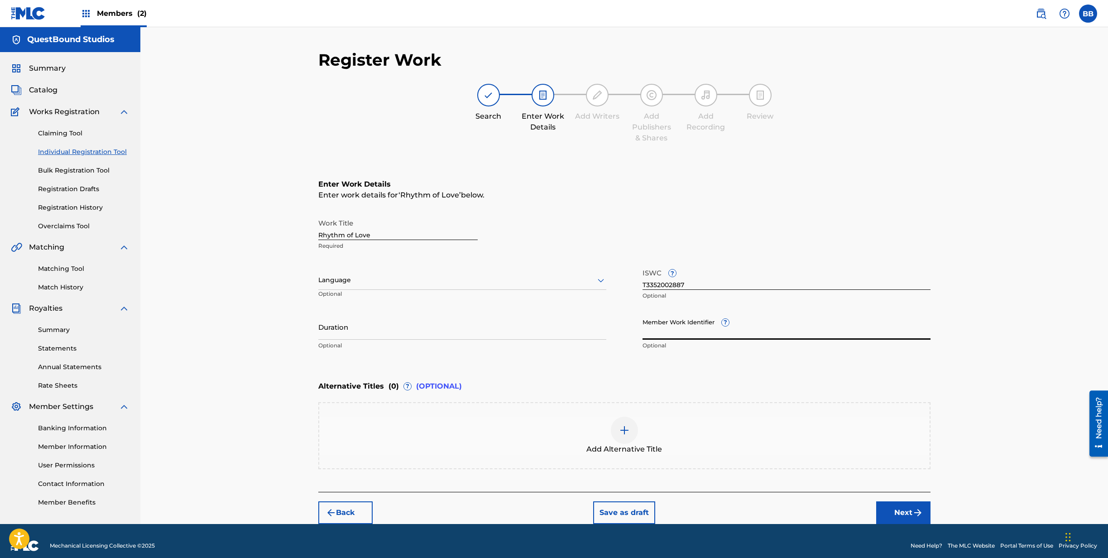
paste input "QZZ7Q2553422"
type input "QZZ7Q2553422"
click at [437, 336] on input "Duration" at bounding box center [462, 327] width 288 height 26
click at [399, 339] on input "Duration" at bounding box center [462, 327] width 288 height 26
type input "03:38"
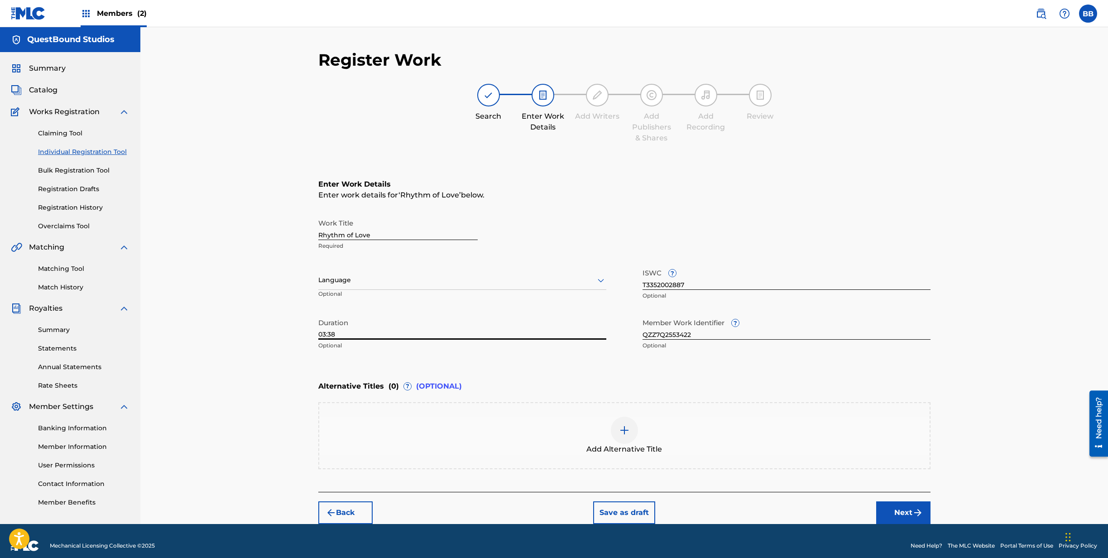
click at [439, 280] on div at bounding box center [462, 279] width 288 height 11
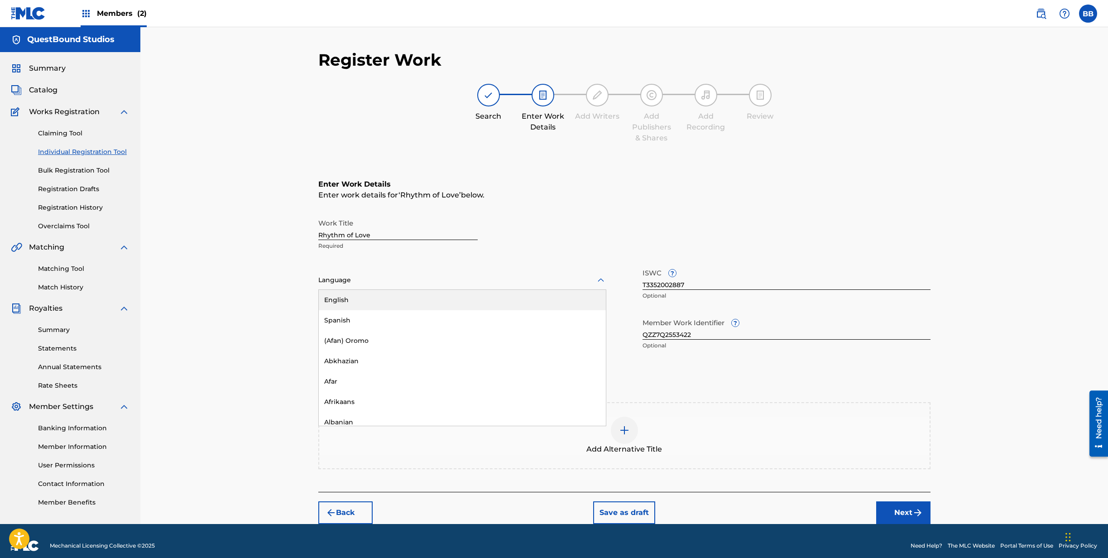
click at [431, 297] on div "English" at bounding box center [462, 300] width 287 height 20
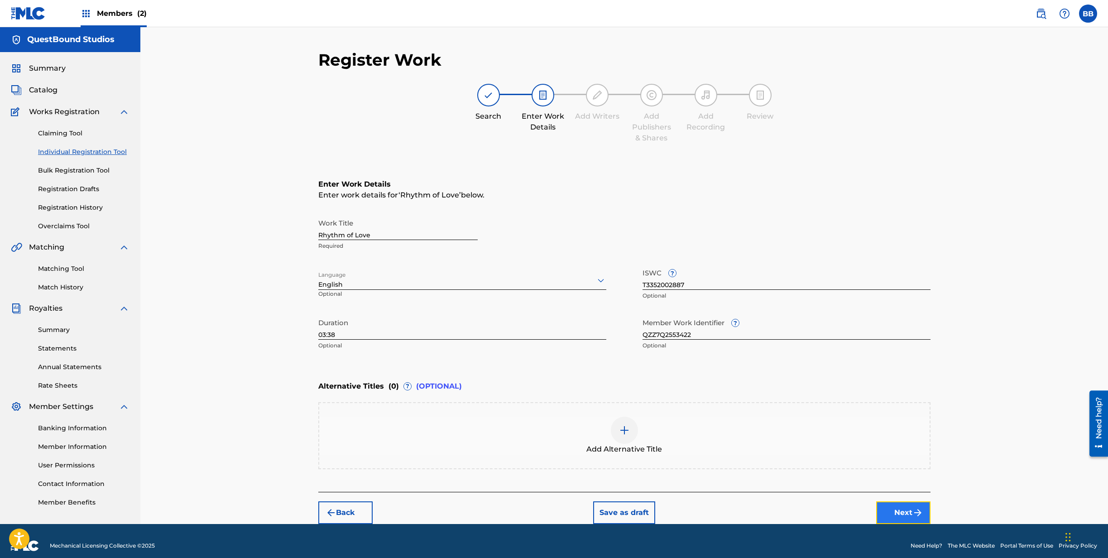
click at [890, 514] on button "Next" at bounding box center [903, 512] width 54 height 23
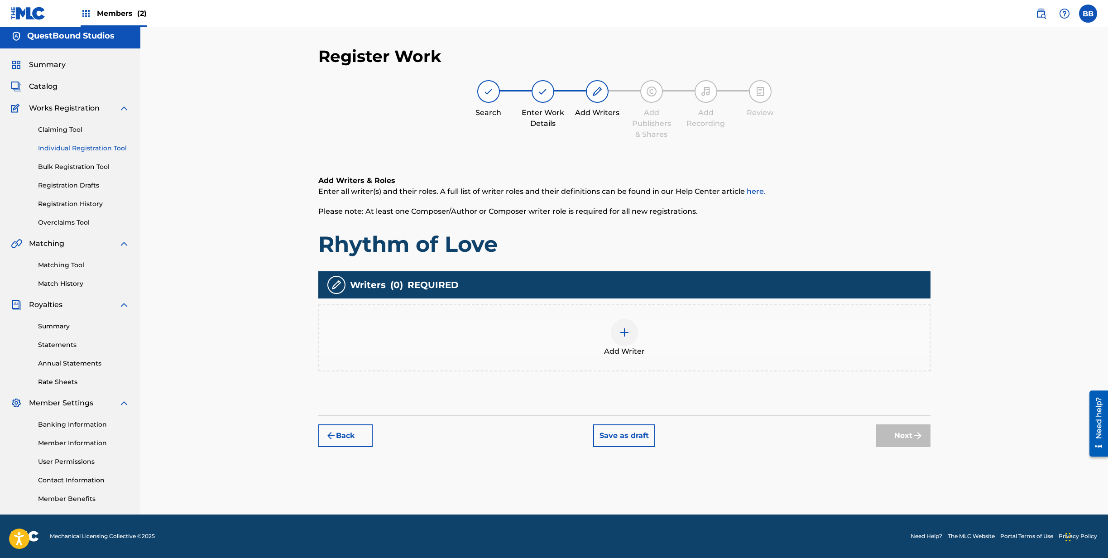
click at [628, 330] on img at bounding box center [624, 332] width 11 height 11
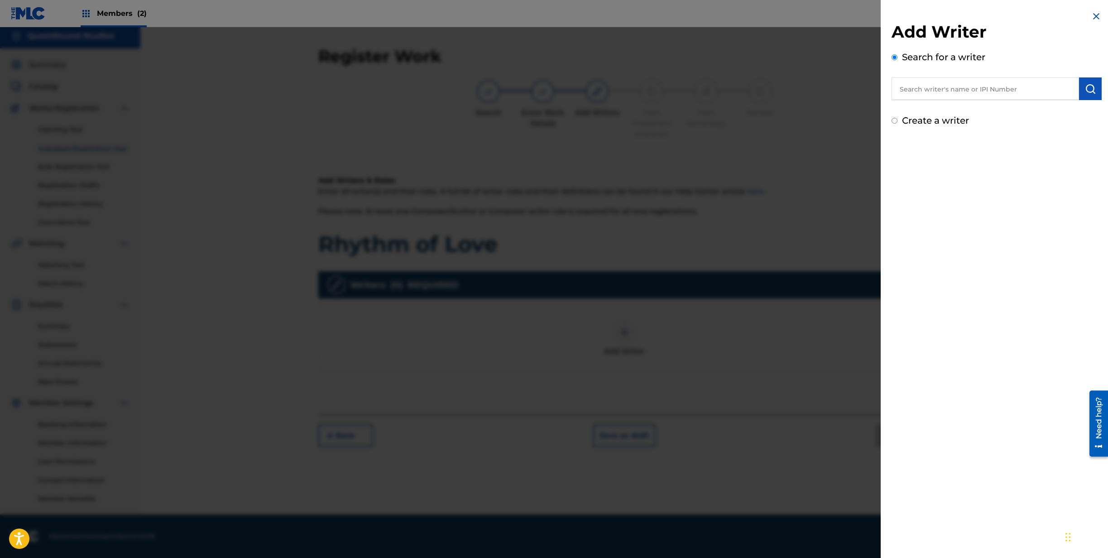
click at [918, 124] on label "Create a writer" at bounding box center [935, 120] width 67 height 11
click at [897, 124] on input "Create a writer" at bounding box center [894, 121] width 6 height 6
radio input "false"
radio input "true"
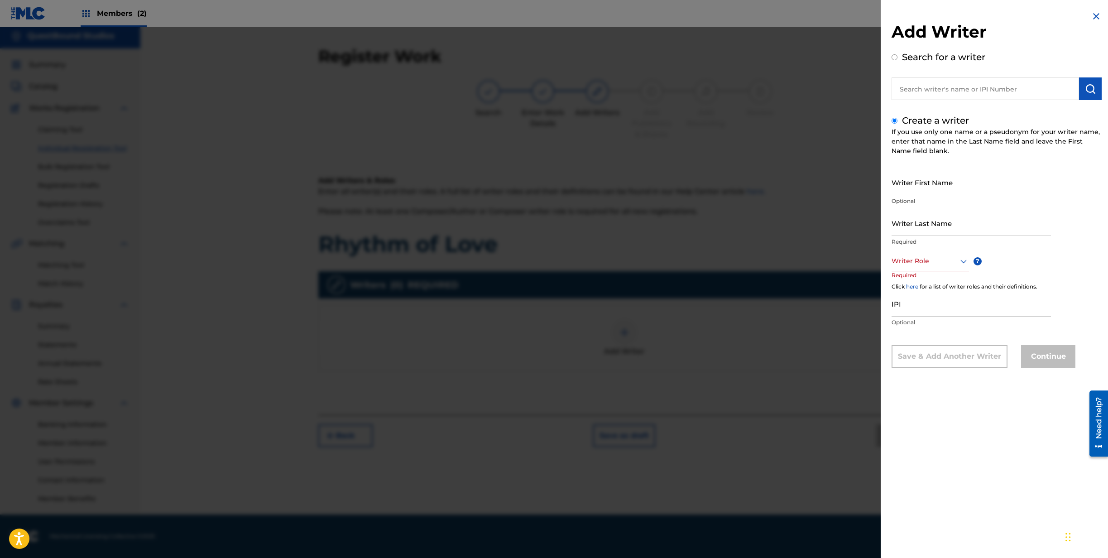
click at [926, 187] on input "Writer First Name" at bounding box center [970, 182] width 159 height 26
type input "Boni"
type input "[PERSON_NAME]"
click at [931, 260] on div at bounding box center [929, 260] width 77 height 11
click at [933, 283] on div "Composer/Author" at bounding box center [930, 281] width 77 height 20
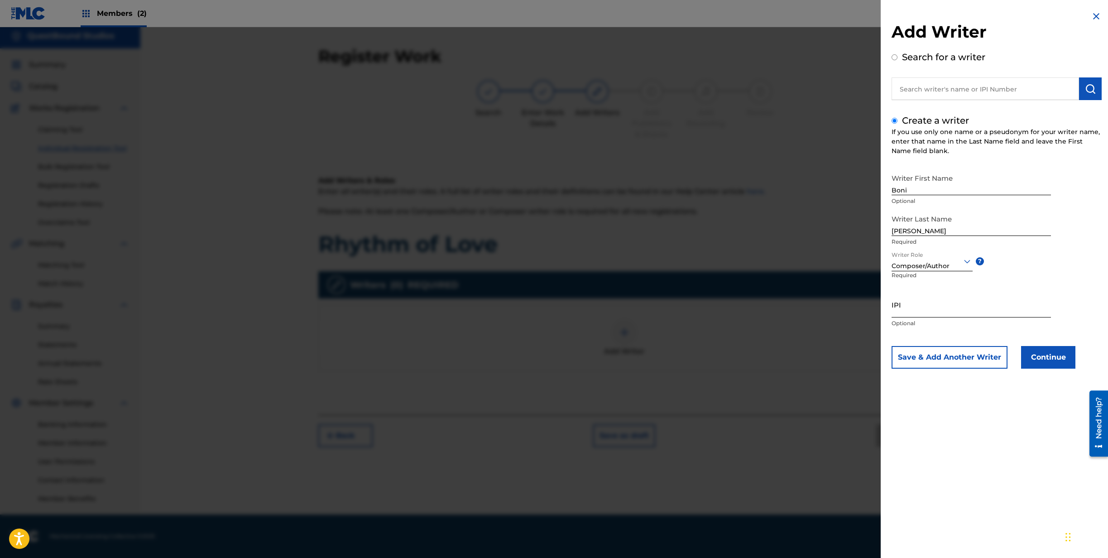
click at [931, 303] on input "IPI" at bounding box center [970, 305] width 159 height 26
click at [938, 317] on div "IPI Optional" at bounding box center [970, 312] width 159 height 41
click at [941, 308] on input "IPI" at bounding box center [970, 305] width 159 height 26
paste input "1308759039"
type input "1308759039"
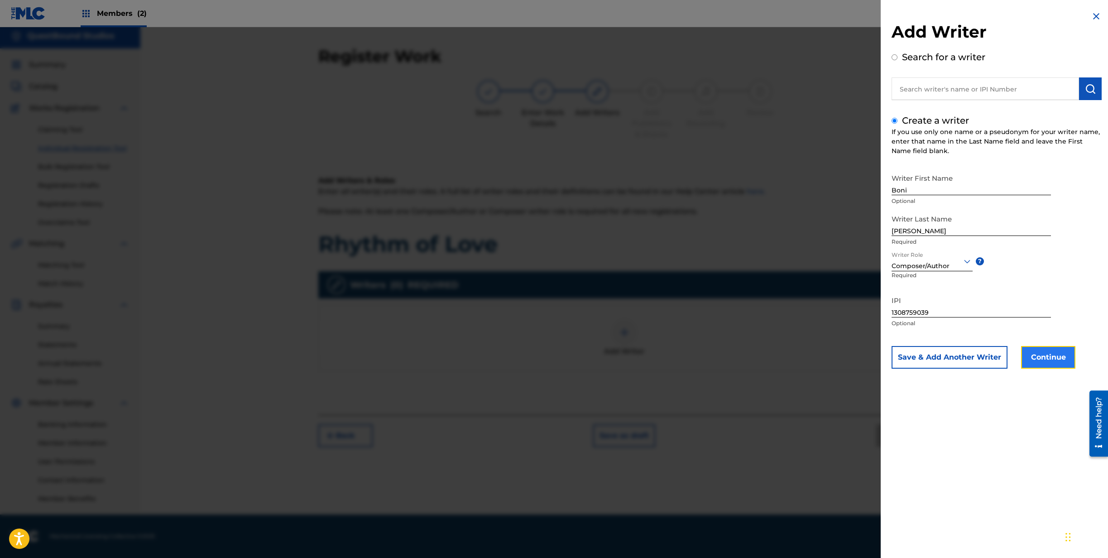
click at [1034, 362] on button "Continue" at bounding box center [1048, 357] width 54 height 23
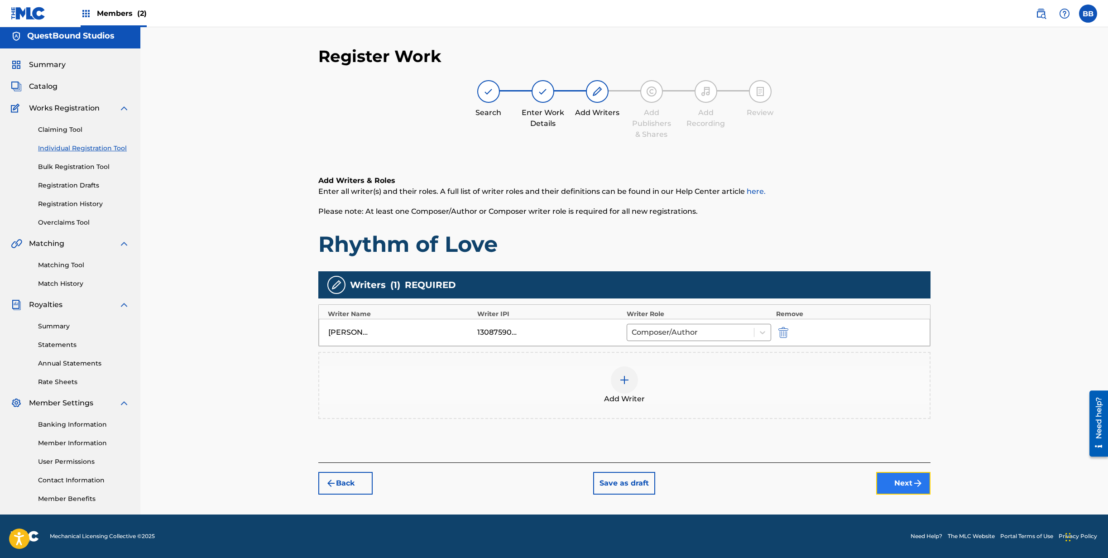
click at [907, 483] on button "Next" at bounding box center [903, 483] width 54 height 23
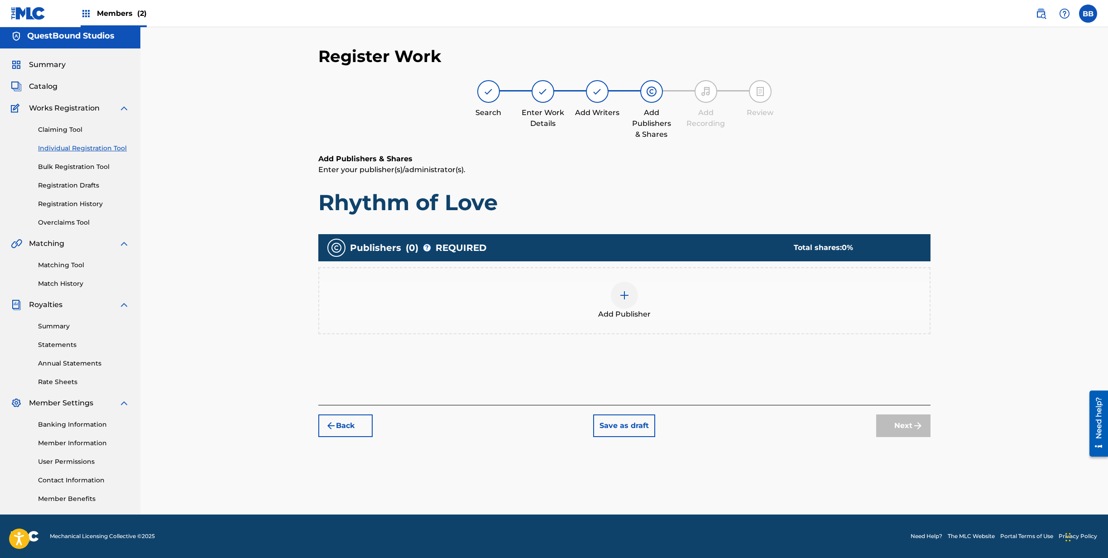
click at [627, 290] on img at bounding box center [624, 295] width 11 height 11
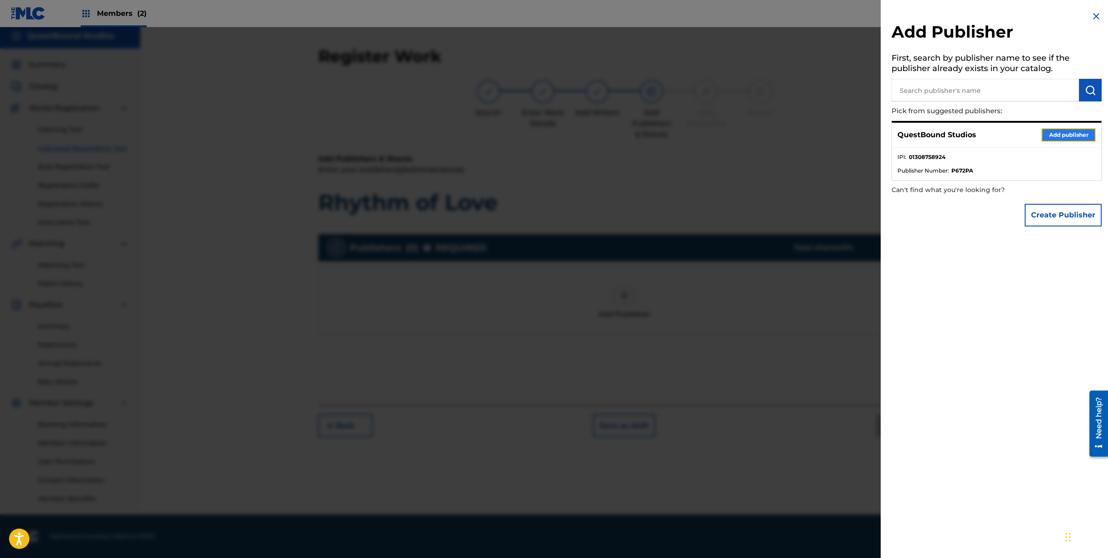
click at [1062, 135] on button "Add publisher" at bounding box center [1068, 135] width 54 height 14
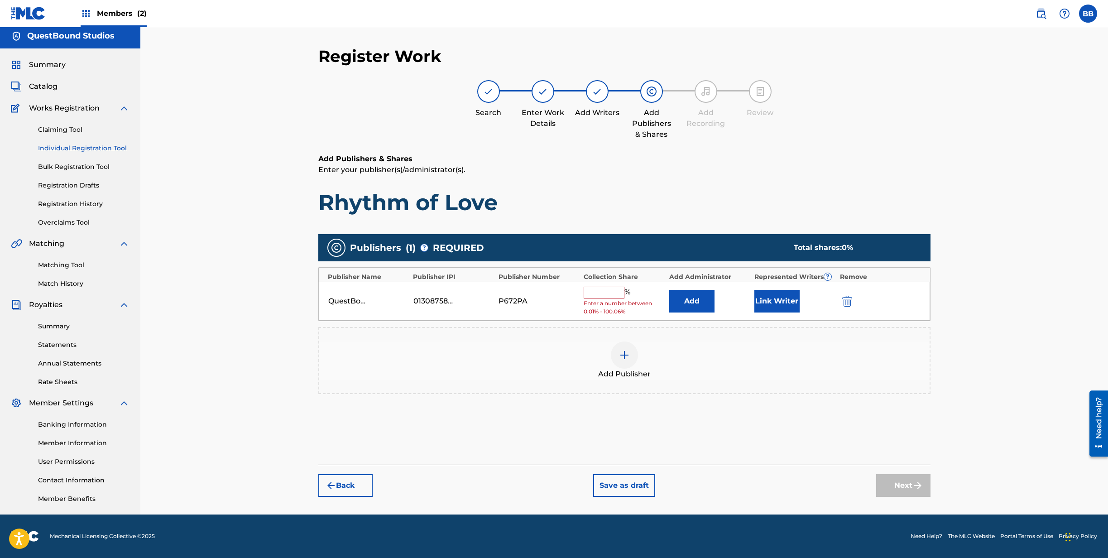
click at [609, 291] on input "text" at bounding box center [604, 293] width 41 height 12
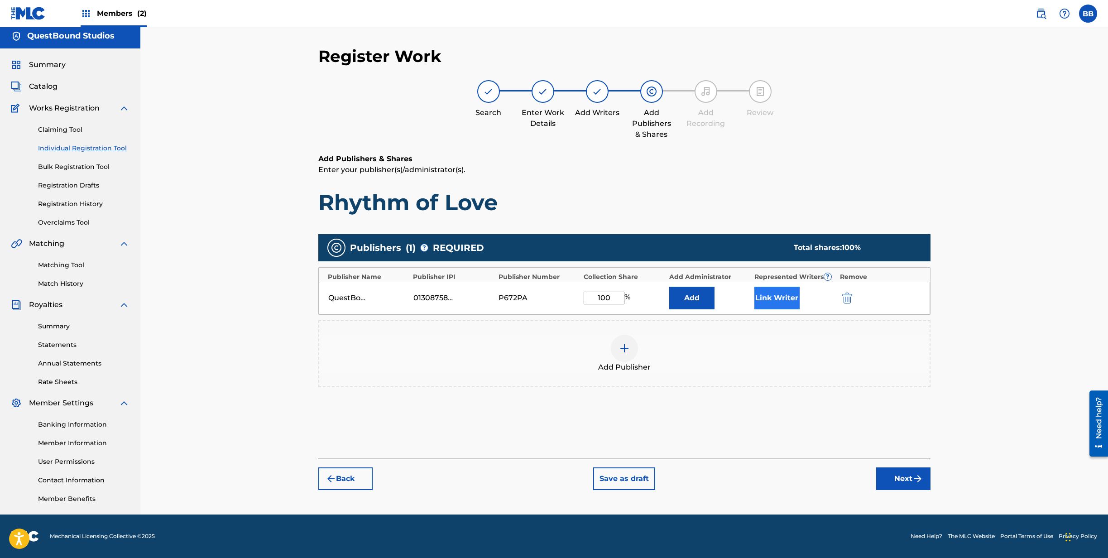
type input "100"
click at [779, 293] on button "Link Writer" at bounding box center [776, 298] width 45 height 23
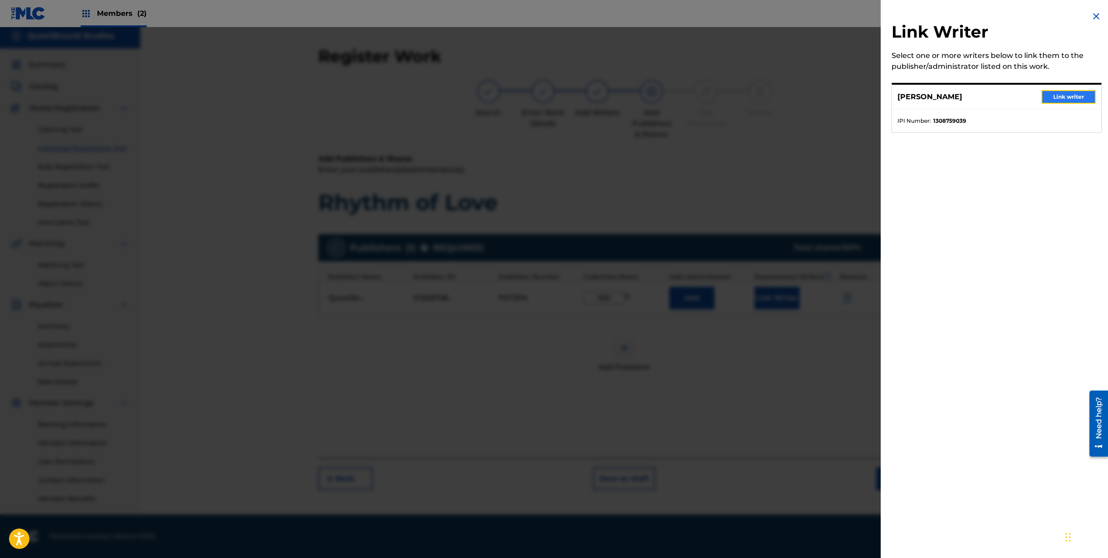
click at [1051, 97] on button "Link writer" at bounding box center [1068, 97] width 54 height 14
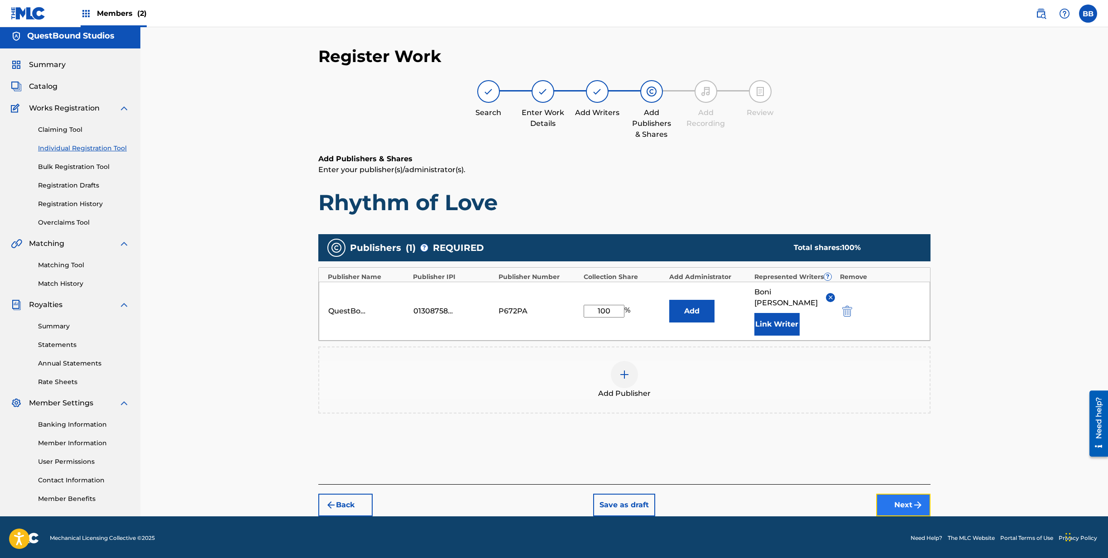
click at [897, 493] on button "Next" at bounding box center [903, 504] width 54 height 23
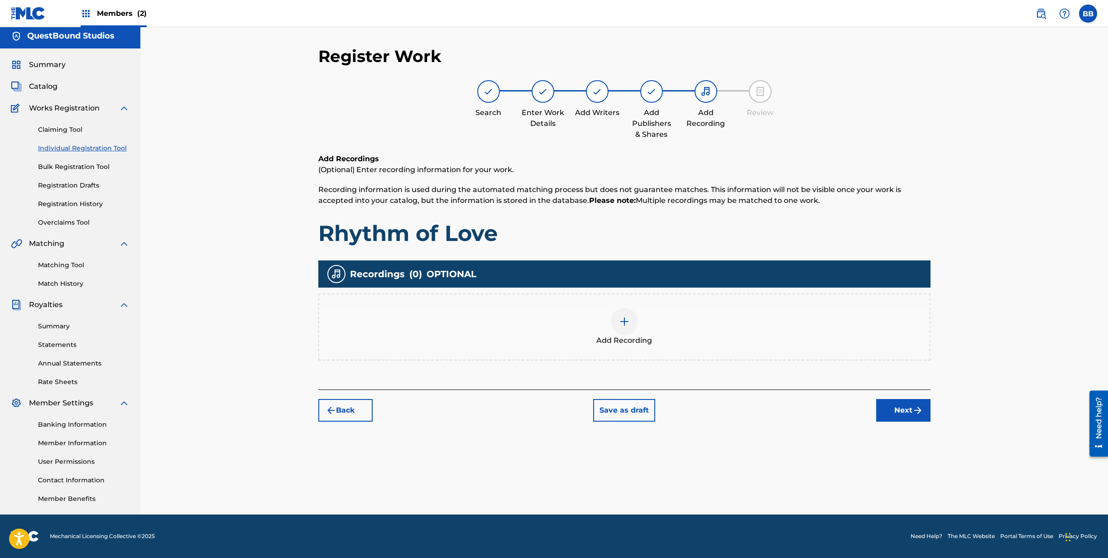
click at [631, 319] on div at bounding box center [624, 321] width 27 height 27
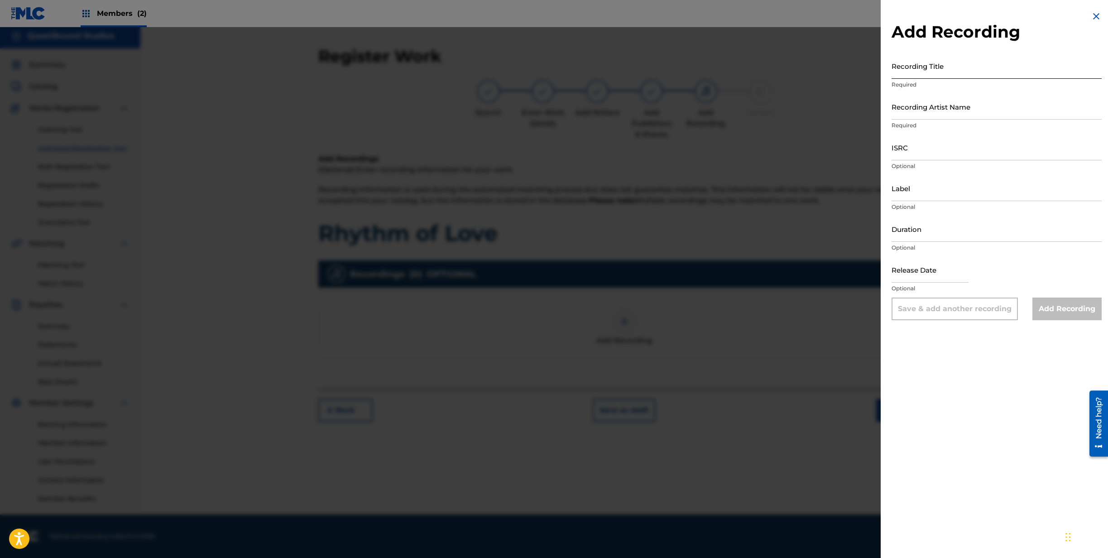
click at [942, 75] on input "Recording Title" at bounding box center [996, 66] width 210 height 26
click at [930, 157] on input "ISRC" at bounding box center [996, 147] width 210 height 26
paste input "QZZ7Q2553422"
type input "QZZ7Q2553422"
click at [925, 77] on input "Recording Title" at bounding box center [996, 66] width 210 height 26
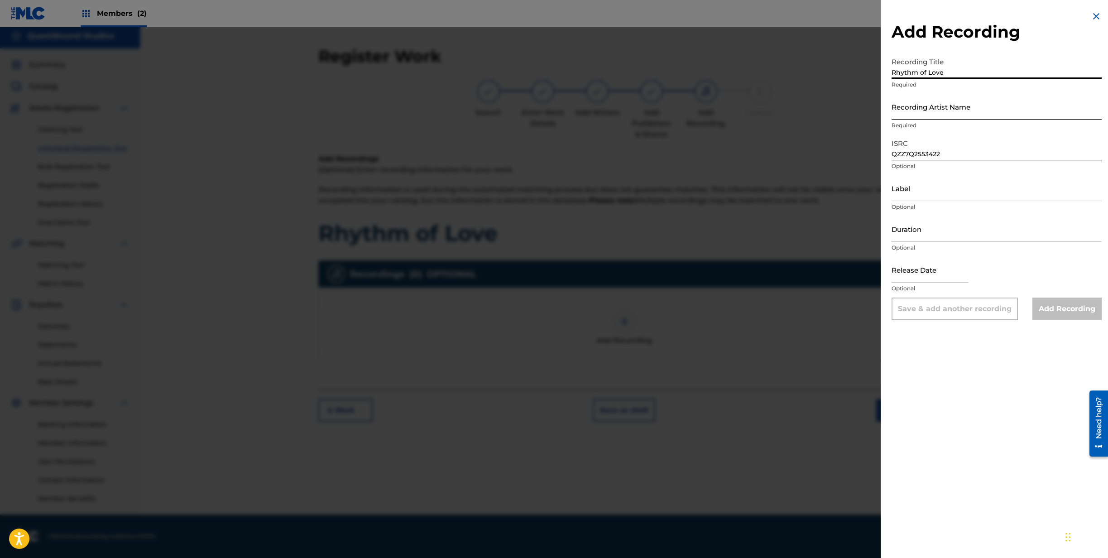
type input "Rhythm of Love"
click at [926, 116] on input "Recording Artist Name" at bounding box center [996, 107] width 210 height 26
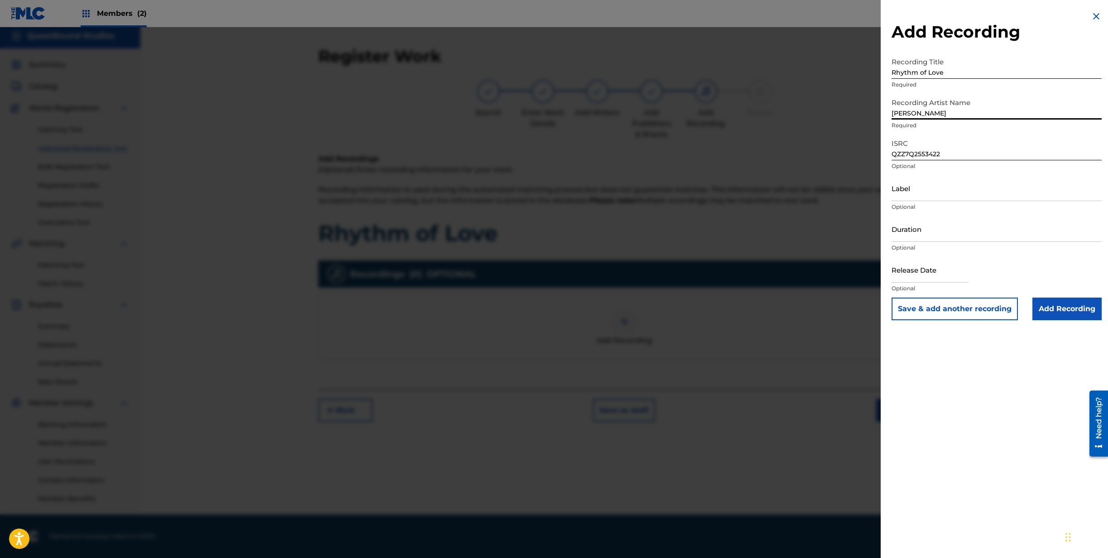
type input "[PERSON_NAME]"
click at [923, 190] on input "Label" at bounding box center [996, 188] width 210 height 26
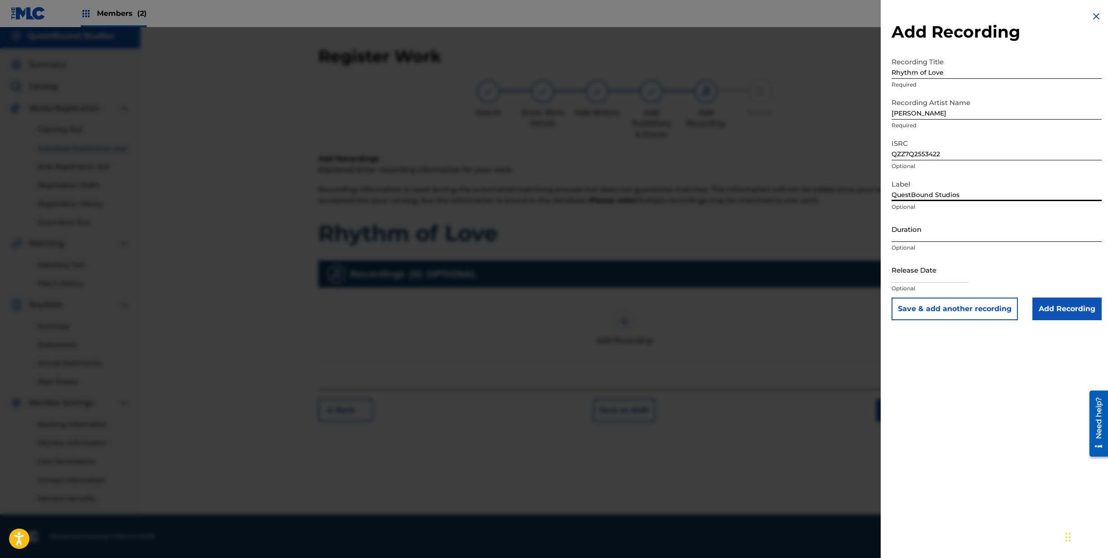
type input "QuestBound Studios"
click at [945, 238] on input "Duration" at bounding box center [996, 229] width 210 height 26
click at [952, 218] on input "Duration" at bounding box center [996, 229] width 210 height 26
type input "03:38"
click at [955, 277] on input "text" at bounding box center [929, 270] width 77 height 26
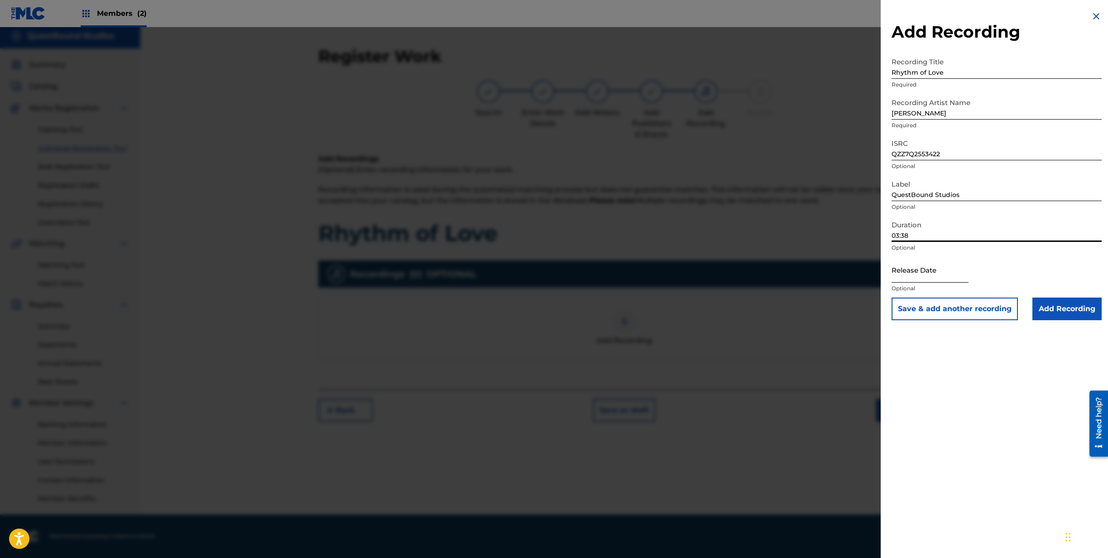
select select "8"
select select "2025"
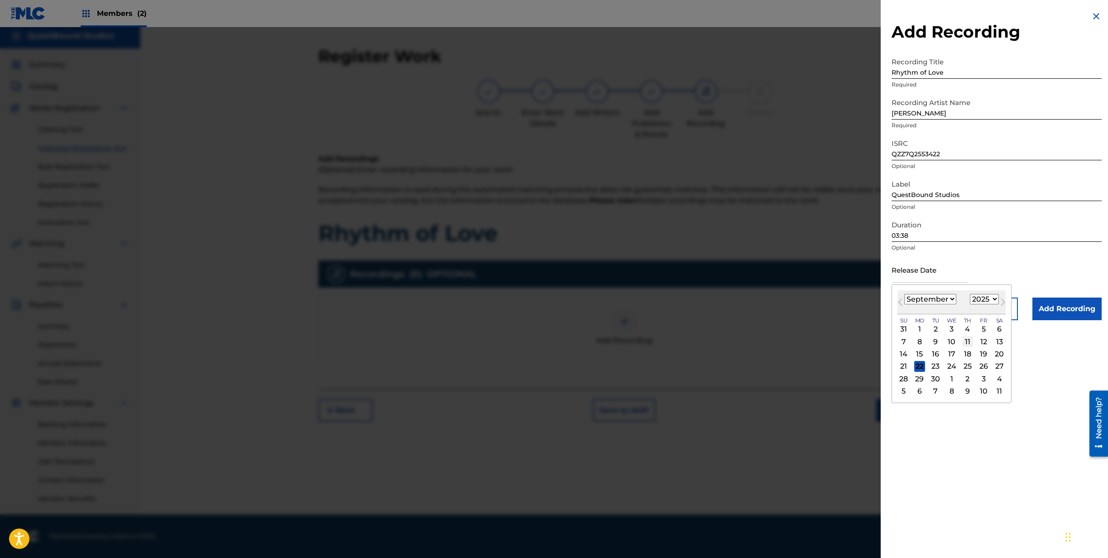
click at [966, 339] on div "11" at bounding box center [967, 341] width 11 height 11
type input "September 11 2025"
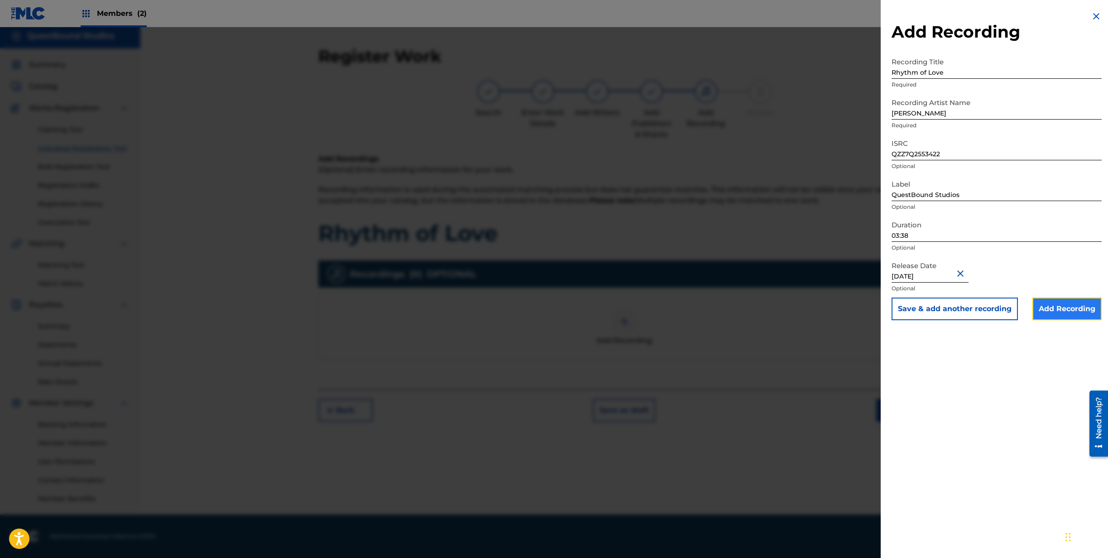
click at [1056, 312] on input "Add Recording" at bounding box center [1066, 308] width 69 height 23
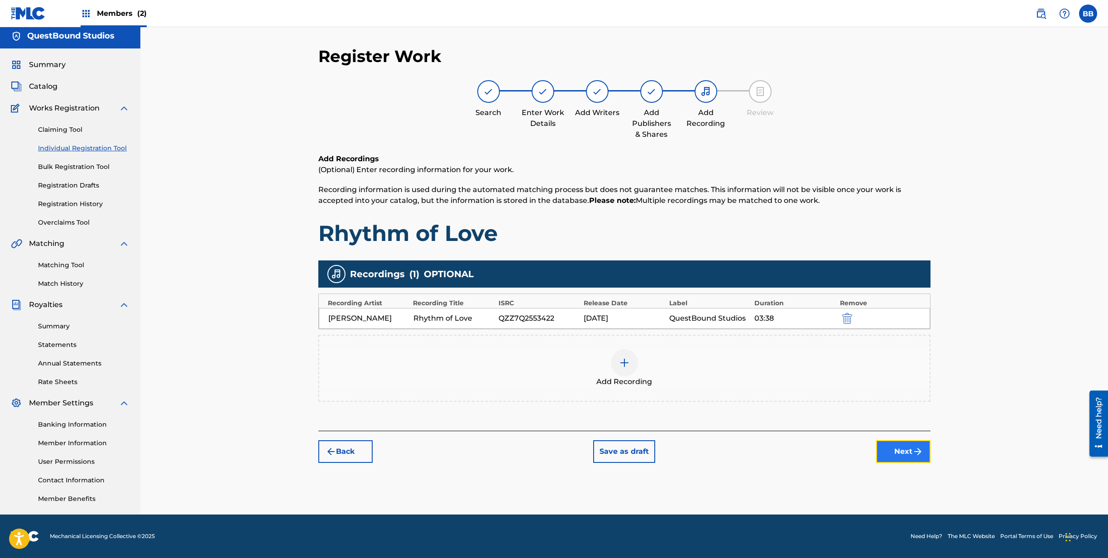
click at [895, 456] on button "Next" at bounding box center [903, 451] width 54 height 23
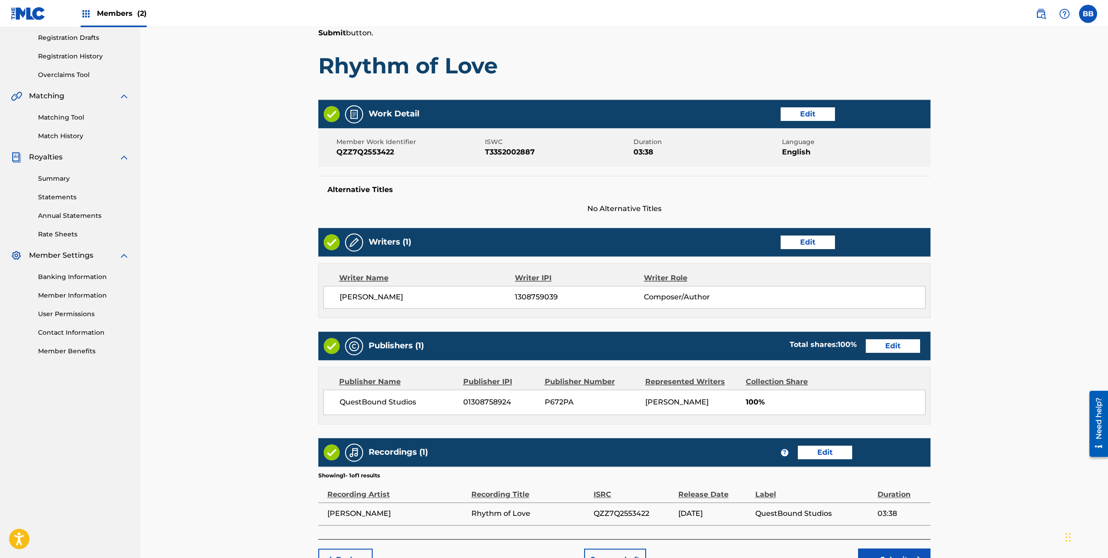
scroll to position [188, 0]
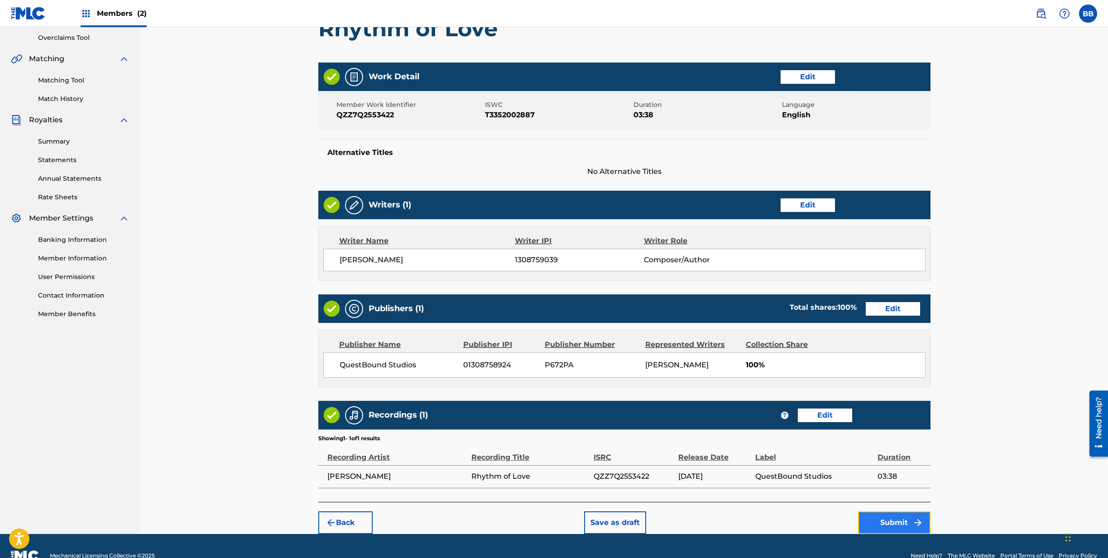
click at [884, 521] on button "Submit" at bounding box center [894, 522] width 72 height 23
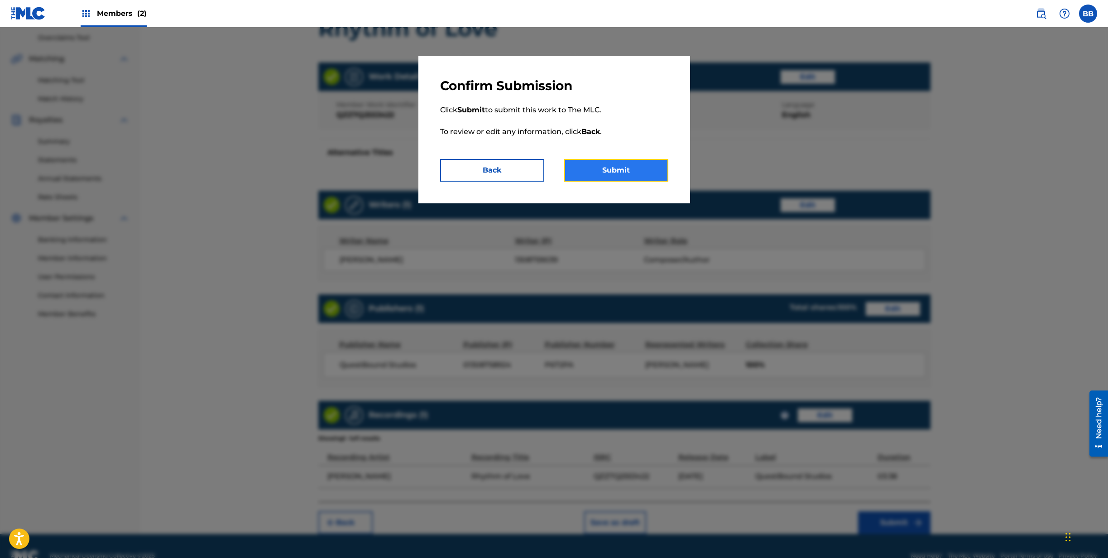
click at [628, 174] on button "Submit" at bounding box center [616, 170] width 104 height 23
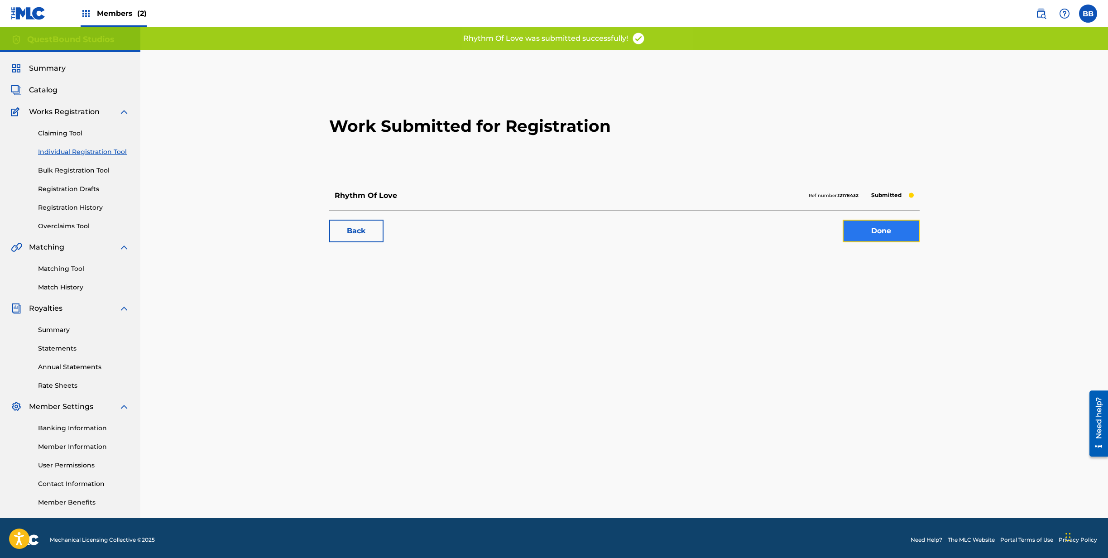
click at [881, 235] on link "Done" at bounding box center [880, 231] width 77 height 23
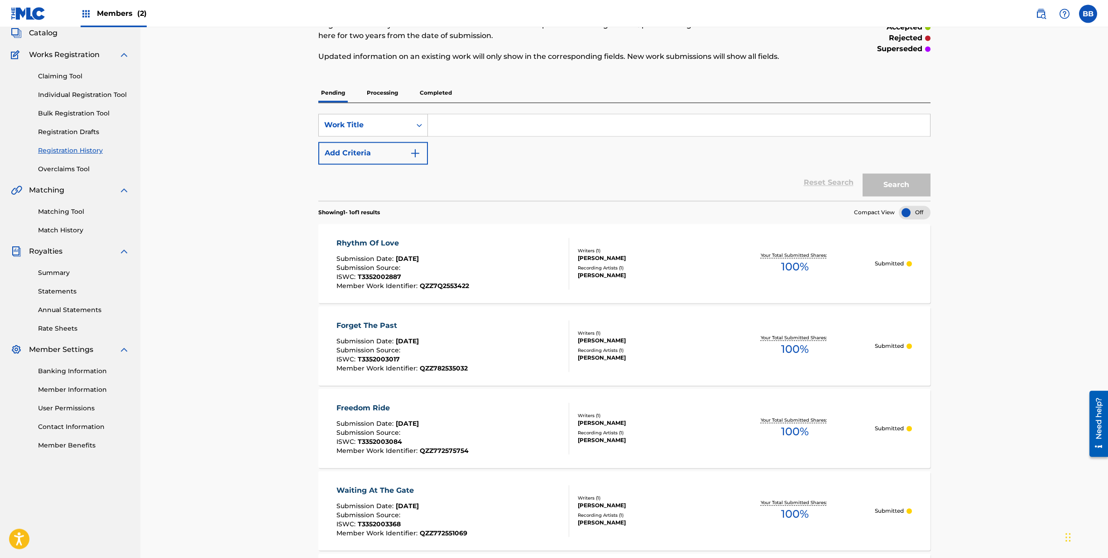
scroll to position [46, 0]
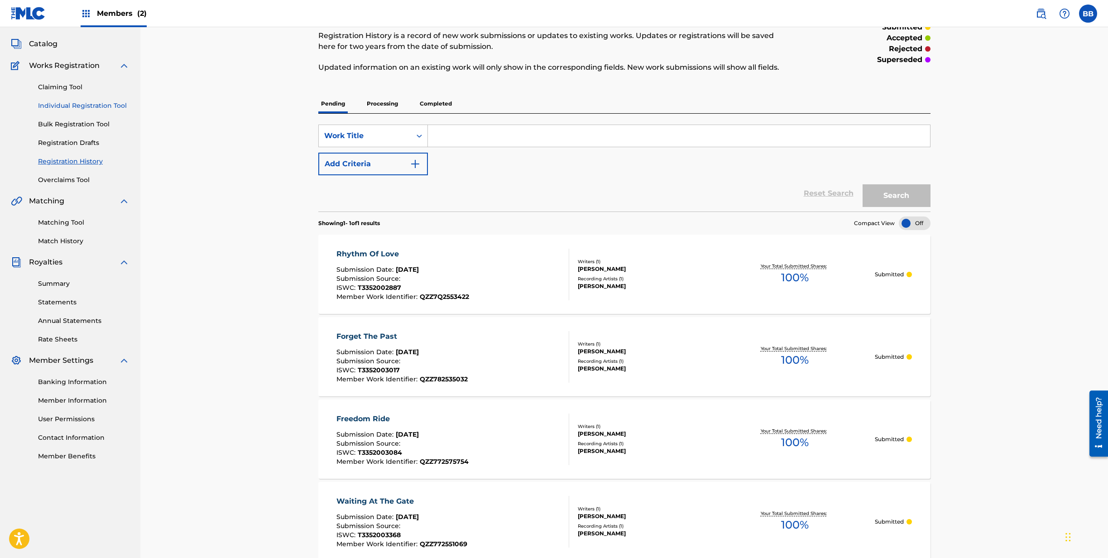
click at [77, 103] on link "Individual Registration Tool" at bounding box center [83, 106] width 91 height 10
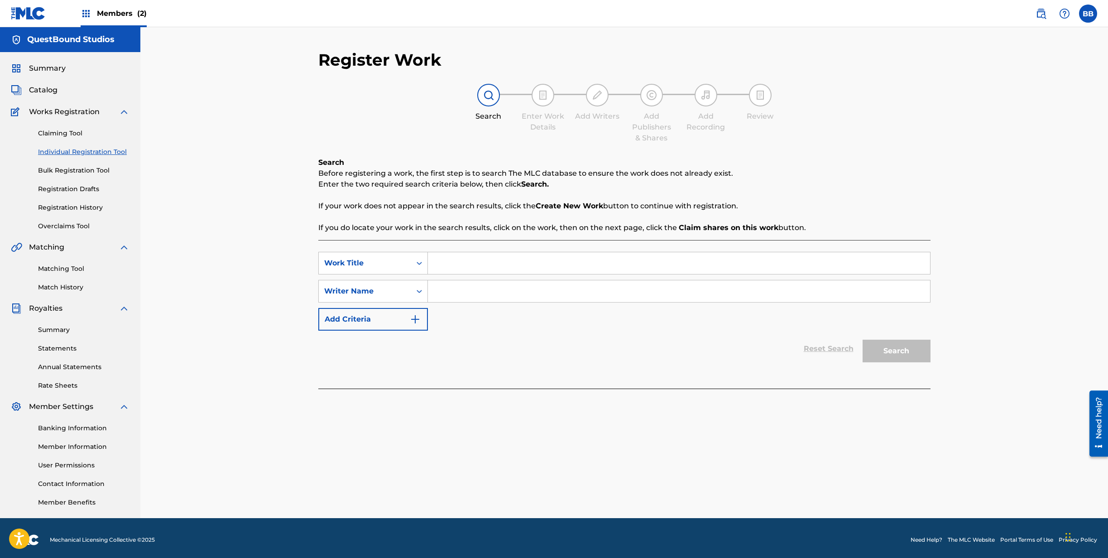
click at [451, 260] on input "Search Form" at bounding box center [679, 263] width 502 height 22
click at [501, 264] on input "Search Form" at bounding box center [679, 263] width 502 height 22
type input "I'll Never Be The Same"
click at [503, 290] on input "Search Form" at bounding box center [679, 291] width 502 height 22
type input "[PERSON_NAME]"
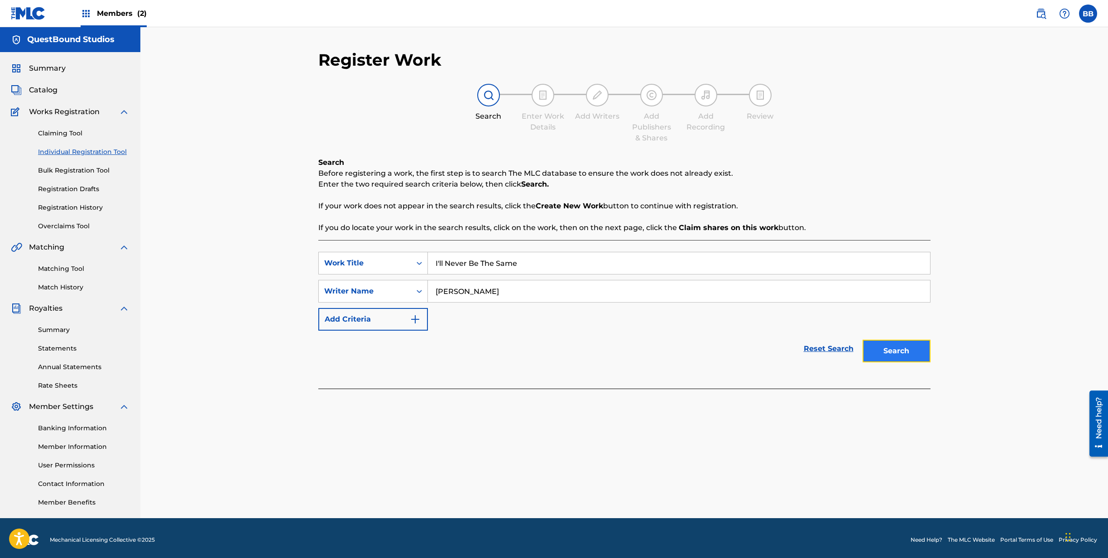
click at [880, 346] on button "Search" at bounding box center [896, 351] width 68 height 23
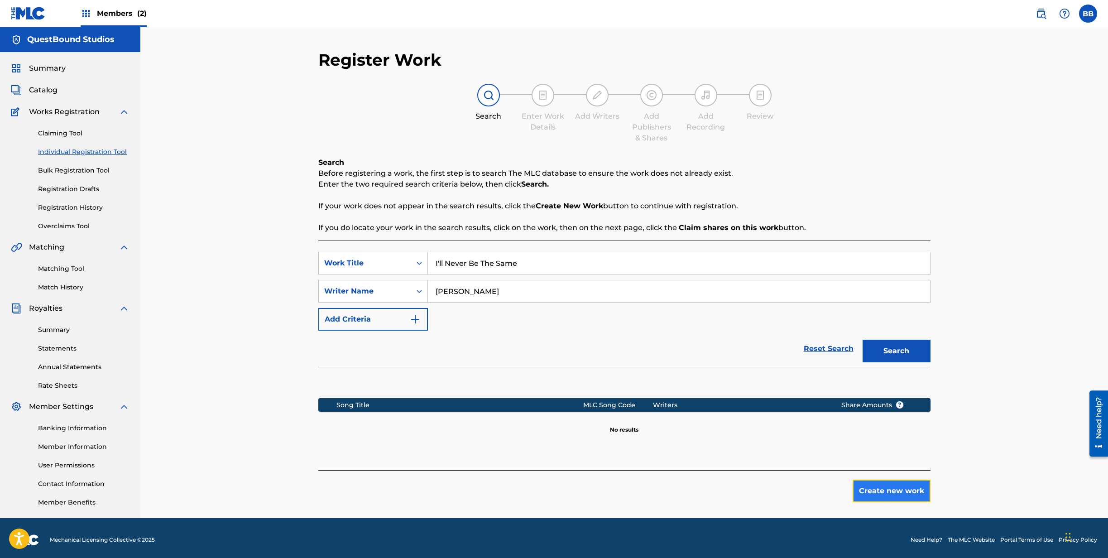
click at [879, 495] on button "Create new work" at bounding box center [891, 490] width 78 height 23
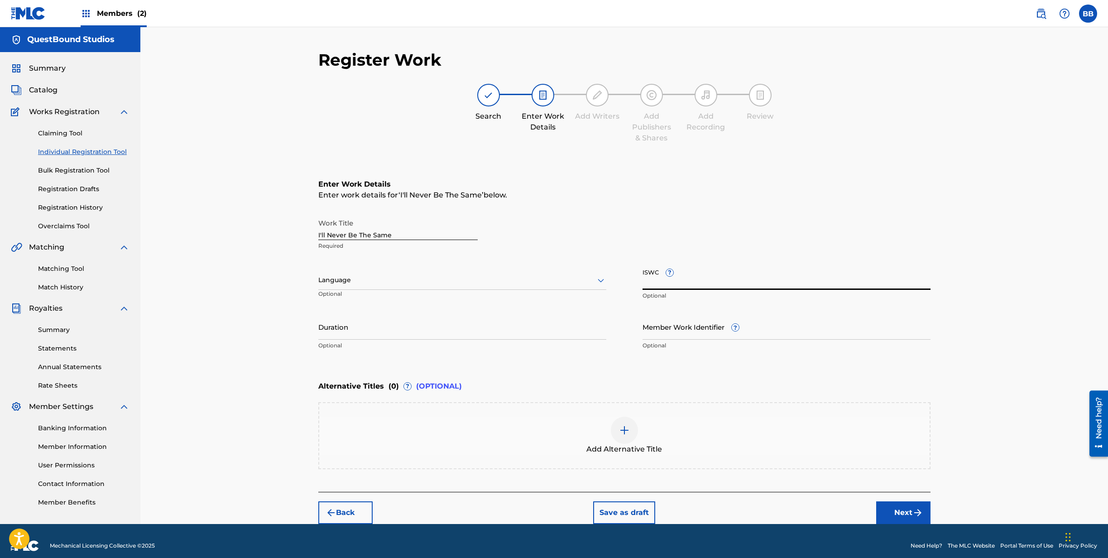
click at [720, 280] on input "ISWC ?" at bounding box center [786, 277] width 288 height 26
paste input "T3352349970"
type input "T3352349970"
click at [768, 326] on input "Member Work Identifier ?" at bounding box center [786, 327] width 288 height 26
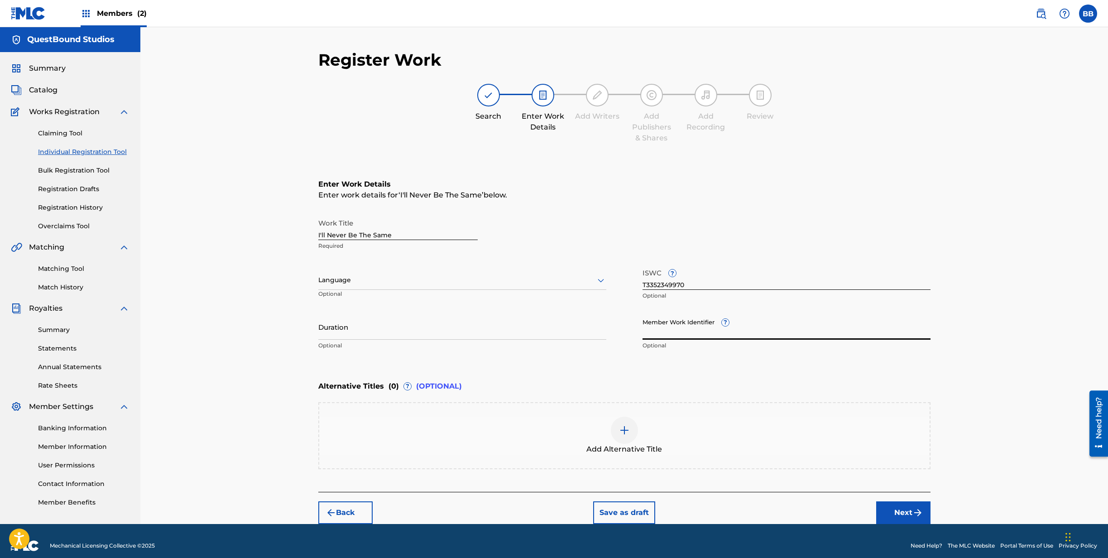
paste input "QZZ7W2573410"
type input "QZZ7W2573410"
click at [432, 328] on input "Duration" at bounding box center [462, 327] width 288 height 26
click at [460, 323] on input "Duration" at bounding box center [462, 327] width 288 height 26
type input "05:00"
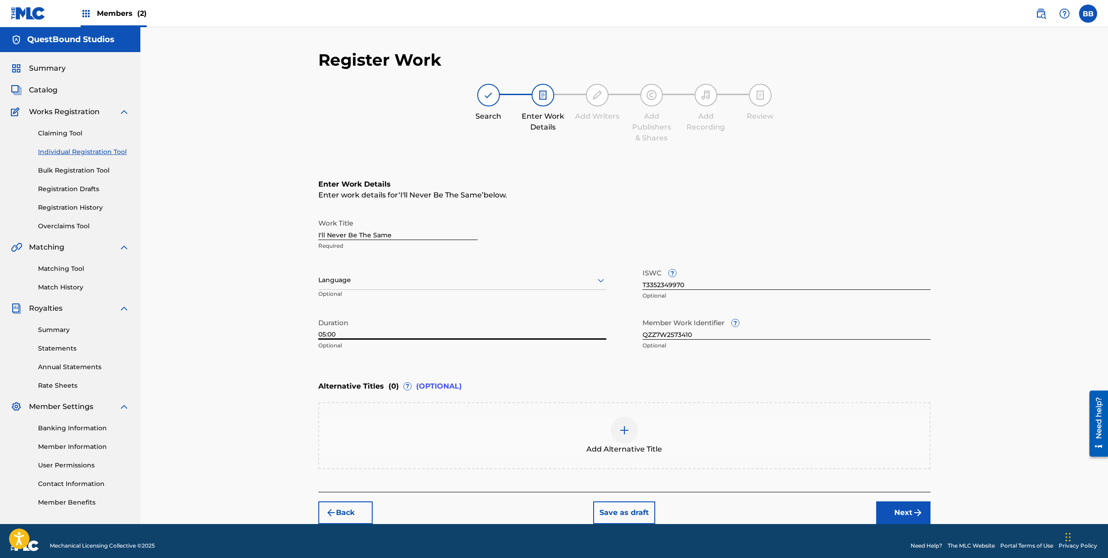
click at [450, 279] on div at bounding box center [462, 279] width 288 height 11
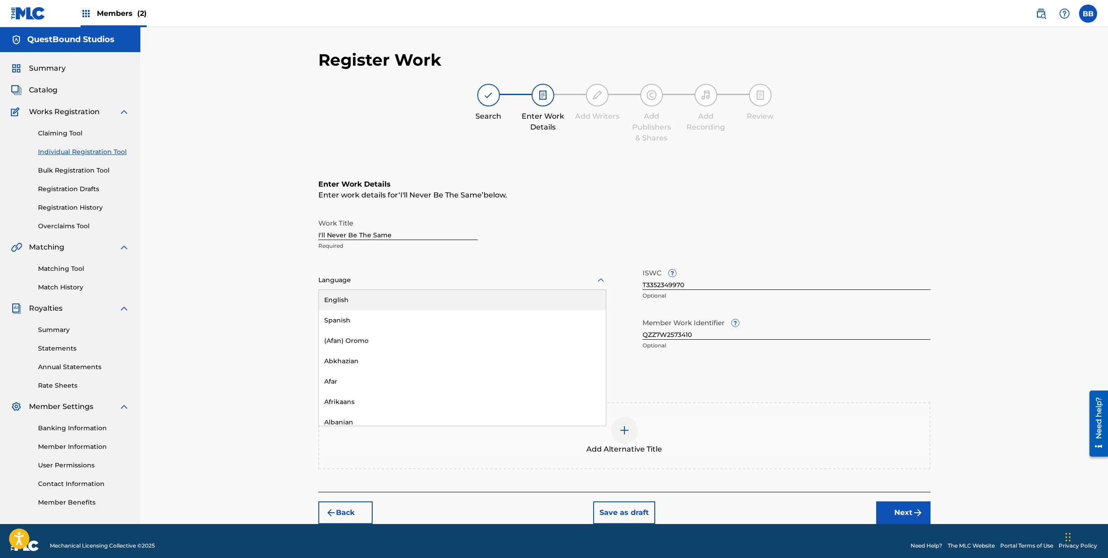
click at [438, 296] on div "English" at bounding box center [462, 300] width 287 height 20
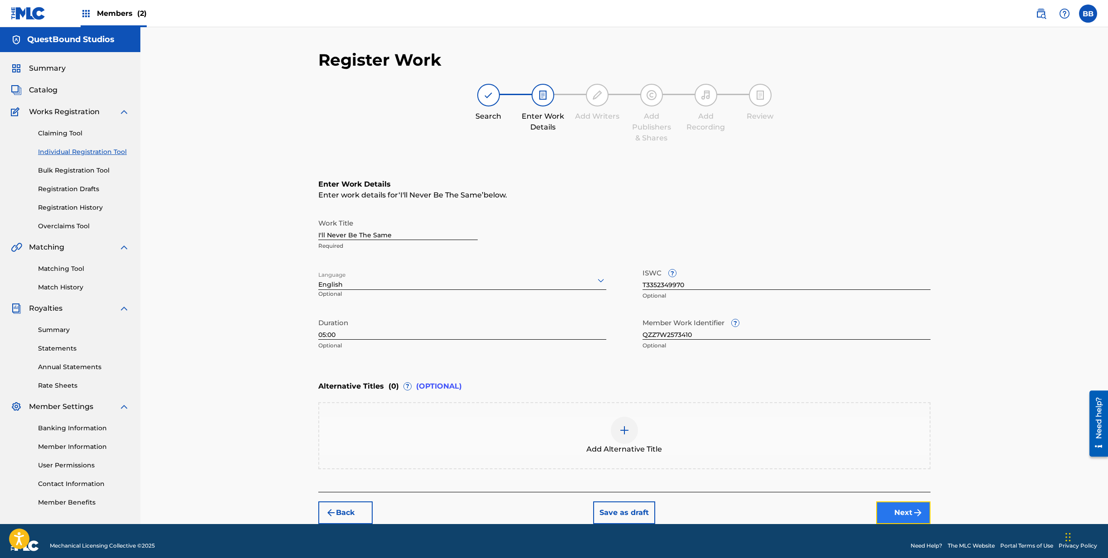
click at [903, 512] on button "Next" at bounding box center [903, 512] width 54 height 23
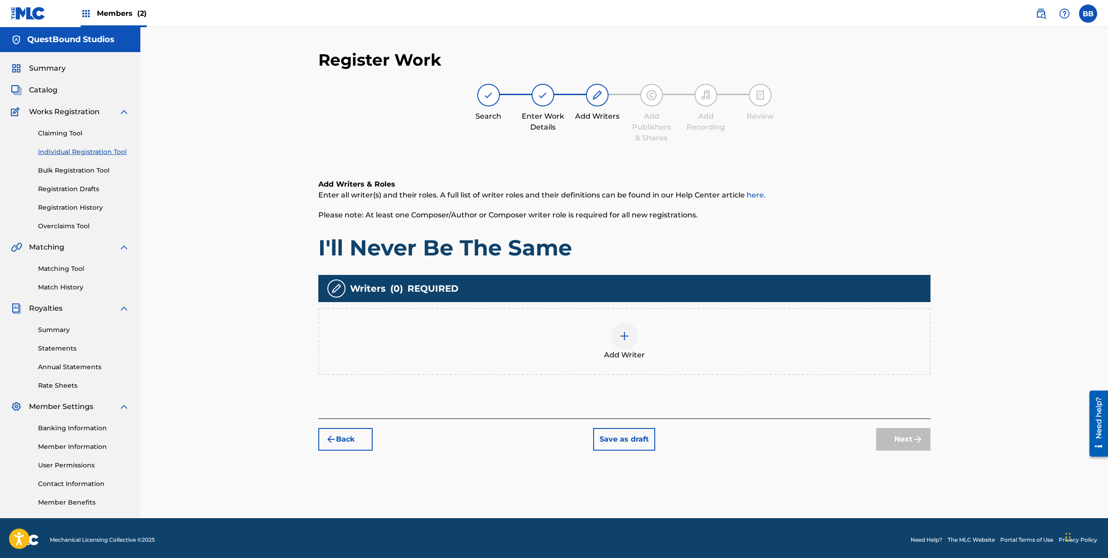
scroll to position [4, 0]
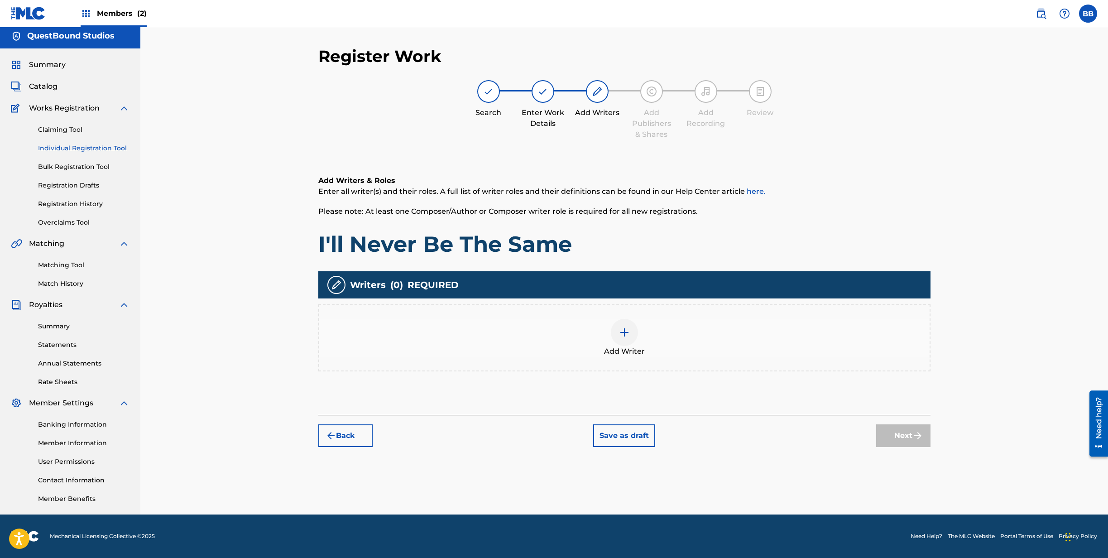
click at [618, 336] on div at bounding box center [624, 332] width 27 height 27
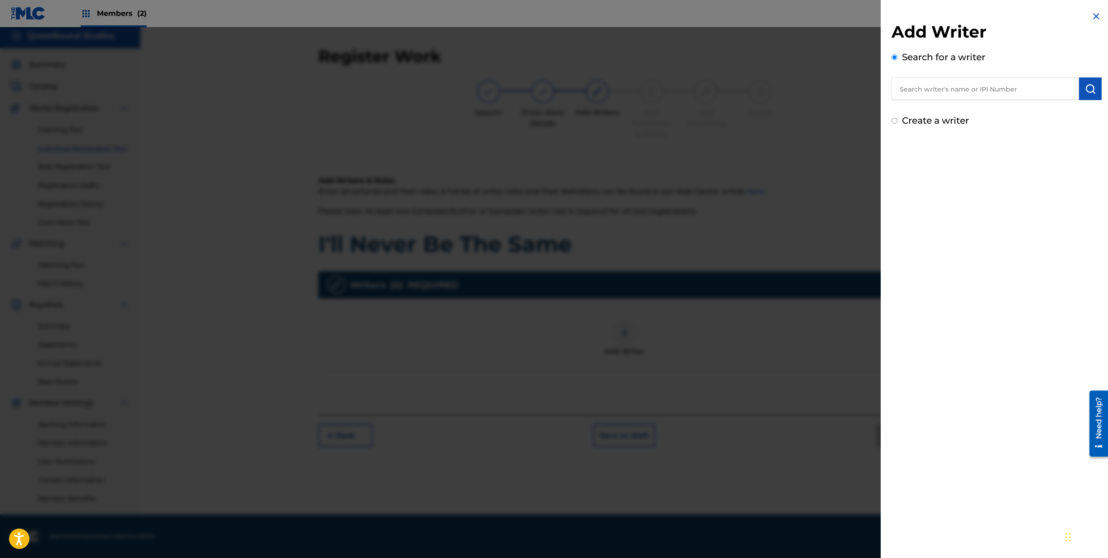
click at [898, 121] on div "Create a writer" at bounding box center [996, 121] width 210 height 14
click at [897, 121] on input "Create a writer" at bounding box center [894, 121] width 6 height 6
radio input "false"
radio input "true"
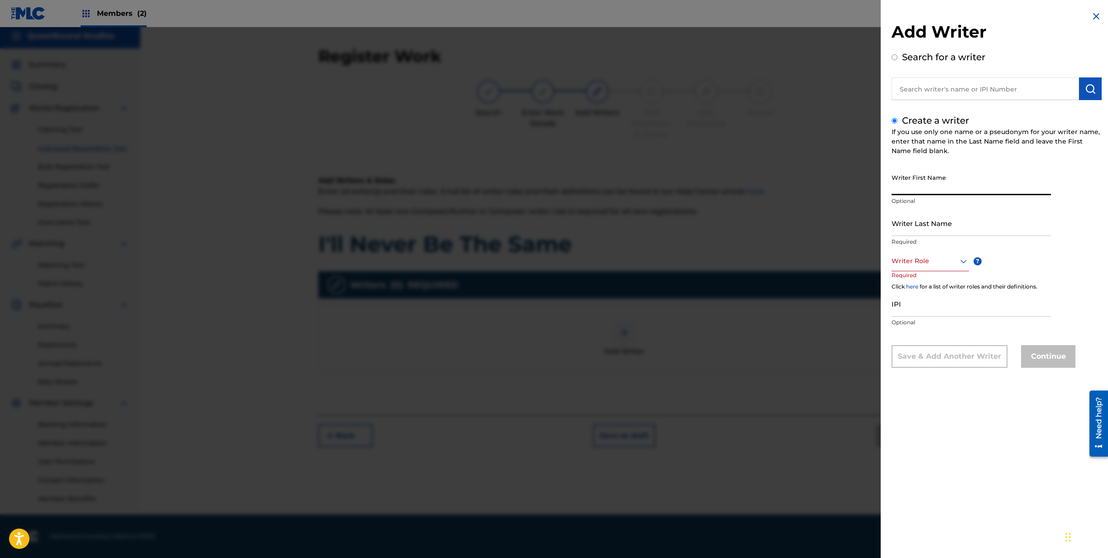
click at [909, 176] on input "Writer First Name" at bounding box center [970, 182] width 159 height 26
type input "Boni"
type input "[PERSON_NAME]"
click at [918, 262] on div at bounding box center [929, 260] width 77 height 11
click at [914, 283] on div "Composer/Author" at bounding box center [930, 281] width 77 height 20
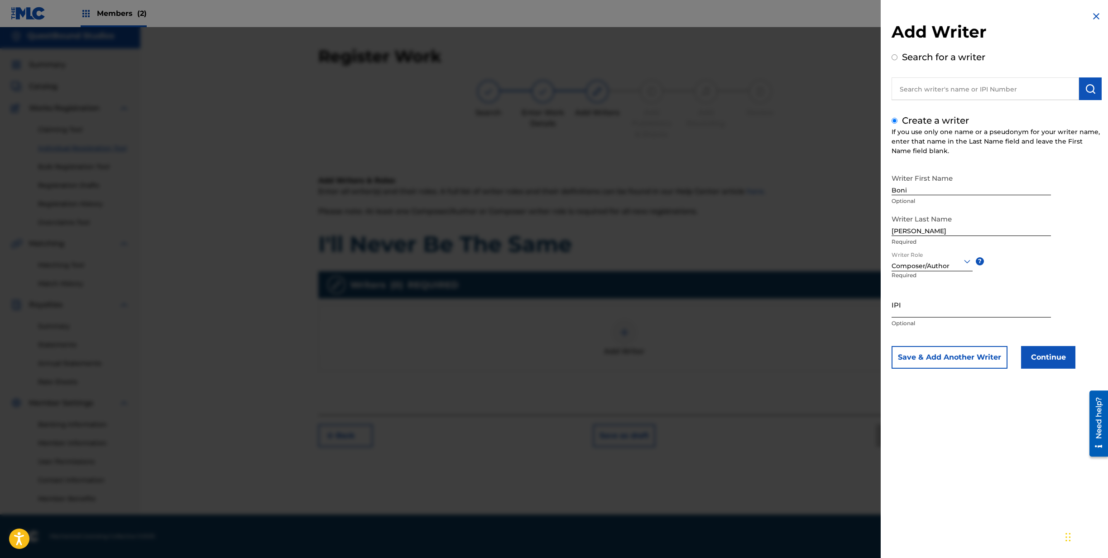
click at [905, 316] on input "IPI" at bounding box center [970, 305] width 159 height 26
click at [933, 309] on input "IPI" at bounding box center [970, 305] width 159 height 26
paste input "1308759039"
type input "1308759039"
click at [1036, 358] on button "Continue" at bounding box center [1048, 357] width 54 height 23
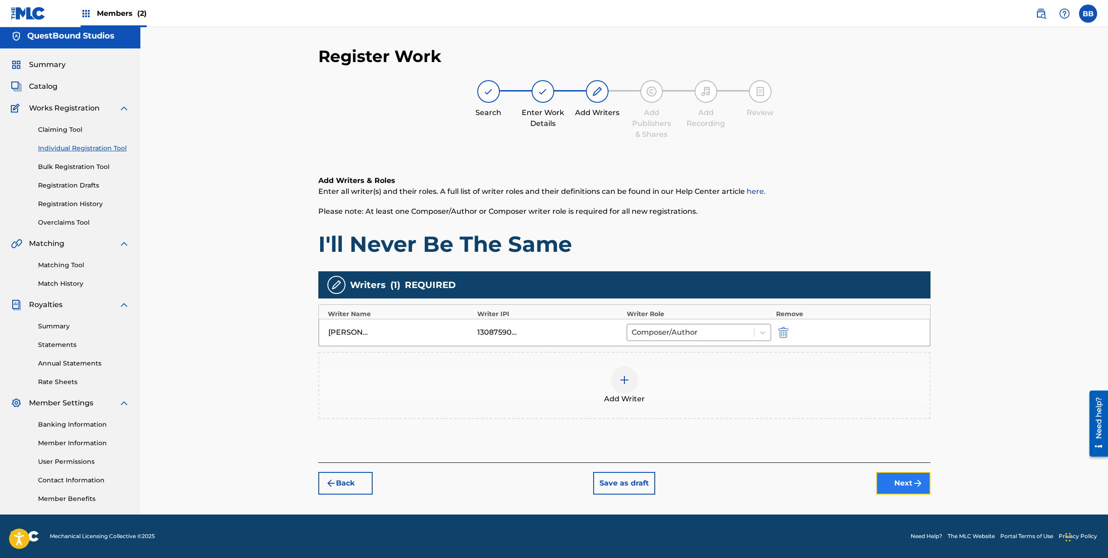
click at [906, 478] on button "Next" at bounding box center [903, 483] width 54 height 23
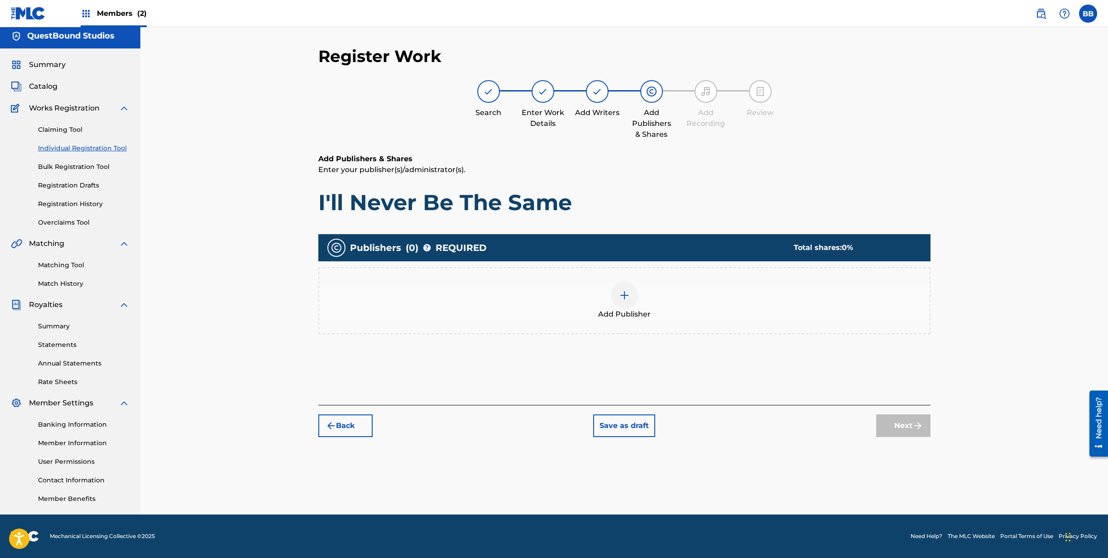
click at [632, 298] on div at bounding box center [624, 295] width 27 height 27
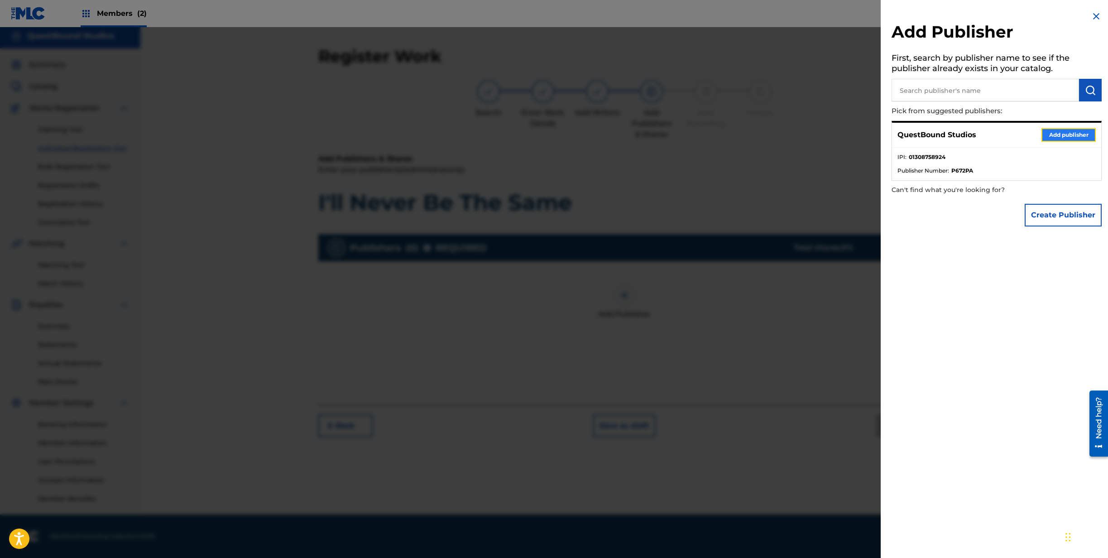
click at [1051, 134] on button "Add publisher" at bounding box center [1068, 135] width 54 height 14
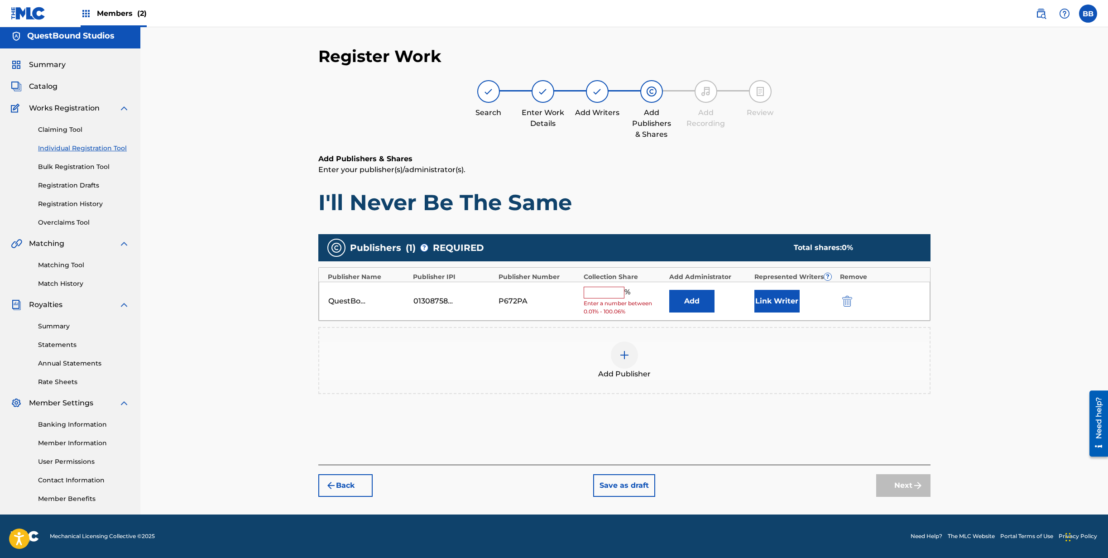
click at [608, 293] on input "text" at bounding box center [604, 293] width 41 height 12
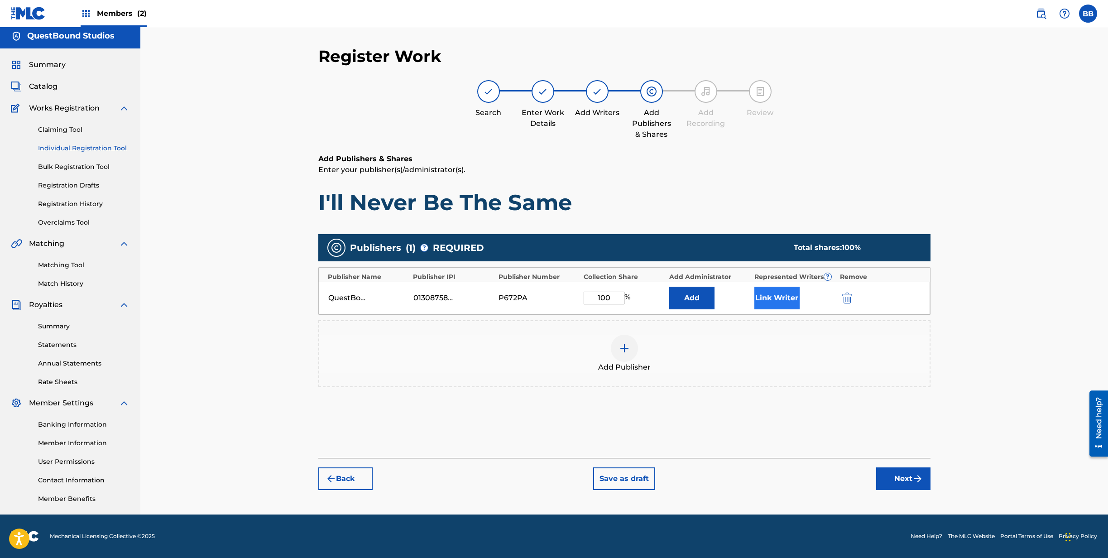
type input "100"
click at [771, 297] on button "Link Writer" at bounding box center [776, 298] width 45 height 23
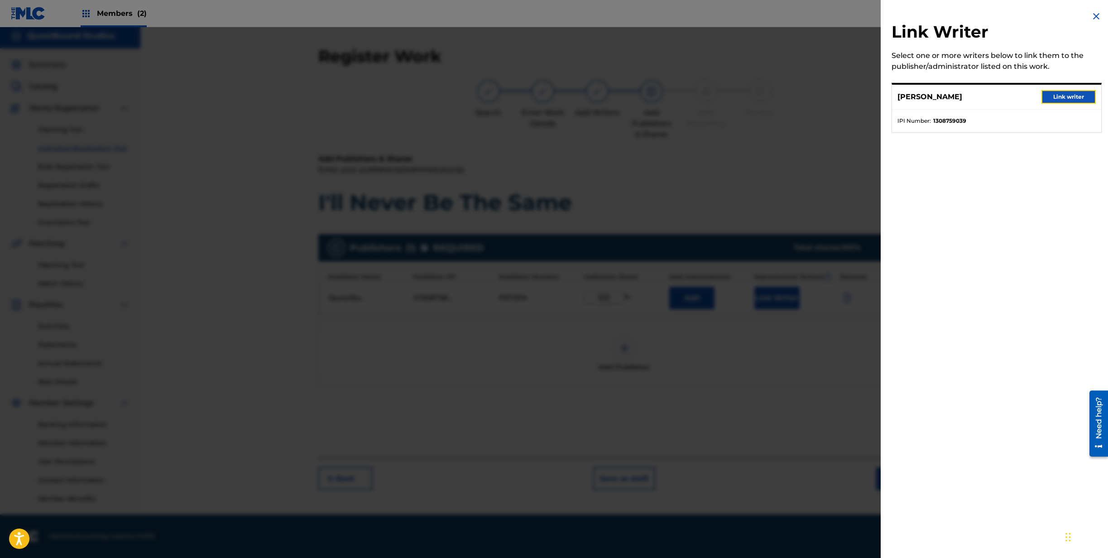
click at [1073, 96] on button "Link writer" at bounding box center [1068, 97] width 54 height 14
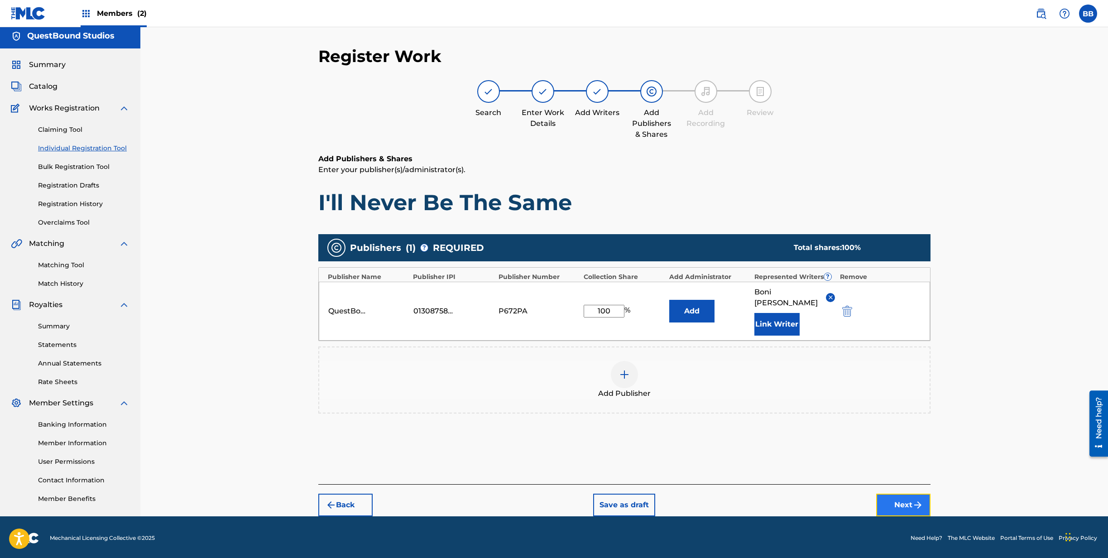
click at [896, 493] on button "Next" at bounding box center [903, 504] width 54 height 23
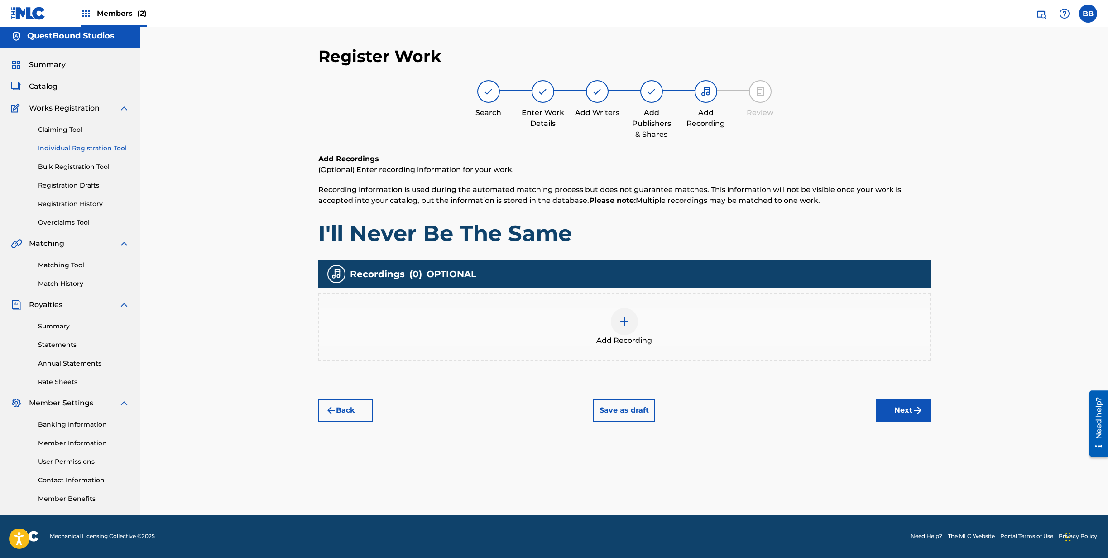
click at [615, 311] on div "Add Recording" at bounding box center [624, 327] width 610 height 38
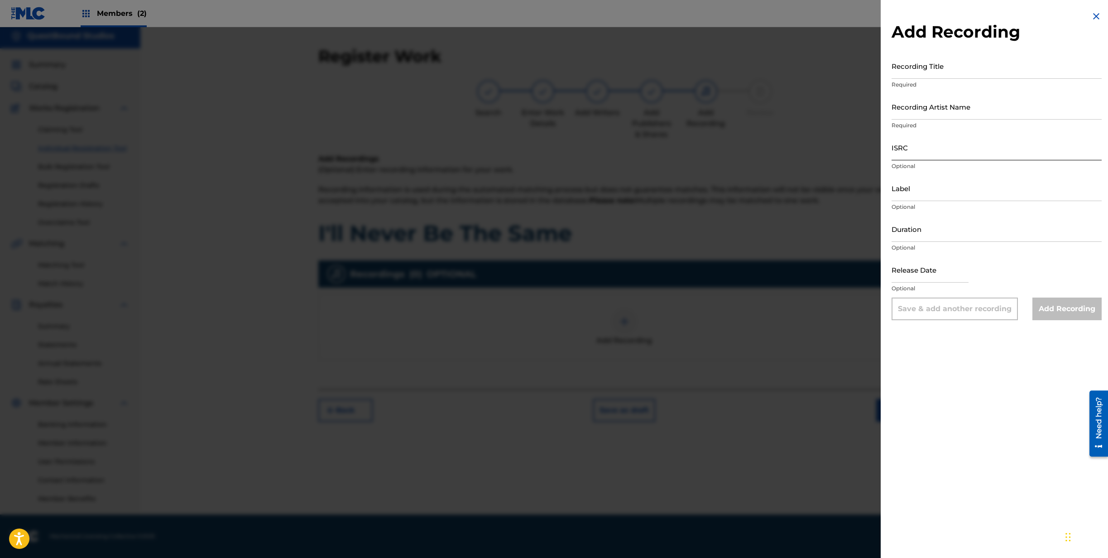
click at [923, 150] on input "ISRC" at bounding box center [996, 147] width 210 height 26
click at [922, 157] on input "ISRC" at bounding box center [996, 147] width 210 height 26
paste input "QZZ7W2573410"
type input "QZZ7W2573410"
click at [939, 112] on input "Recording Artist Name" at bounding box center [996, 107] width 210 height 26
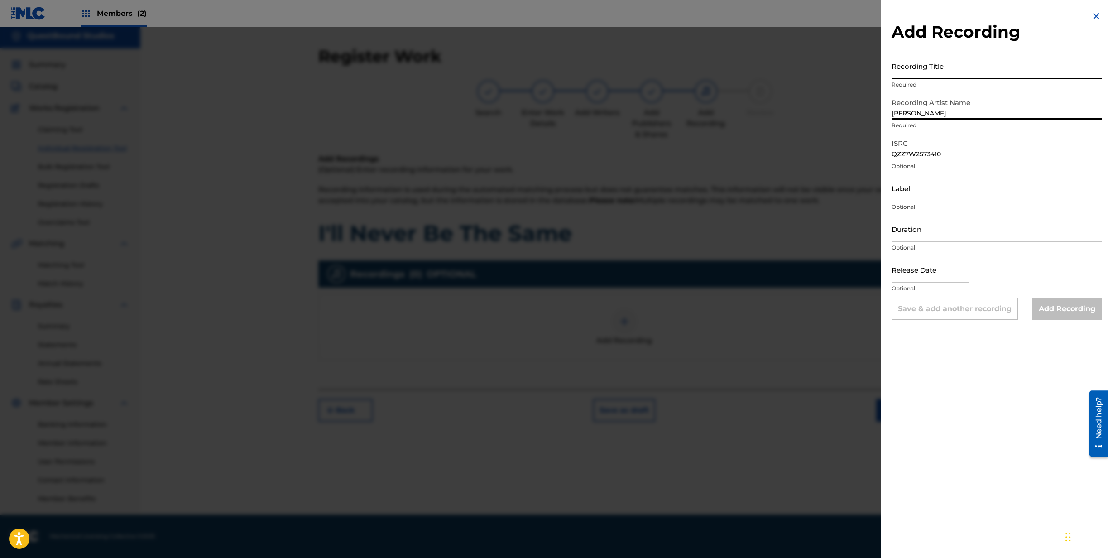
type input "[PERSON_NAME]"
click at [924, 74] on input "Recording Title" at bounding box center [996, 66] width 210 height 26
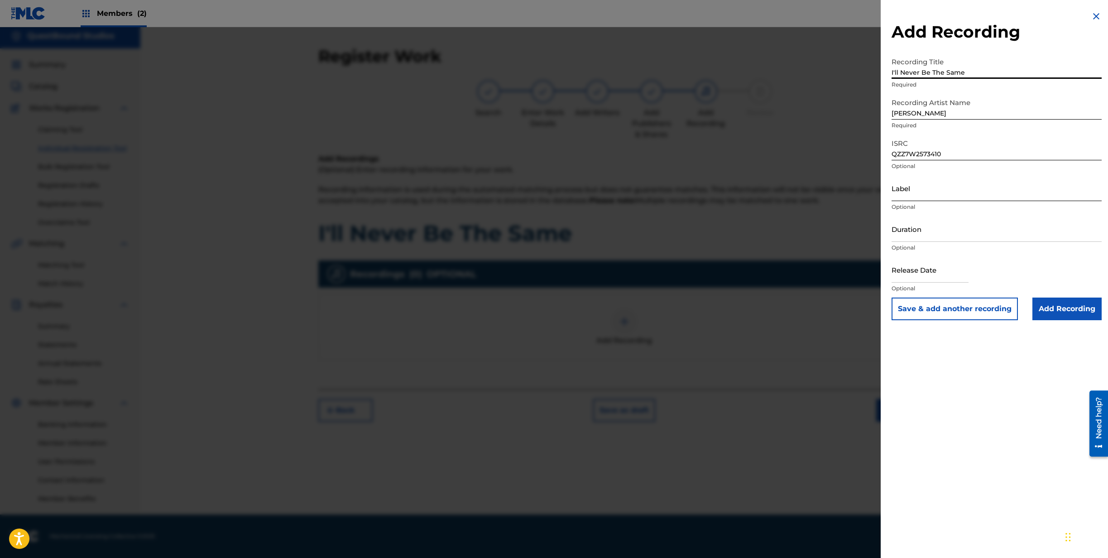
type input "I'll Never Be The Same"
click at [935, 194] on input "Label" at bounding box center [996, 188] width 210 height 26
type input "QuestBound Studios"
click at [933, 230] on input "Duration" at bounding box center [996, 229] width 210 height 26
type input "05:00"
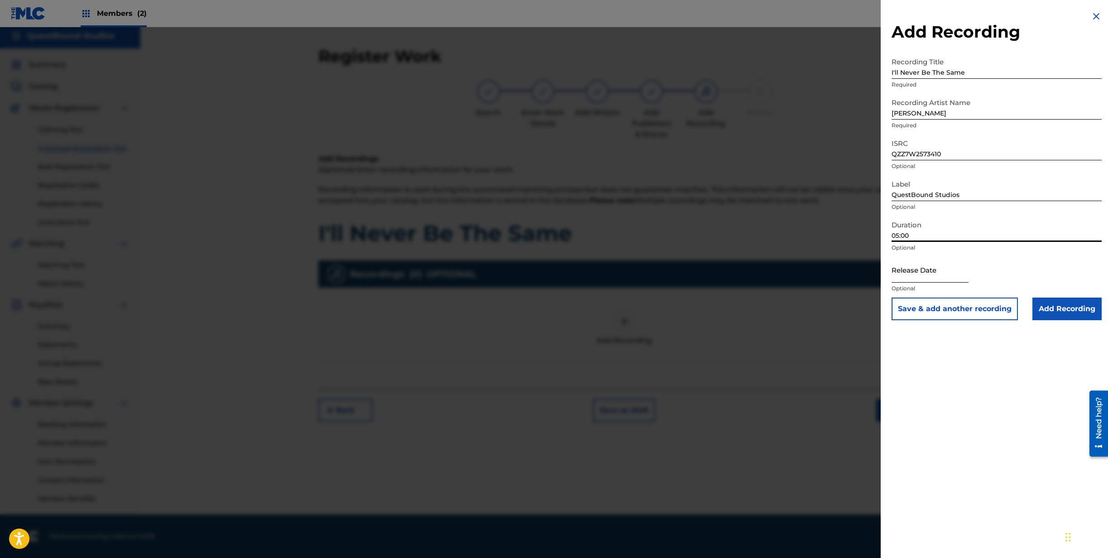
click at [924, 265] on input "text" at bounding box center [929, 270] width 77 height 26
select select "8"
select select "2025"
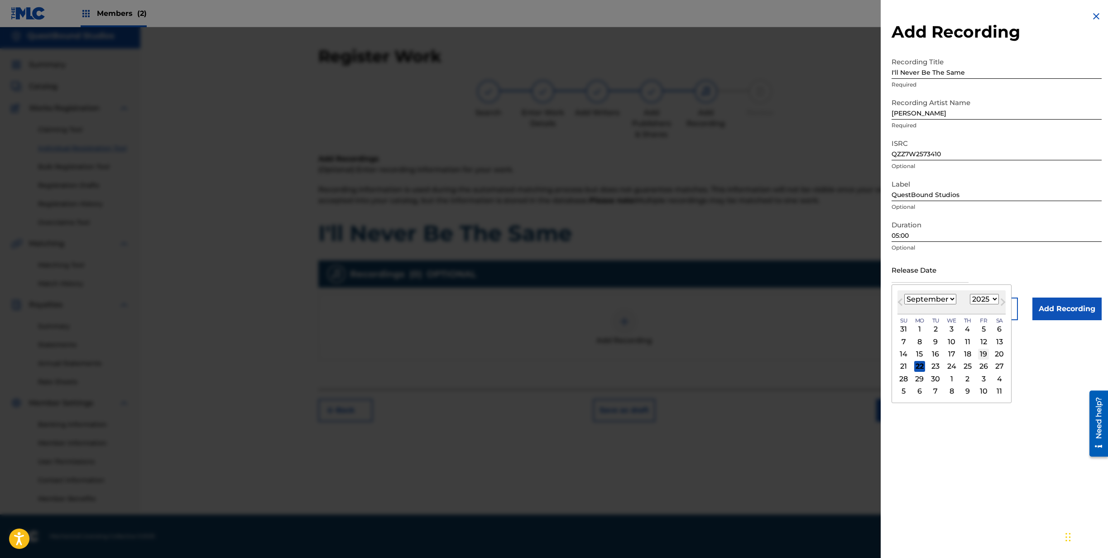
click at [984, 355] on div "19" at bounding box center [983, 354] width 11 height 11
type input "September 19 2025"
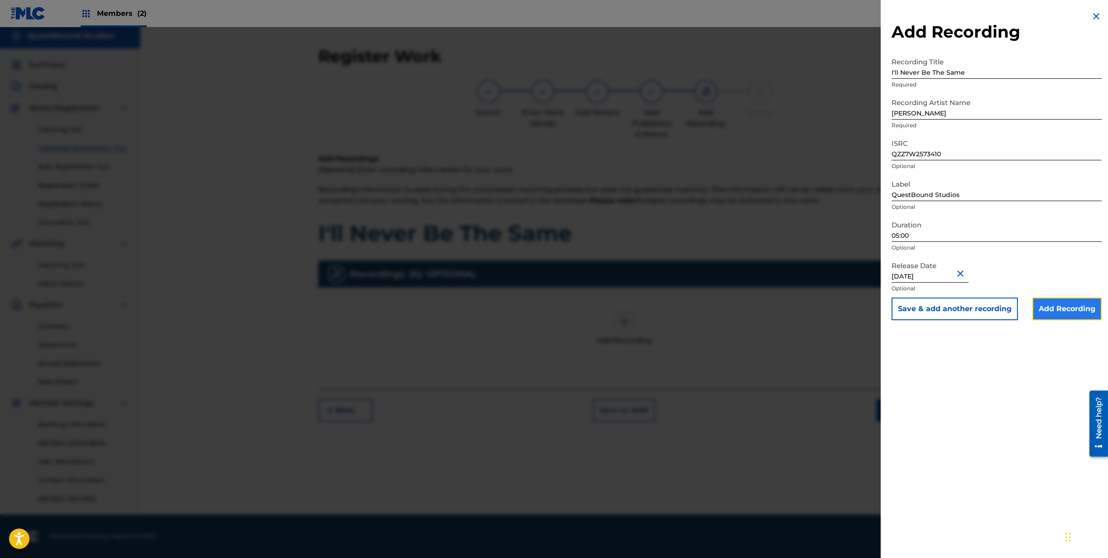
click at [1071, 313] on input "Add Recording" at bounding box center [1066, 308] width 69 height 23
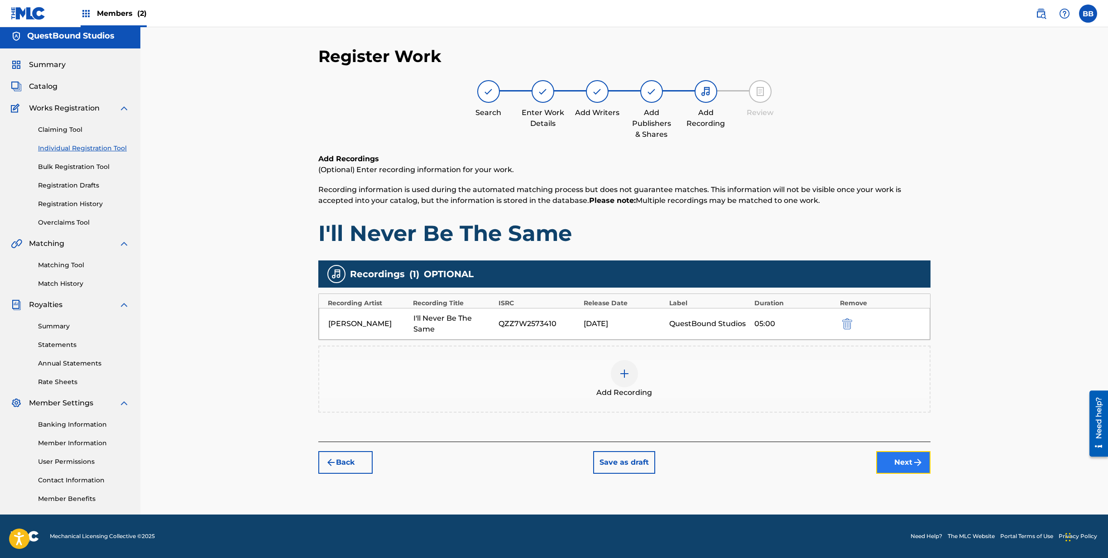
click at [898, 457] on button "Next" at bounding box center [903, 462] width 54 height 23
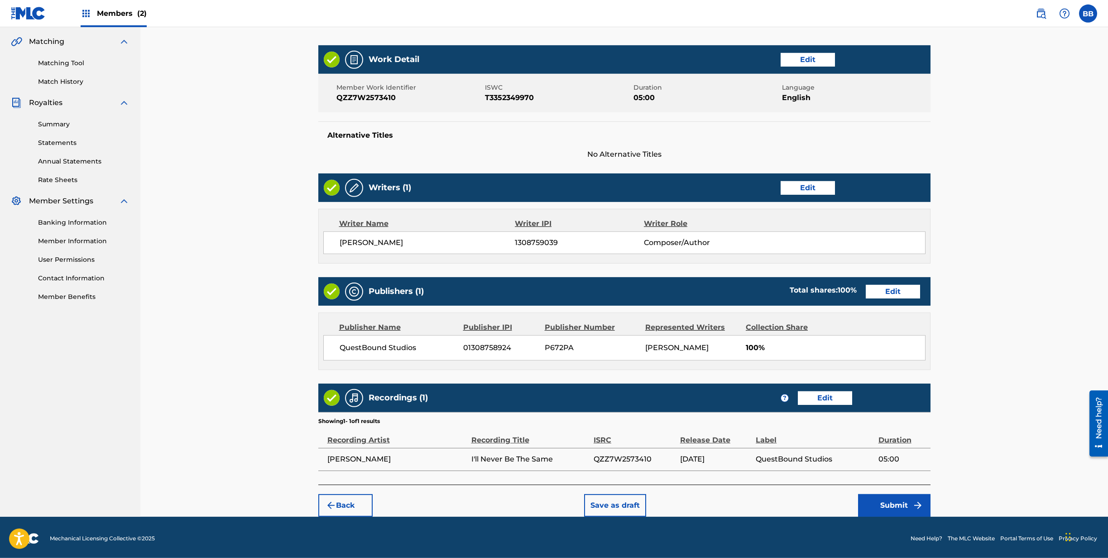
scroll to position [208, 0]
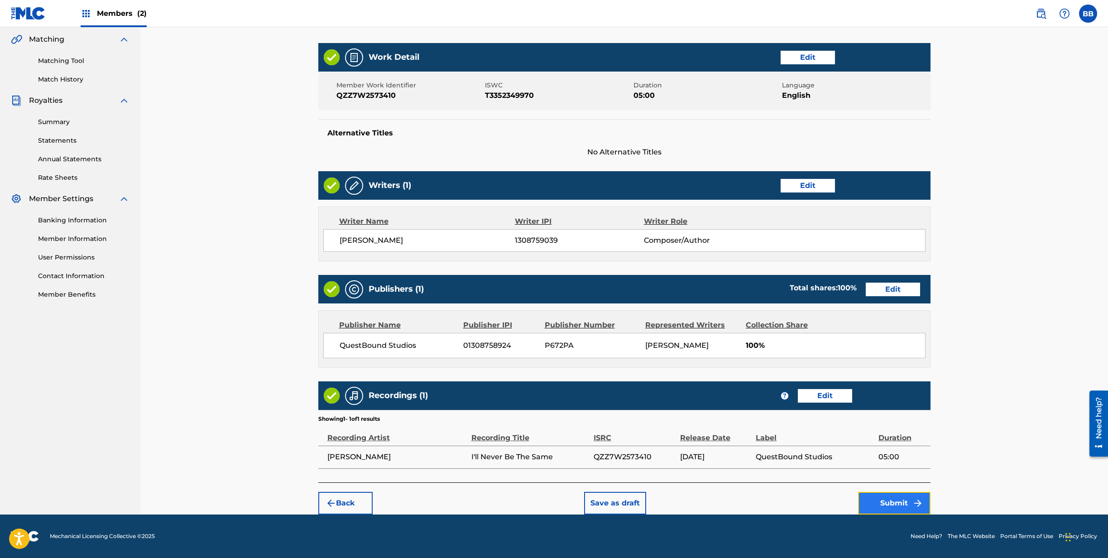
click at [890, 500] on button "Submit" at bounding box center [894, 503] width 72 height 23
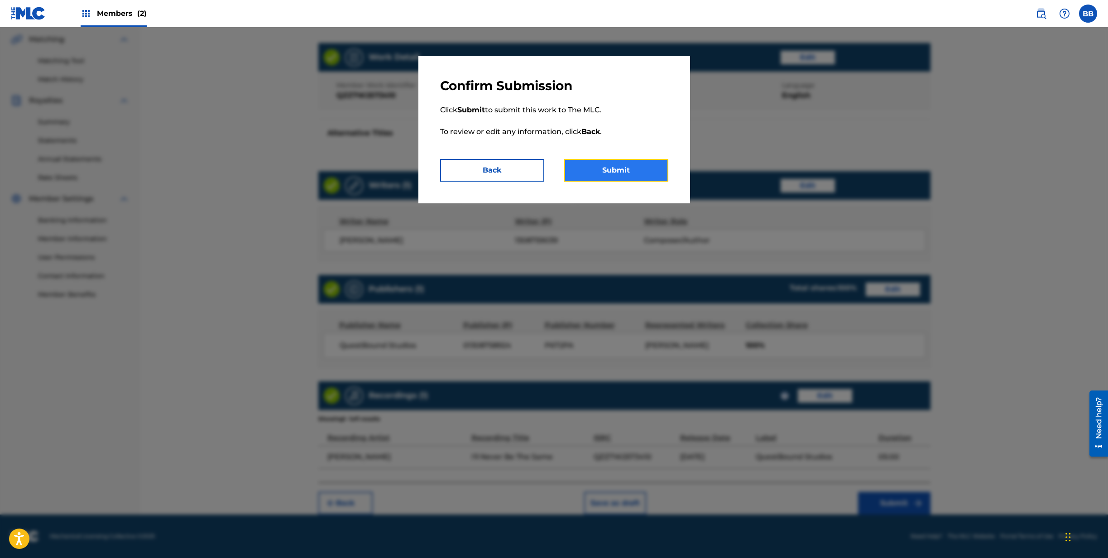
click at [627, 177] on button "Submit" at bounding box center [616, 170] width 104 height 23
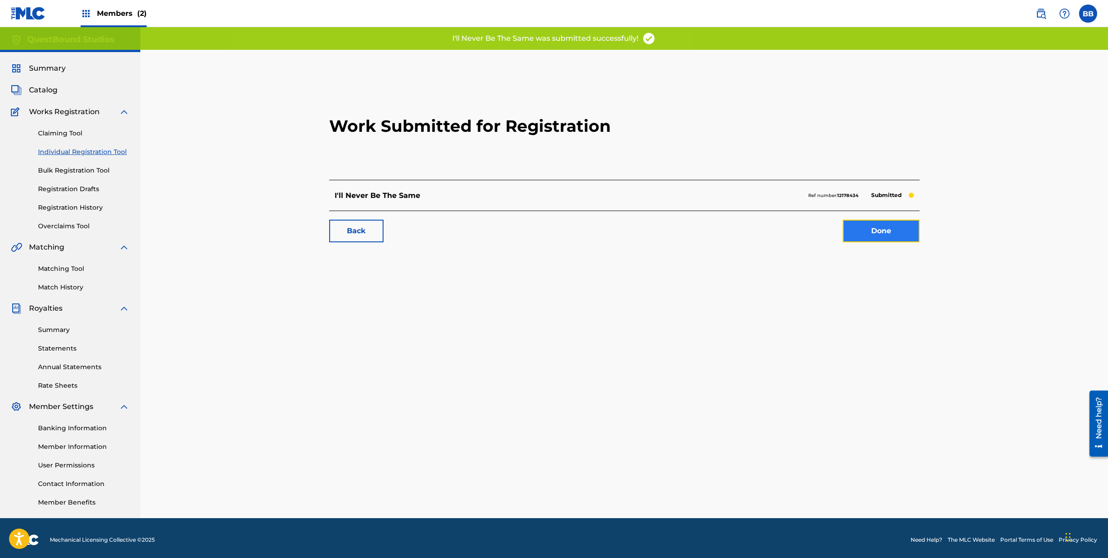
click at [883, 233] on link "Done" at bounding box center [880, 231] width 77 height 23
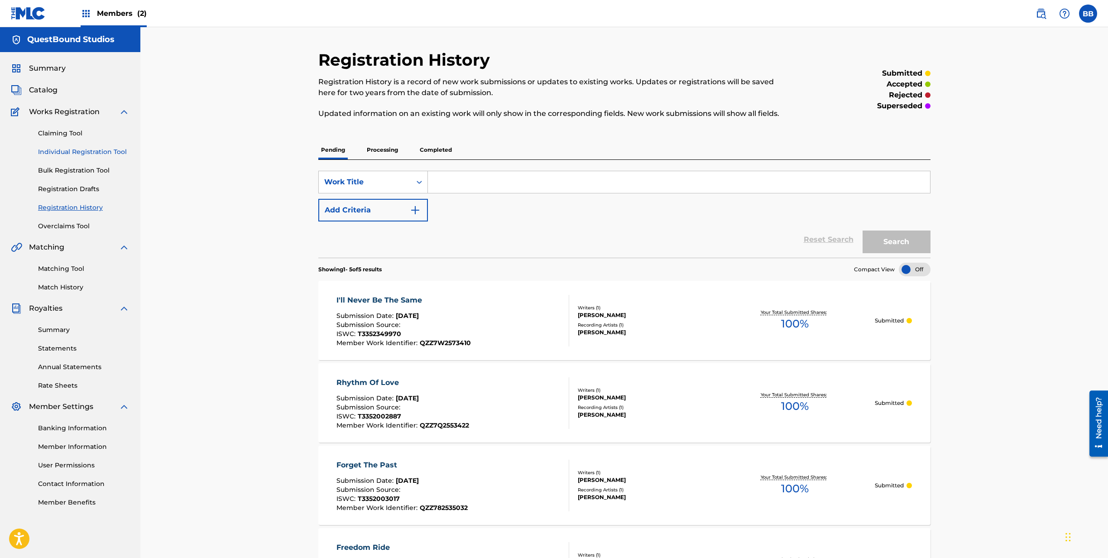
click at [76, 148] on link "Individual Registration Tool" at bounding box center [83, 152] width 91 height 10
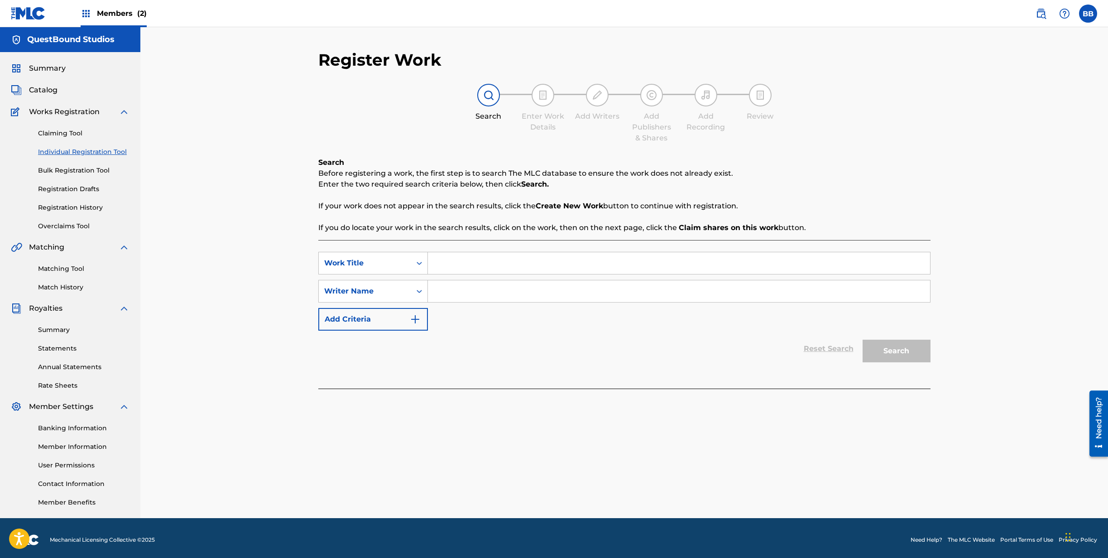
click at [451, 256] on input "Search Form" at bounding box center [679, 263] width 502 height 22
click at [537, 261] on input "Search Form" at bounding box center [679, 263] width 502 height 22
type input "Fountain of Love"
click at [528, 290] on input "Search Form" at bounding box center [679, 291] width 502 height 22
type input "[PERSON_NAME]"
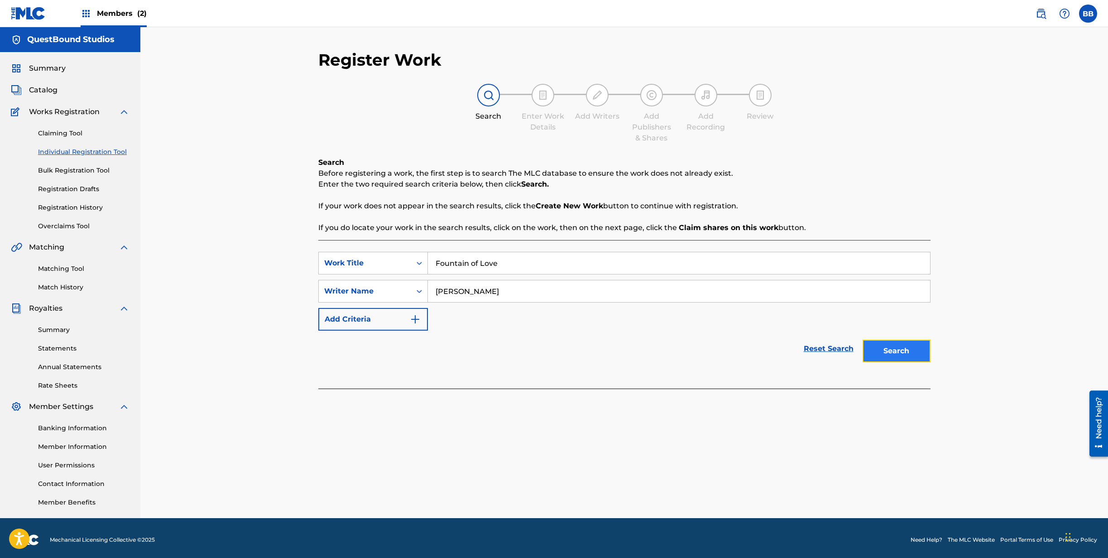
click at [877, 346] on button "Search" at bounding box center [896, 351] width 68 height 23
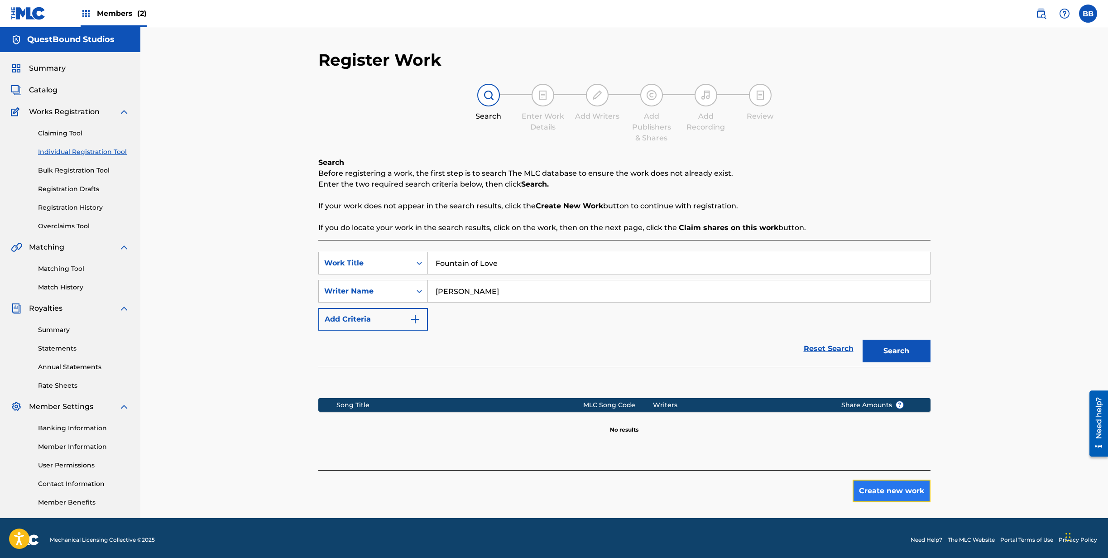
click at [897, 488] on button "Create new work" at bounding box center [891, 490] width 78 height 23
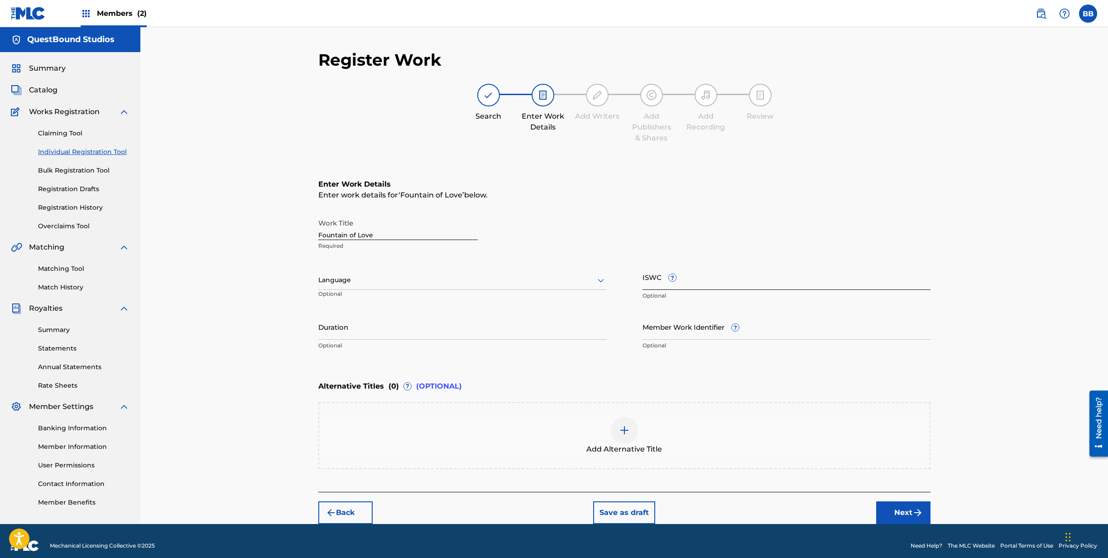
click at [720, 289] on input "ISWC ?" at bounding box center [786, 277] width 288 height 26
paste input "T3352350137"
type input "T3352350137"
click at [720, 333] on input "Member Work Identifier ?" at bounding box center [786, 327] width 288 height 26
paste input "QZZ7X2535882"
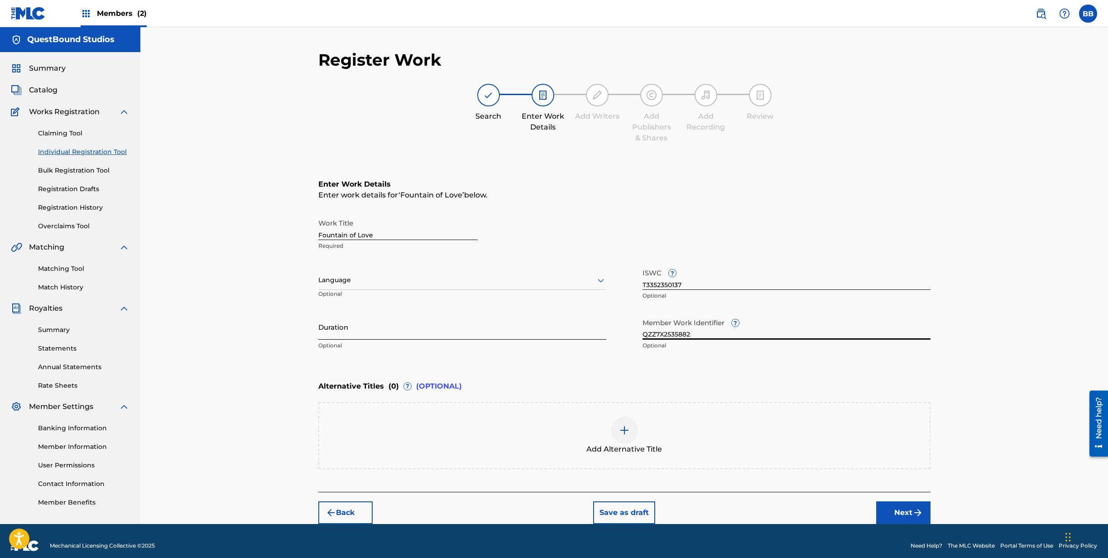
type input "QZZ7X2535882"
click at [341, 335] on input "Duration" at bounding box center [462, 327] width 288 height 26
click at [365, 335] on input "Duration" at bounding box center [462, 327] width 288 height 26
type input "05:48"
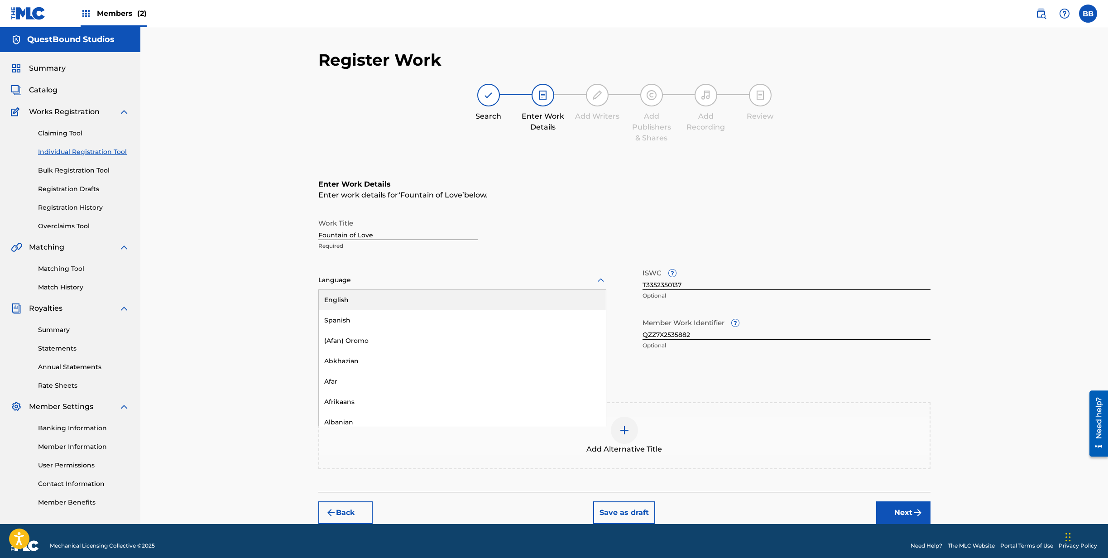
click at [418, 275] on div at bounding box center [462, 279] width 288 height 11
click at [407, 300] on div "English" at bounding box center [462, 300] width 287 height 20
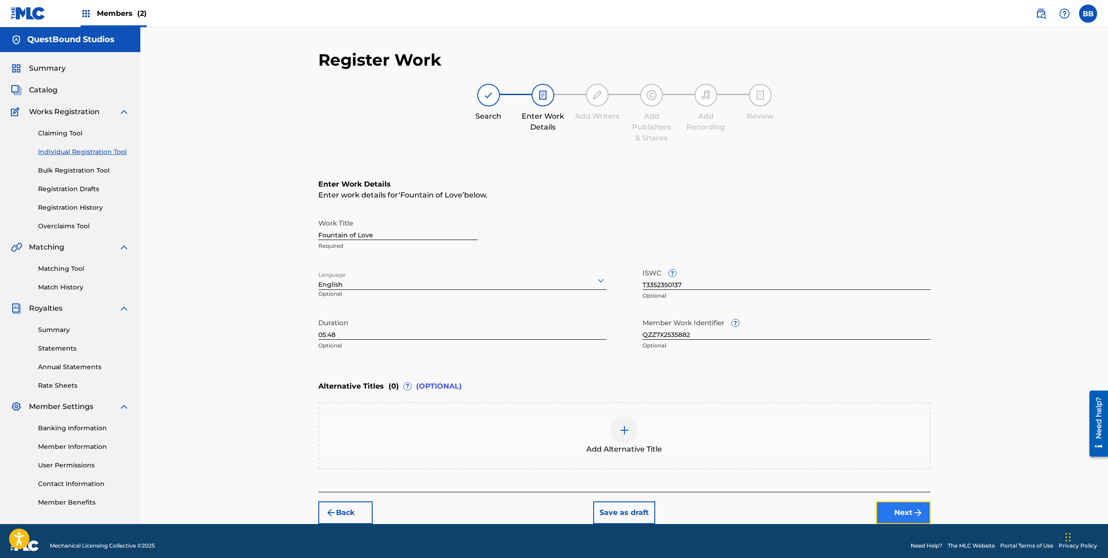
click at [904, 513] on button "Next" at bounding box center [903, 512] width 54 height 23
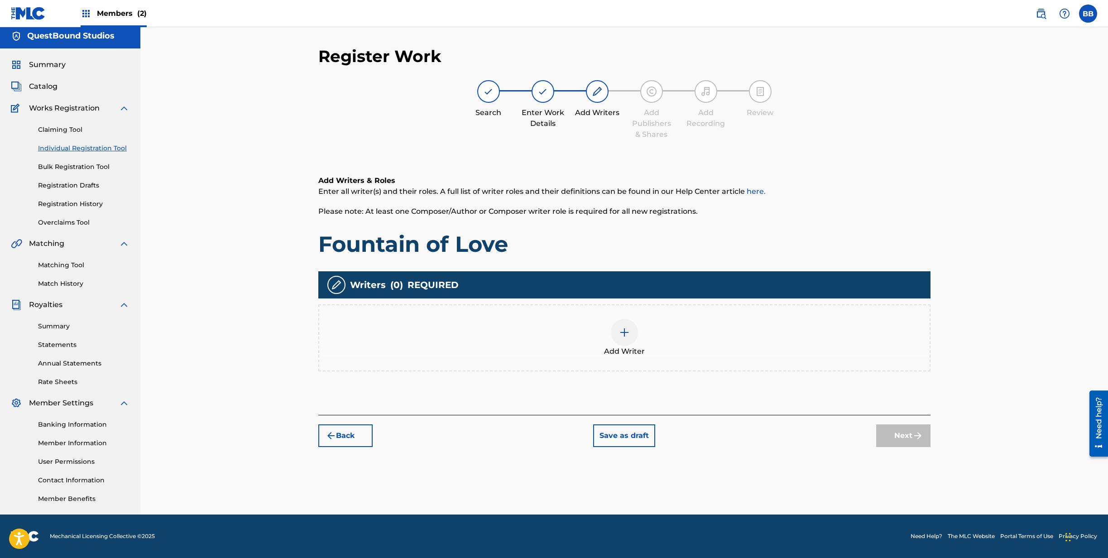
click at [628, 337] on img at bounding box center [624, 332] width 11 height 11
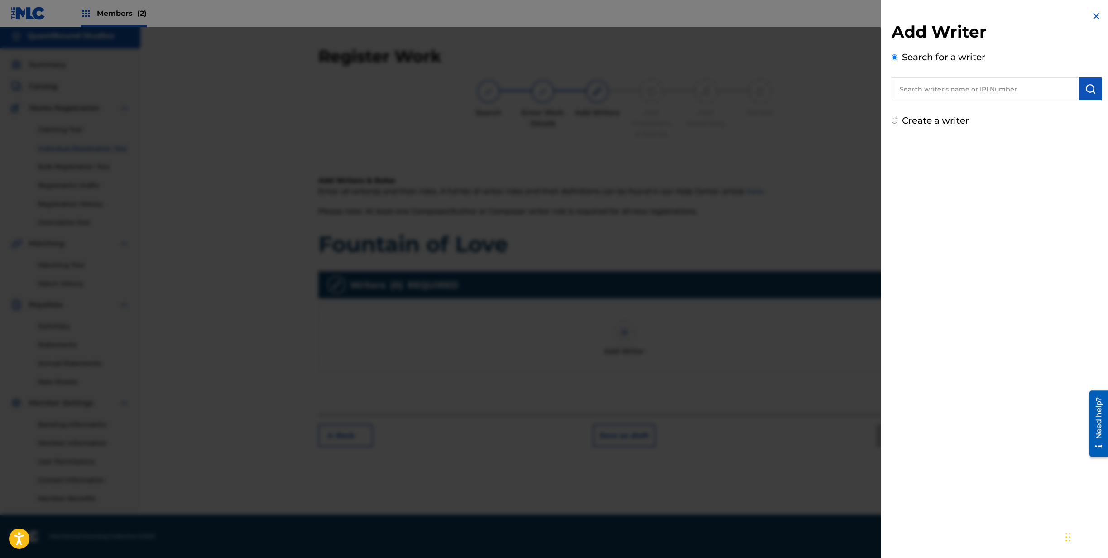
click at [902, 120] on label "Create a writer" at bounding box center [935, 120] width 67 height 11
click at [897, 120] on input "Create a writer" at bounding box center [894, 121] width 6 height 6
radio input "false"
radio input "true"
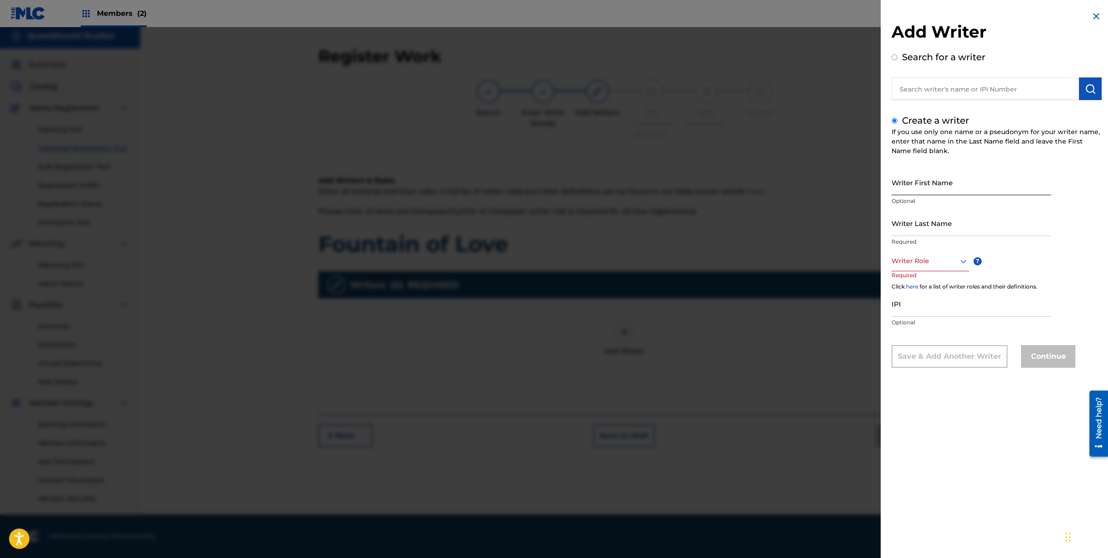
click at [922, 186] on input "Writer First Name" at bounding box center [970, 182] width 159 height 26
type input "Boni"
type input "[PERSON_NAME]"
click at [935, 261] on div at bounding box center [929, 260] width 77 height 11
click at [925, 282] on div "Composer/Author" at bounding box center [930, 281] width 77 height 20
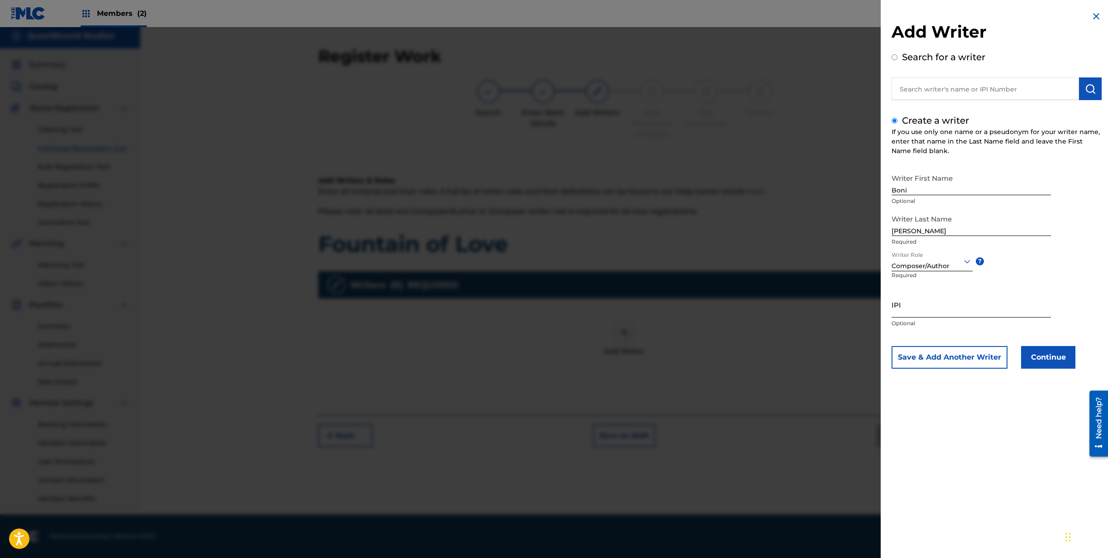
click at [1001, 310] on input "IPI" at bounding box center [970, 305] width 159 height 26
click at [924, 308] on input "IPI" at bounding box center [970, 305] width 159 height 26
paste input "1308759039"
type input "1308759039"
click at [1046, 355] on button "Continue" at bounding box center [1048, 357] width 54 height 23
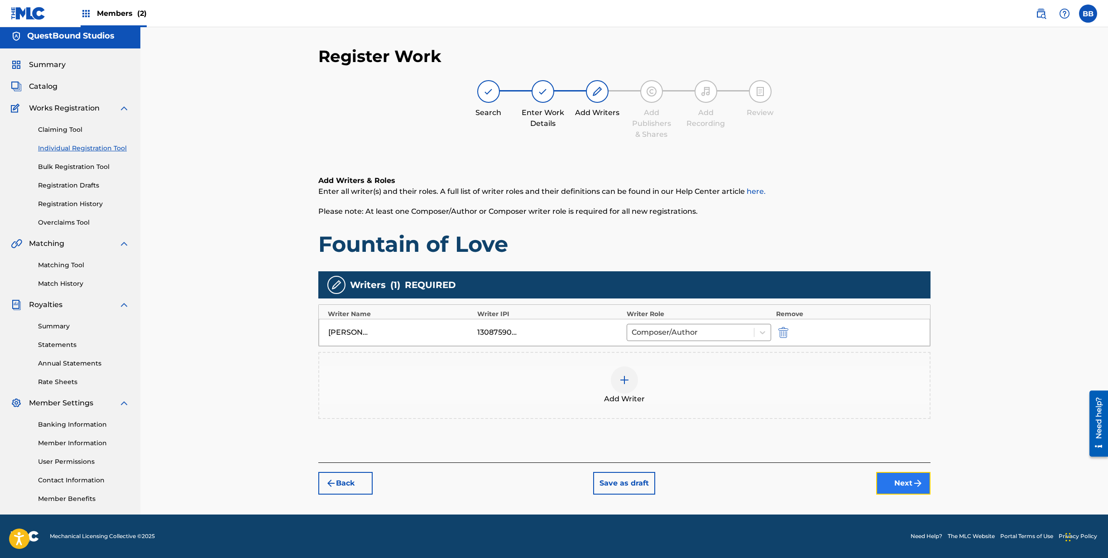
click at [897, 479] on button "Next" at bounding box center [903, 483] width 54 height 23
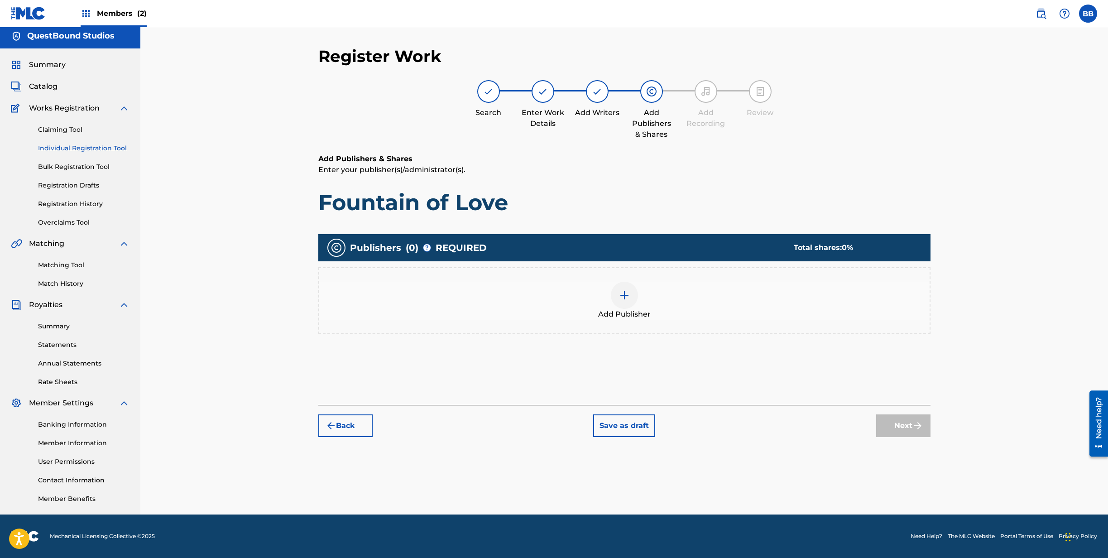
click at [623, 300] on img at bounding box center [624, 295] width 11 height 11
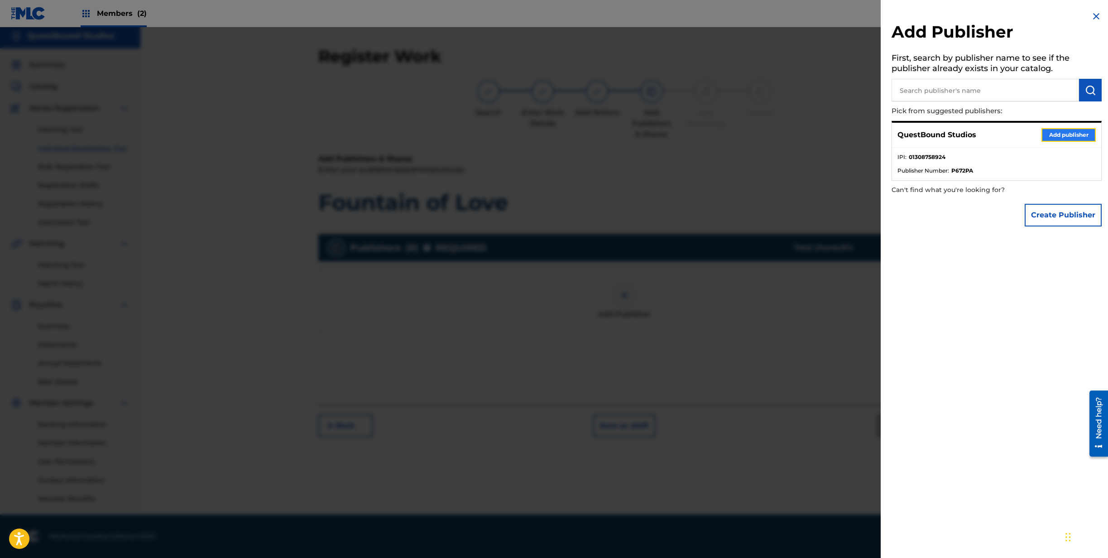
click at [1050, 134] on button "Add publisher" at bounding box center [1068, 135] width 54 height 14
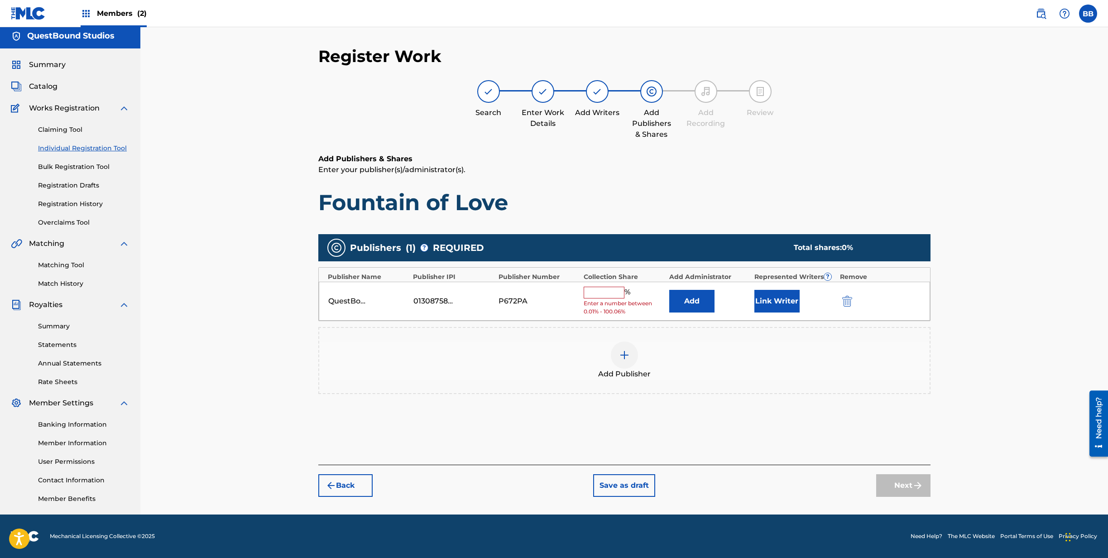
click at [593, 298] on input "text" at bounding box center [604, 293] width 41 height 12
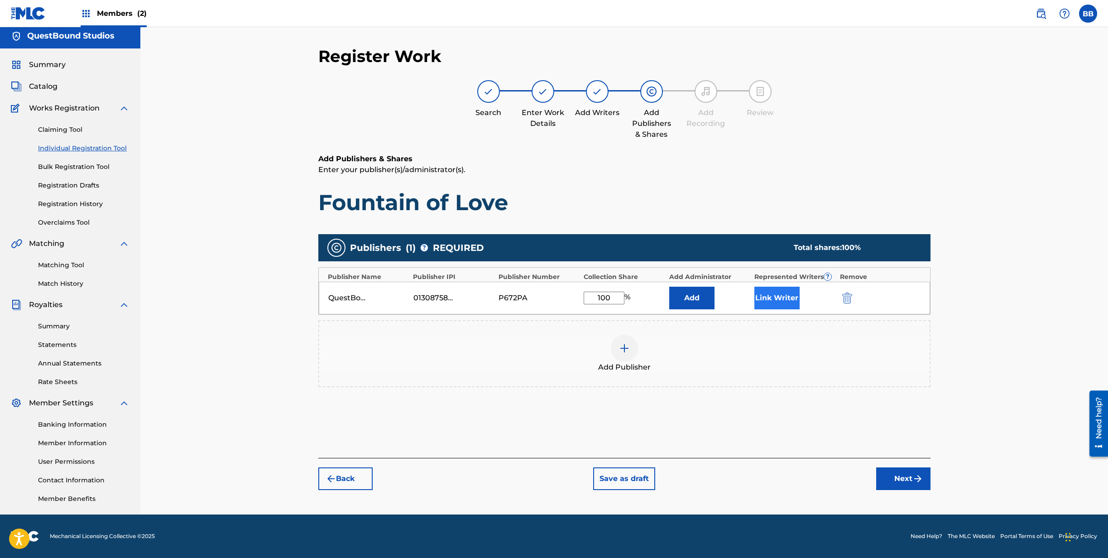
type input "100"
click at [774, 294] on button "Link Writer" at bounding box center [776, 298] width 45 height 23
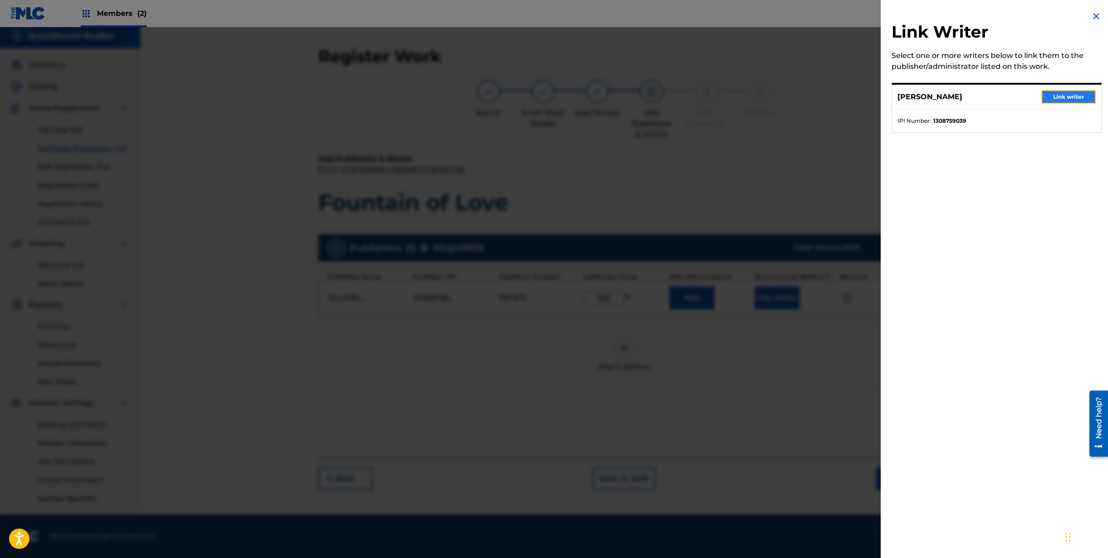
click at [1057, 97] on button "Link writer" at bounding box center [1068, 97] width 54 height 14
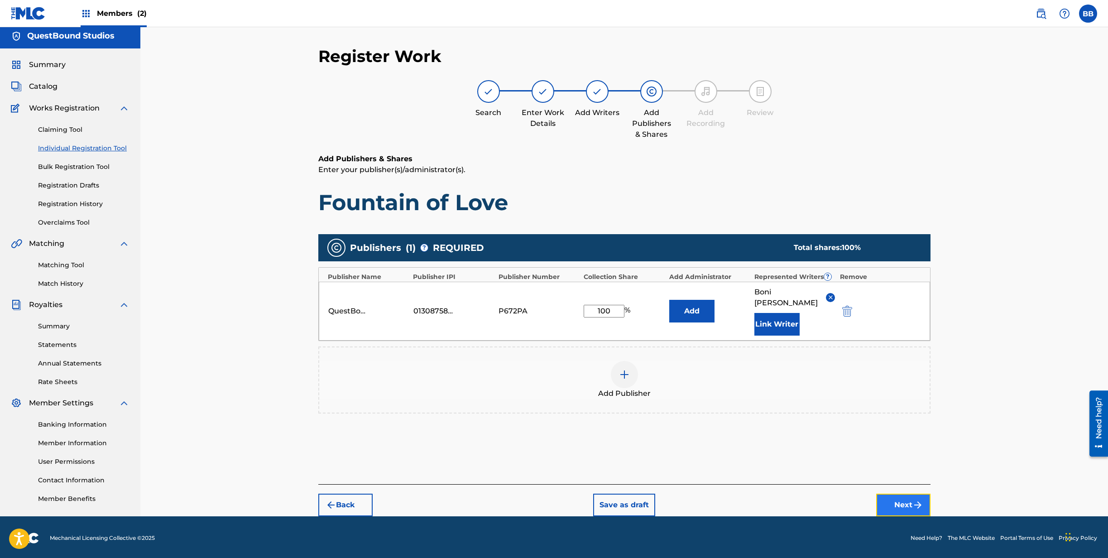
click at [898, 494] on button "Next" at bounding box center [903, 504] width 54 height 23
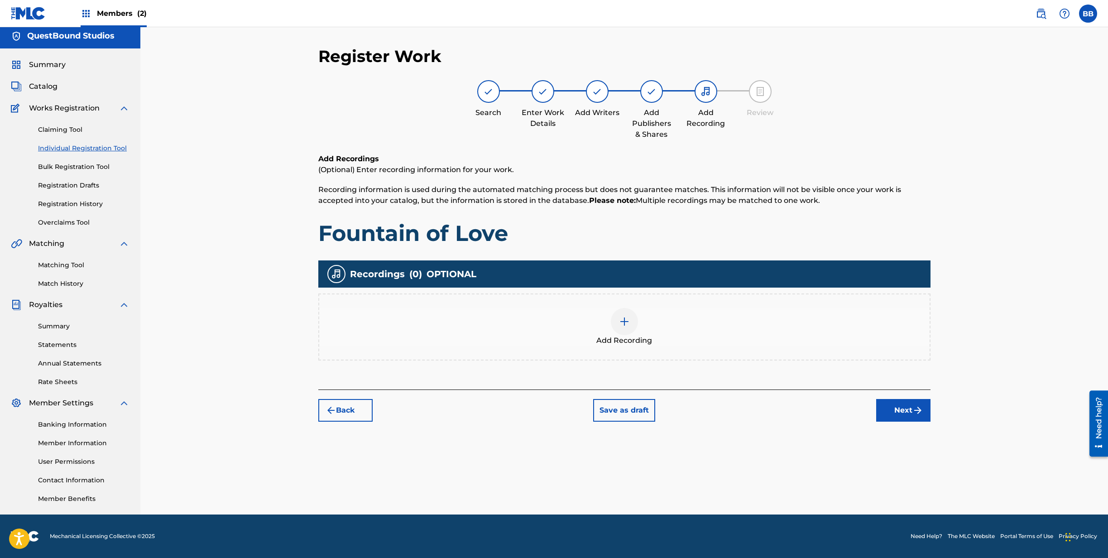
click at [628, 327] on div at bounding box center [624, 321] width 27 height 27
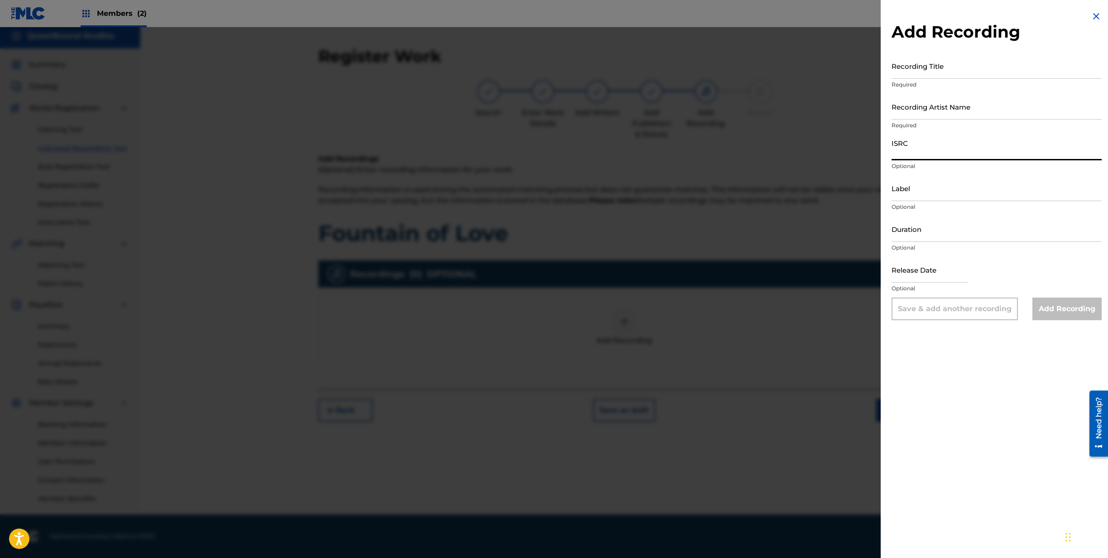
click at [933, 153] on input "ISRC" at bounding box center [996, 147] width 210 height 26
paste input "QZZ7X2535882"
type input "QZZ7X2535882"
click at [940, 110] on input "Recording Artist Name" at bounding box center [996, 107] width 210 height 26
type input "[PERSON_NAME]"
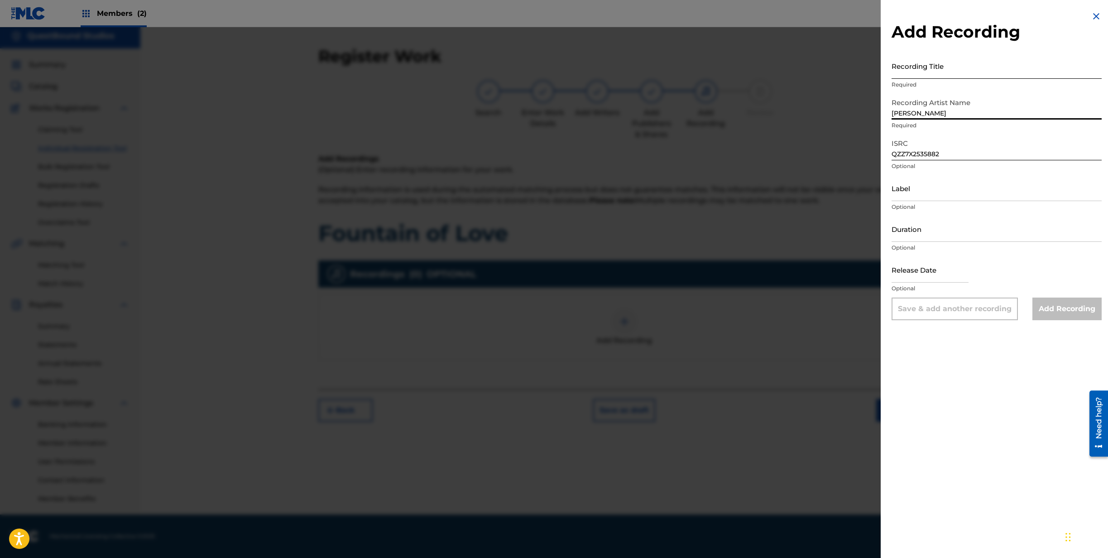
click at [949, 74] on input "Recording Title" at bounding box center [996, 66] width 210 height 26
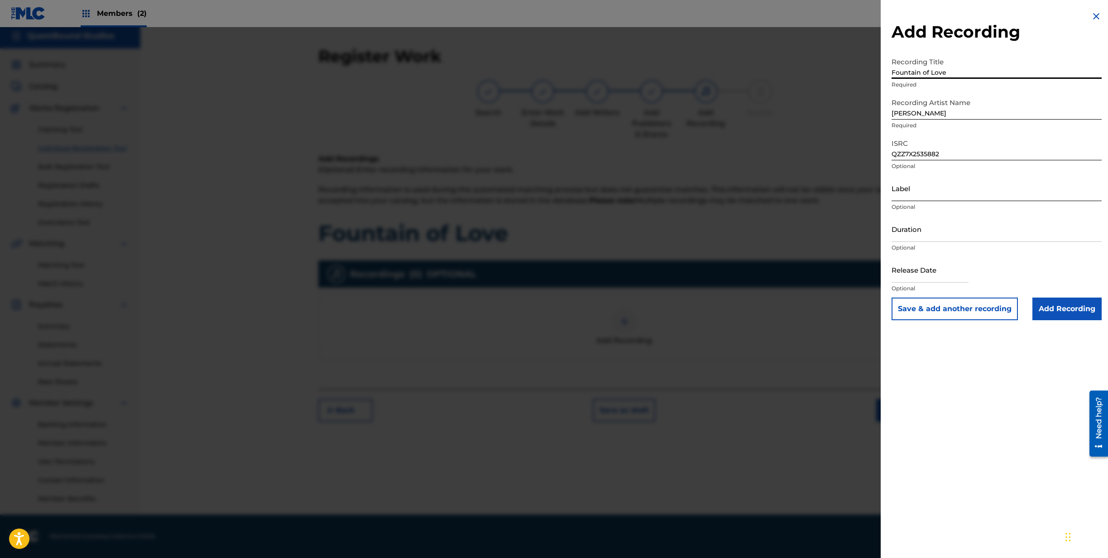
type input "Fountain of Love"
click at [939, 189] on input "Label" at bounding box center [996, 188] width 210 height 26
type input "QuestBound Studios"
click at [935, 232] on input "Duration" at bounding box center [996, 229] width 210 height 26
click at [941, 233] on input "Duration" at bounding box center [996, 229] width 210 height 26
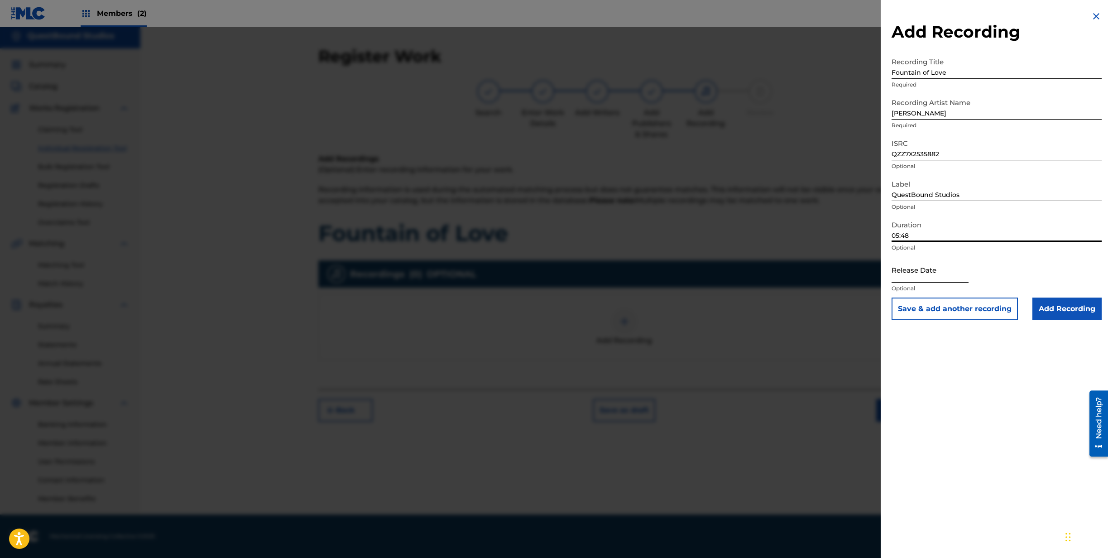
type input "05:48"
select select "8"
select select "2025"
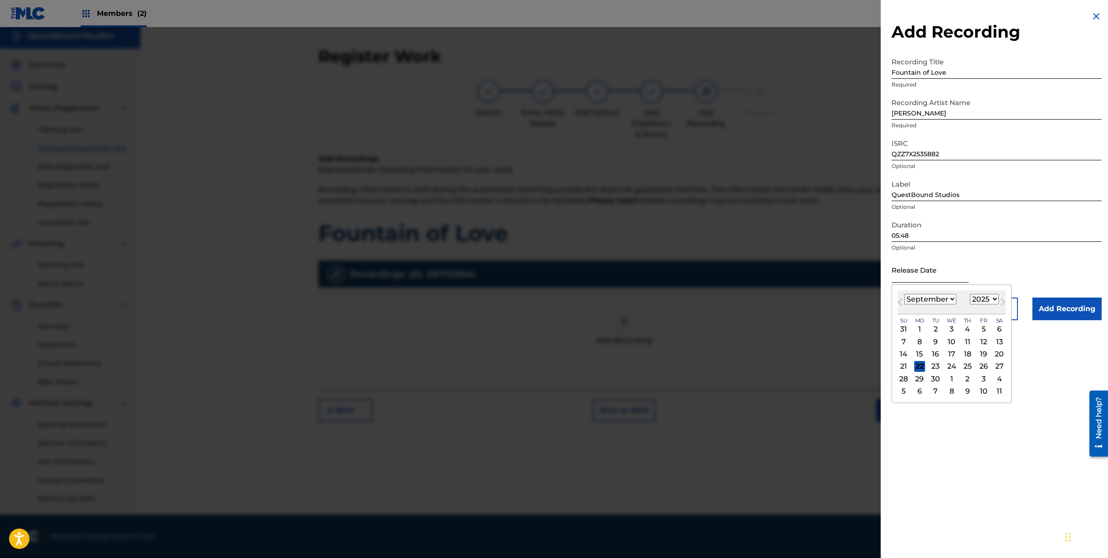
click at [929, 274] on input "text" at bounding box center [929, 270] width 77 height 26
click at [982, 354] on div "19" at bounding box center [983, 354] width 11 height 11
type input "September 19 2025"
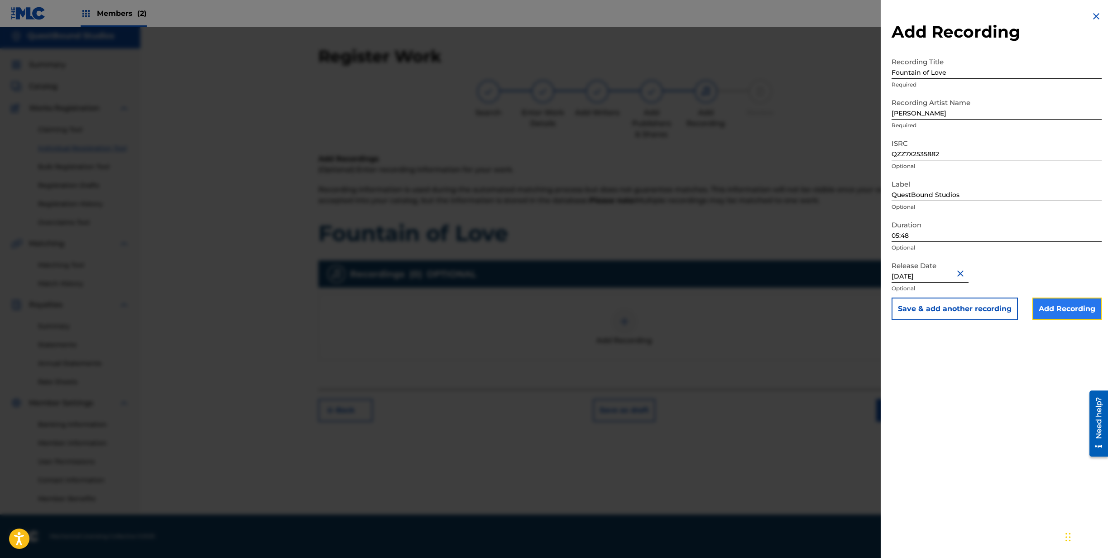
click at [1051, 312] on input "Add Recording" at bounding box center [1066, 308] width 69 height 23
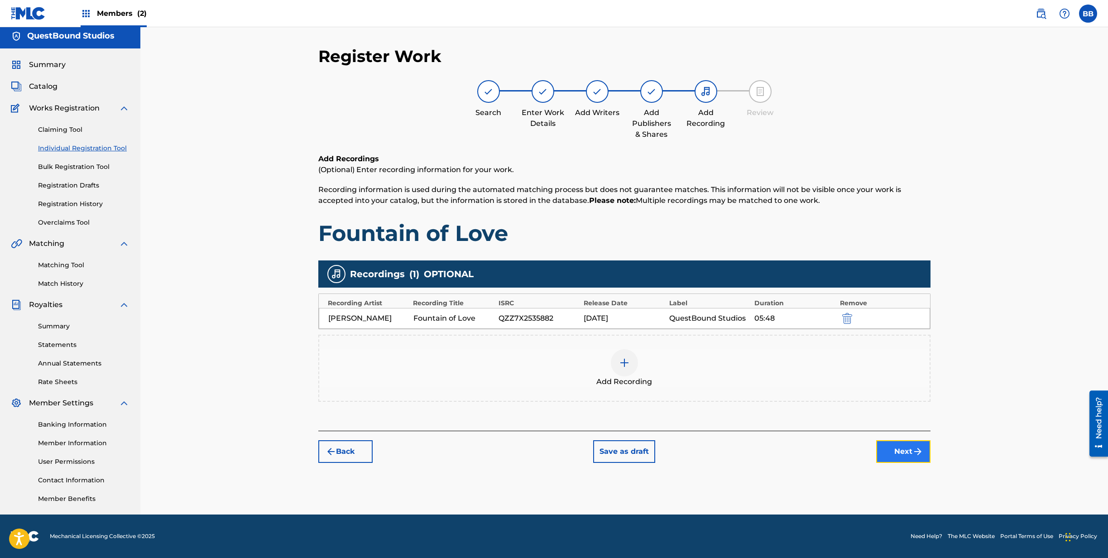
click at [909, 452] on button "Next" at bounding box center [903, 451] width 54 height 23
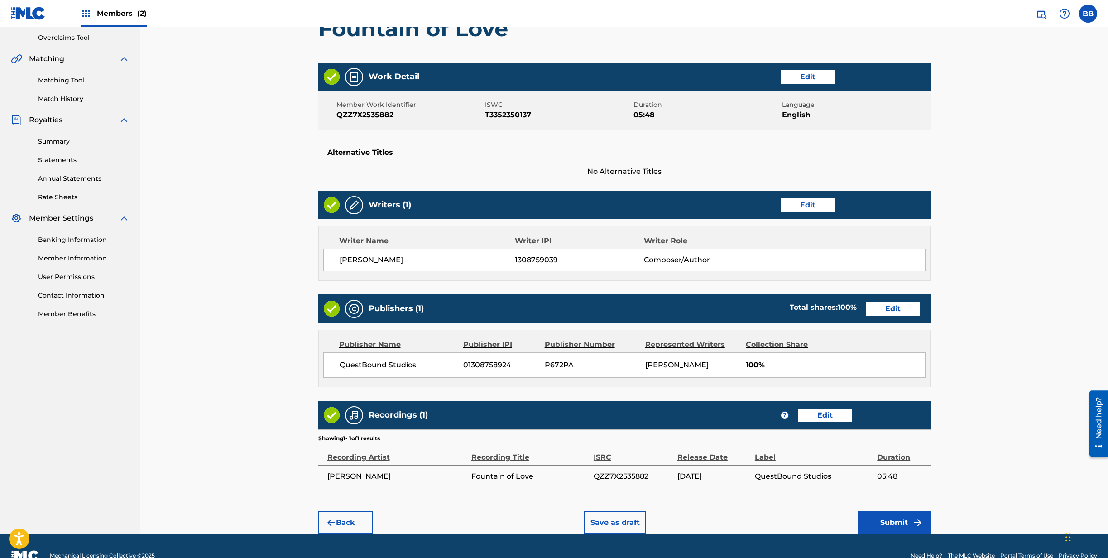
scroll to position [208, 0]
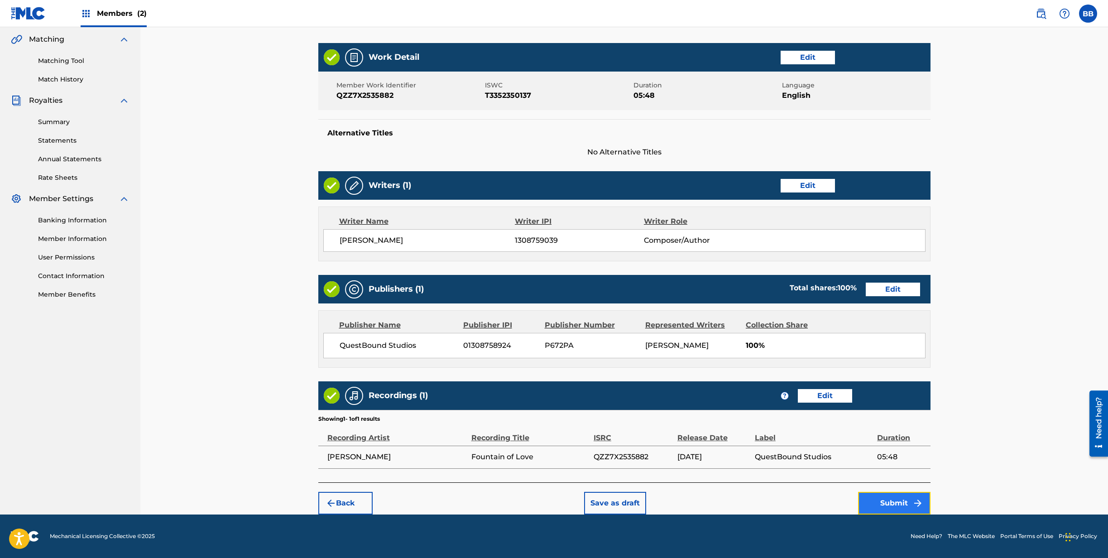
click at [896, 506] on button "Submit" at bounding box center [894, 503] width 72 height 23
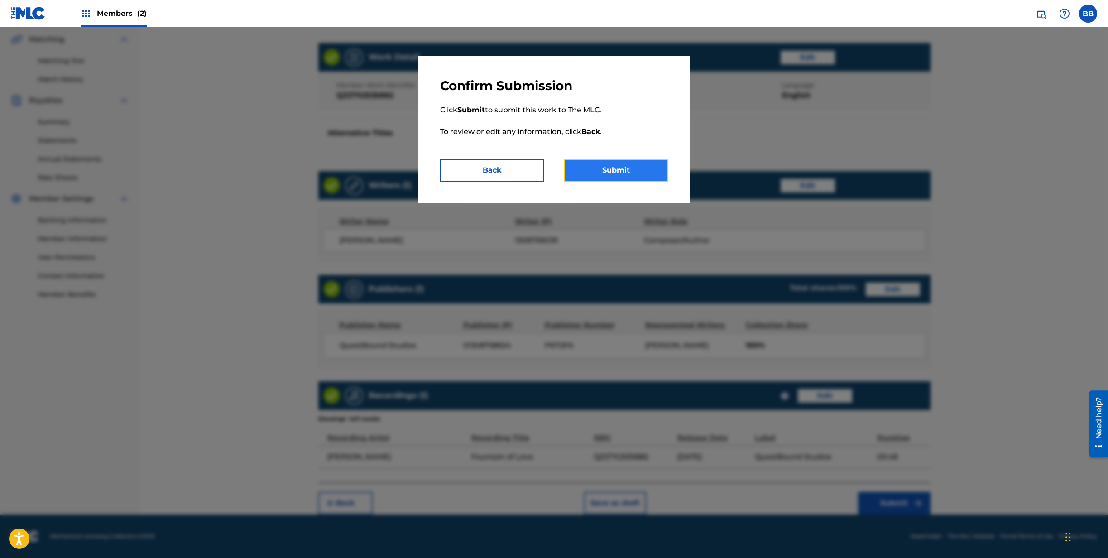
click at [624, 174] on button "Submit" at bounding box center [616, 170] width 104 height 23
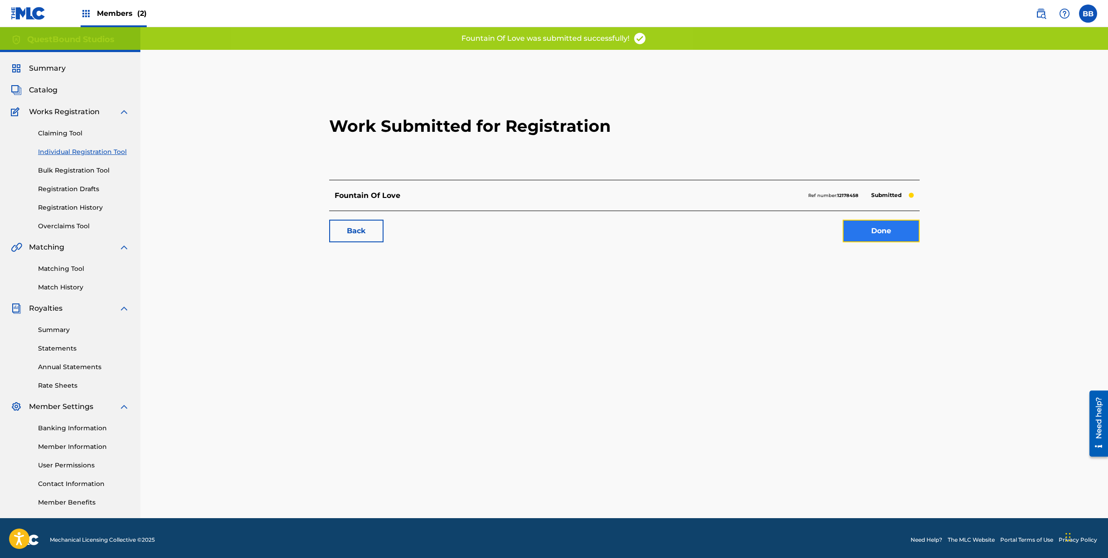
click at [883, 235] on link "Done" at bounding box center [880, 231] width 77 height 23
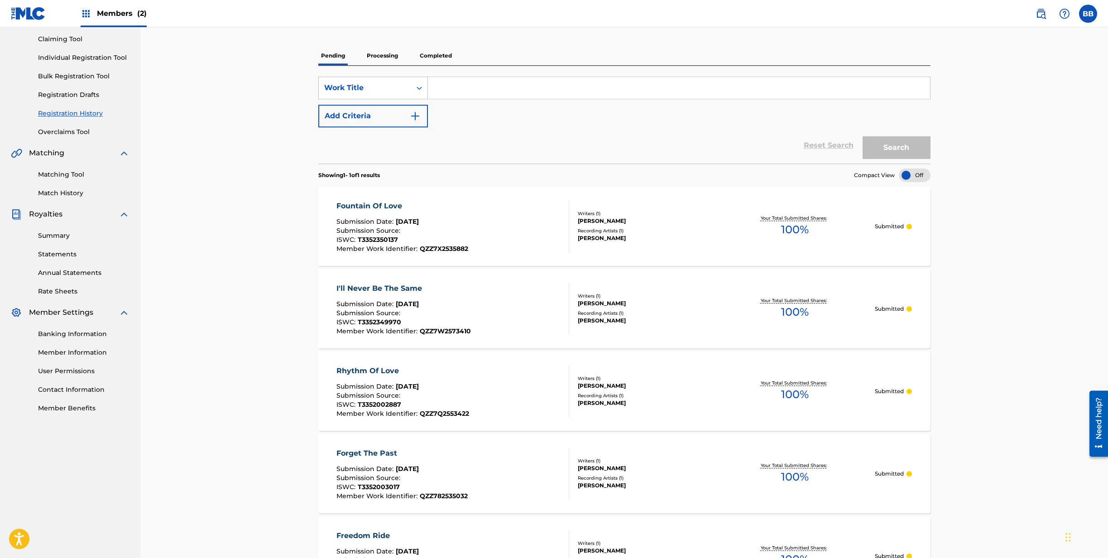
scroll to position [92, 0]
click at [922, 177] on div at bounding box center [915, 177] width 32 height 14
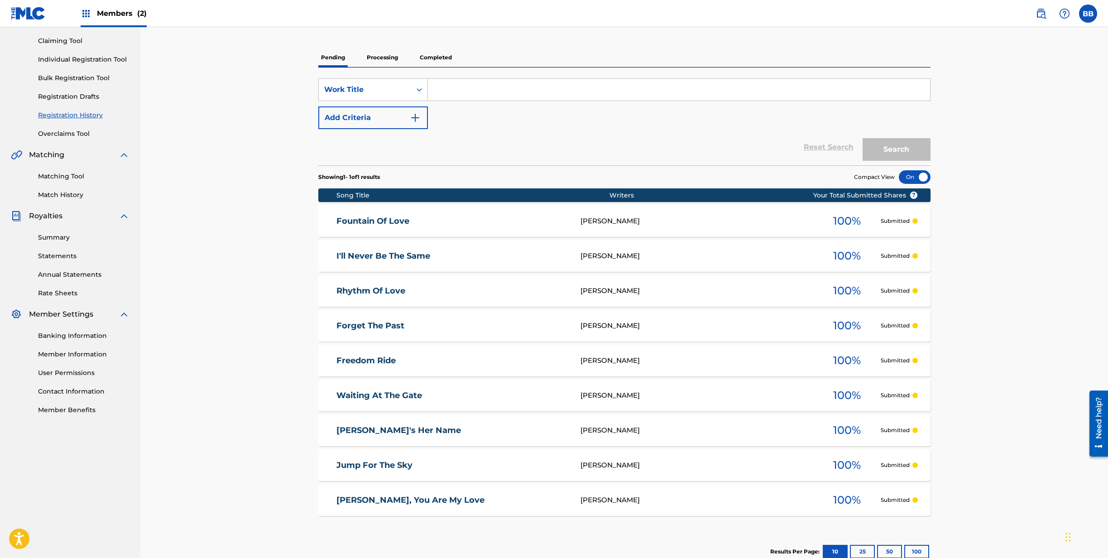
click at [921, 176] on div at bounding box center [915, 177] width 32 height 14
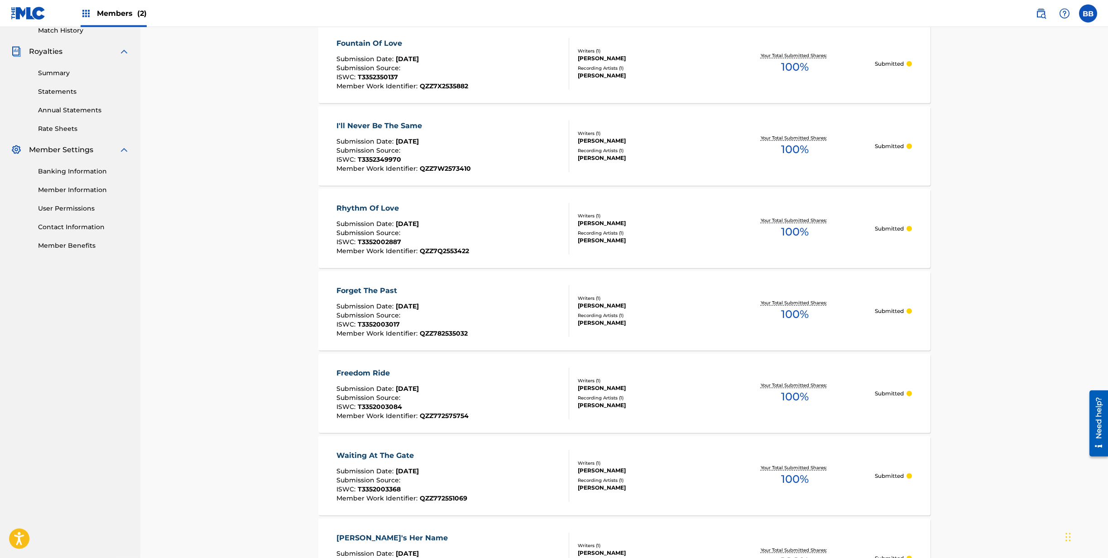
scroll to position [277, 0]
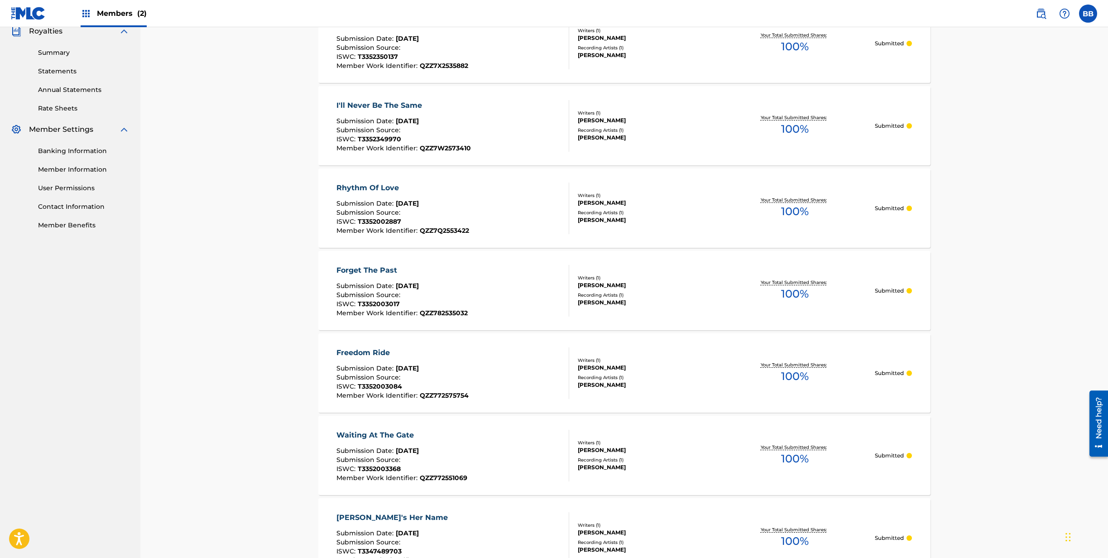
click at [117, 14] on span "Members (2)" at bounding box center [122, 13] width 50 height 10
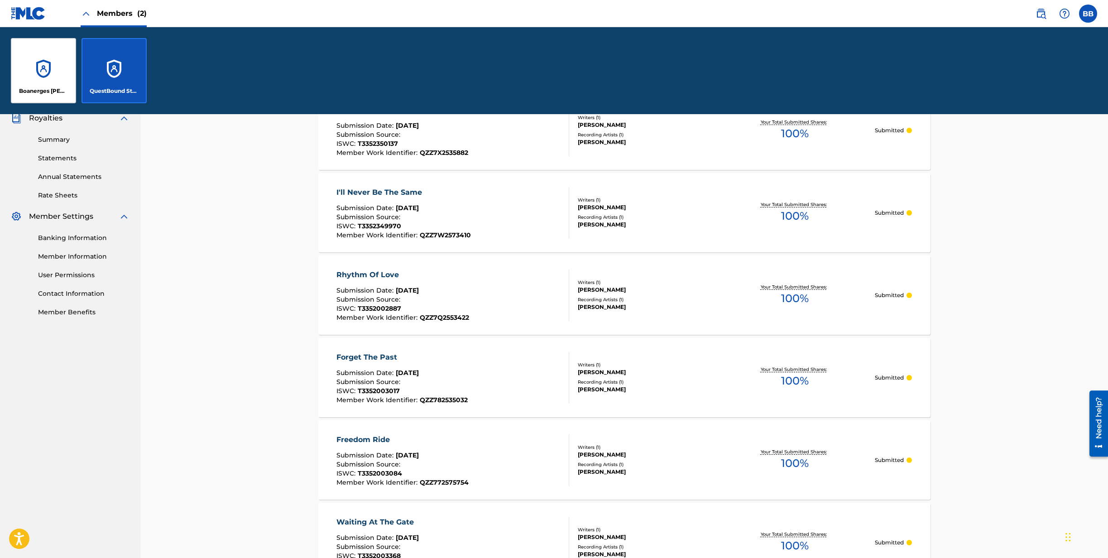
scroll to position [364, 0]
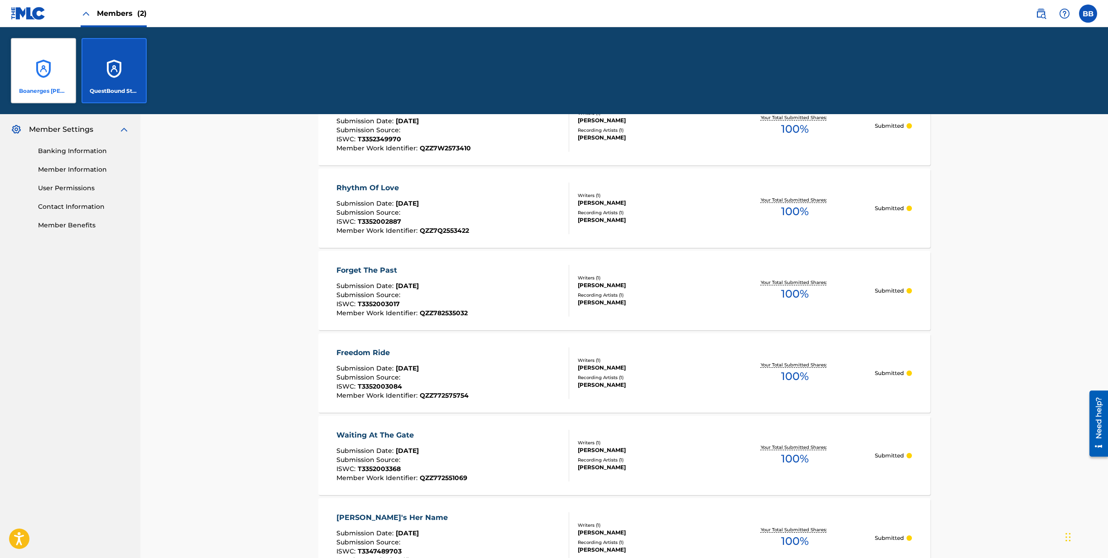
click at [54, 76] on div "Boanerges Daniel Bruno" at bounding box center [43, 70] width 65 height 65
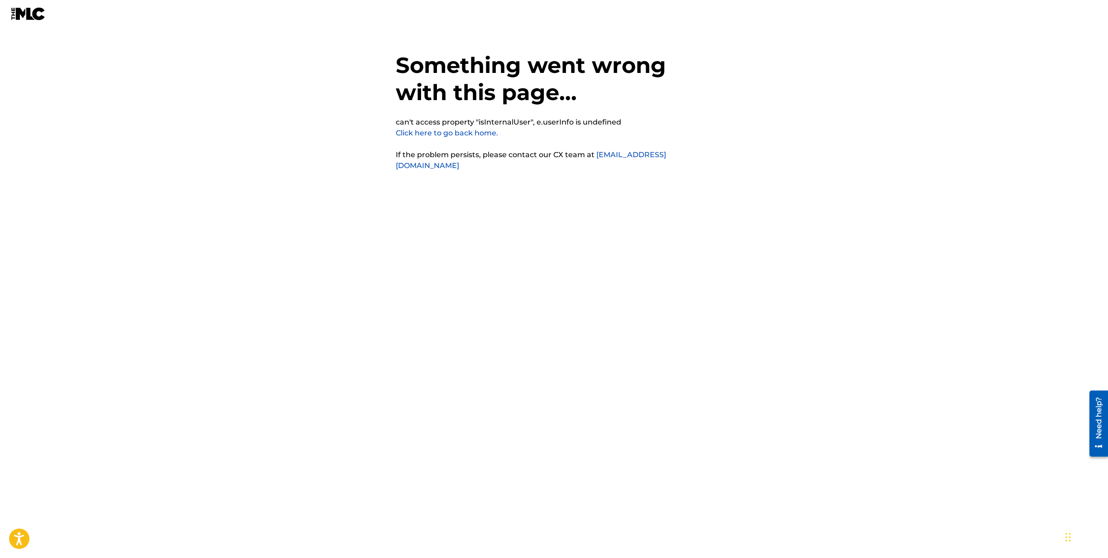
click at [403, 131] on link "Click here to go back home." at bounding box center [447, 133] width 102 height 9
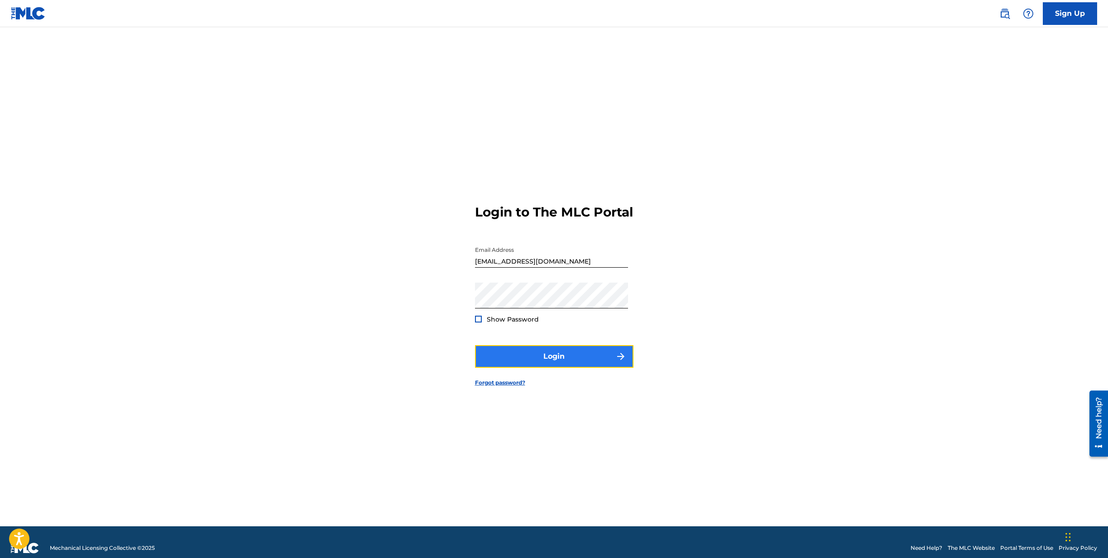
click at [553, 359] on button "Login" at bounding box center [554, 356] width 158 height 23
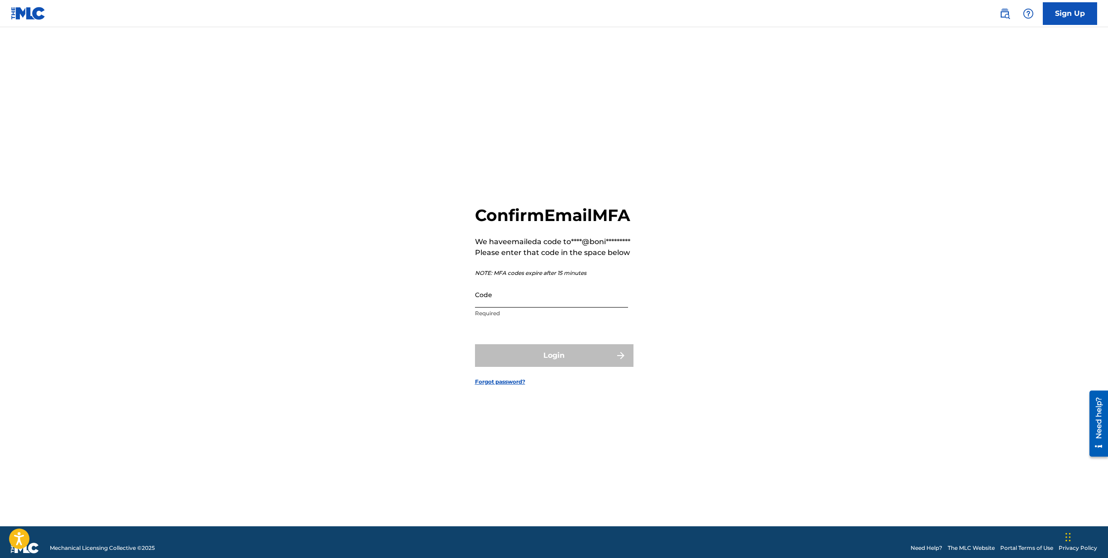
click at [515, 307] on input "Code" at bounding box center [551, 295] width 153 height 26
click at [545, 307] on input "Code" at bounding box center [551, 295] width 153 height 26
paste input "986872"
type input "986872"
click at [577, 367] on button "Login" at bounding box center [554, 355] width 158 height 23
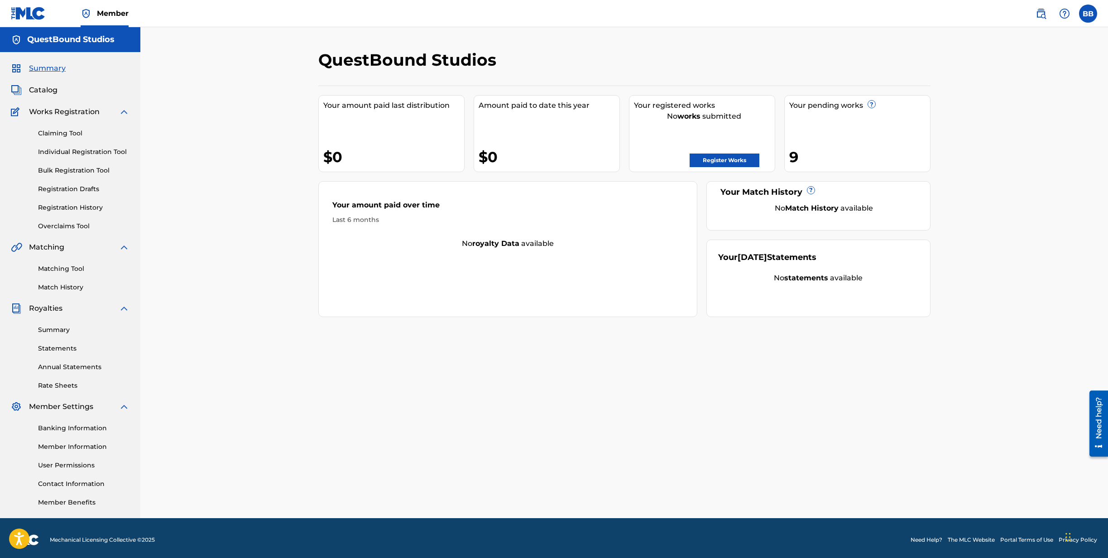
click at [120, 12] on span "Member" at bounding box center [113, 13] width 32 height 10
click at [1086, 15] on label at bounding box center [1088, 14] width 18 height 18
click at [1088, 14] on input "BB Boni Bruno root@bonibruno.com Notification Preferences Profile Log out" at bounding box center [1088, 14] width 0 height 0
click at [1000, 110] on link "Profile" at bounding box center [999, 113] width 18 height 8
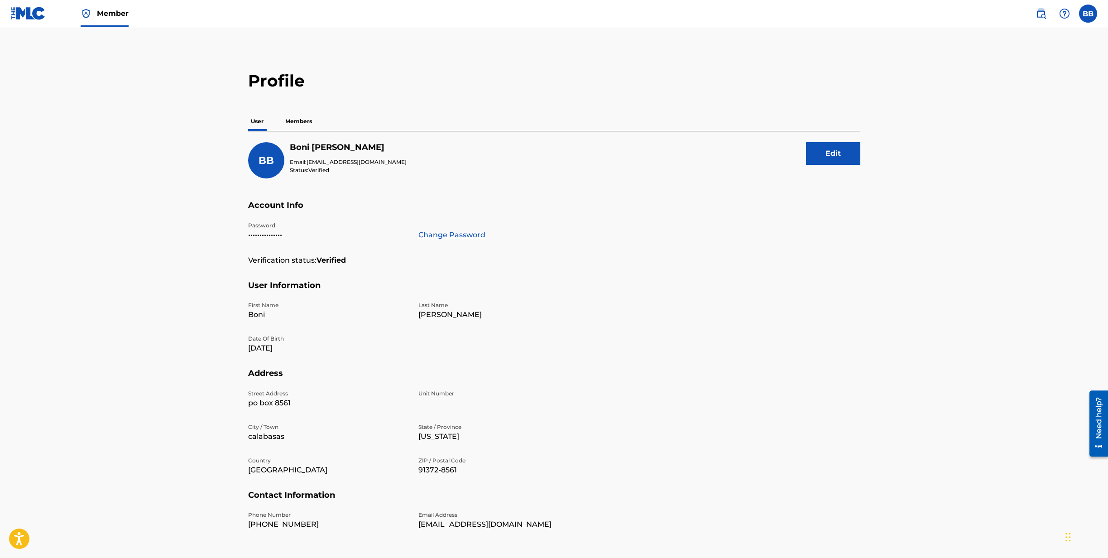
click at [296, 126] on p "Members" at bounding box center [298, 121] width 32 height 19
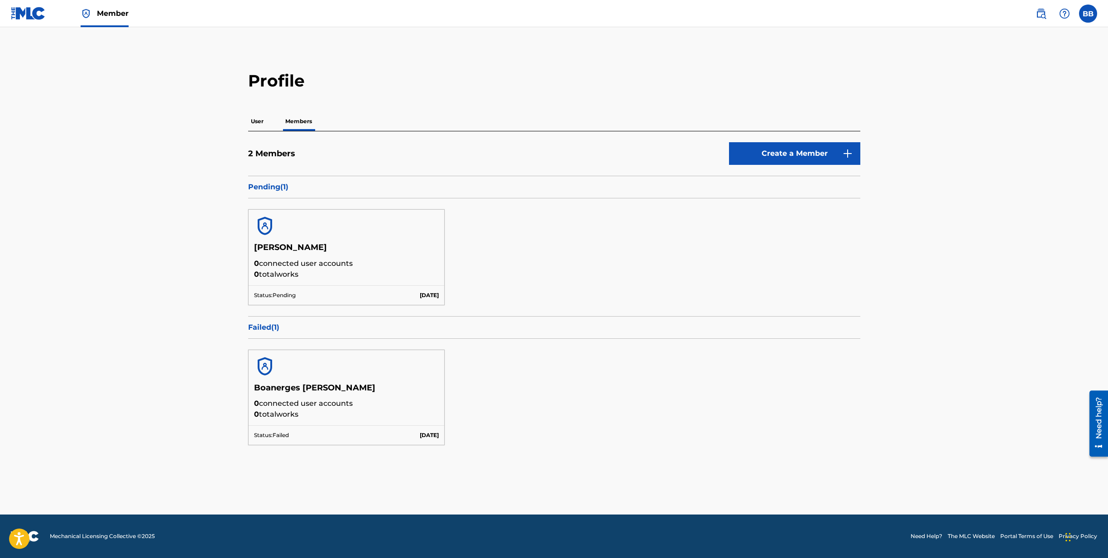
click at [19, 12] on img at bounding box center [28, 13] width 35 height 13
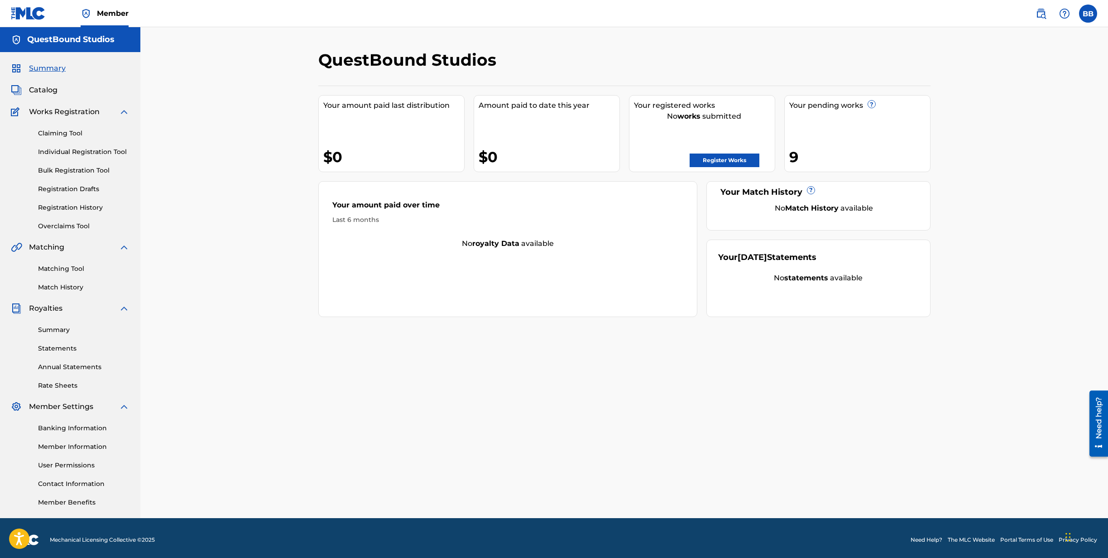
click at [41, 72] on span "Summary" at bounding box center [47, 68] width 37 height 11
click at [65, 49] on div "QuestBound Studios" at bounding box center [70, 39] width 140 height 25
click at [67, 41] on h5 "QuestBound Studios" at bounding box center [70, 39] width 87 height 10
click at [726, 159] on link "Register Works" at bounding box center [724, 160] width 70 height 14
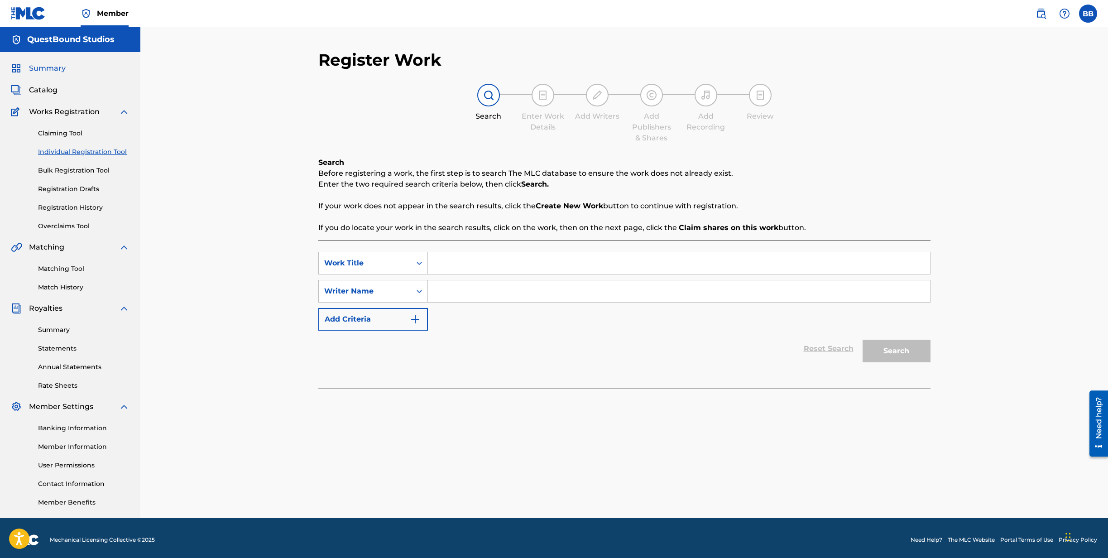
click at [57, 70] on span "Summary" at bounding box center [47, 68] width 37 height 11
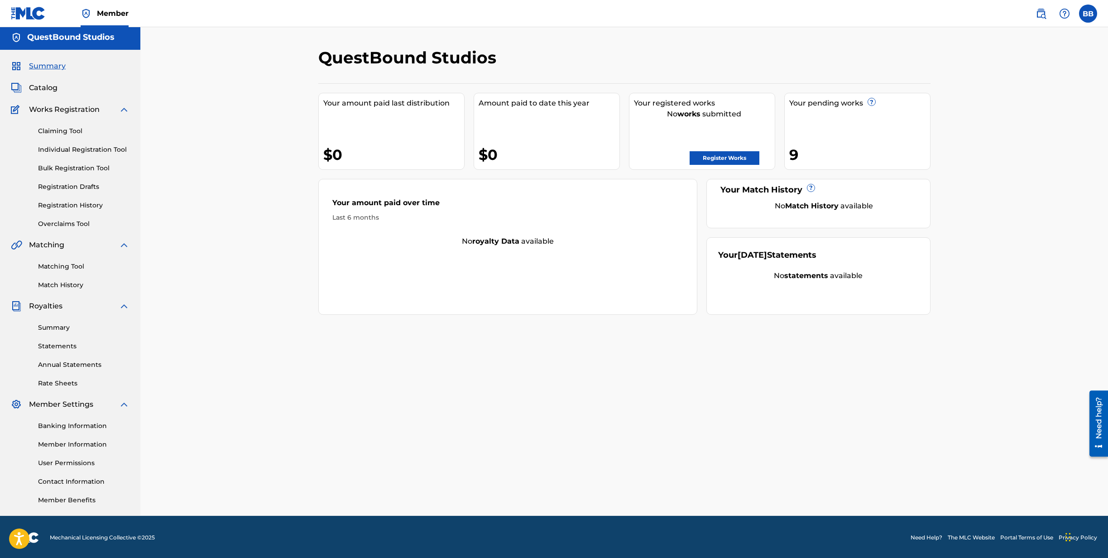
scroll to position [4, 0]
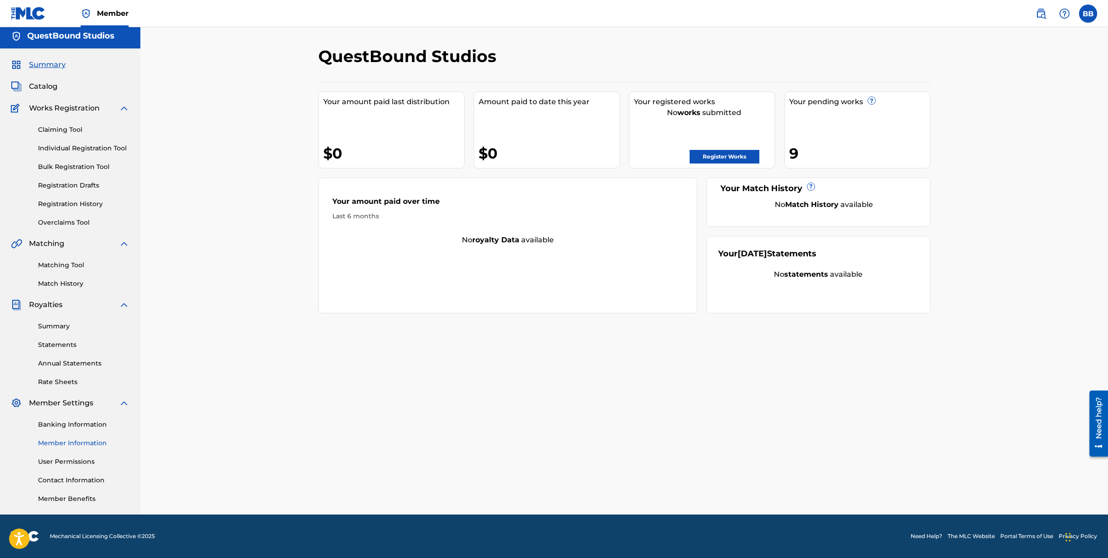
click at [70, 439] on link "Member Information" at bounding box center [83, 443] width 91 height 10
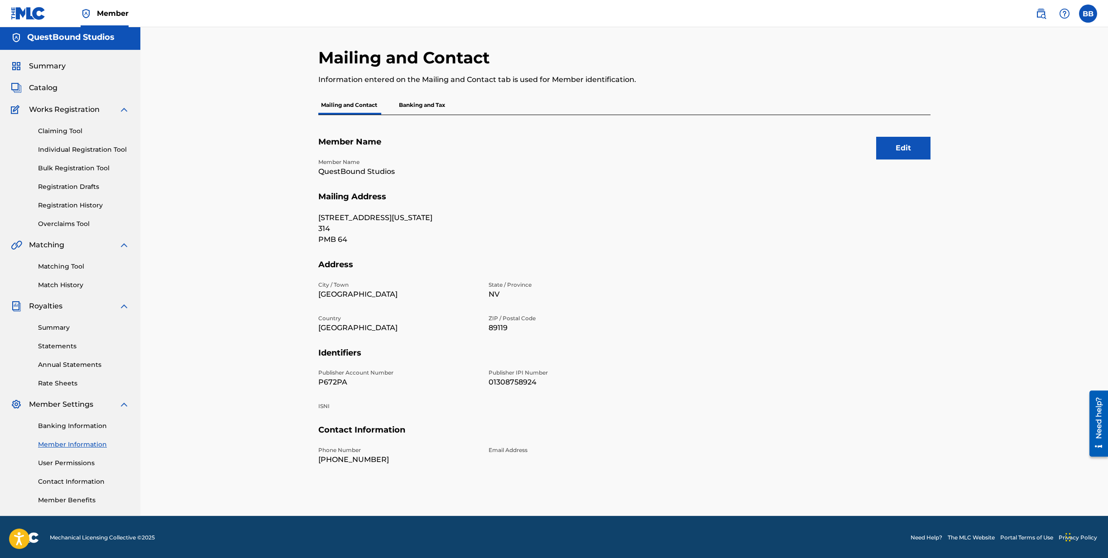
scroll to position [4, 0]
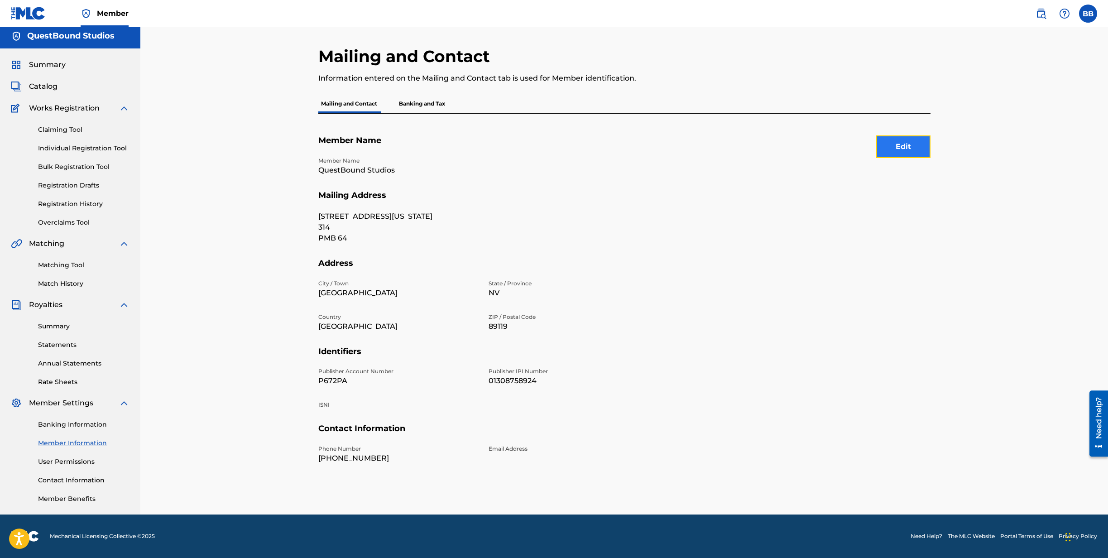
click at [904, 146] on button "Edit" at bounding box center [903, 146] width 54 height 23
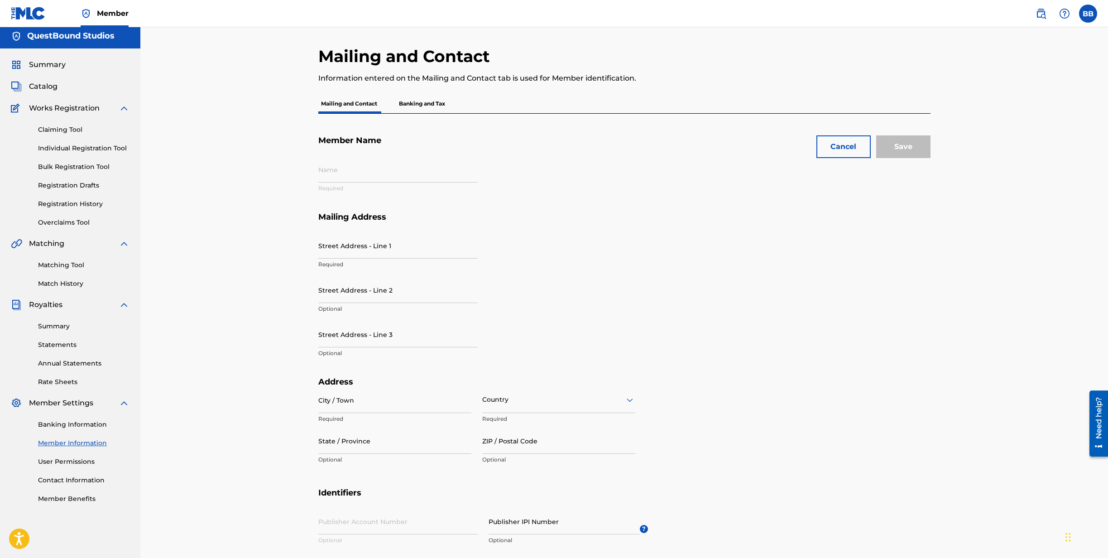
type input "QuestBound Studios"
type input "3909 S Maryland Pkwy"
type input "314"
type input "PMB 64"
type input "Las Vegas"
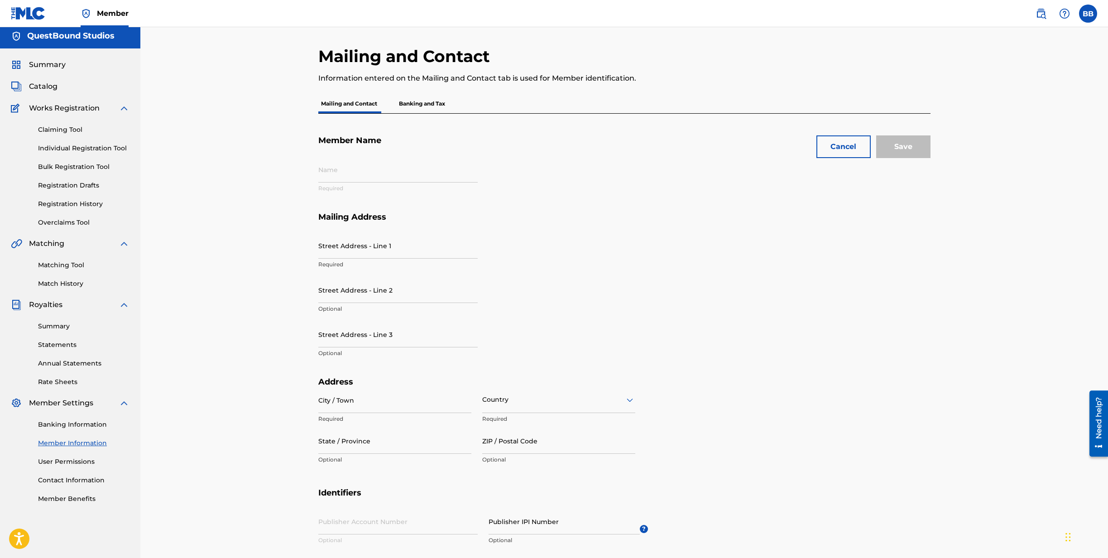
type input "89119"
type input "P672PA"
type input "01308758924"
type input "818"
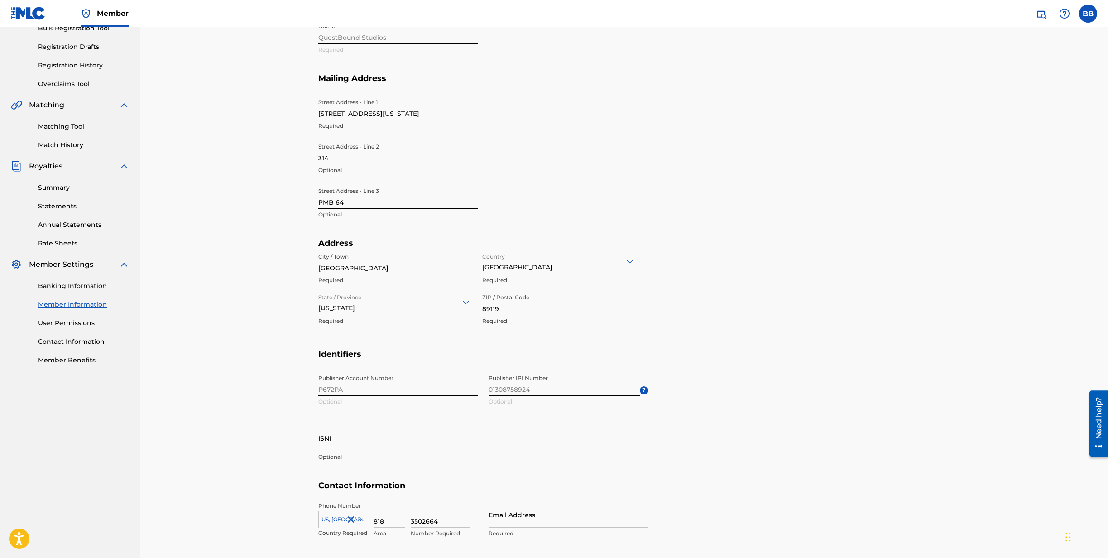
scroll to position [206, 0]
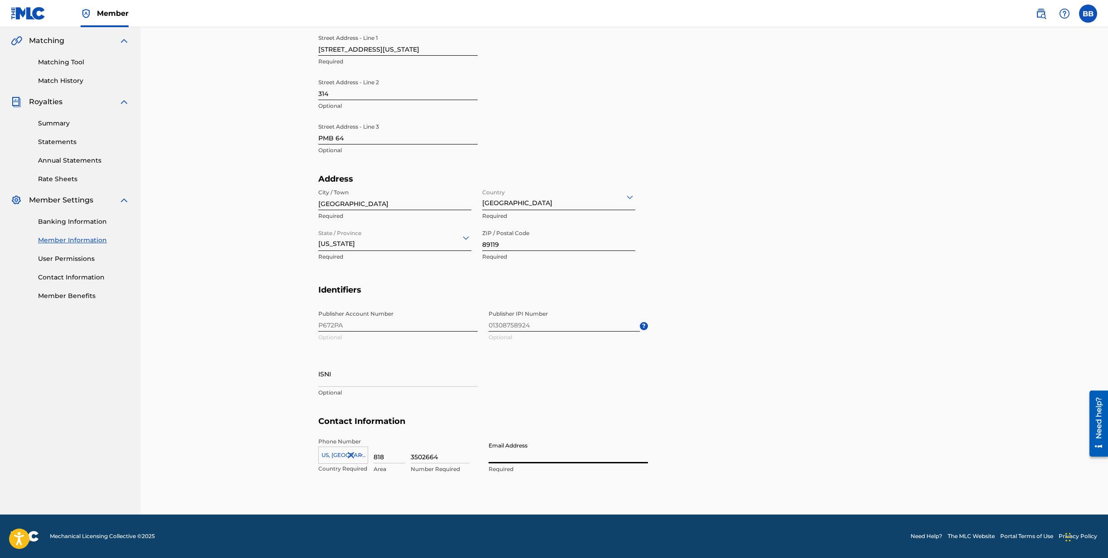
click at [563, 458] on input "Email Address" at bounding box center [567, 450] width 159 height 26
click at [422, 455] on input "3502664" at bounding box center [440, 450] width 59 height 26
type input "3502664"
click at [538, 458] on input "Email Address" at bounding box center [567, 450] width 159 height 26
type input "boni"
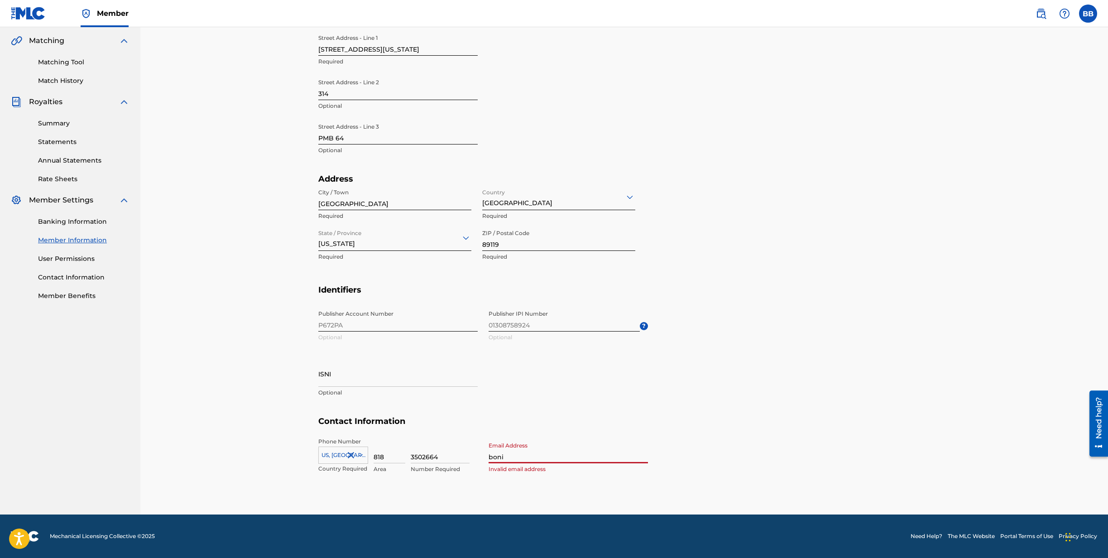
type input "US"
type input "NV"
type input "818"
type input "boni@questboundstudios.com"
type input "US"
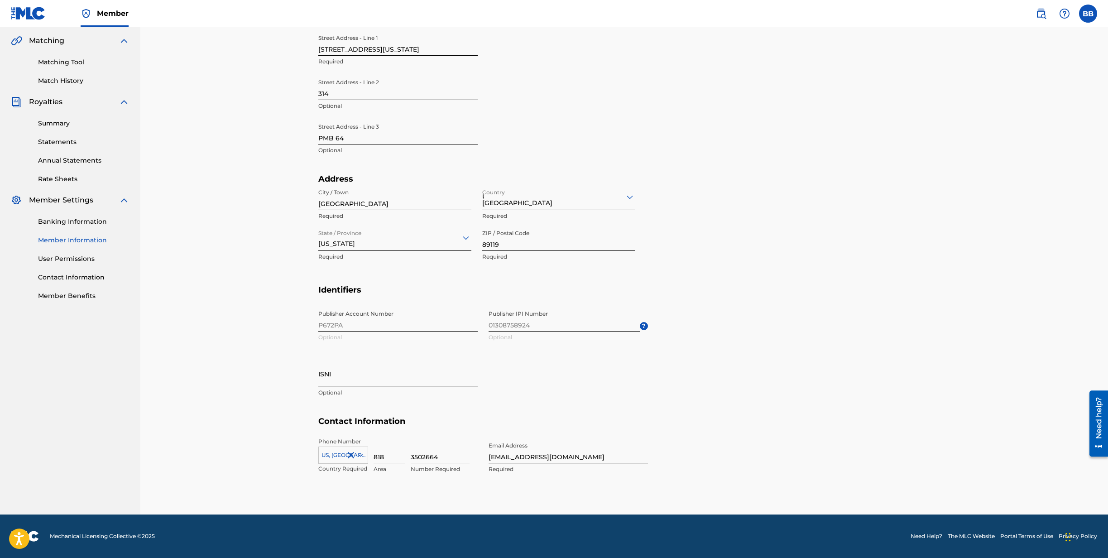
type input "NV"
type input "818"
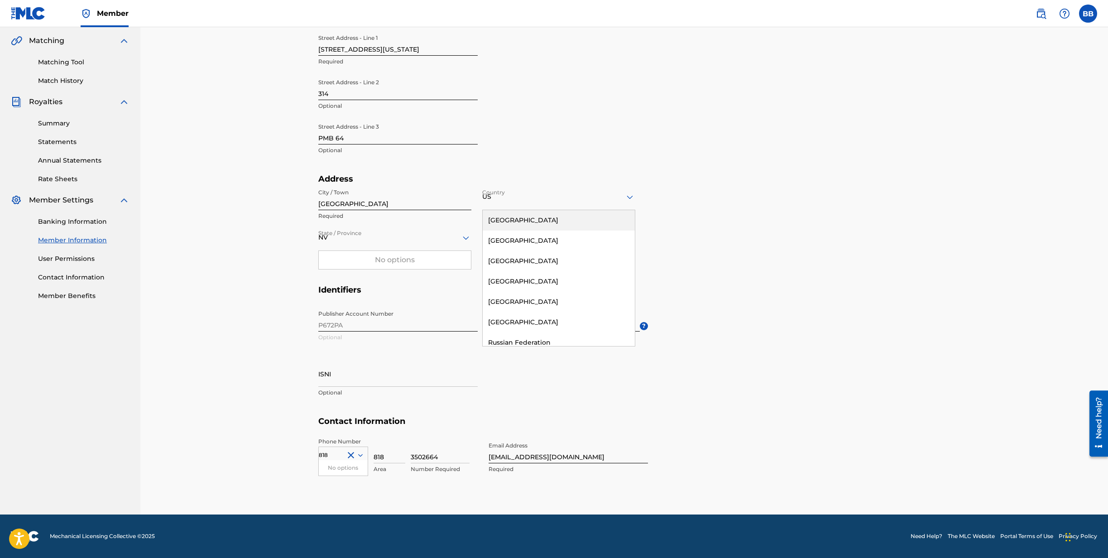
type input "boni@questboundstudios.com"
click at [785, 427] on h5 "Contact Information" at bounding box center [624, 426] width 612 height 21
click at [819, 297] on h5 "Identifiers" at bounding box center [624, 295] width 612 height 21
click at [625, 195] on icon at bounding box center [629, 196] width 11 height 11
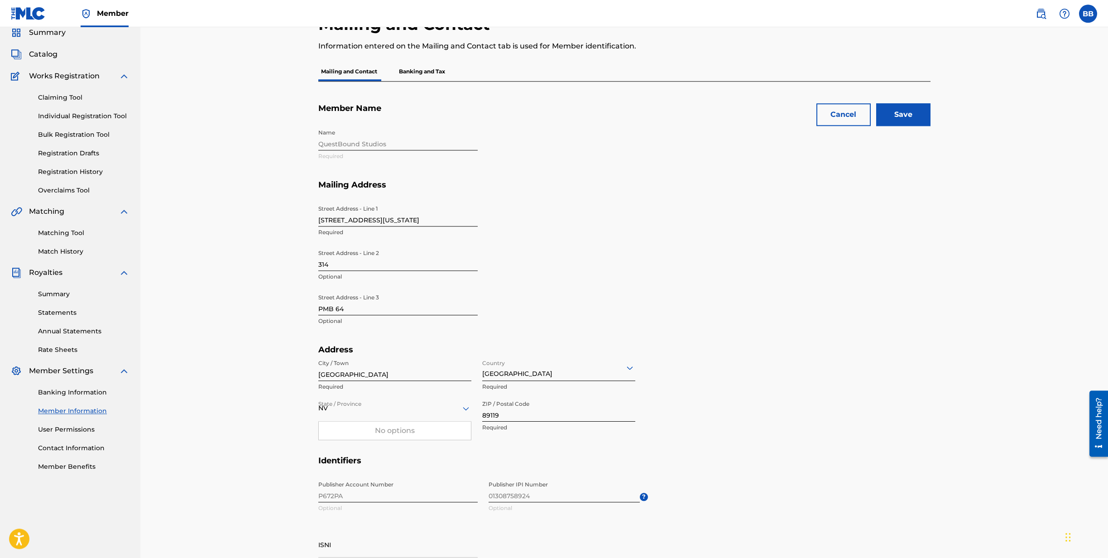
scroll to position [22, 0]
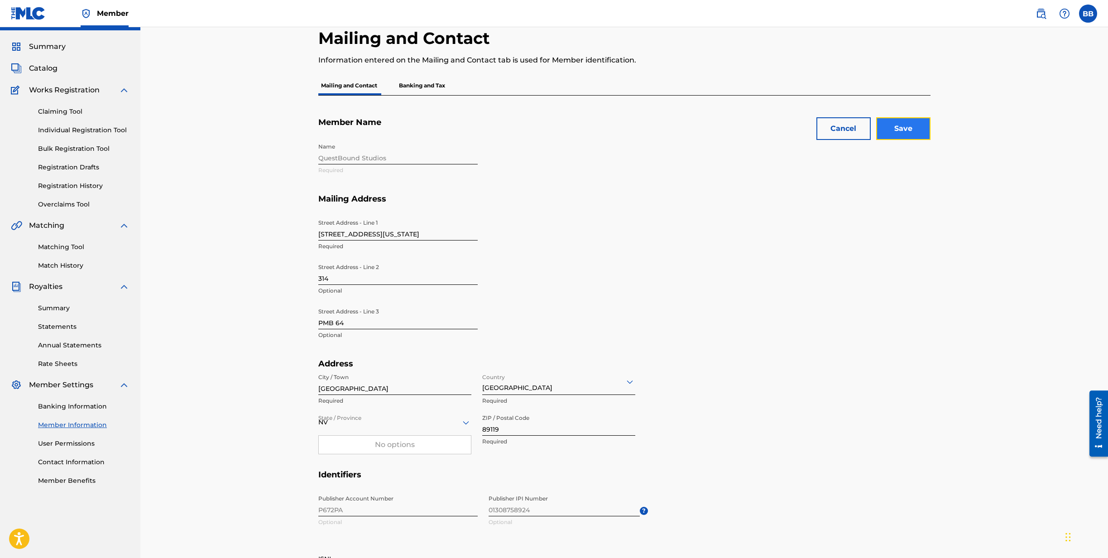
click at [896, 126] on input "Save" at bounding box center [903, 128] width 54 height 23
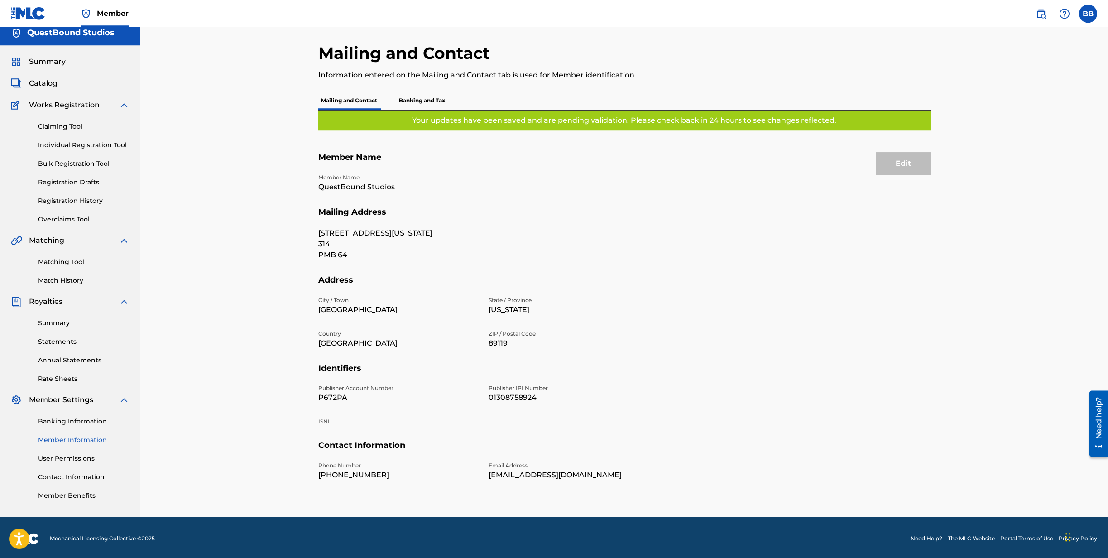
scroll to position [9, 0]
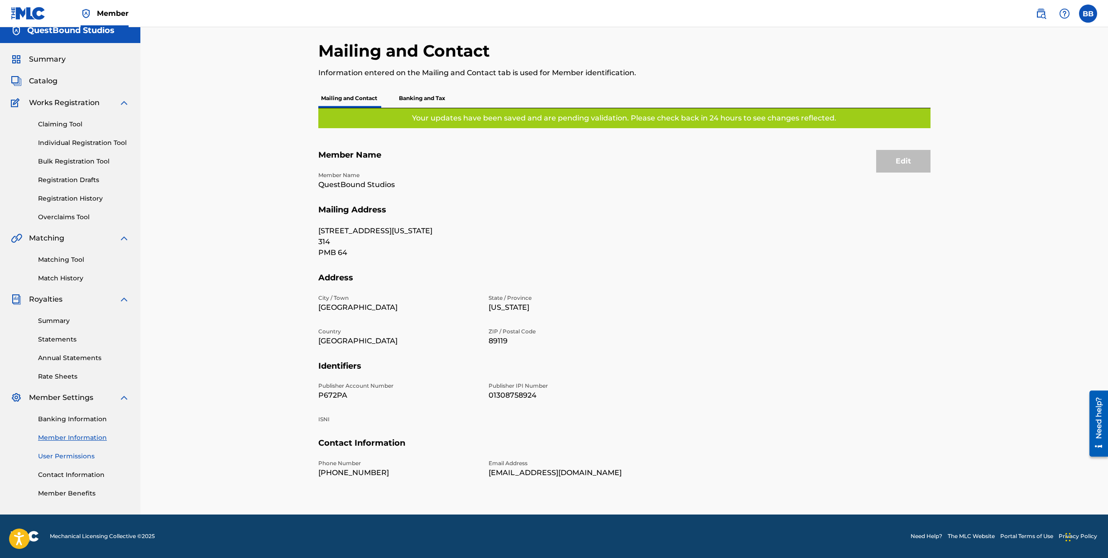
click at [83, 457] on link "User Permissions" at bounding box center [83, 456] width 91 height 10
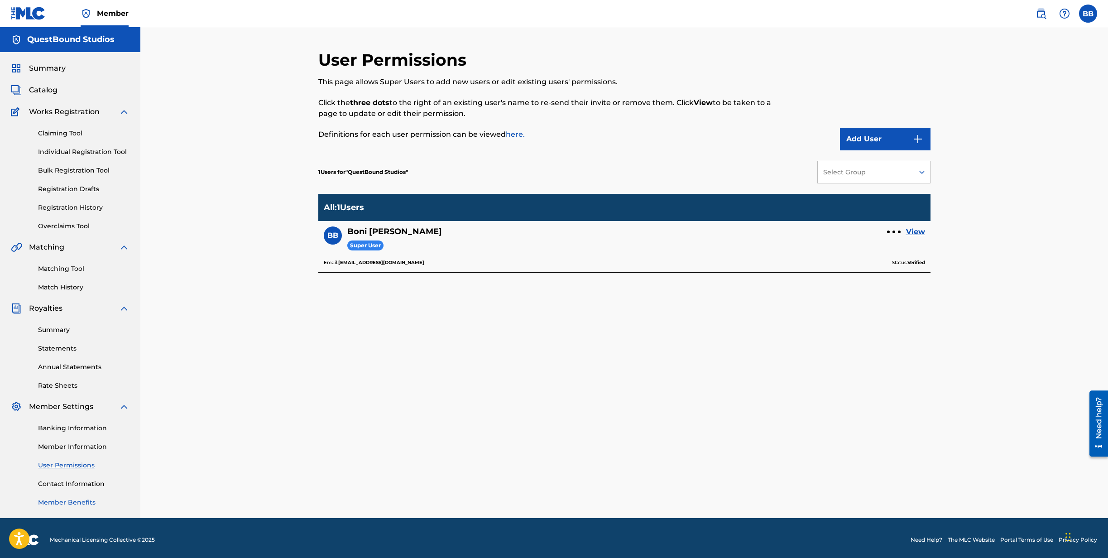
click at [81, 503] on link "Member Benefits" at bounding box center [83, 503] width 91 height 10
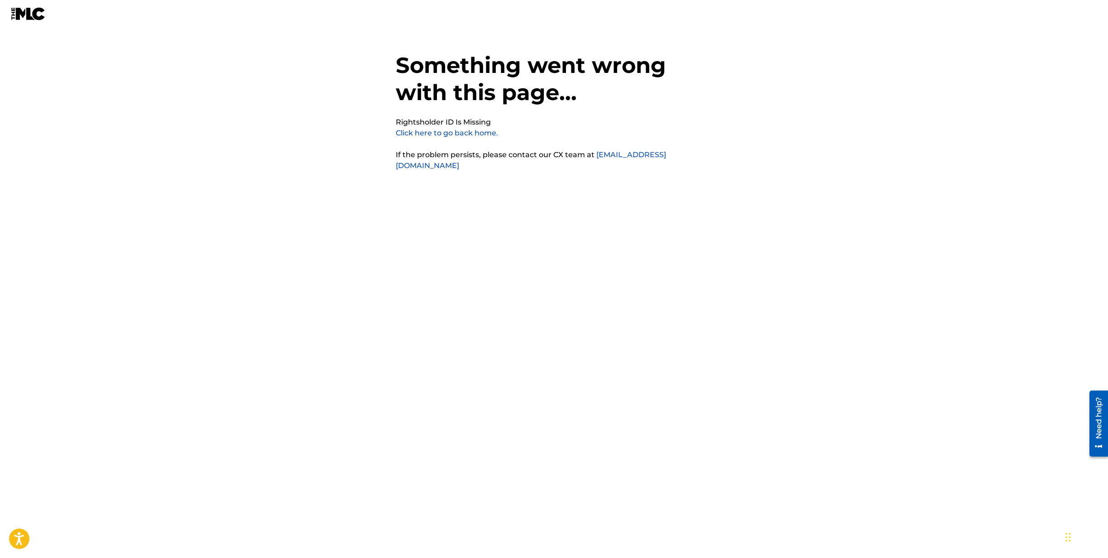
click at [465, 133] on link "Click here to go back home." at bounding box center [447, 133] width 102 height 9
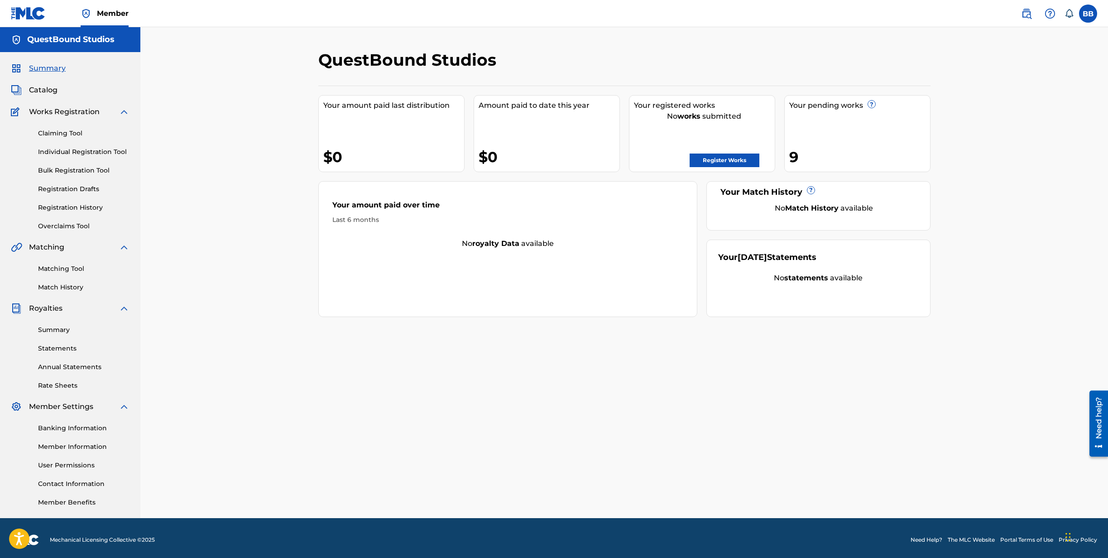
click at [792, 158] on div "9" at bounding box center [859, 157] width 141 height 20
click at [81, 205] on link "Registration History" at bounding box center [83, 208] width 91 height 10
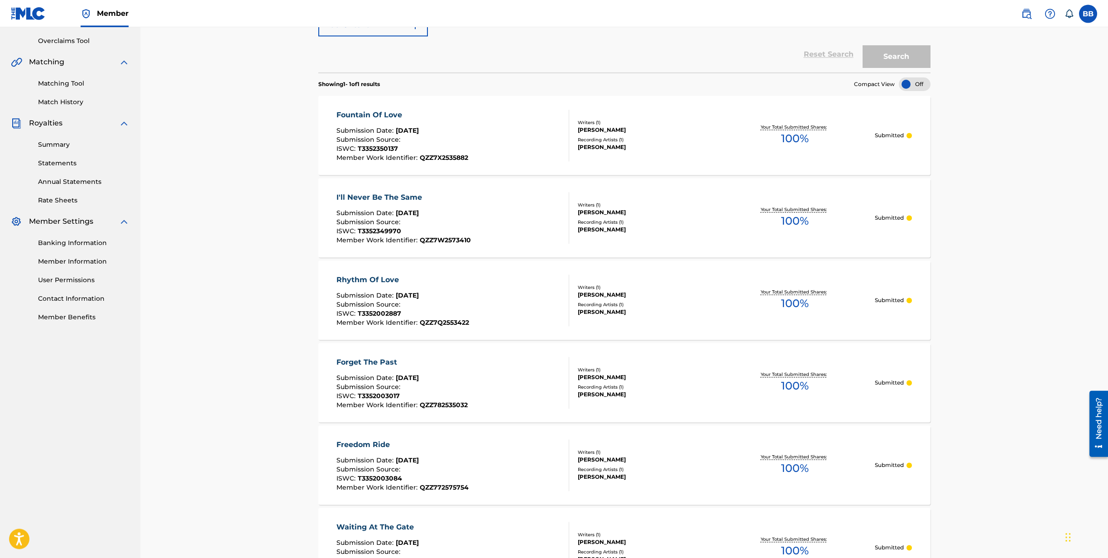
scroll to position [231, 0]
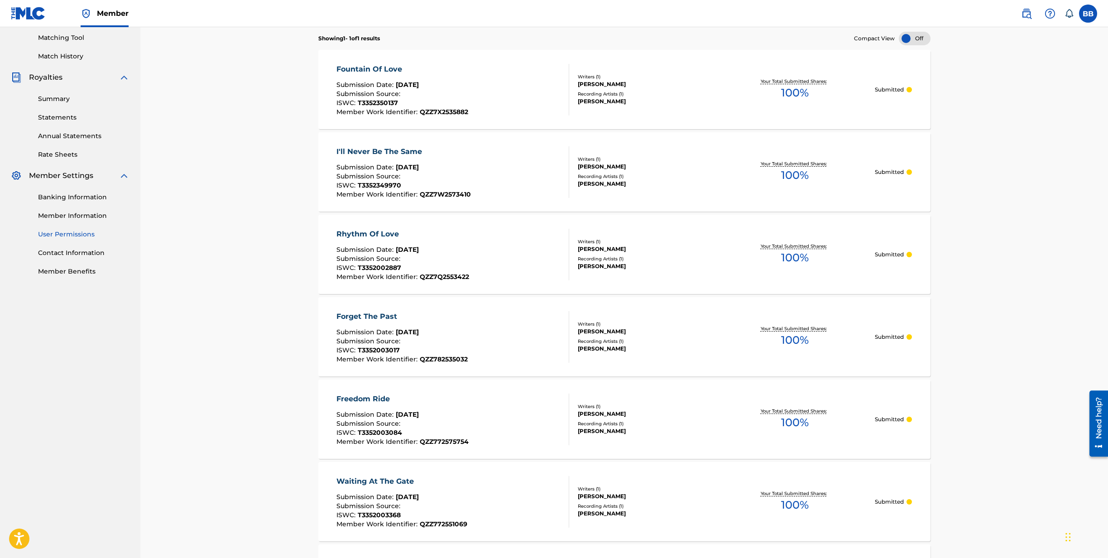
click at [80, 235] on link "User Permissions" at bounding box center [83, 235] width 91 height 10
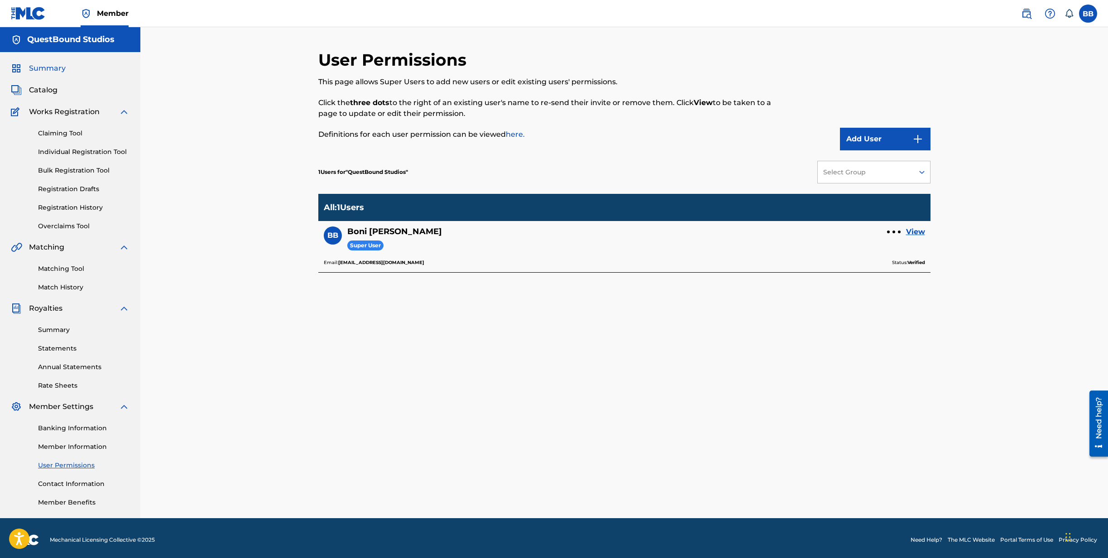
click at [55, 67] on span "Summary" at bounding box center [47, 68] width 37 height 11
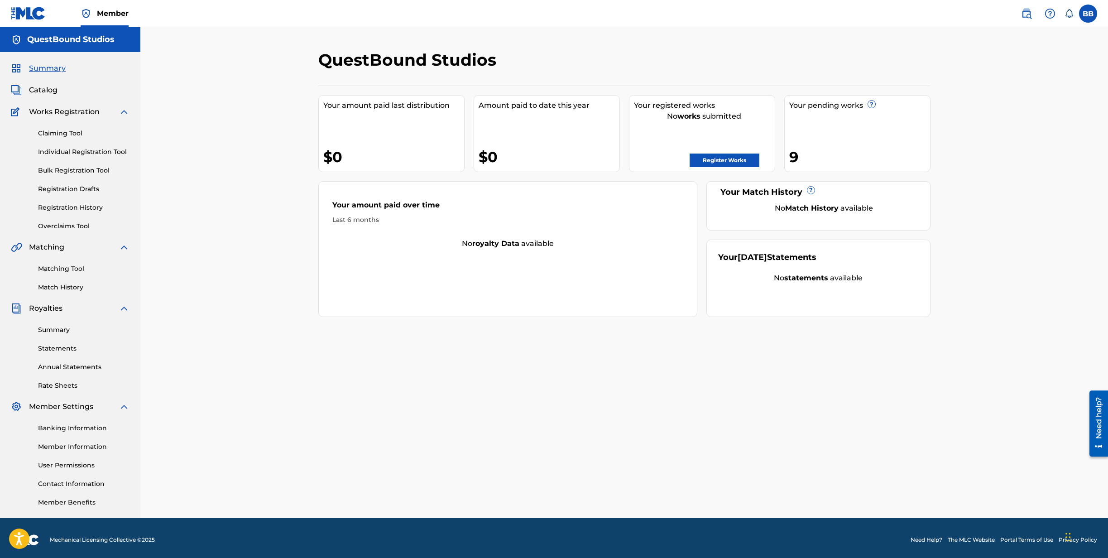
click at [23, 12] on img at bounding box center [28, 13] width 35 height 13
click at [48, 71] on span "Summary" at bounding box center [47, 68] width 37 height 11
click at [43, 88] on span "Catalog" at bounding box center [43, 90] width 29 height 11
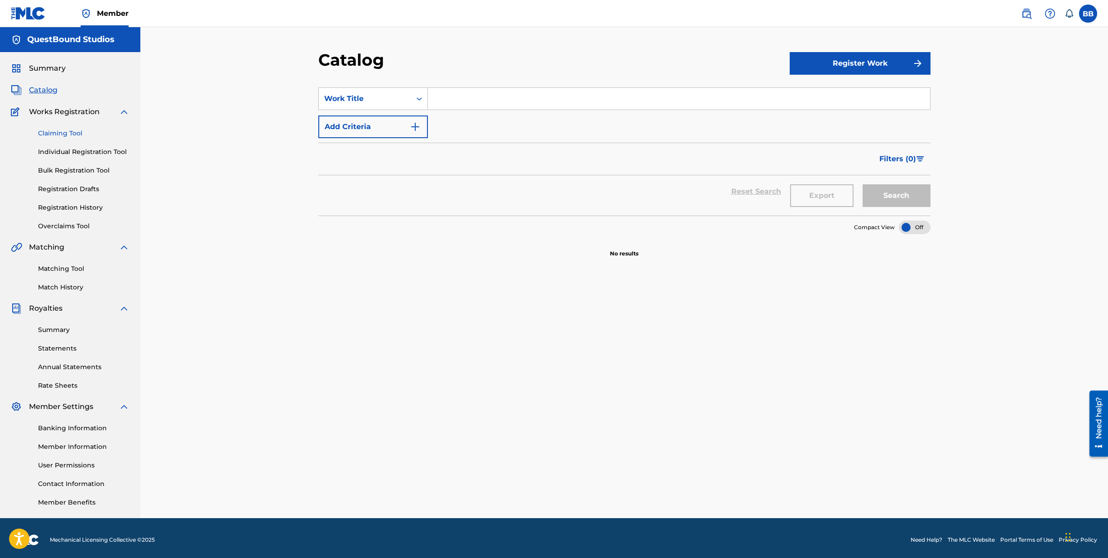
click at [47, 133] on link "Claiming Tool" at bounding box center [83, 134] width 91 height 10
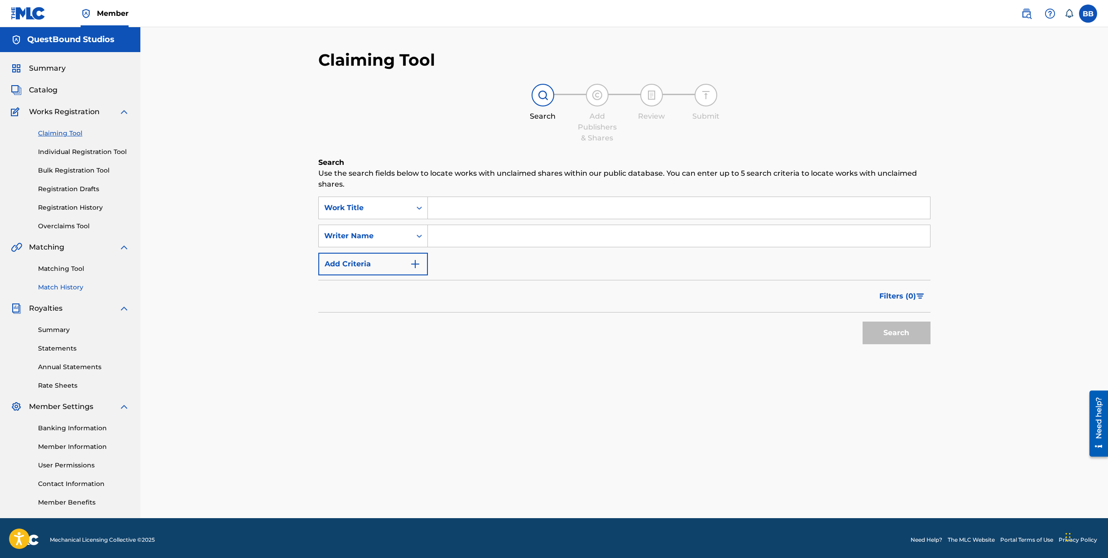
click at [60, 283] on link "Match History" at bounding box center [83, 287] width 91 height 10
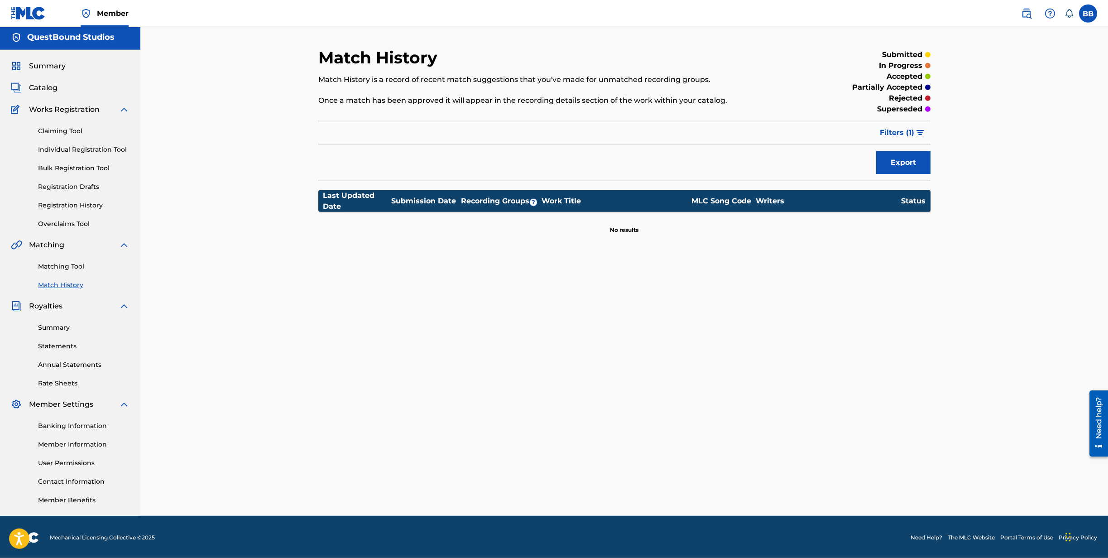
scroll to position [4, 0]
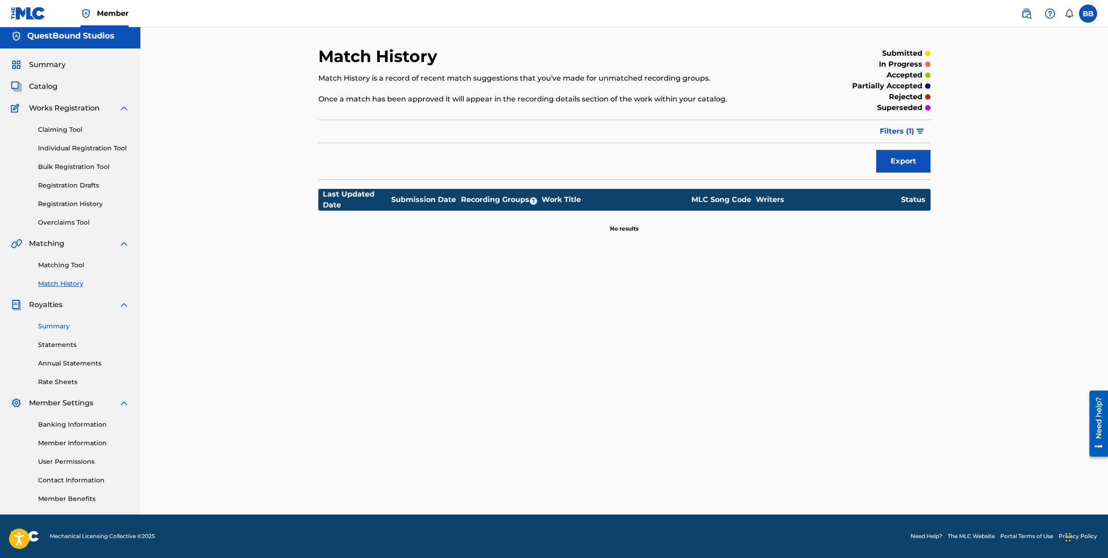
click at [55, 326] on link "Summary" at bounding box center [83, 326] width 91 height 10
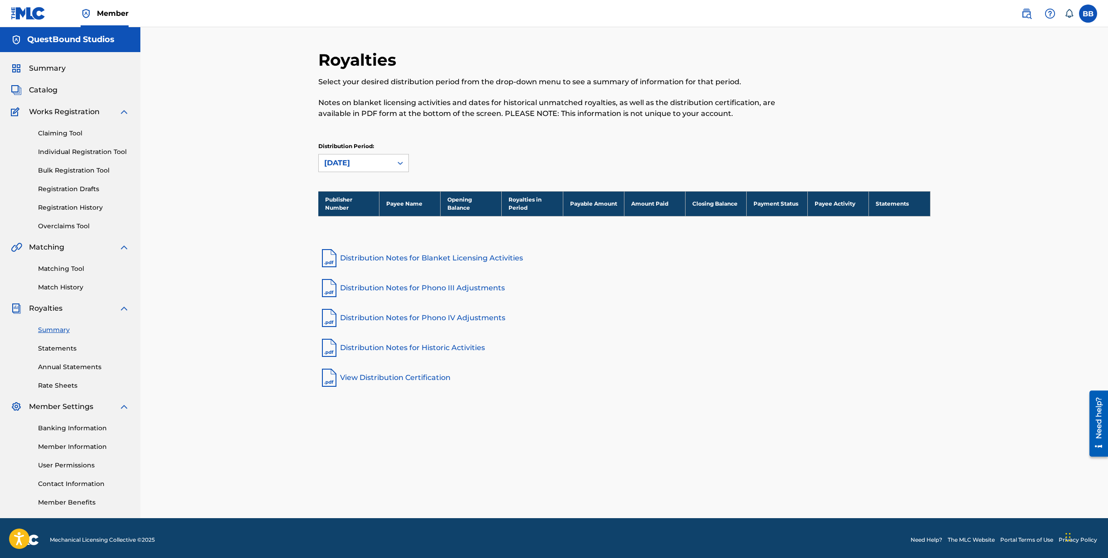
scroll to position [4, 0]
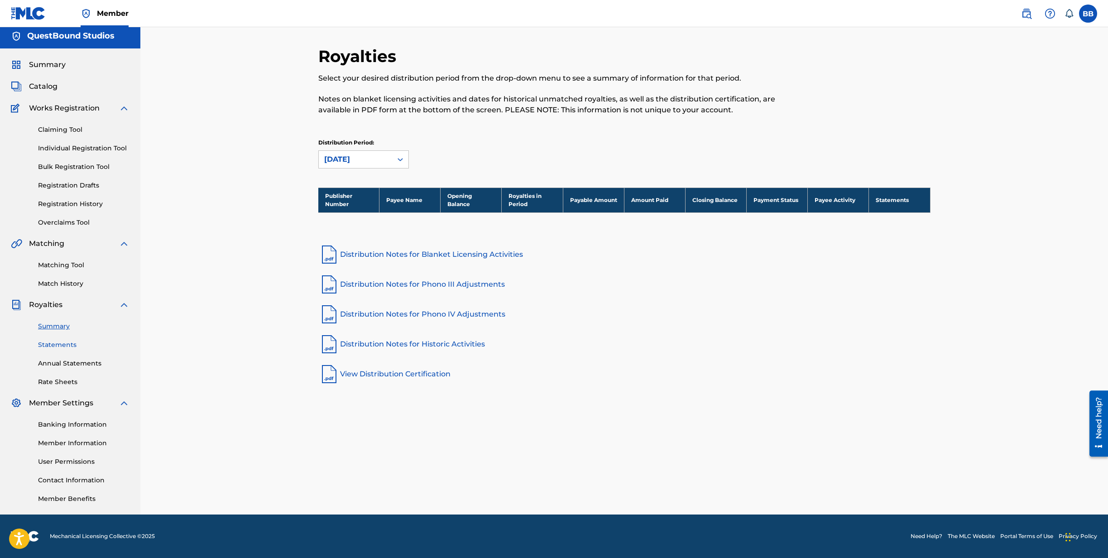
click at [63, 346] on link "Statements" at bounding box center [83, 345] width 91 height 10
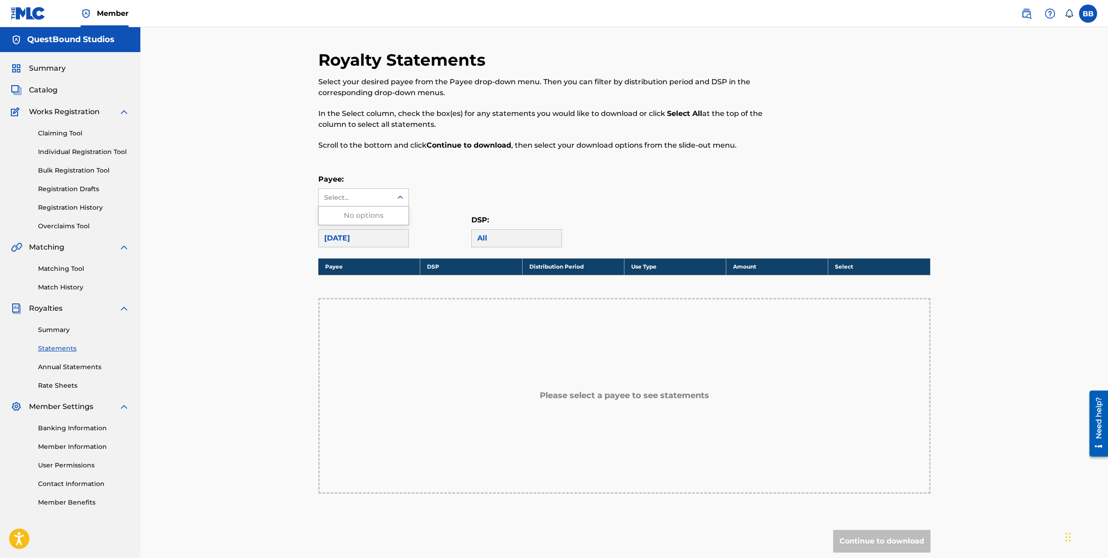
click at [359, 195] on div "Select..." at bounding box center [355, 198] width 62 height 10
click at [348, 201] on div "Select..." at bounding box center [355, 198] width 62 height 10
click at [56, 38] on h5 "QuestBound Studios" at bounding box center [70, 39] width 87 height 10
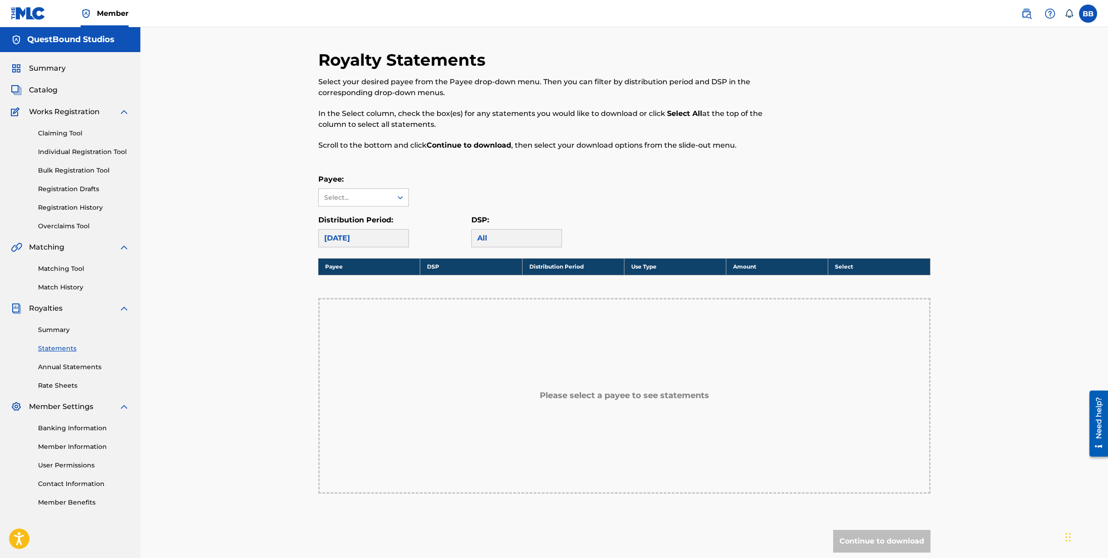
click at [19, 37] on img at bounding box center [16, 39] width 11 height 11
click at [88, 426] on link "Banking Information" at bounding box center [83, 428] width 91 height 10
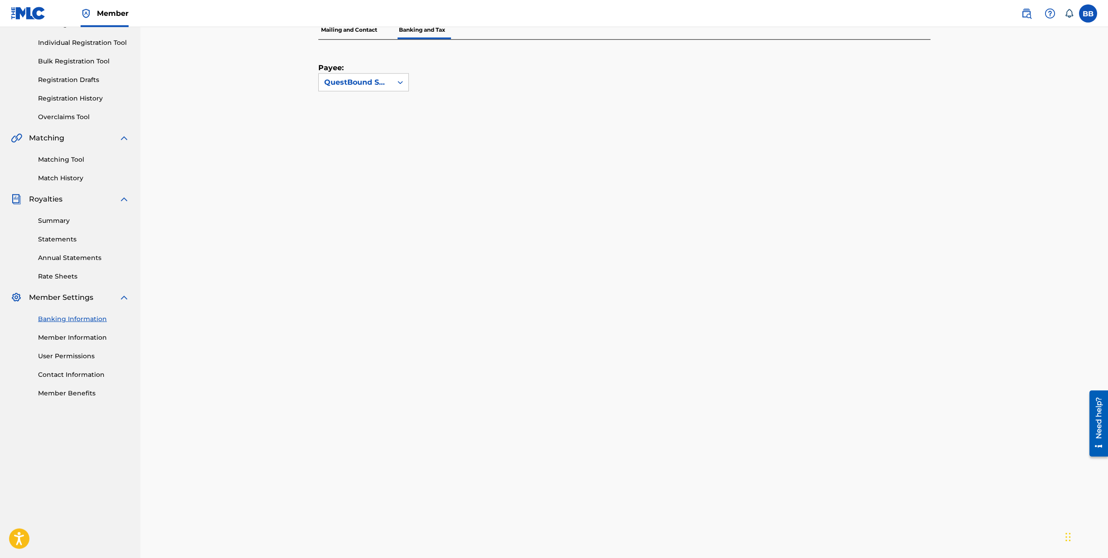
scroll to position [34, 0]
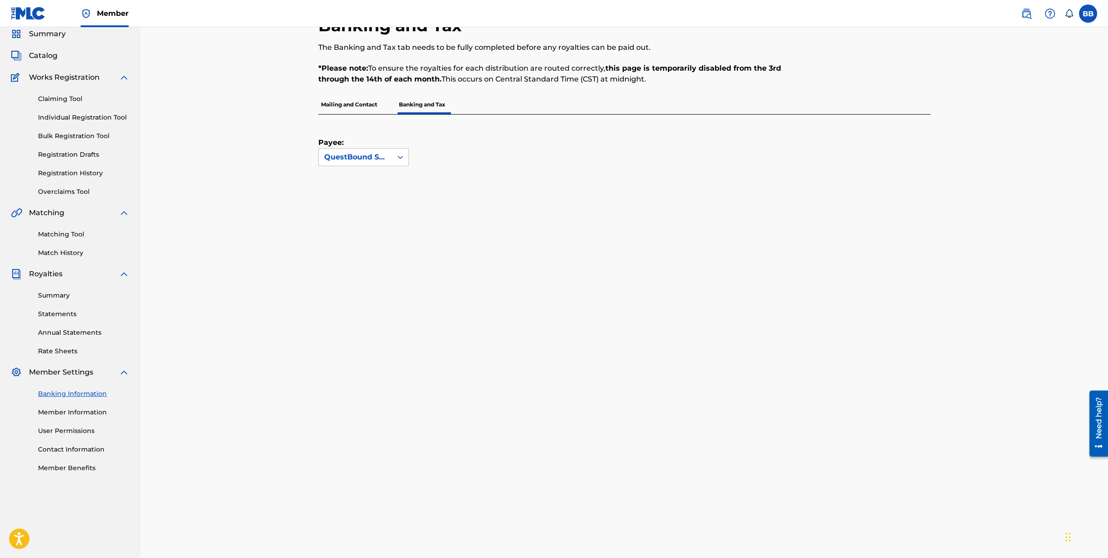
click at [335, 100] on p "Mailing and Contact" at bounding box center [349, 104] width 62 height 19
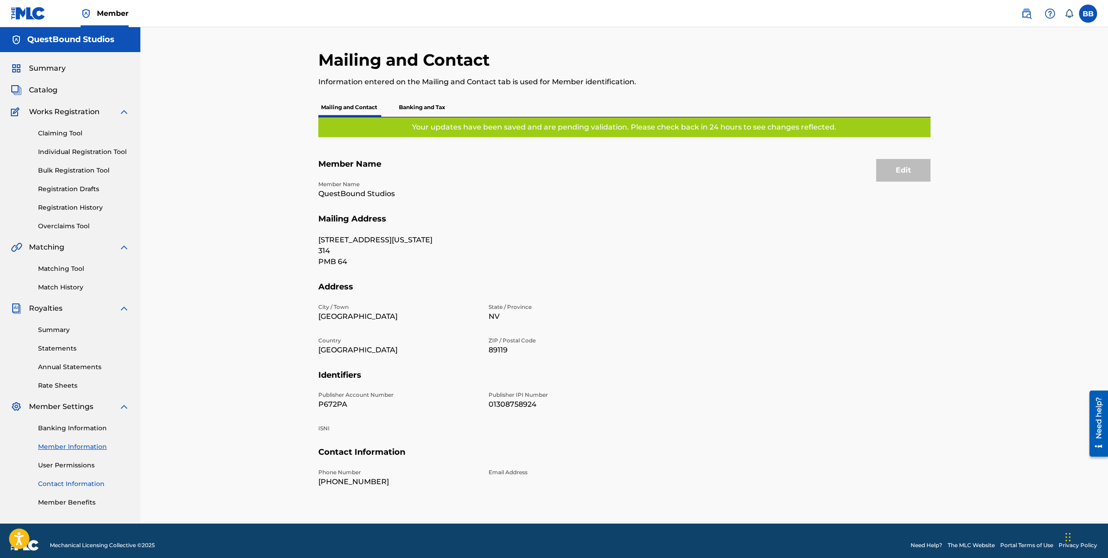
click at [70, 487] on link "Contact Information" at bounding box center [83, 484] width 91 height 10
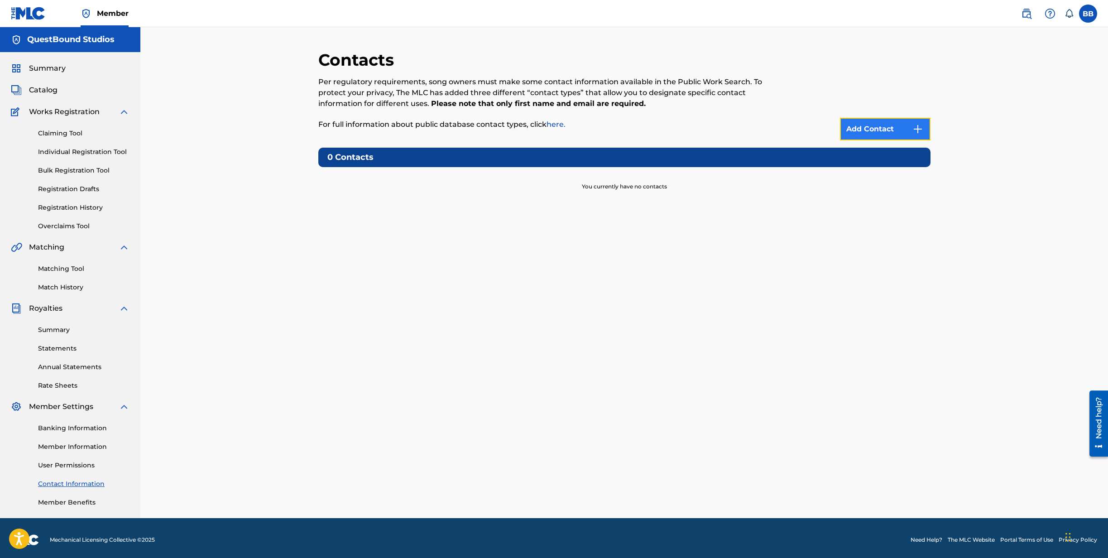
click at [871, 128] on link "Add Contact" at bounding box center [885, 129] width 91 height 23
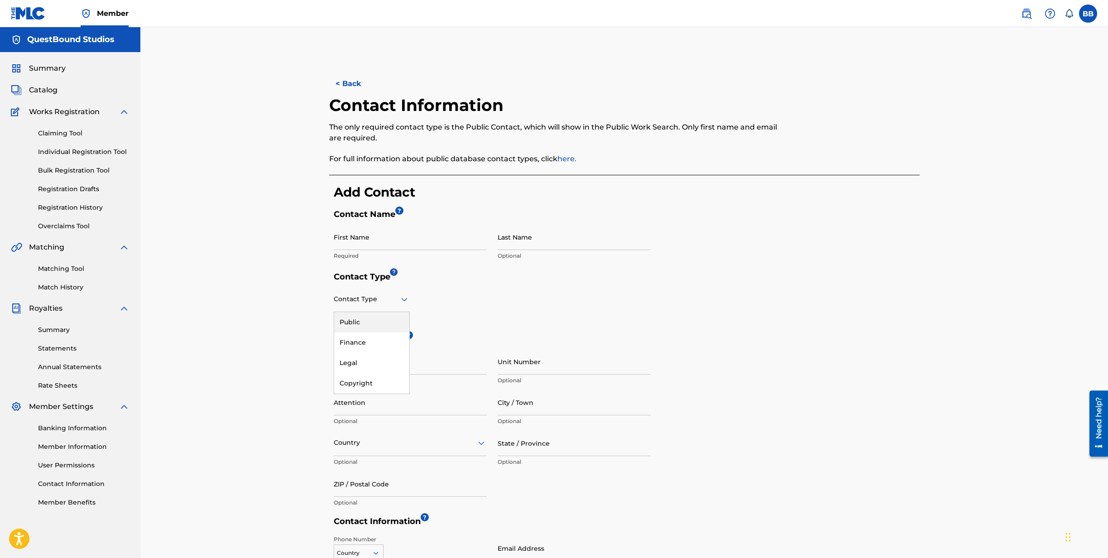
click at [398, 305] on div "Contact Type" at bounding box center [372, 299] width 76 height 26
click at [378, 319] on div "Public" at bounding box center [371, 322] width 75 height 20
click at [406, 243] on input "First Name" at bounding box center [410, 237] width 153 height 26
type input "Boni"
type input "[PERSON_NAME]"
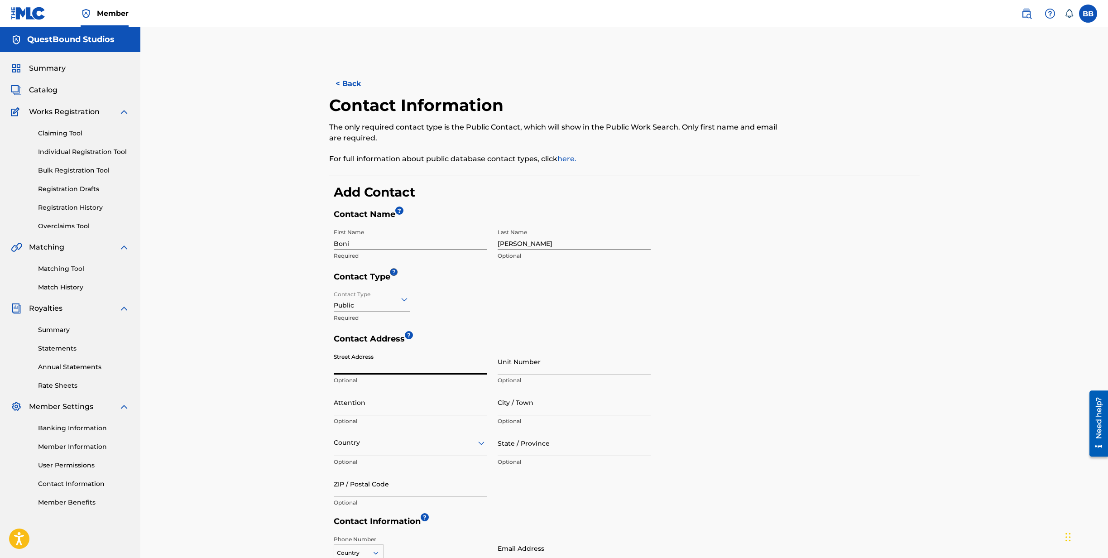
click at [397, 366] on input "Street Address" at bounding box center [410, 362] width 153 height 26
type input "3909 S Maryland Pkwy Ste 314 PMB 64"
type input "Las Vegas"
type input "US"
type input "NV"
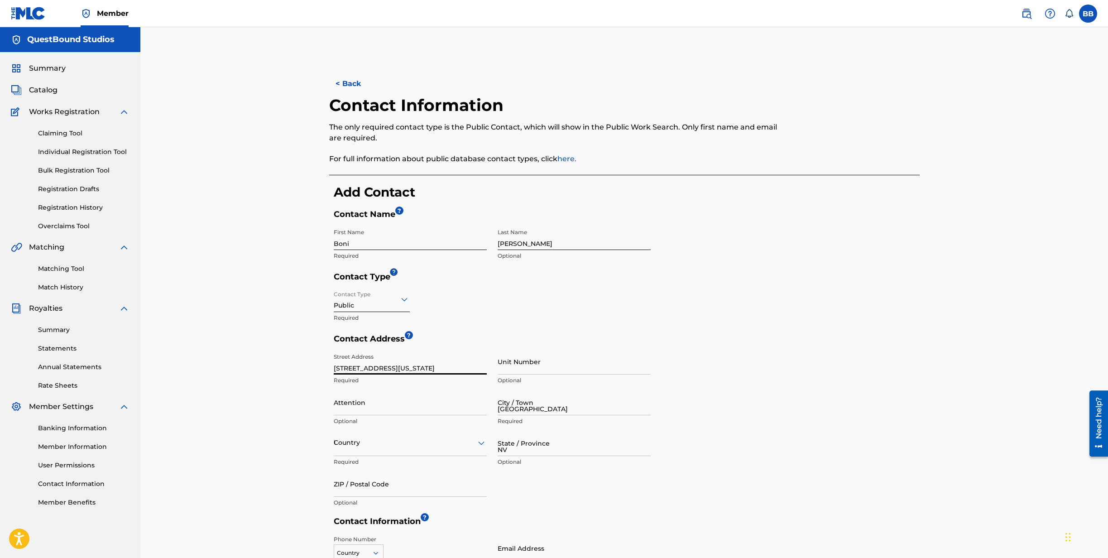
type input "89119"
type input "818"
type input "350"
type input "2664"
type input "dan@questboundstudios.com"
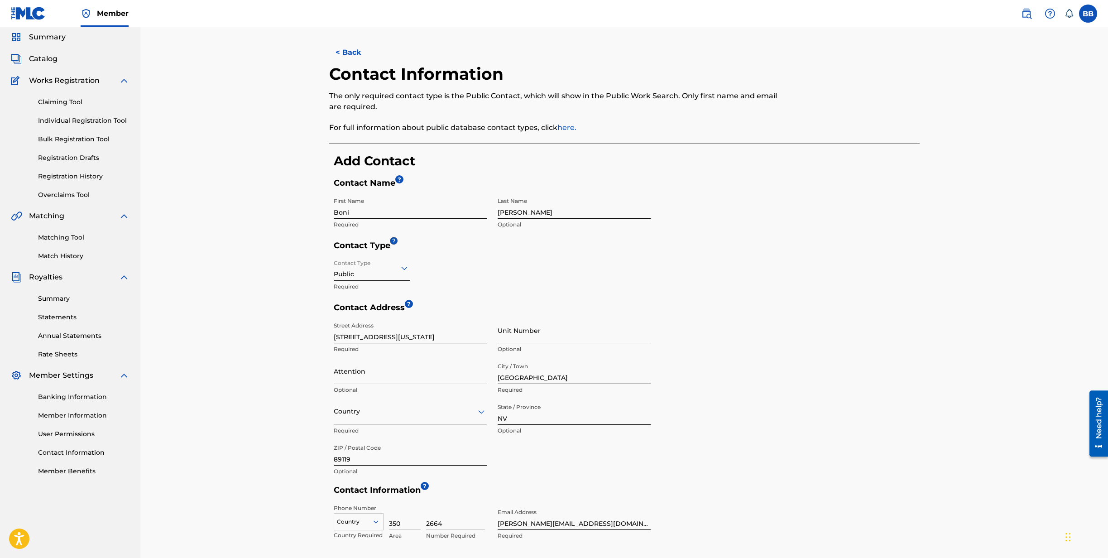
scroll to position [34, 0]
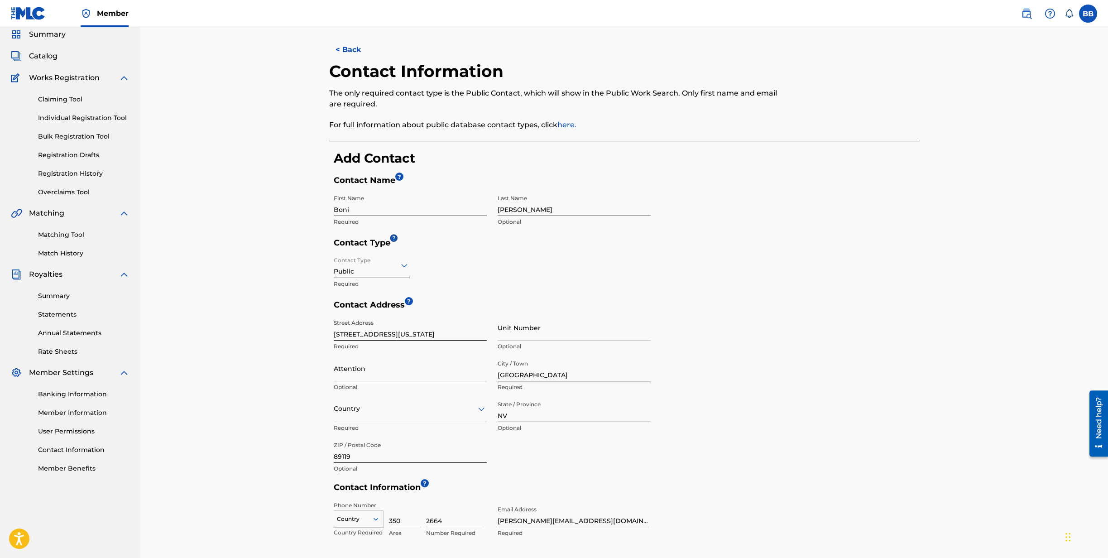
type input "US"
type input "818"
click at [755, 400] on div "Contact Address ? Street Address 3909 S Maryland Pkwy Ste 314 PMB 64 Required U…" at bounding box center [627, 391] width 586 height 182
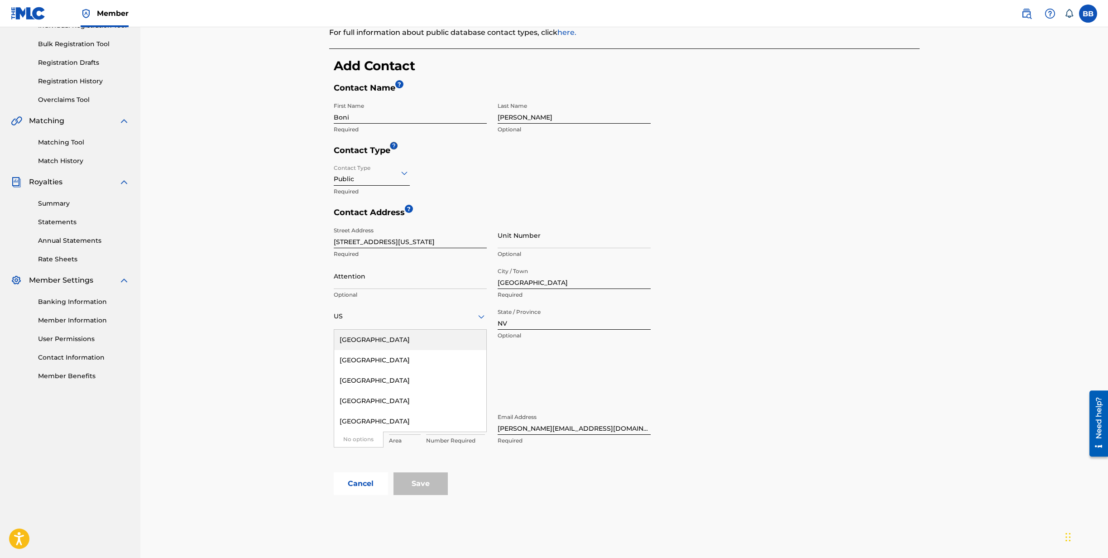
click at [321, 292] on div "< Back Contact Information The only required contact type is the Public Contact…" at bounding box center [624, 220] width 612 height 549
click at [392, 325] on div "US" at bounding box center [410, 317] width 153 height 26
click at [364, 318] on div at bounding box center [410, 316] width 153 height 11
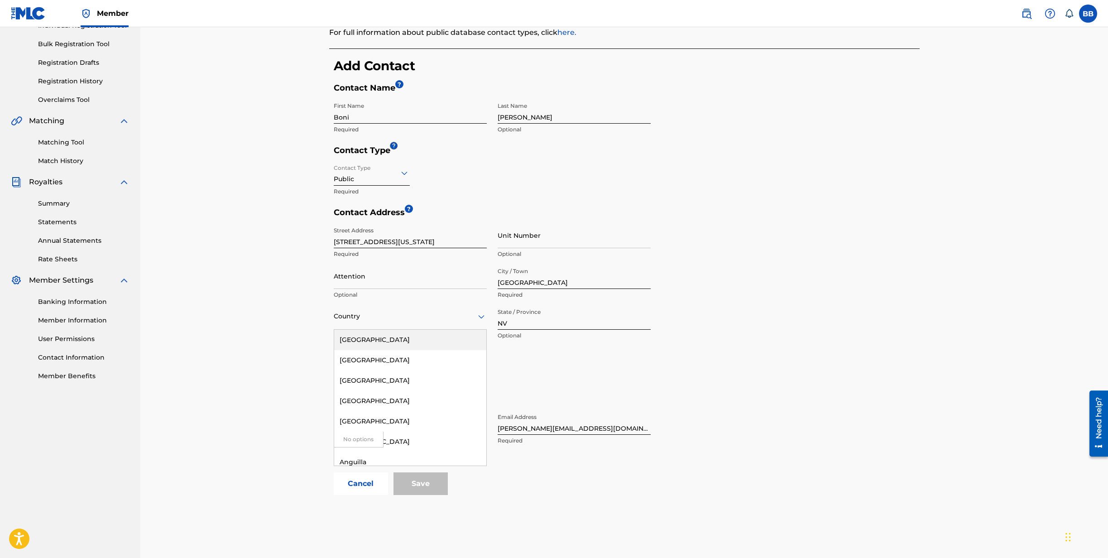
click at [367, 339] on div "United States" at bounding box center [410, 340] width 152 height 20
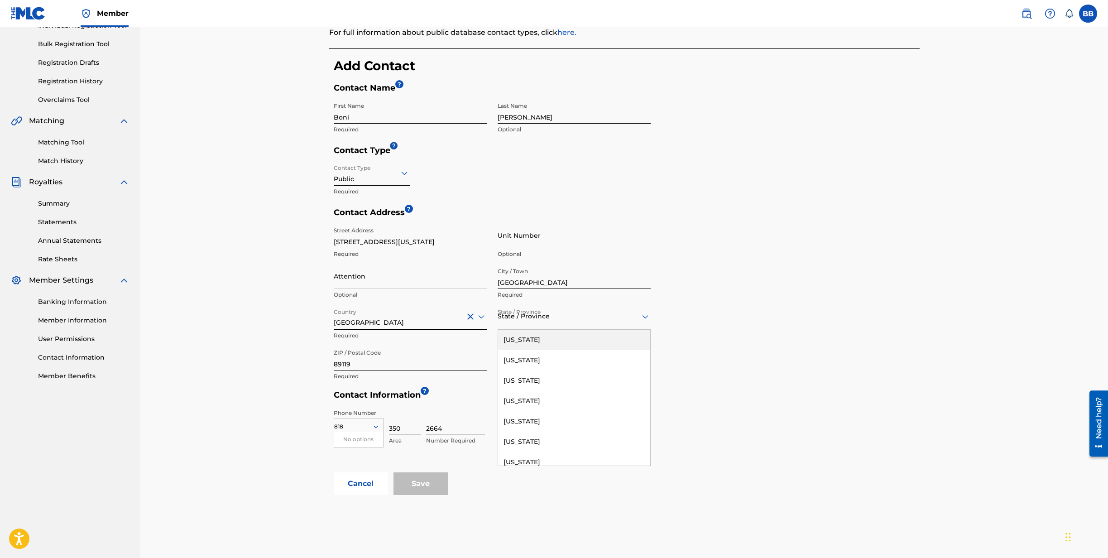
click at [608, 320] on div at bounding box center [574, 316] width 153 height 11
click at [542, 386] on div "Nevada" at bounding box center [574, 383] width 152 height 20
click at [509, 430] on input "dan@questboundstudios.com" at bounding box center [574, 422] width 153 height 26
click at [624, 410] on input "boni@questboundstudios.com" at bounding box center [574, 422] width 153 height 26
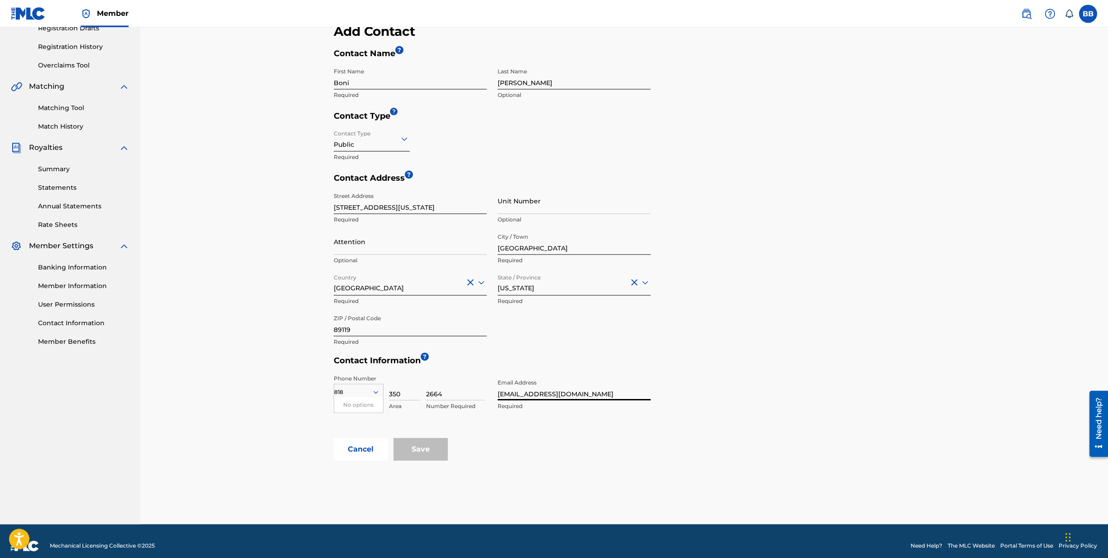
scroll to position [170, 0]
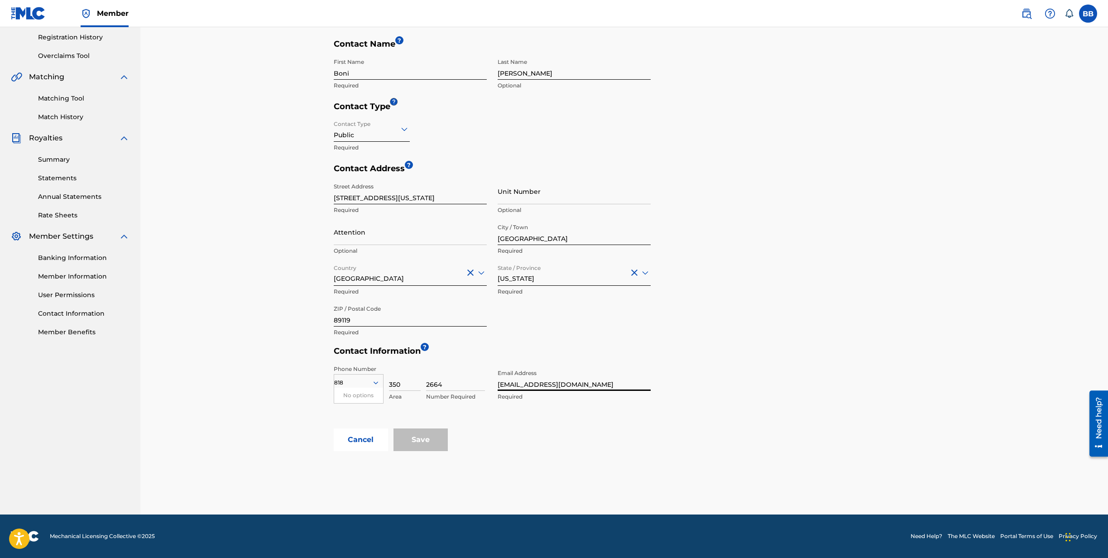
type input "boni@questboundstudios.com"
click at [433, 435] on div "Save" at bounding box center [420, 439] width 54 height 23
click at [374, 383] on icon at bounding box center [376, 382] width 8 height 8
click at [365, 382] on div at bounding box center [358, 383] width 49 height 10
click at [352, 398] on div "US, CA +1" at bounding box center [358, 404] width 49 height 35
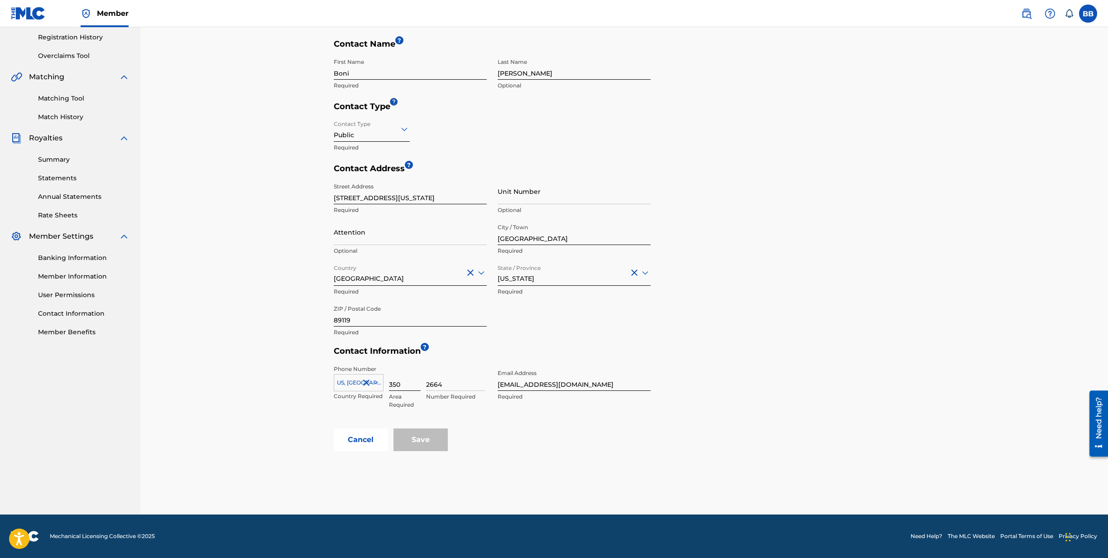
drag, startPoint x: 398, startPoint y: 383, endPoint x: 378, endPoint y: 385, distance: 20.0
click at [389, 385] on input "350" at bounding box center [405, 378] width 32 height 26
type input "818"
click at [425, 387] on div "US, CA +1 Country Required 818 Area Required 2664 Number Required" at bounding box center [412, 385] width 156 height 41
click at [426, 387] on div "US, CA +1 Country Required 818 Area Required 2664 Number Required" at bounding box center [412, 385] width 156 height 41
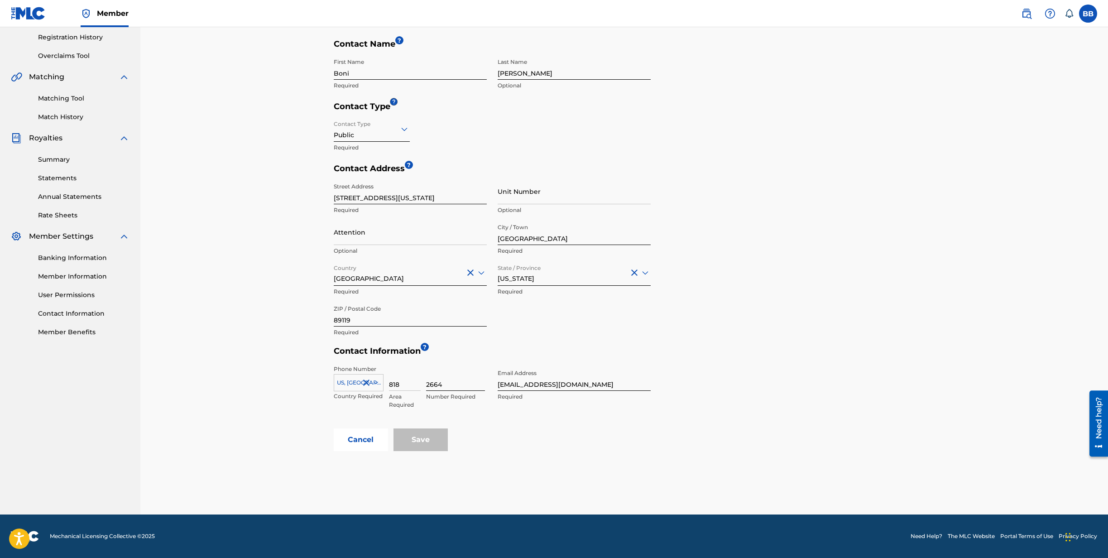
click at [428, 384] on input "2664" at bounding box center [455, 378] width 59 height 26
type input "3502664"
click at [426, 443] on input "Save" at bounding box center [420, 439] width 54 height 23
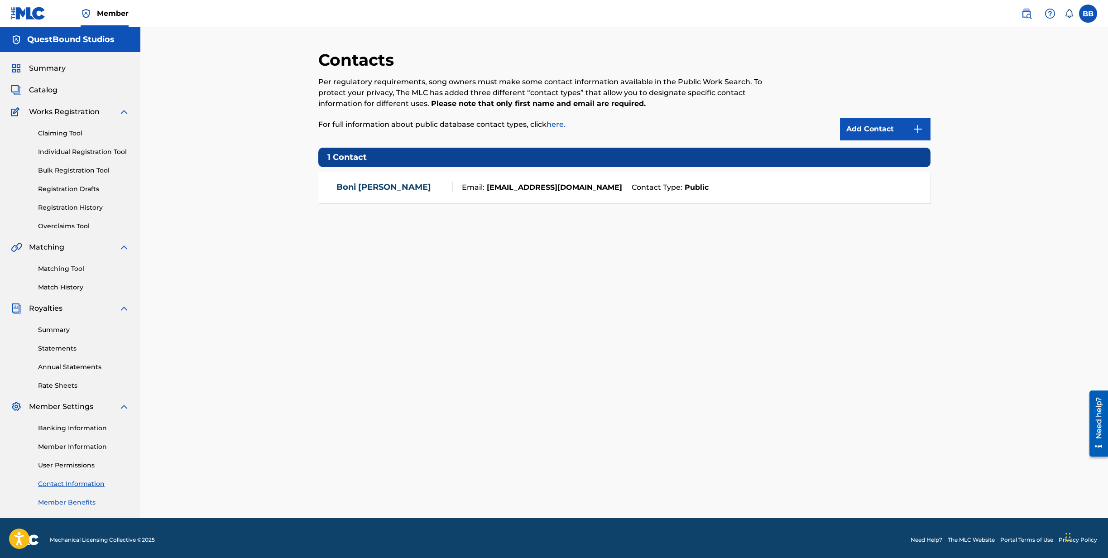
click at [74, 502] on link "Member Benefits" at bounding box center [83, 503] width 91 height 10
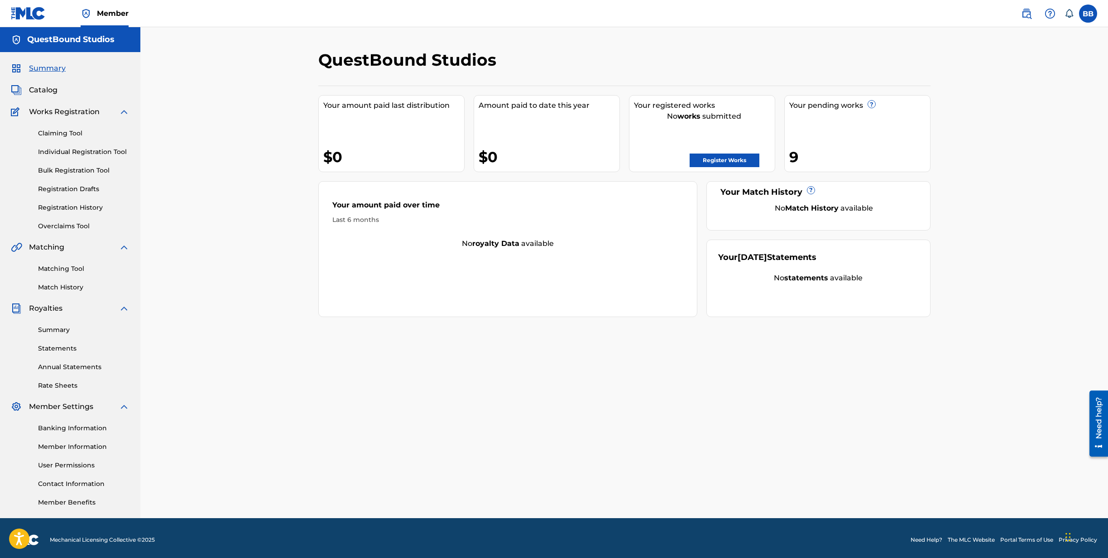
click at [101, 36] on h5 "QuestBound Studios" at bounding box center [70, 39] width 87 height 10
click at [790, 157] on div "9" at bounding box center [859, 157] width 141 height 20
click at [726, 162] on link "Register Works" at bounding box center [724, 160] width 70 height 14
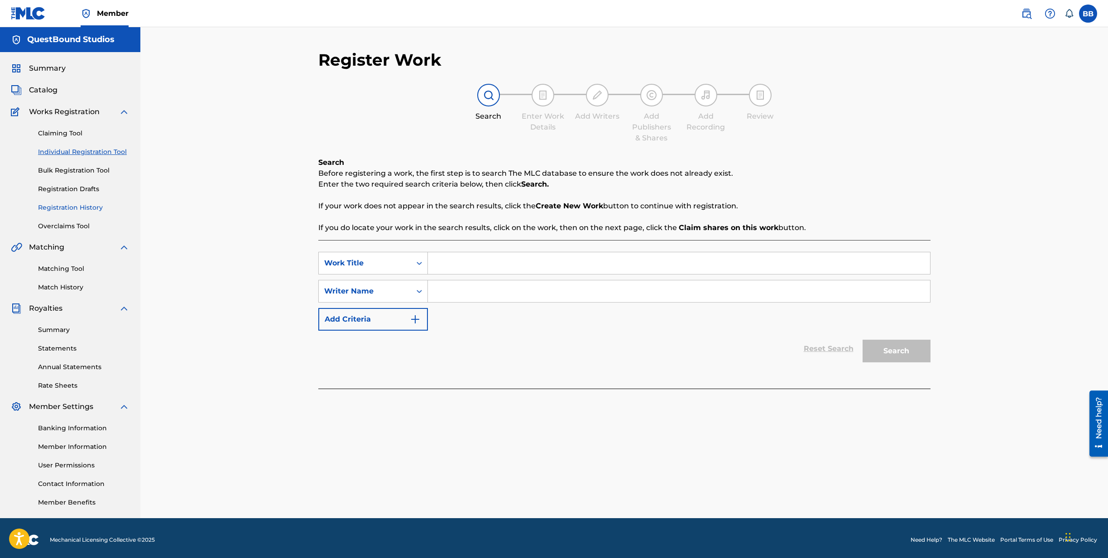
click at [58, 206] on link "Registration History" at bounding box center [83, 208] width 91 height 10
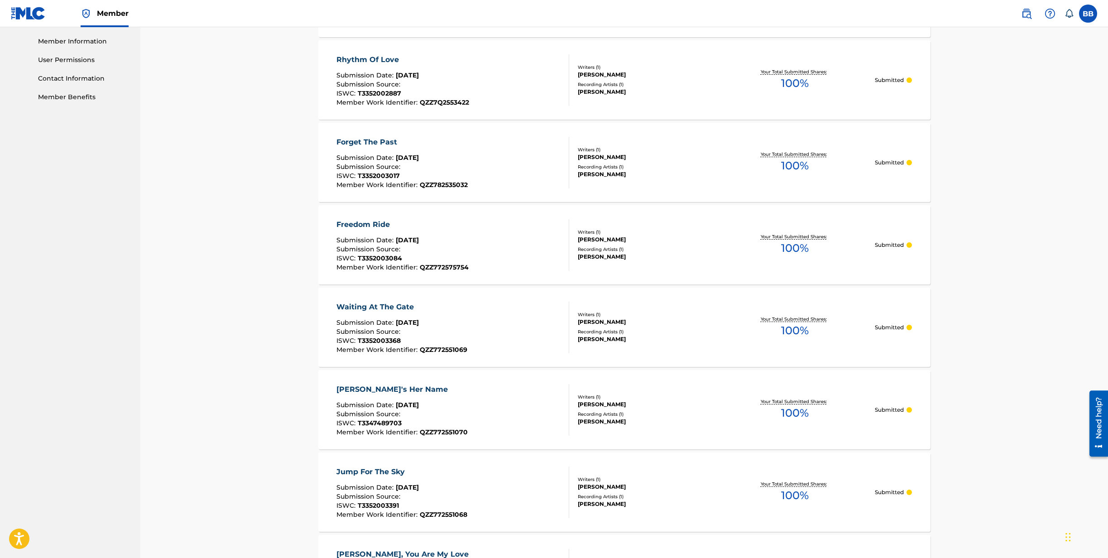
scroll to position [562, 0]
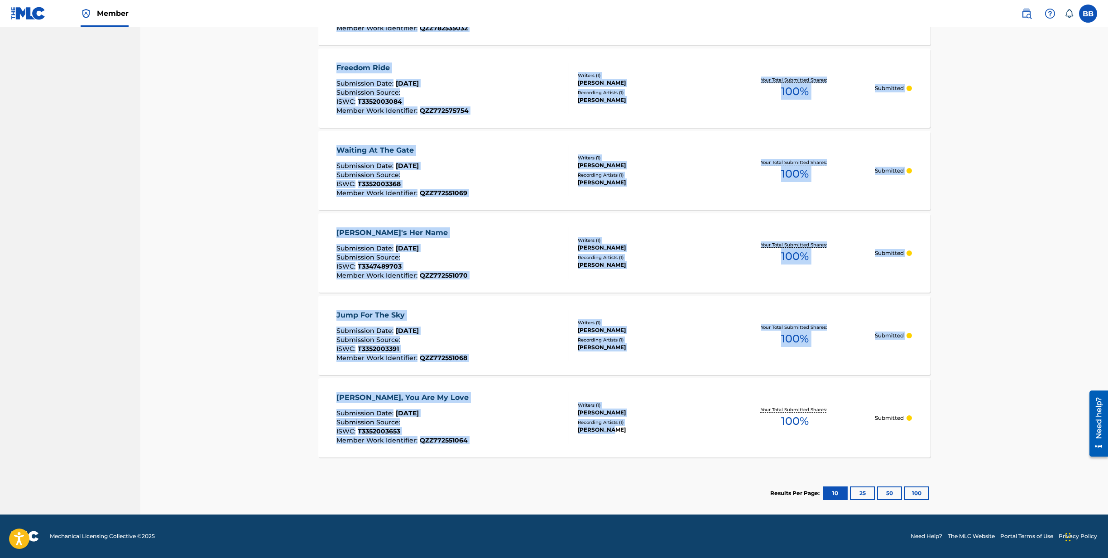
drag, startPoint x: 301, startPoint y: 44, endPoint x: 703, endPoint y: 449, distance: 570.1
